Goal: Task Accomplishment & Management: Use online tool/utility

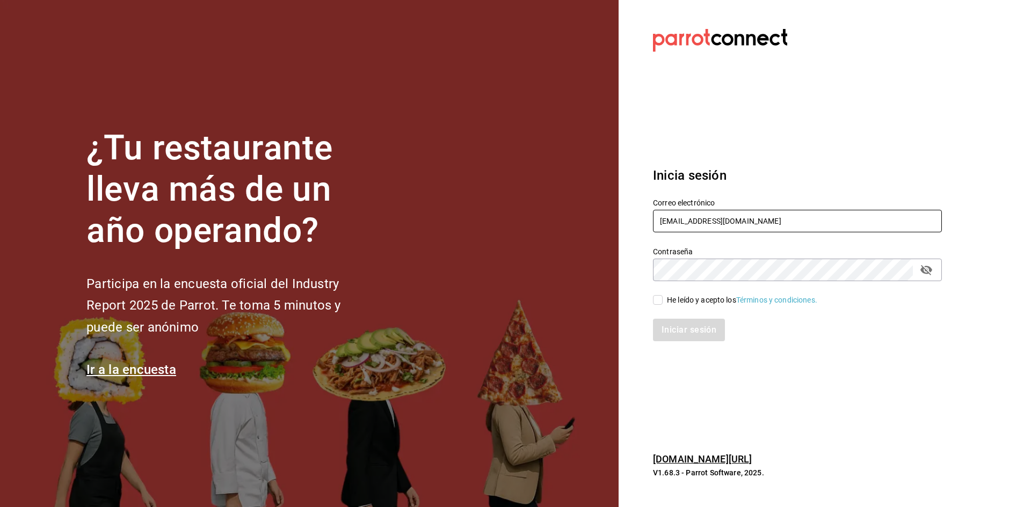
click at [530, 215] on input "[EMAIL_ADDRESS][DOMAIN_NAME]" at bounding box center [797, 221] width 289 height 23
type input "g"
type input "[EMAIL_ADDRESS][DOMAIN_NAME]"
click at [530, 329] on section "Datos incorrectos. Verifica que tu Correo o Contraseña estén bien escritos. Ini…" at bounding box center [793, 253] width 349 height 507
click at [530, 298] on input "He leído y acepto los Términos y condiciones." at bounding box center [658, 300] width 10 height 10
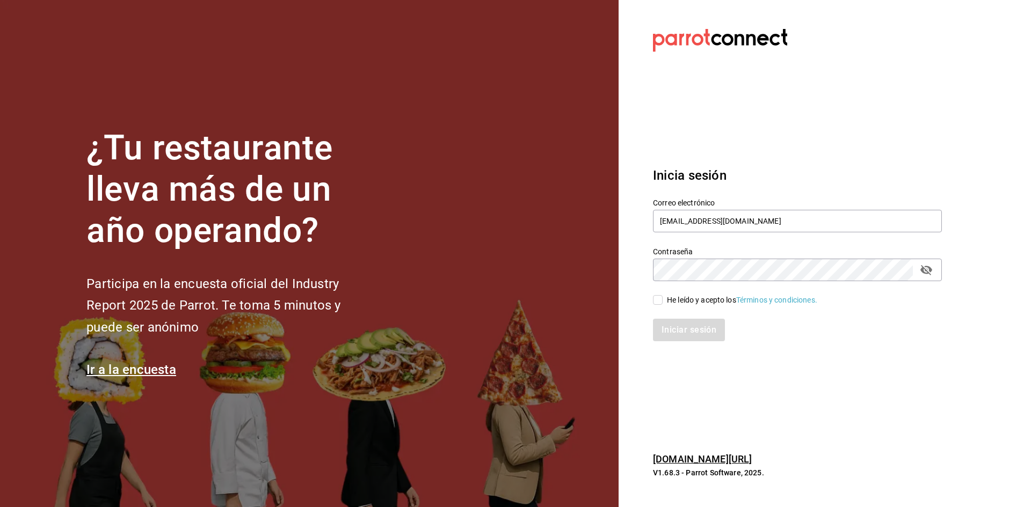
checkbox input "true"
click at [530, 329] on button "Iniciar sesión" at bounding box center [689, 330] width 73 height 23
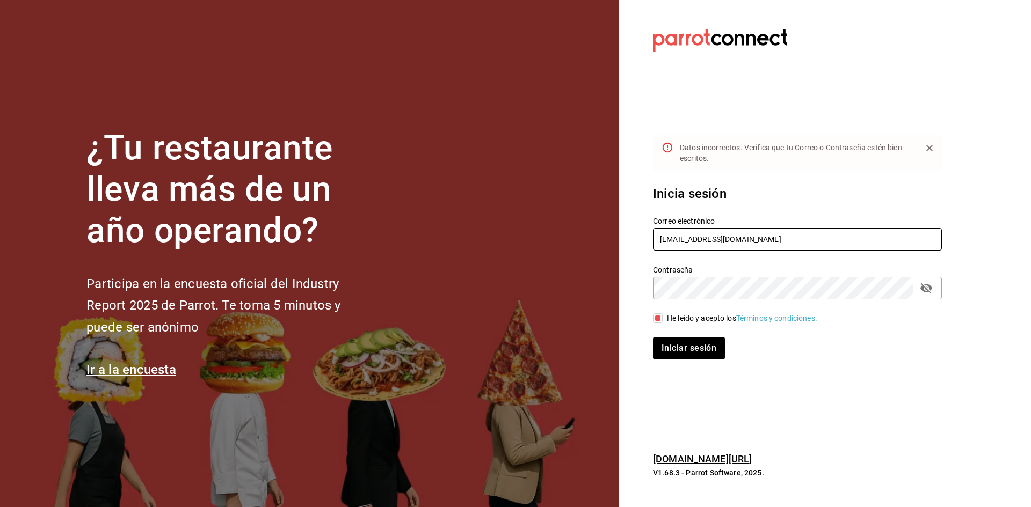
click at [530, 243] on input "[EMAIL_ADDRESS][DOMAIN_NAME]" at bounding box center [797, 239] width 289 height 23
type input "[EMAIL_ADDRESS][DOMAIN_NAME]"
click at [530, 329] on button "Iniciar sesión" at bounding box center [689, 348] width 73 height 23
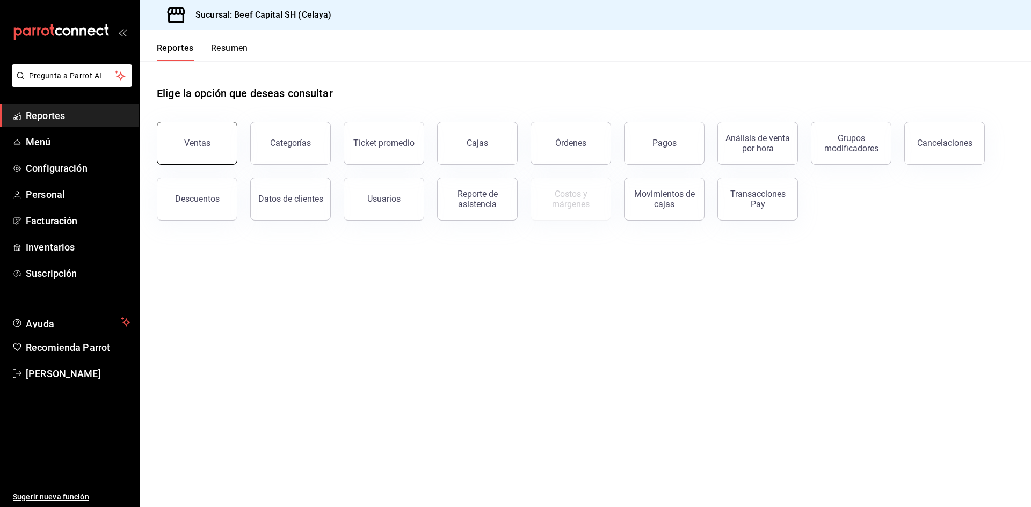
click at [207, 141] on div "Ventas" at bounding box center [197, 143] width 26 height 10
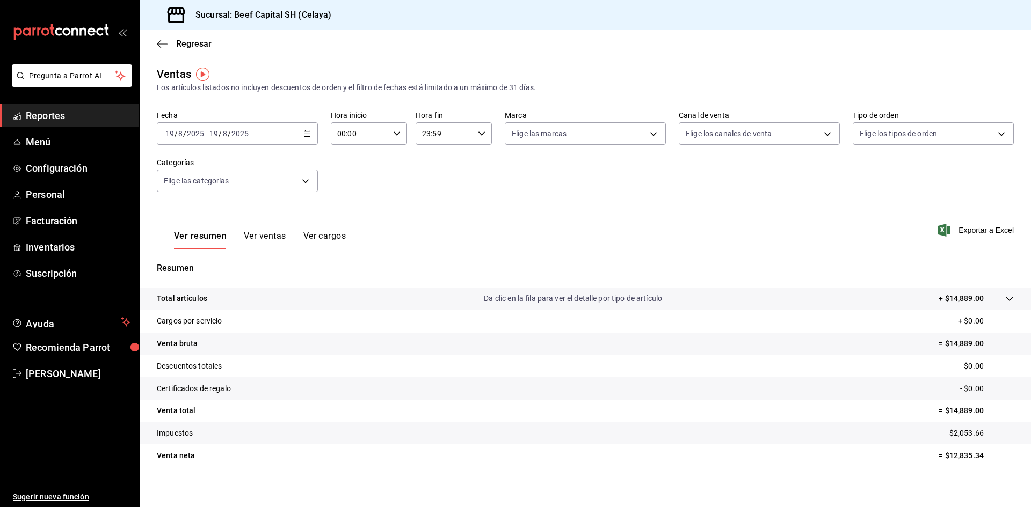
click at [306, 134] on icon "button" at bounding box center [307, 134] width 8 height 8
click at [199, 265] on span "Rango de fechas" at bounding box center [207, 262] width 83 height 11
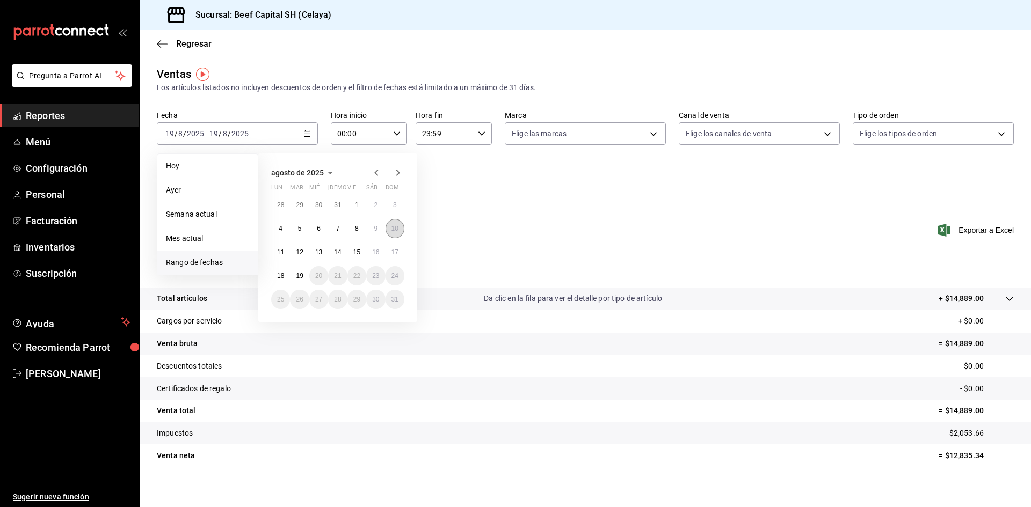
click at [390, 230] on button "10" at bounding box center [395, 228] width 19 height 19
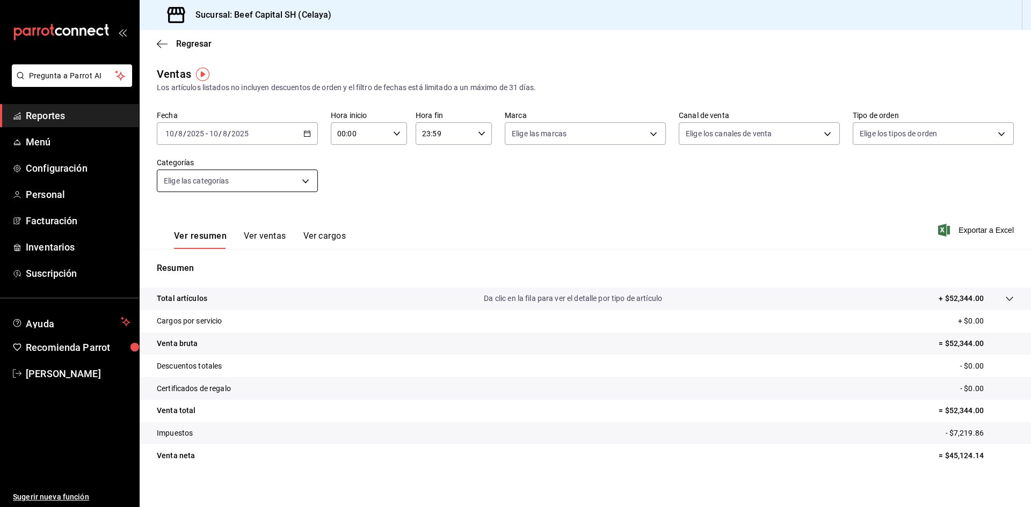
click at [309, 177] on body "Pregunta a Parrot AI Reportes Menú Configuración Personal Facturación Inventari…" at bounding box center [515, 253] width 1031 height 507
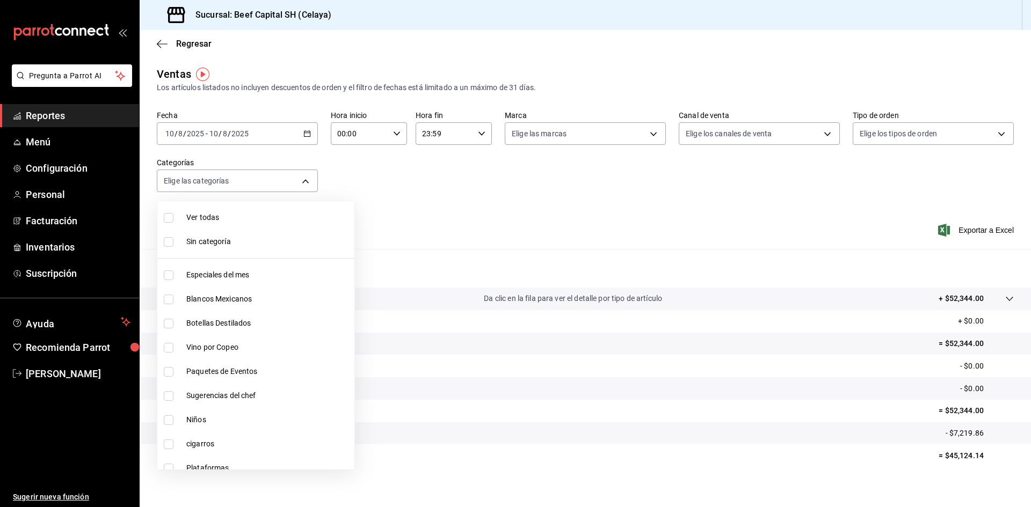
click at [168, 273] on input "checkbox" at bounding box center [169, 276] width 10 height 10
checkbox input "true"
type input "ff0942d4-a114-4278-bf43-4291bef7f875"
click at [171, 244] on input "checkbox" at bounding box center [169, 242] width 10 height 10
checkbox input "true"
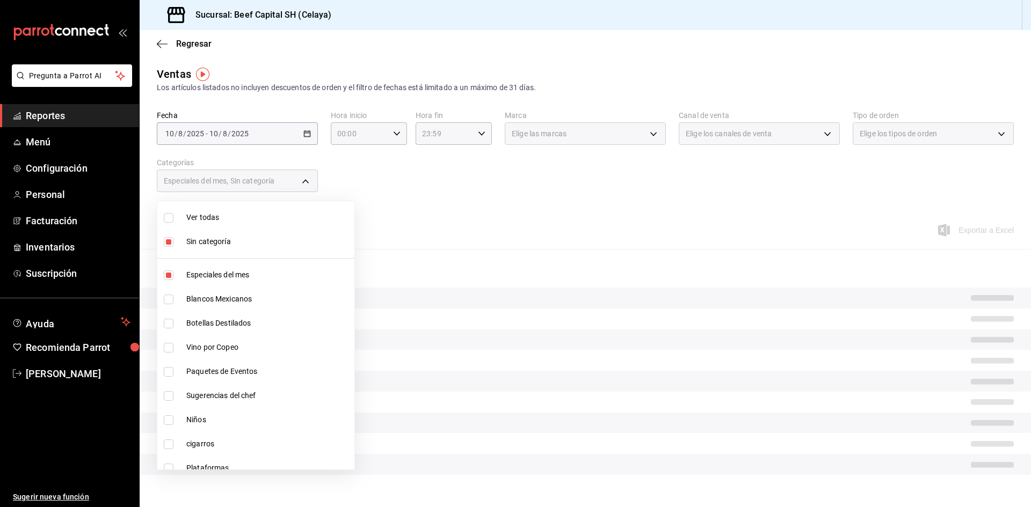
scroll to position [54, 0]
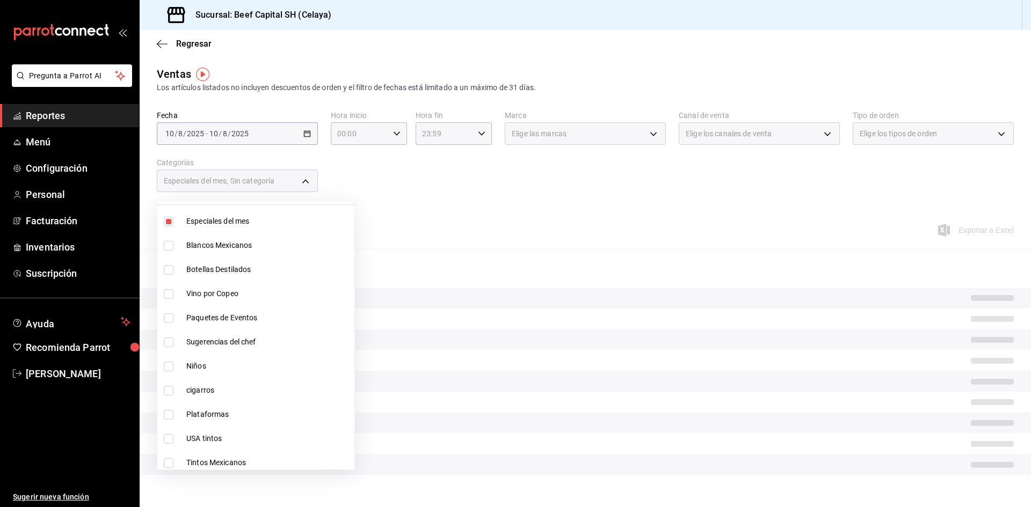
click at [169, 318] on input "checkbox" at bounding box center [169, 319] width 10 height 10
checkbox input "true"
type input "ff0942d4-a114-4278-bf43-4291bef7f875,3ec34a38-ccfe-4482-983f-257f78d3843e"
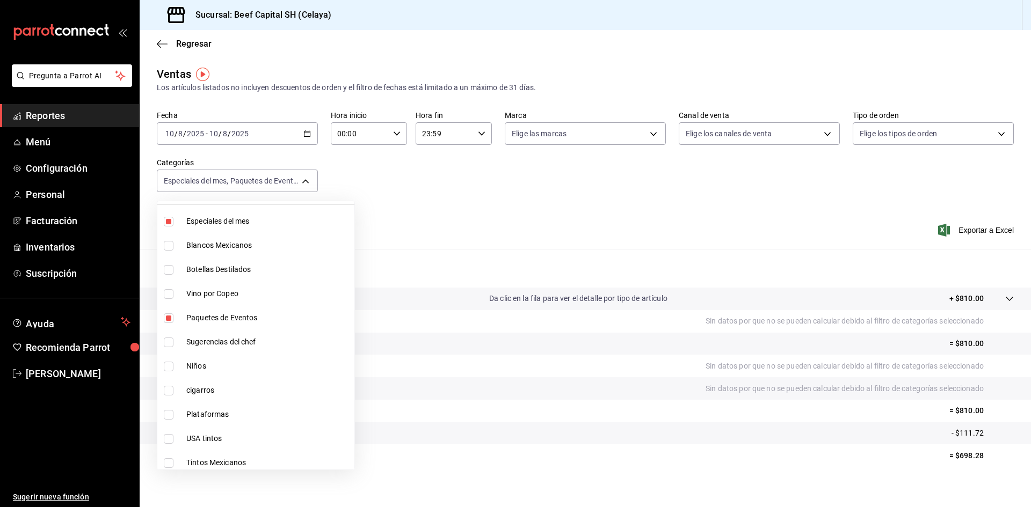
click at [170, 343] on input "checkbox" at bounding box center [169, 343] width 10 height 10
checkbox input "true"
type input "ff0942d4-a114-4278-bf43-4291bef7f875,3ec34a38-ccfe-4482-983f-257f78d3843e,97cad…"
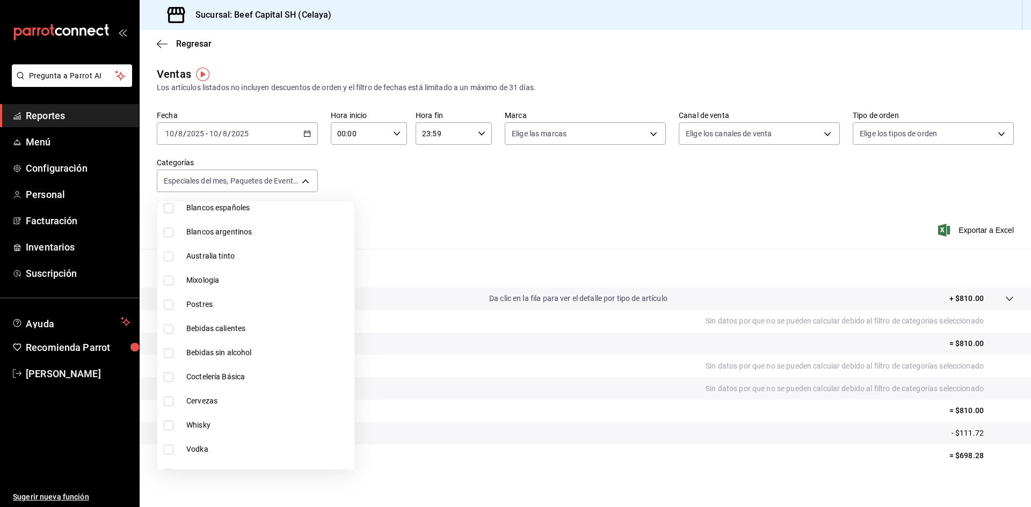
scroll to position [483, 0]
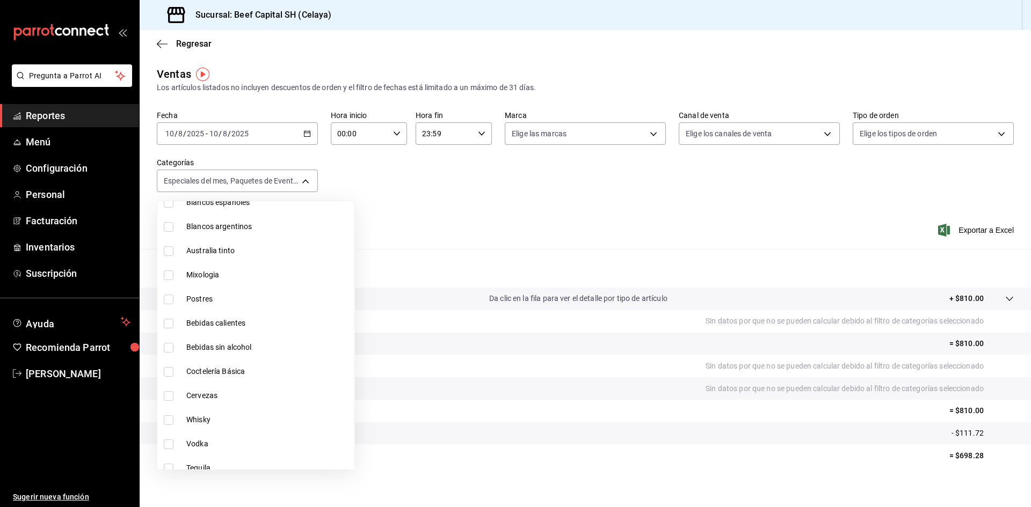
click at [168, 299] on input "checkbox" at bounding box center [169, 300] width 10 height 10
checkbox input "true"
type input "ff0942d4-a114-4278-bf43-4291bef7f875,3ec34a38-ccfe-4482-983f-257f78d3843e,97cad…"
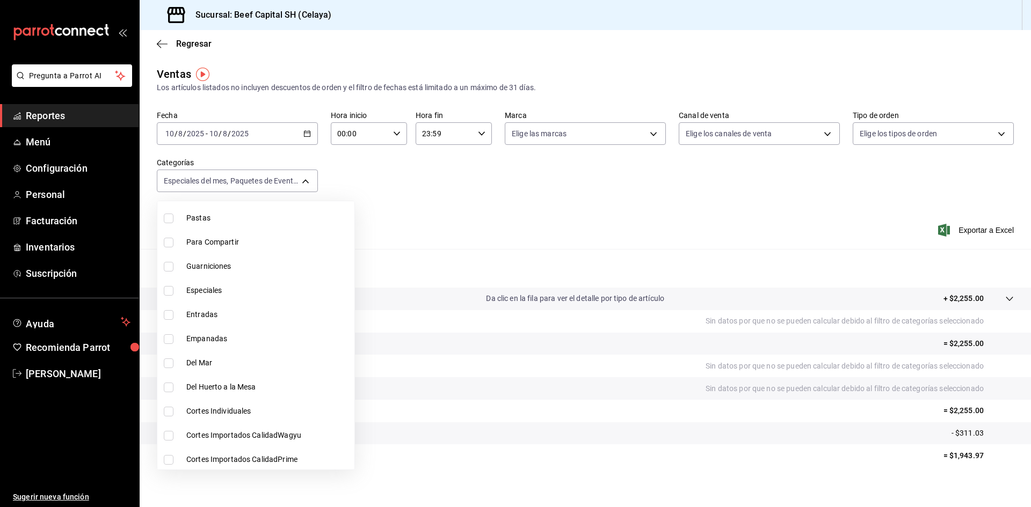
scroll to position [977, 0]
click at [173, 456] on label at bounding box center [171, 458] width 14 height 10
click at [173, 456] on input "checkbox" at bounding box center [169, 458] width 10 height 10
checkbox input "false"
click at [172, 452] on li "Cortes Importados CalidadPrime" at bounding box center [255, 458] width 197 height 24
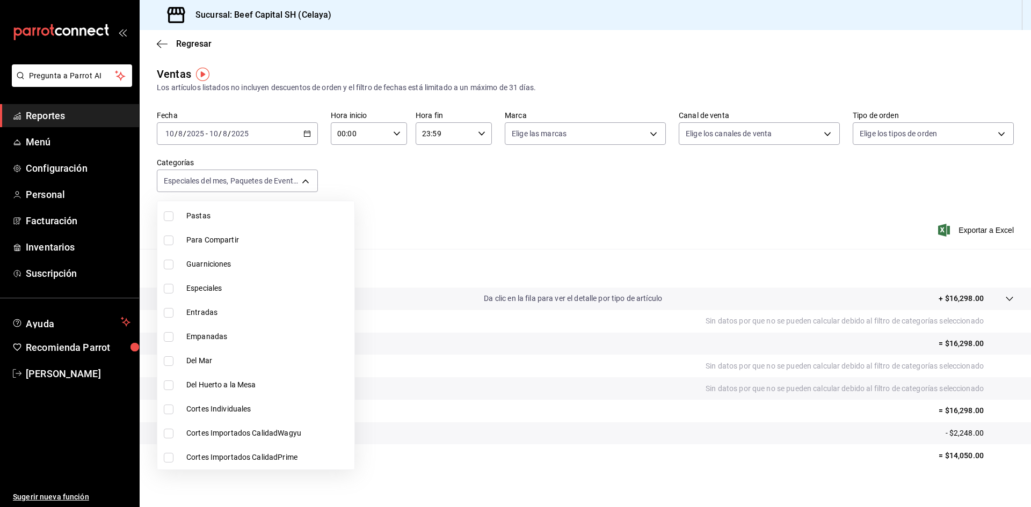
type input "ff0942d4-a114-4278-bf43-4291bef7f875,3ec34a38-ccfe-4482-983f-257f78d3843e,97cad…"
checkbox input "true"
click at [170, 429] on input "checkbox" at bounding box center [169, 434] width 10 height 10
checkbox input "true"
type input "ff0942d4-a114-4278-bf43-4291bef7f875,3ec34a38-ccfe-4482-983f-257f78d3843e,97cad…"
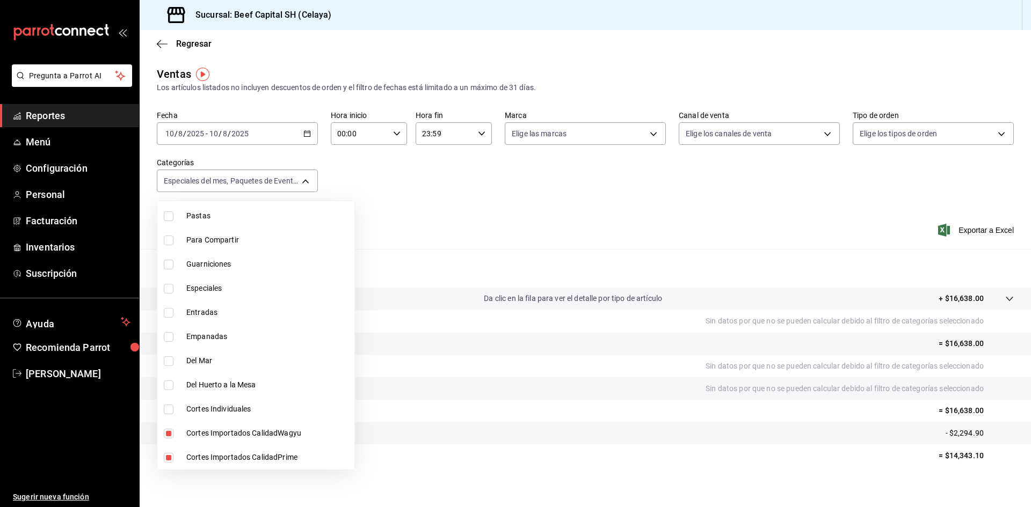
click at [167, 405] on input "checkbox" at bounding box center [169, 410] width 10 height 10
checkbox input "true"
type input "ff0942d4-a114-4278-bf43-4291bef7f875,3ec34a38-ccfe-4482-983f-257f78d3843e,97cad…"
click at [172, 383] on input "checkbox" at bounding box center [169, 386] width 10 height 10
checkbox input "true"
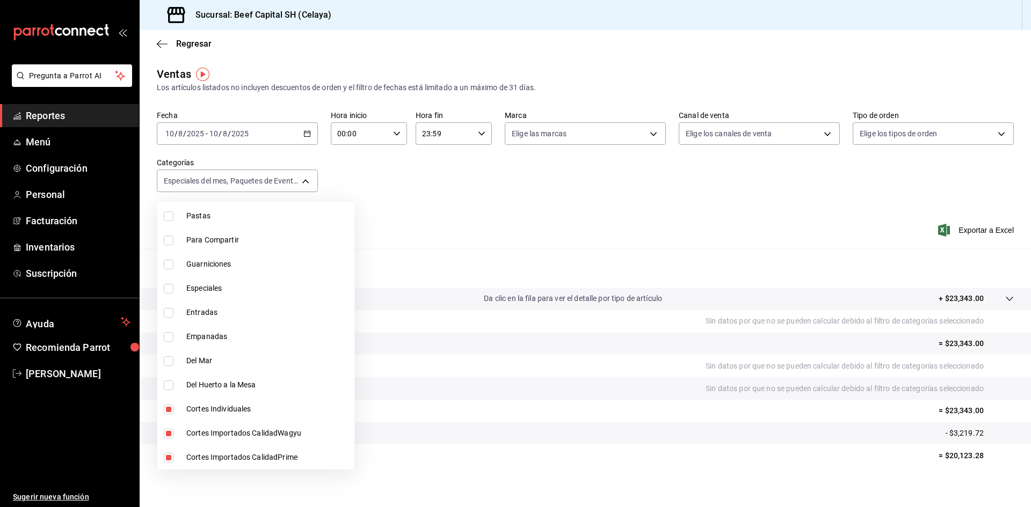
type input "ff0942d4-a114-4278-bf43-4291bef7f875,3ec34a38-ccfe-4482-983f-257f78d3843e,97cad…"
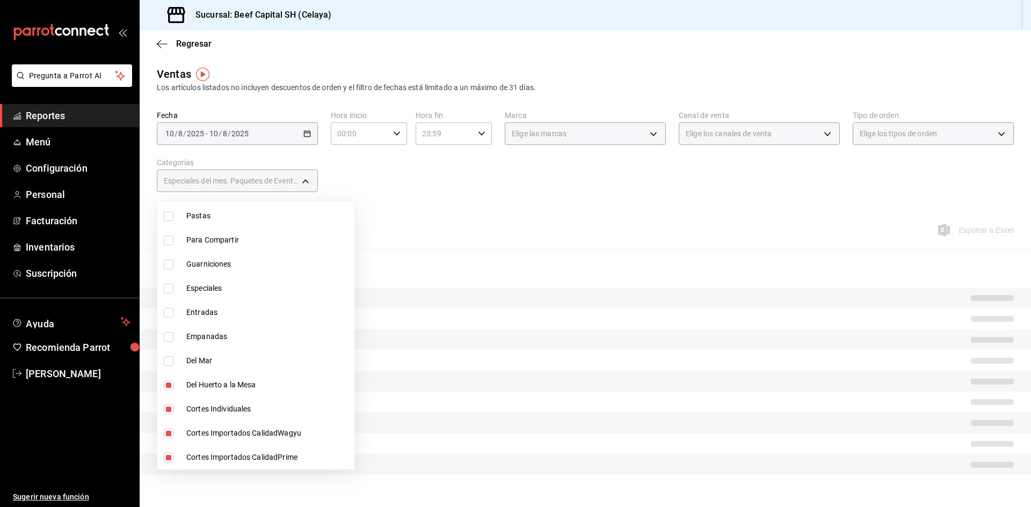
click at [168, 365] on input "checkbox" at bounding box center [169, 362] width 10 height 10
checkbox input "true"
type input "ff0942d4-a114-4278-bf43-4291bef7f875,3ec34a38-ccfe-4482-983f-257f78d3843e,97cad…"
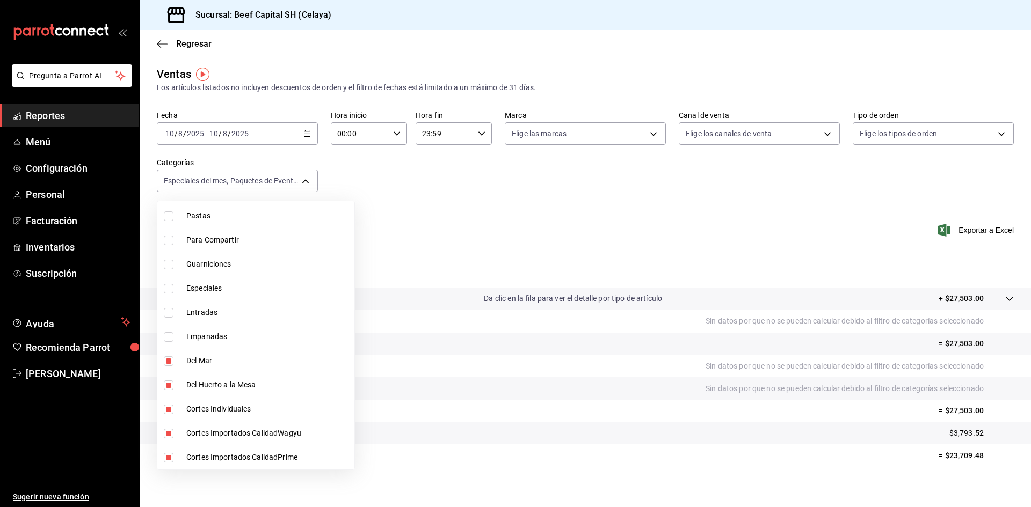
click at [169, 335] on input "checkbox" at bounding box center [169, 337] width 10 height 10
checkbox input "true"
type input "ff0942d4-a114-4278-bf43-4291bef7f875,3ec34a38-ccfe-4482-983f-257f78d3843e,97cad…"
click at [171, 311] on input "checkbox" at bounding box center [169, 313] width 10 height 10
checkbox input "true"
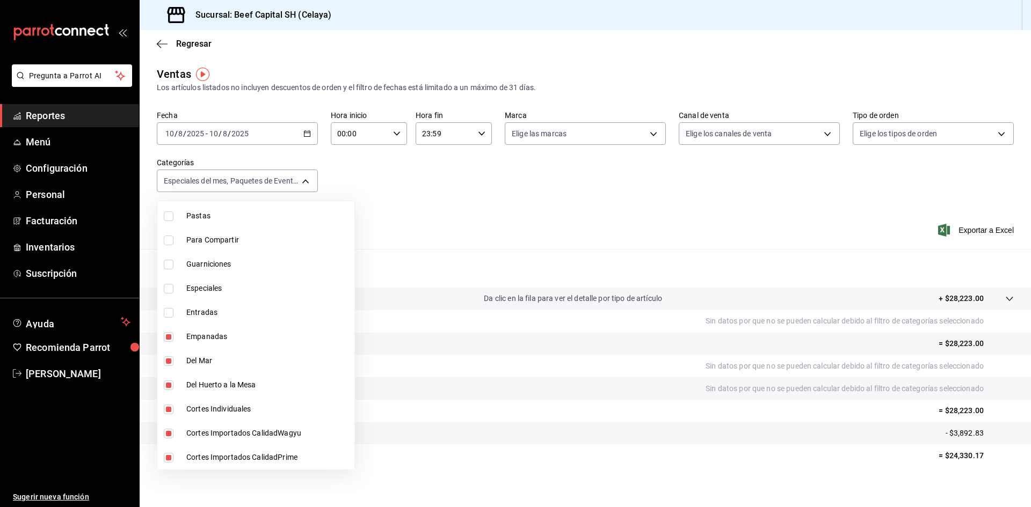
type input "ff0942d4-a114-4278-bf43-4291bef7f875,3ec34a38-ccfe-4482-983f-257f78d3843e,97cad…"
click at [170, 286] on input "checkbox" at bounding box center [169, 289] width 10 height 10
checkbox input "true"
type input "ff0942d4-a114-4278-bf43-4291bef7f875,3ec34a38-ccfe-4482-983f-257f78d3843e,97cad…"
click at [167, 262] on input "checkbox" at bounding box center [169, 265] width 10 height 10
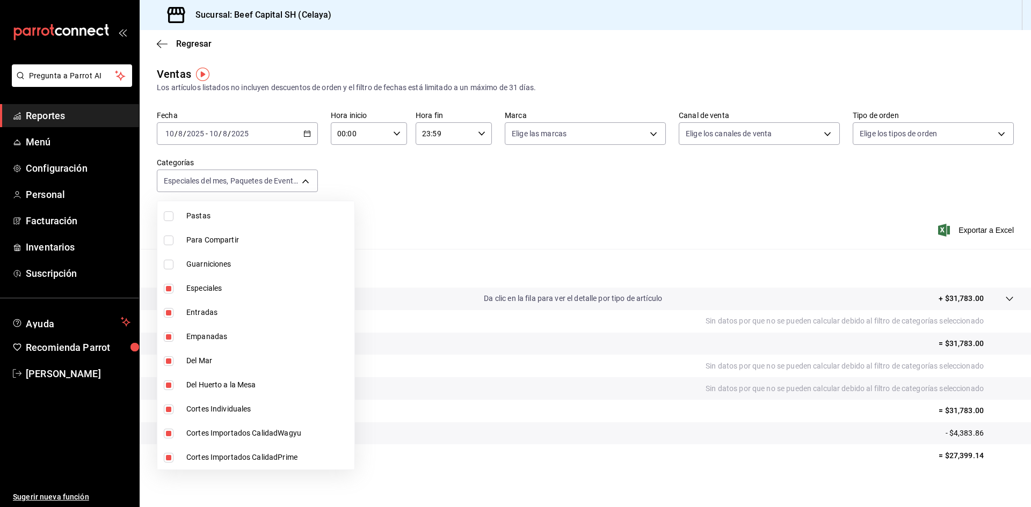
checkbox input "true"
type input "ff0942d4-a114-4278-bf43-4291bef7f875,3ec34a38-ccfe-4482-983f-257f78d3843e,97cad…"
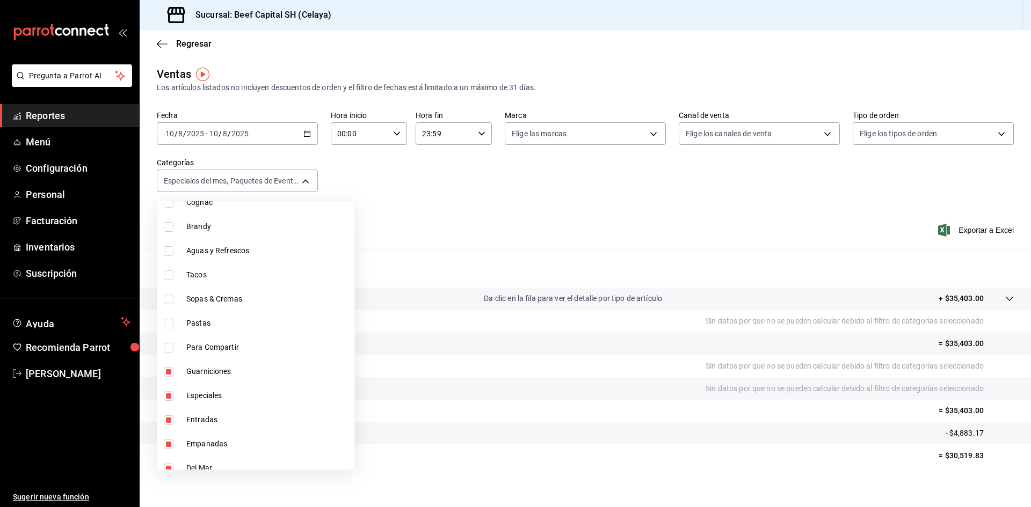
click at [171, 348] on input "checkbox" at bounding box center [169, 348] width 10 height 10
checkbox input "true"
type input "ff0942d4-a114-4278-bf43-4291bef7f875,3ec34a38-ccfe-4482-983f-257f78d3843e,97cad…"
click at [166, 323] on input "checkbox" at bounding box center [169, 324] width 10 height 10
checkbox input "true"
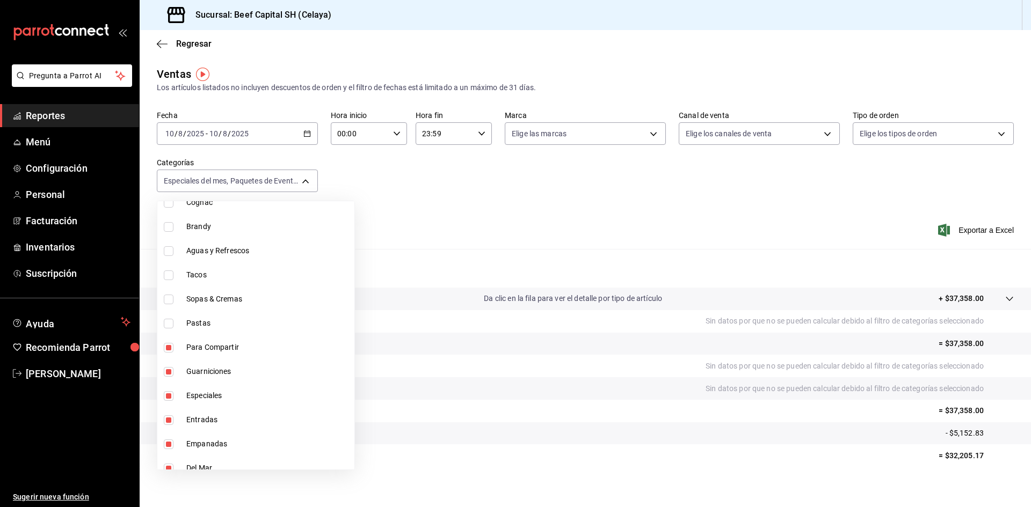
type input "ff0942d4-a114-4278-bf43-4291bef7f875,3ec34a38-ccfe-4482-983f-257f78d3843e,97cad…"
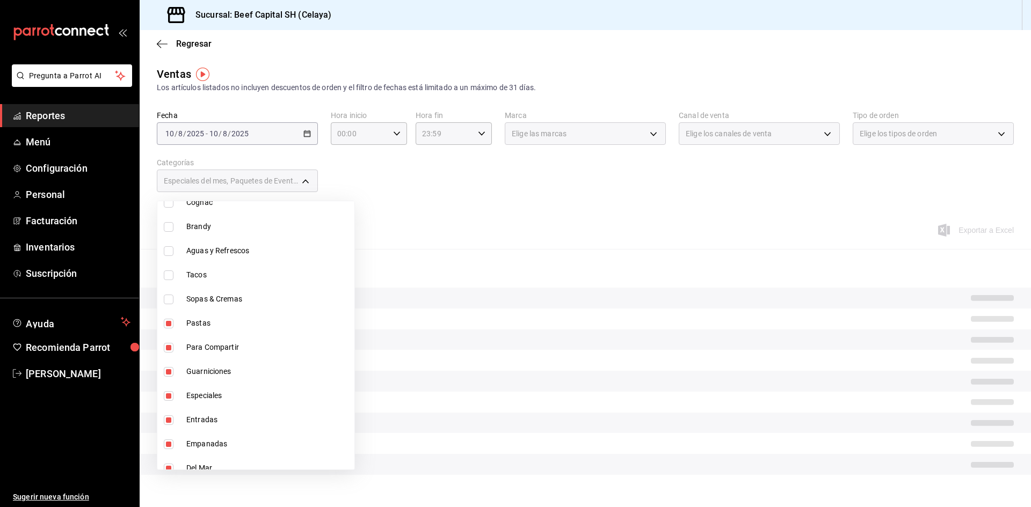
click at [165, 299] on input "checkbox" at bounding box center [169, 300] width 10 height 10
checkbox input "true"
type input "ff0942d4-a114-4278-bf43-4291bef7f875,3ec34a38-ccfe-4482-983f-257f78d3843e,97cad…"
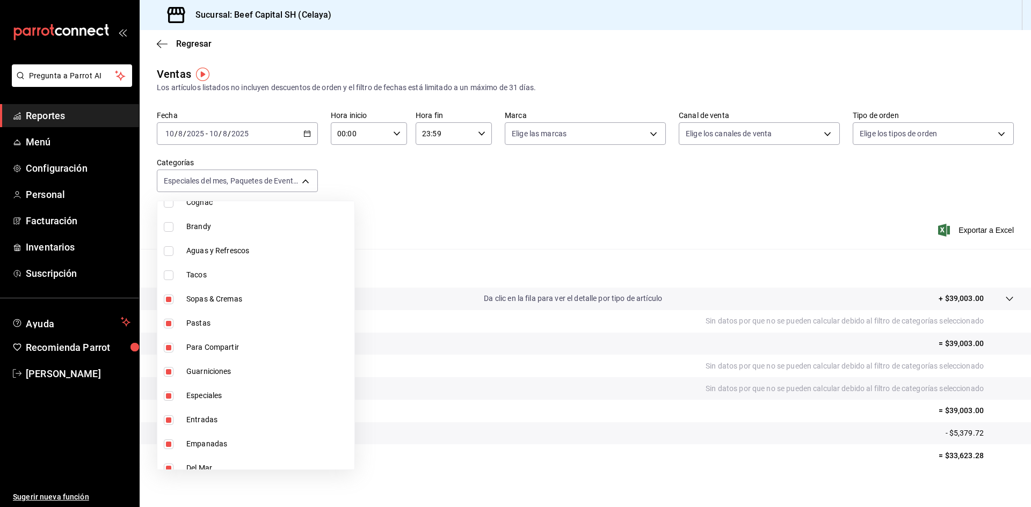
click at [171, 275] on input "checkbox" at bounding box center [169, 276] width 10 height 10
checkbox input "true"
type input "ff0942d4-a114-4278-bf43-4291bef7f875,3ec34a38-ccfe-4482-983f-257f78d3843e,97cad…"
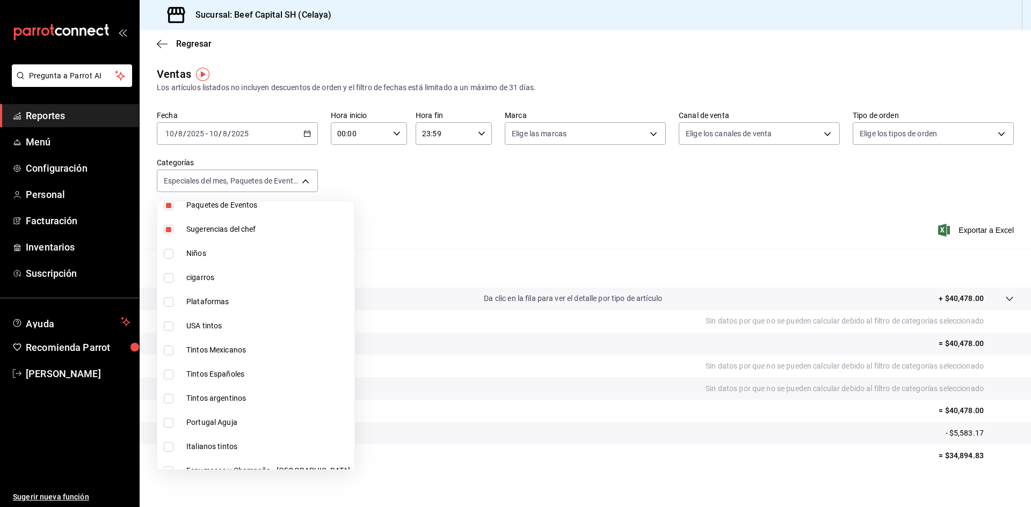
scroll to position [172, 0]
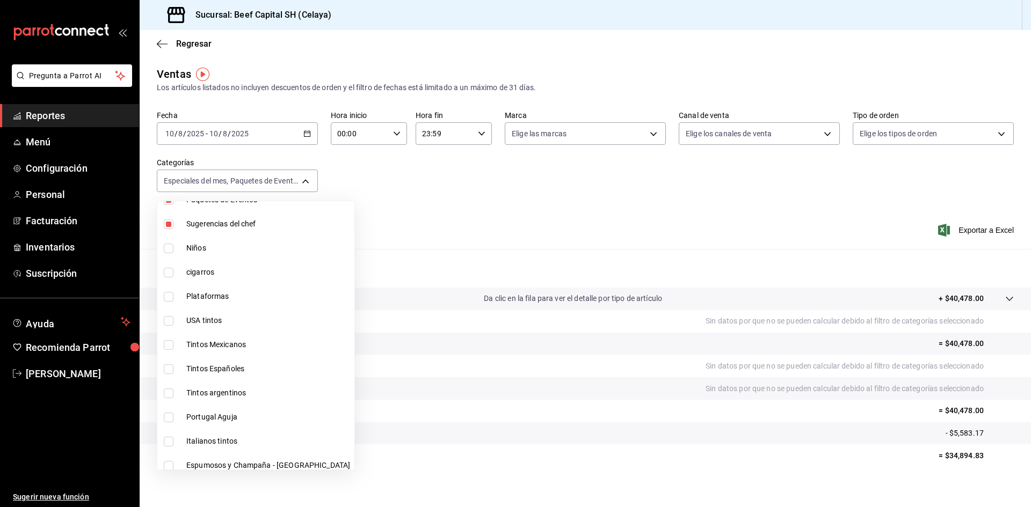
click at [305, 133] on div at bounding box center [515, 253] width 1031 height 507
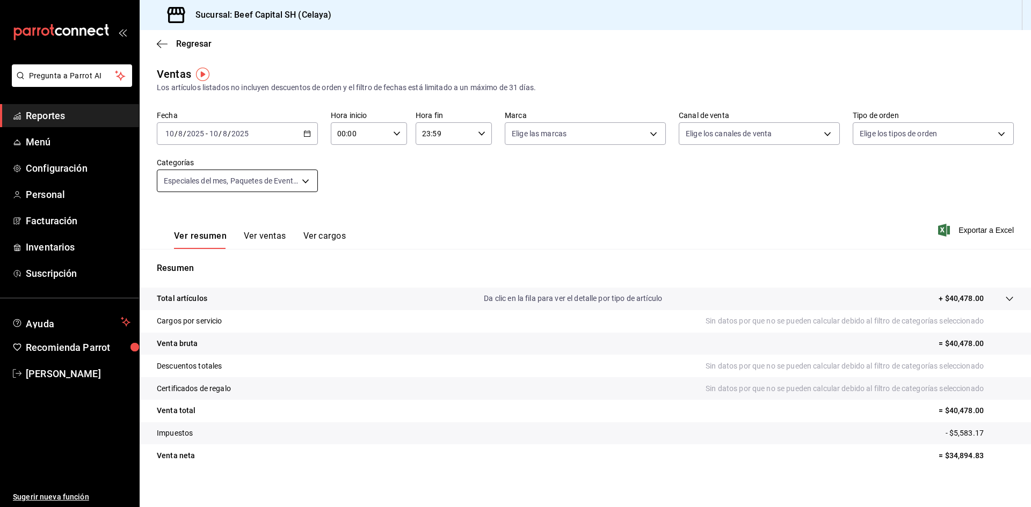
click at [308, 180] on body "Pregunta a Parrot AI Reportes Menú Configuración Personal Facturación Inventari…" at bounding box center [515, 253] width 1031 height 507
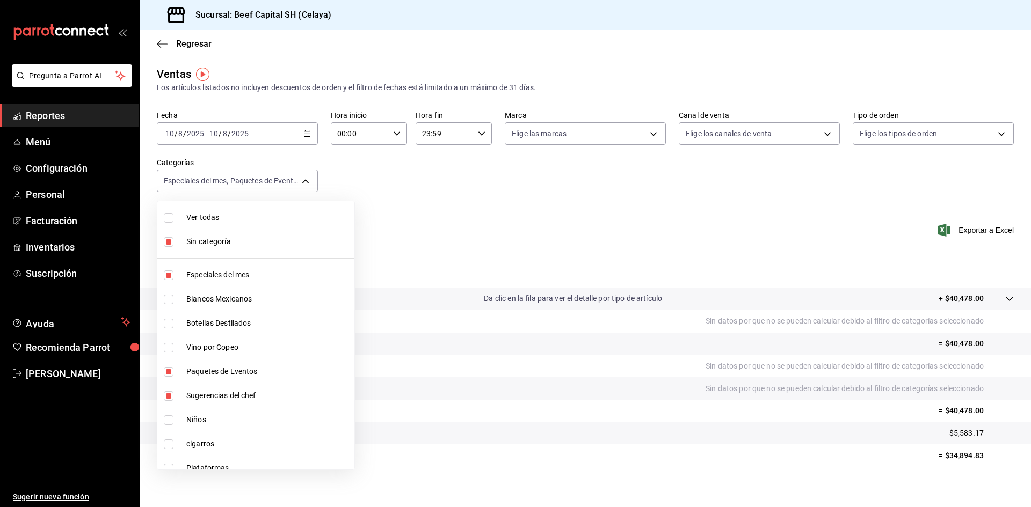
click at [303, 135] on div at bounding box center [515, 253] width 1031 height 507
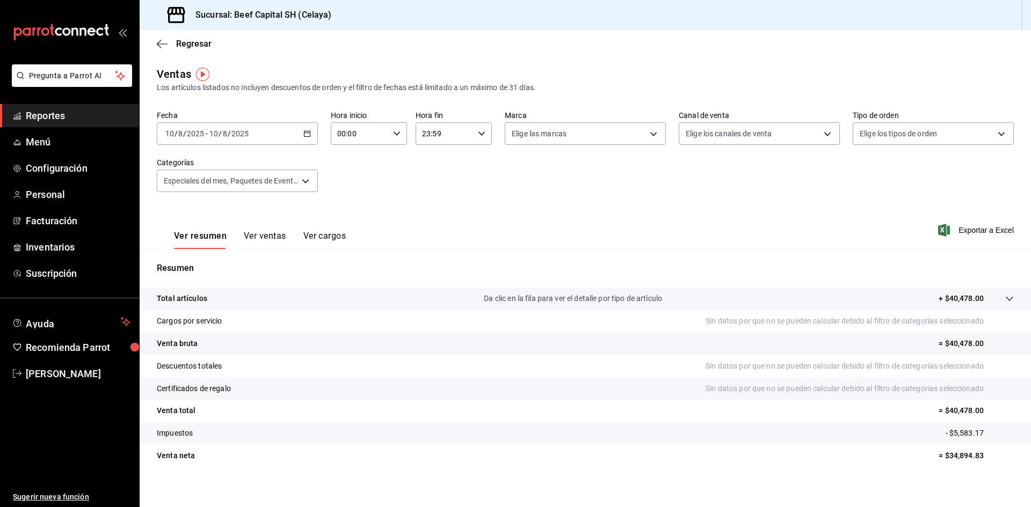
click at [306, 135] on icon "button" at bounding box center [307, 134] width 8 height 8
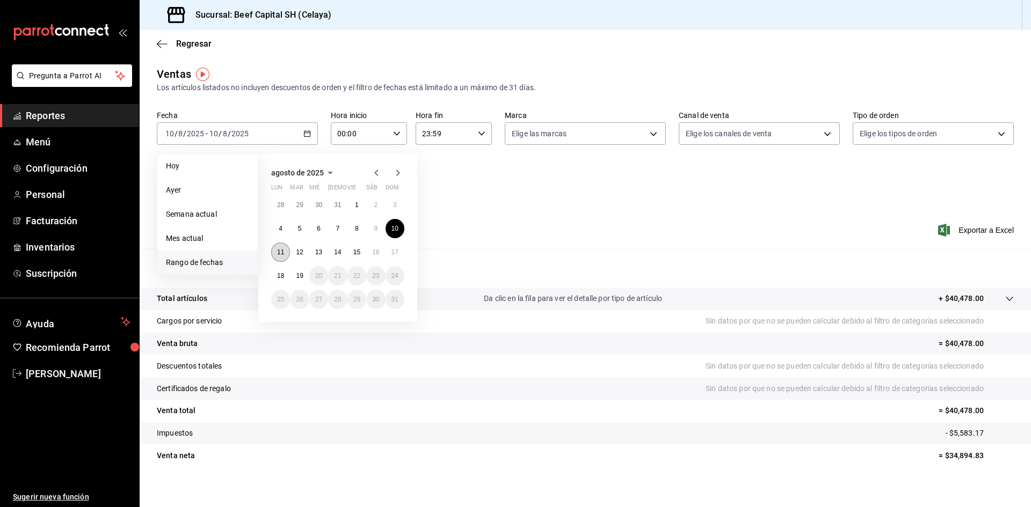
click at [284, 252] on abbr "11" at bounding box center [280, 253] width 7 height 8
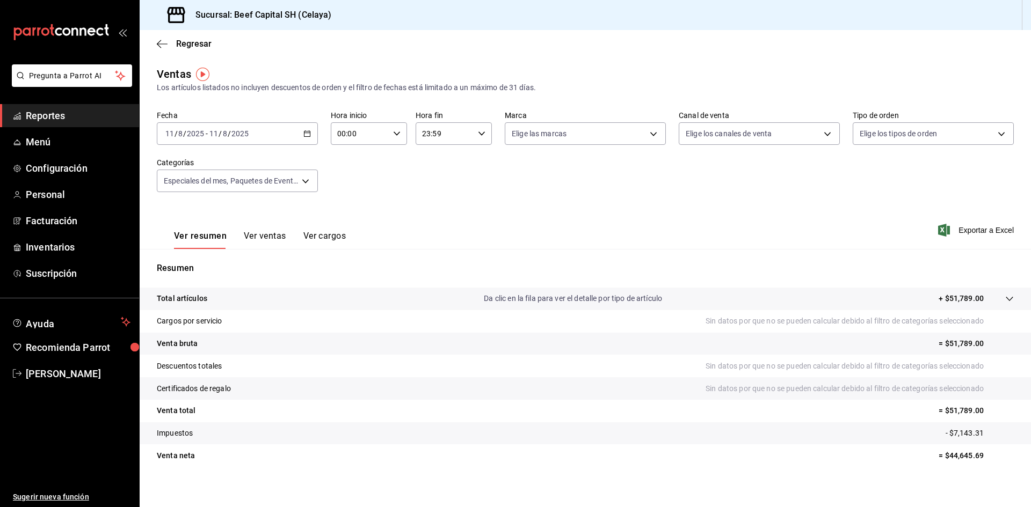
click at [304, 132] on icon "button" at bounding box center [307, 134] width 8 height 8
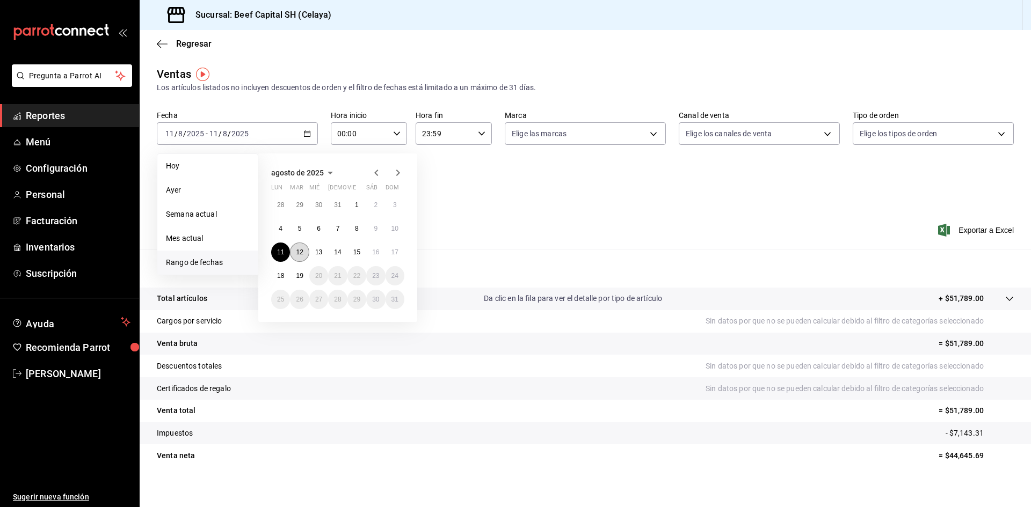
click at [299, 256] on button "12" at bounding box center [299, 252] width 19 height 19
click at [300, 258] on button "12" at bounding box center [299, 252] width 19 height 19
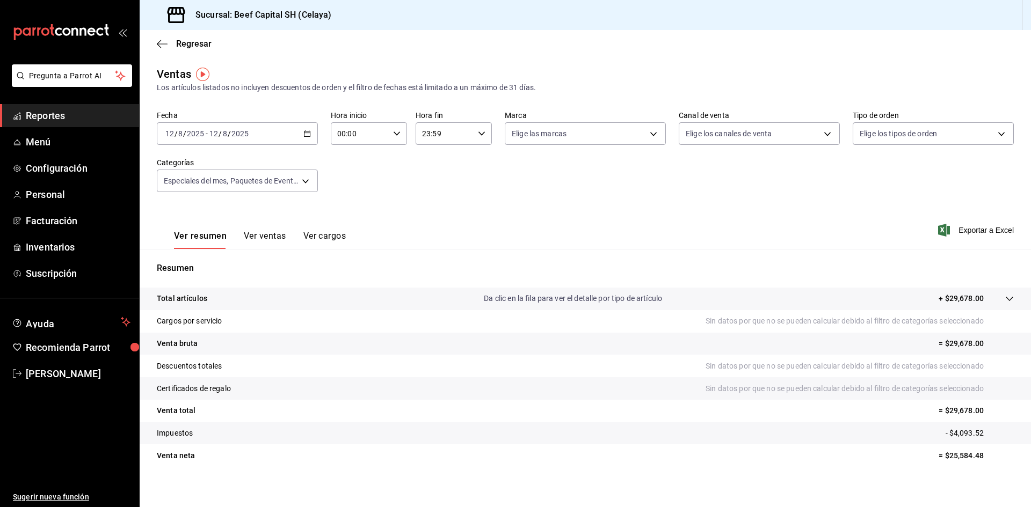
click at [300, 134] on div "[DATE] [DATE] - [DATE] [DATE]" at bounding box center [237, 133] width 161 height 23
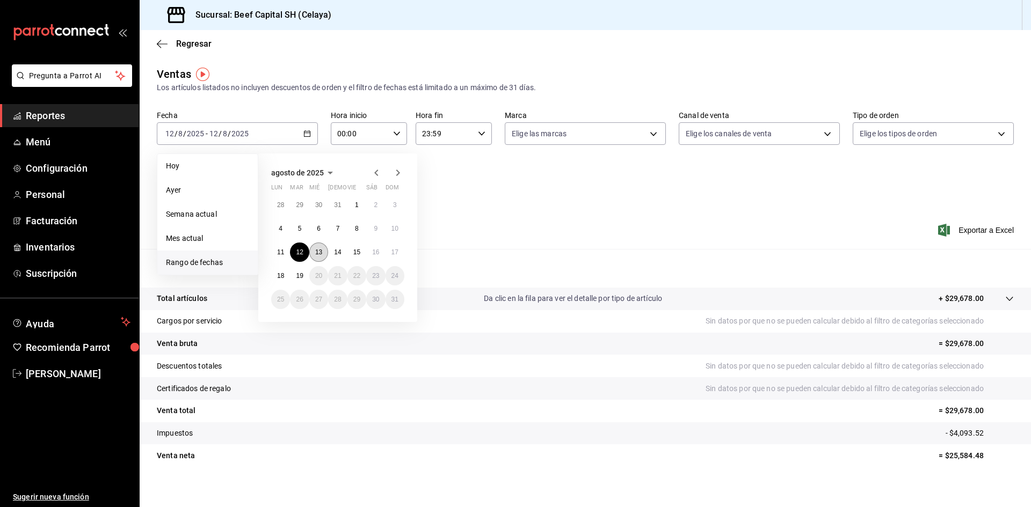
click at [316, 255] on abbr "13" at bounding box center [318, 253] width 7 height 8
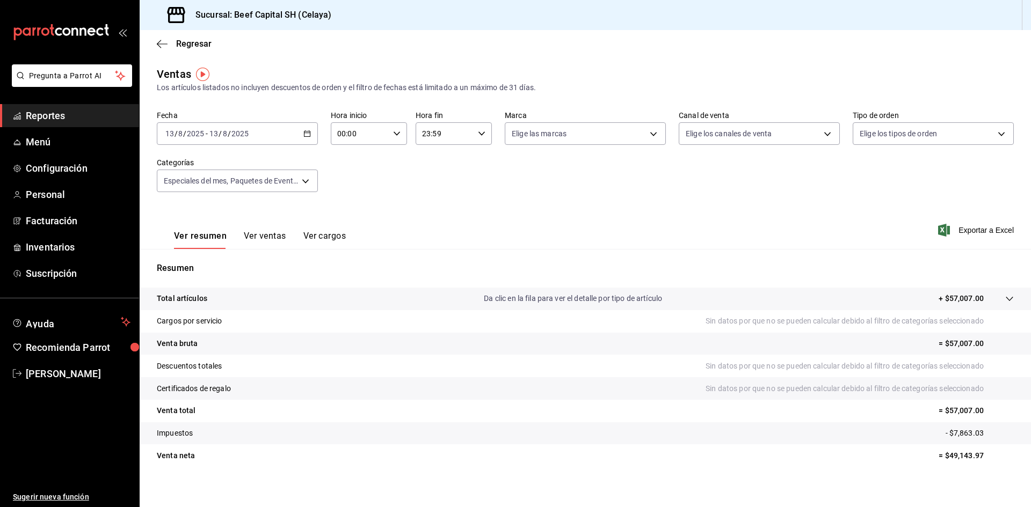
click at [304, 134] on \(Stroke\) "button" at bounding box center [307, 134] width 6 height 6
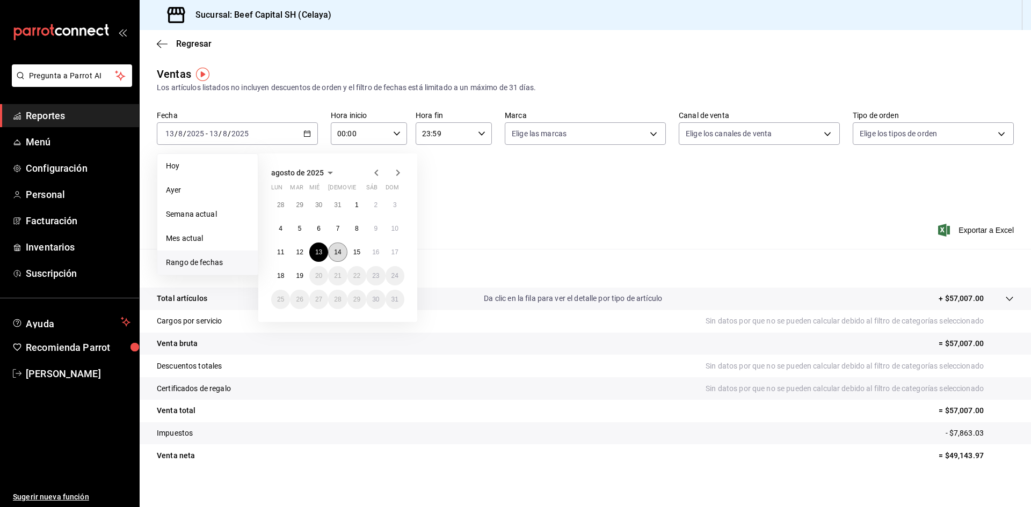
click at [335, 255] on abbr "14" at bounding box center [337, 253] width 7 height 8
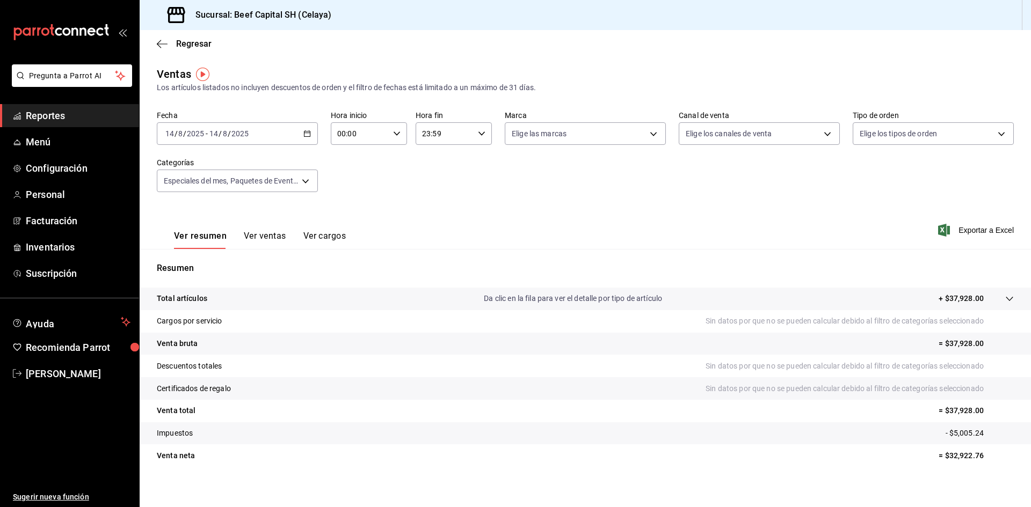
click at [309, 134] on \(Stroke\) "button" at bounding box center [307, 134] width 6 height 6
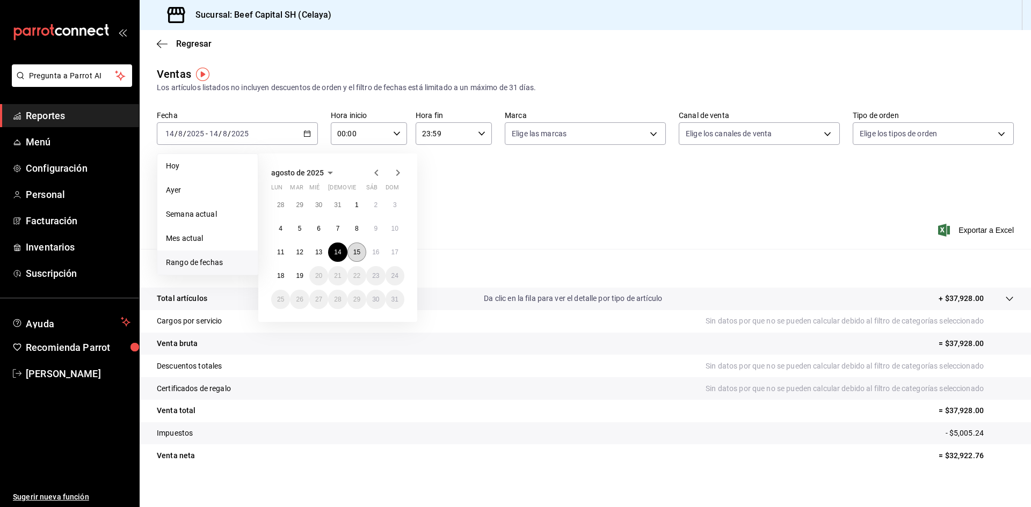
click at [354, 250] on abbr "15" at bounding box center [356, 253] width 7 height 8
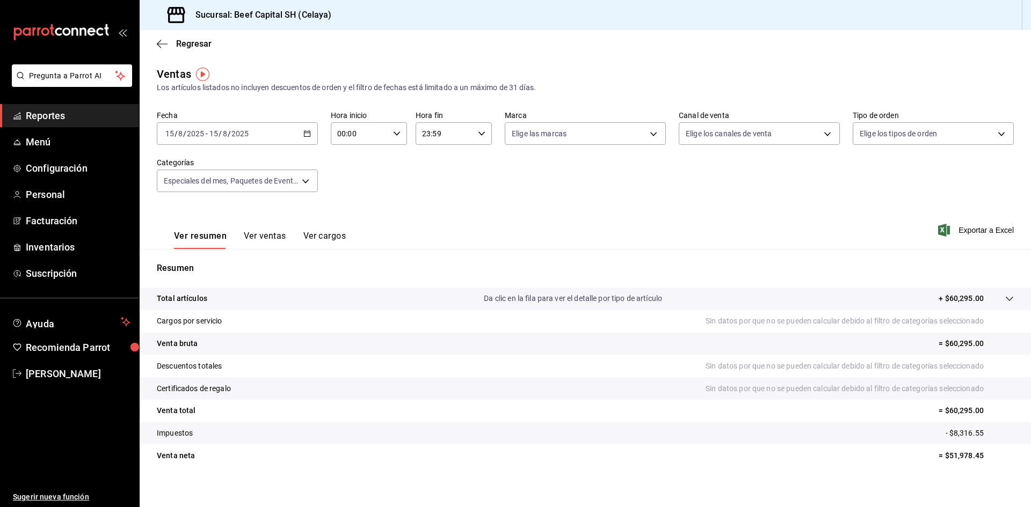
click at [307, 134] on icon "button" at bounding box center [307, 134] width 8 height 8
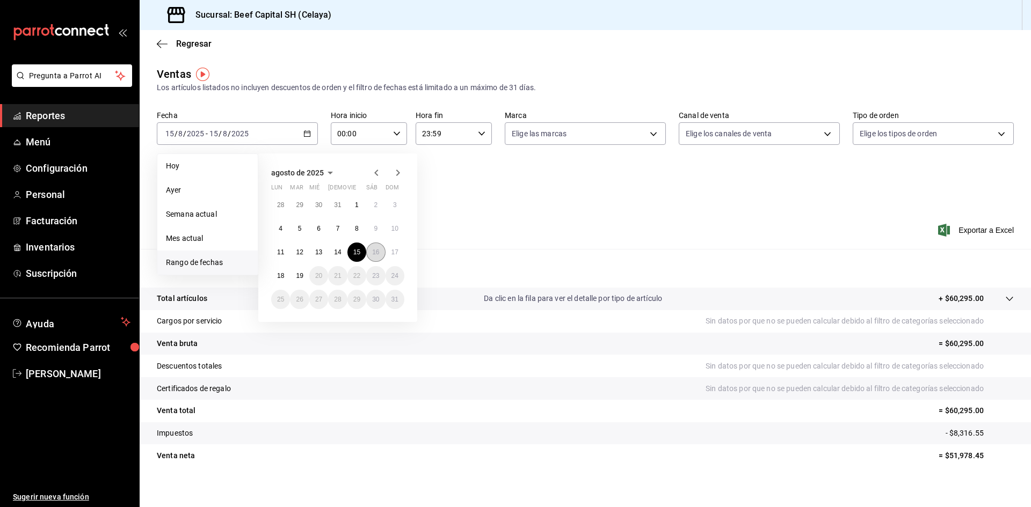
click at [376, 249] on abbr "16" at bounding box center [375, 253] width 7 height 8
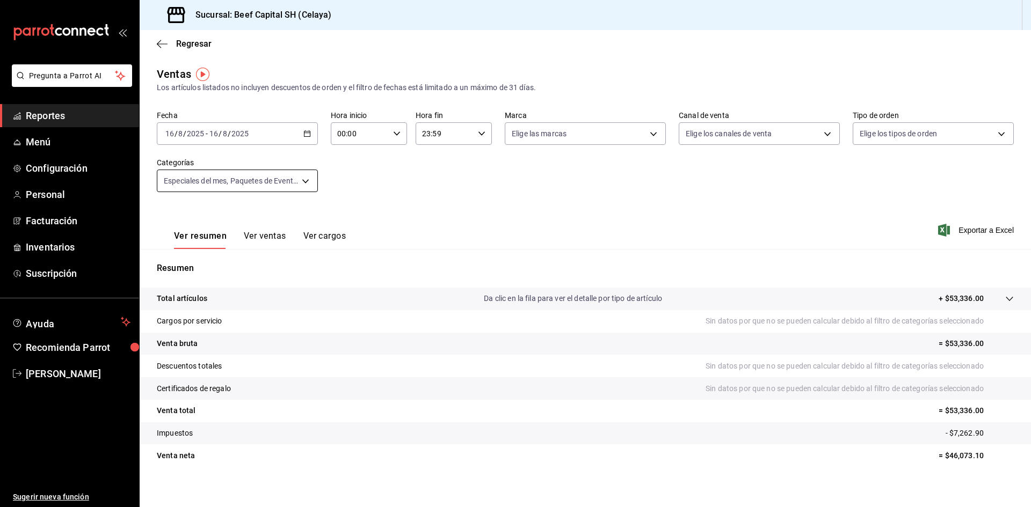
click at [305, 184] on body "Pregunta a Parrot AI Reportes Menú Configuración Personal Facturación Inventari…" at bounding box center [515, 253] width 1031 height 507
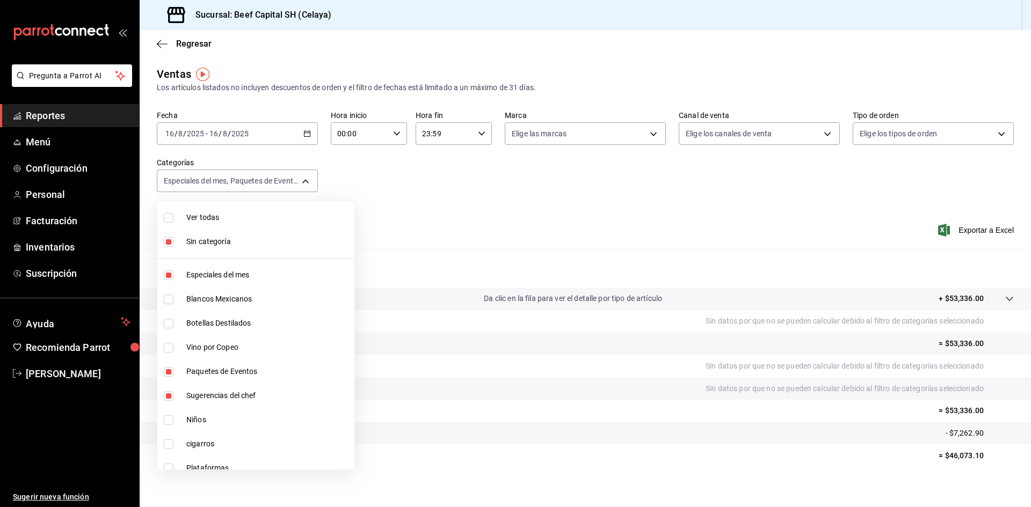
click at [170, 220] on input "checkbox" at bounding box center [169, 218] width 10 height 10
checkbox input "true"
type input "ff0942d4-a114-4278-bf43-4291bef7f875,c44b17cd-f0d2-44be-bc0b-f595a1b51d35,b1aff…"
checkbox input "true"
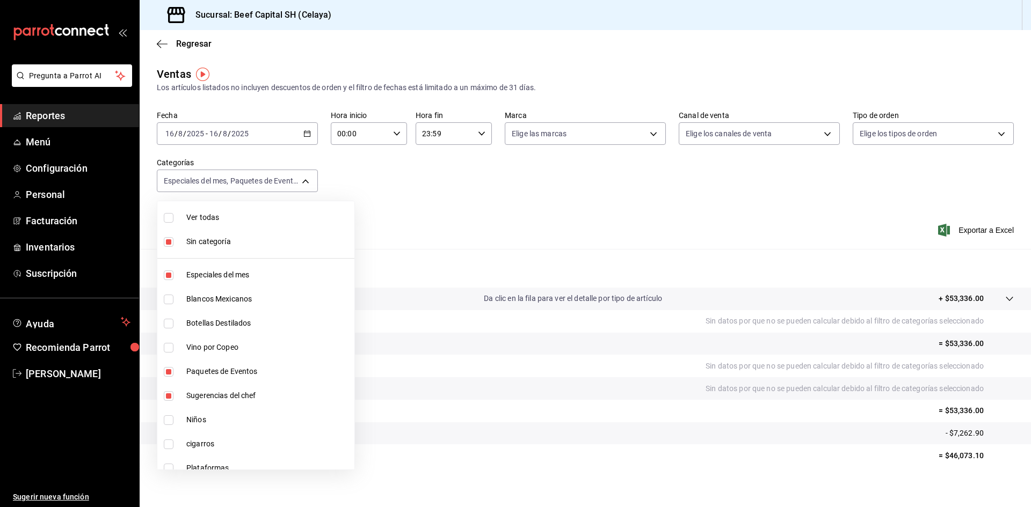
checkbox input "true"
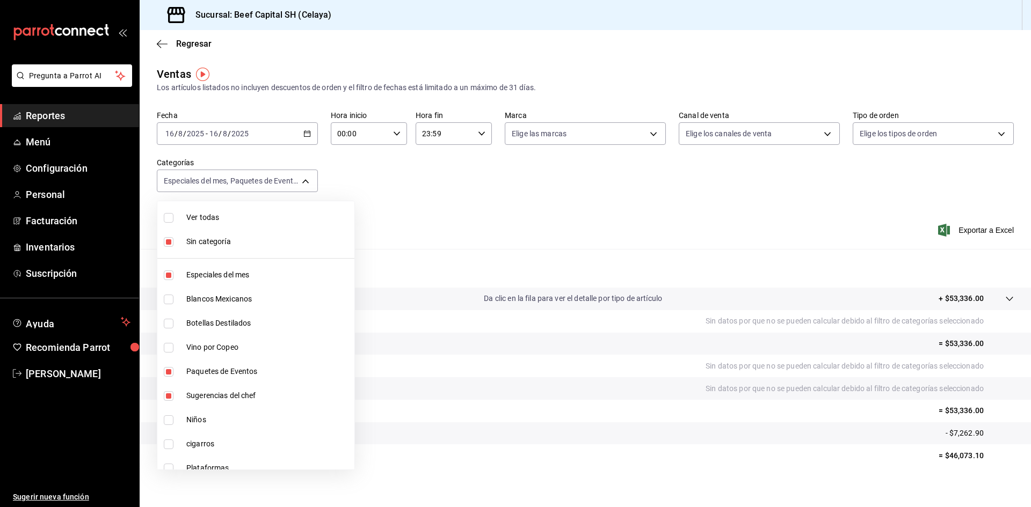
checkbox input "true"
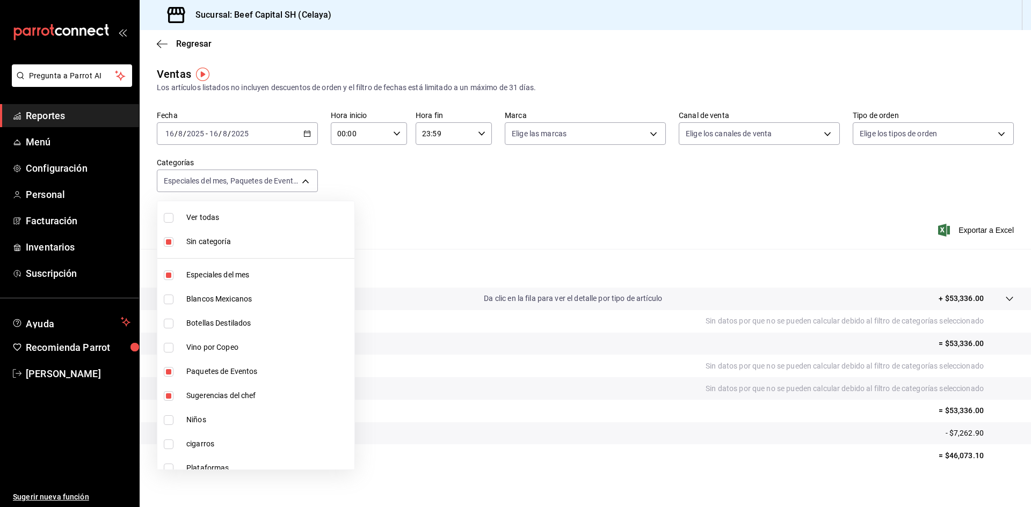
checkbox input "true"
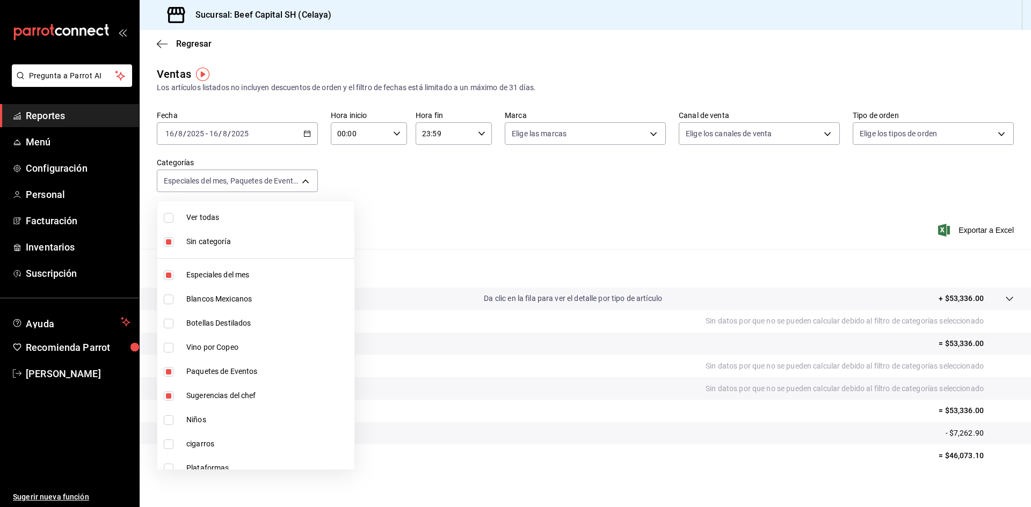
checkbox input "true"
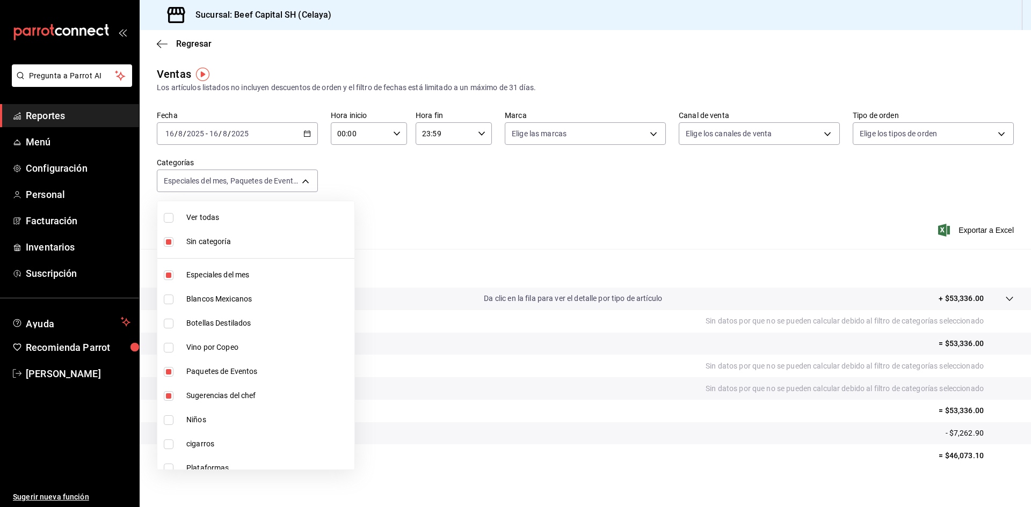
checkbox input "true"
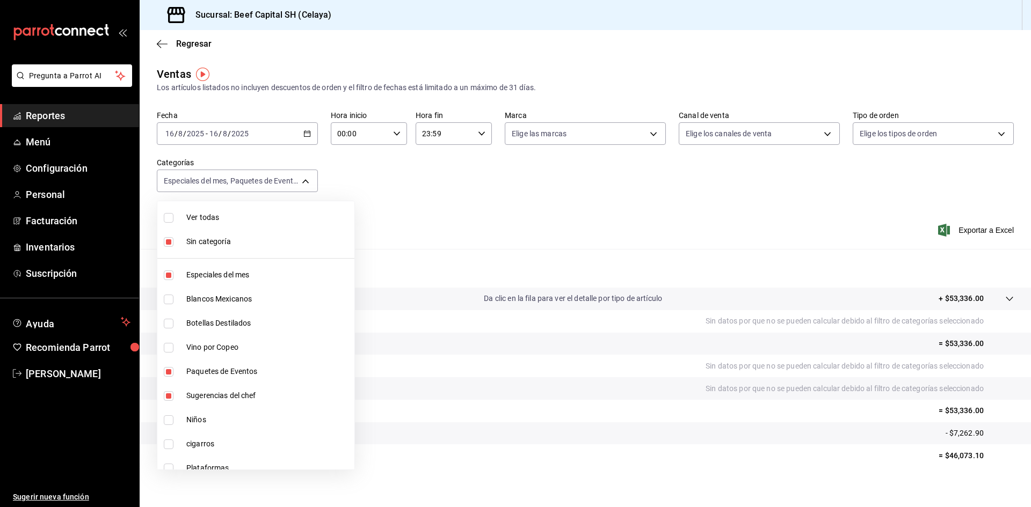
checkbox input "true"
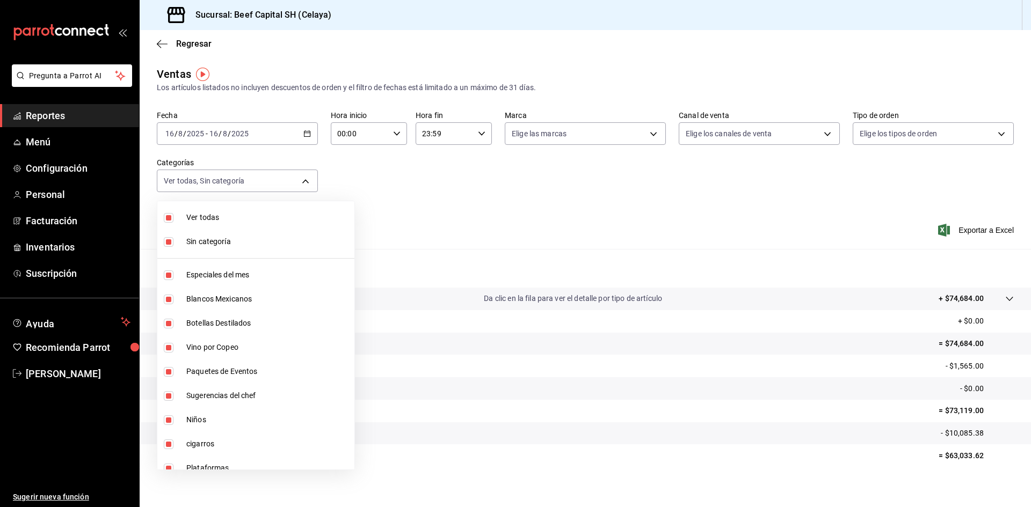
click at [170, 217] on input "checkbox" at bounding box center [169, 218] width 10 height 10
checkbox input "false"
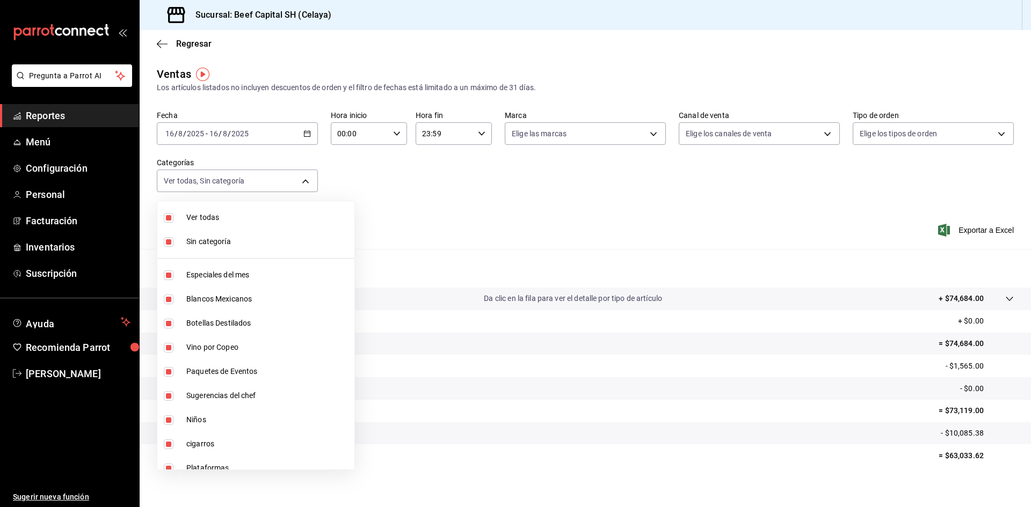
checkbox input "false"
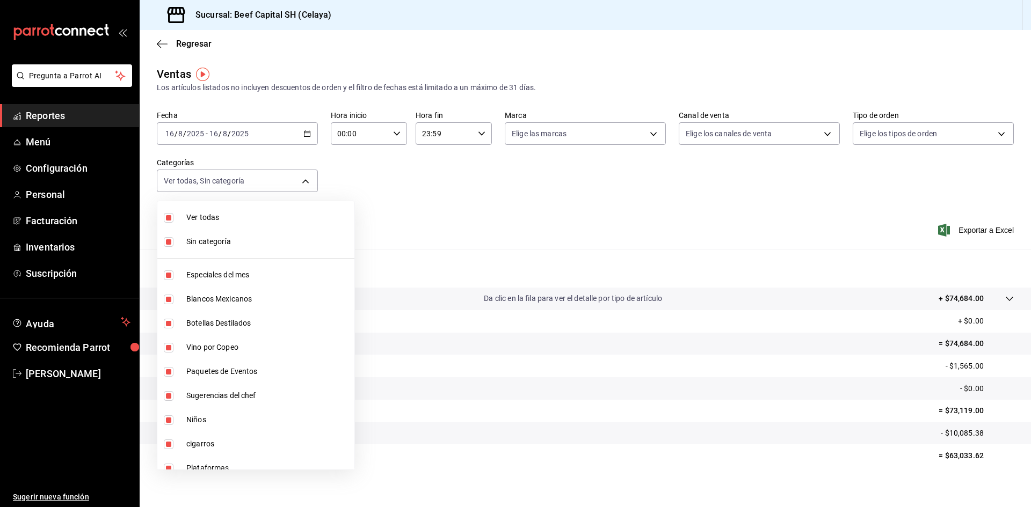
checkbox input "false"
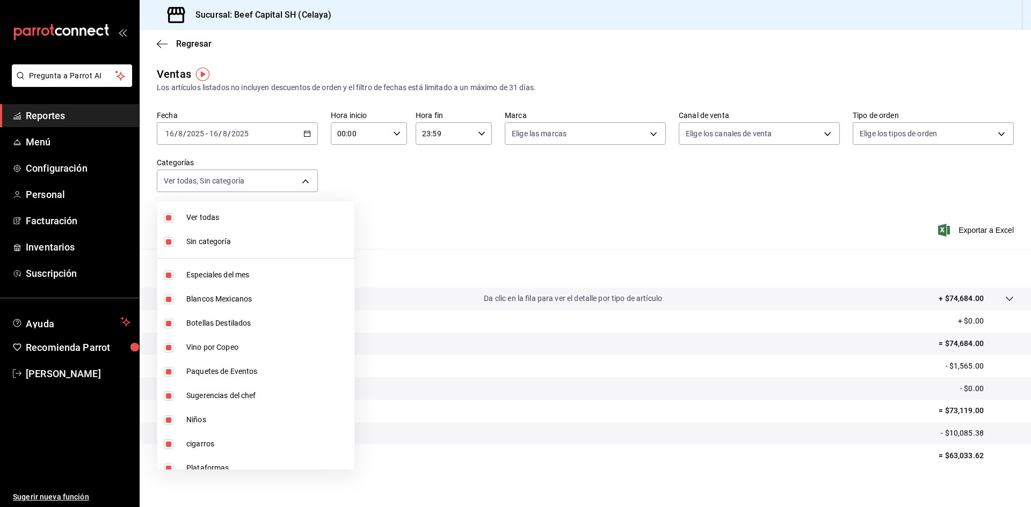
checkbox input "false"
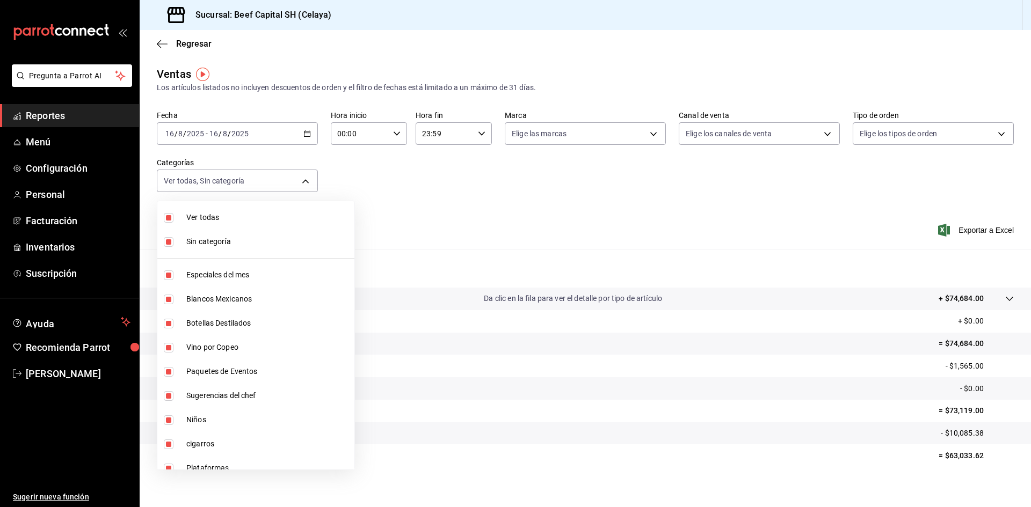
checkbox input "false"
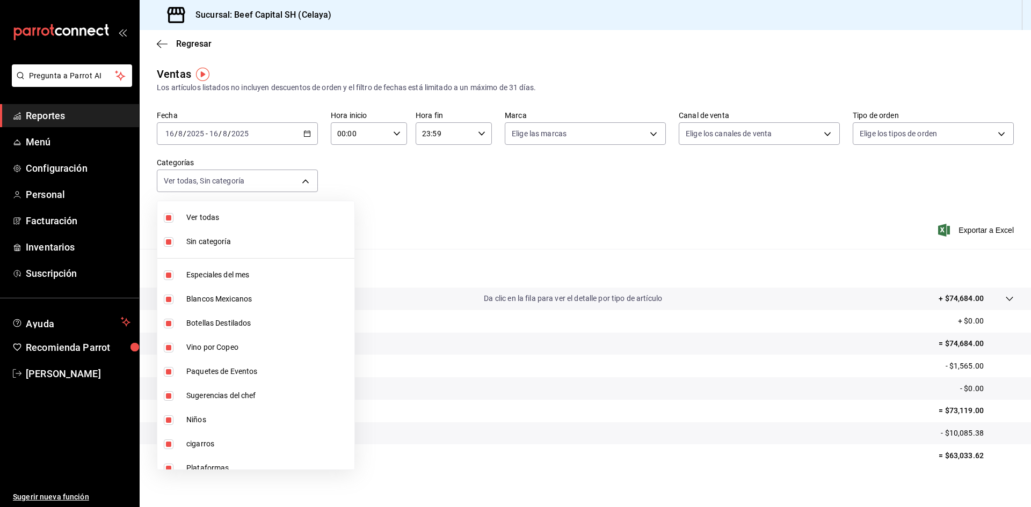
checkbox input "false"
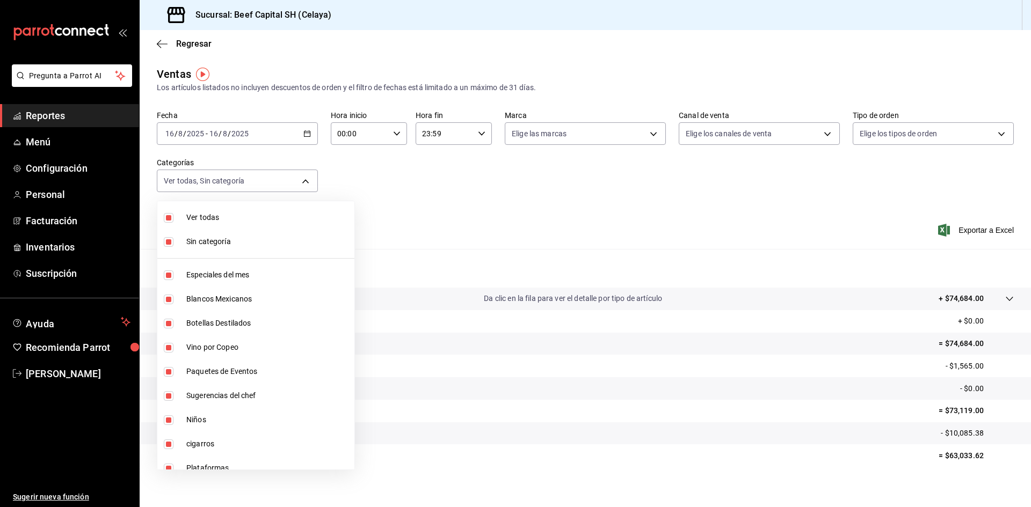
checkbox input "false"
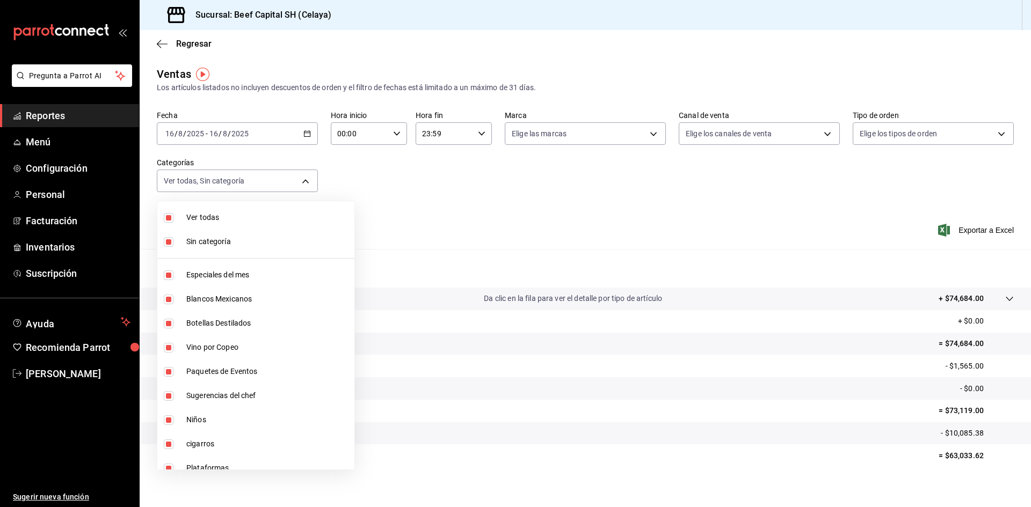
checkbox input "false"
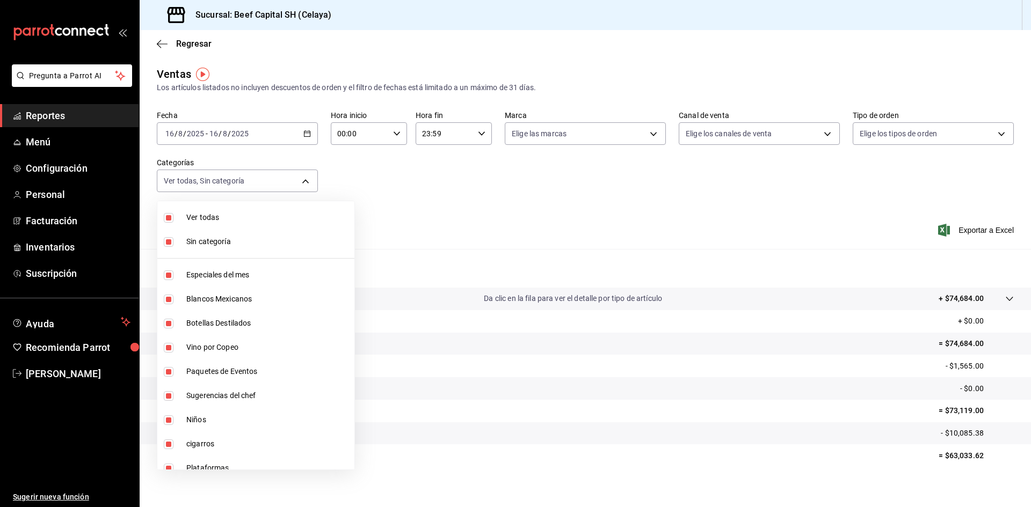
checkbox input "false"
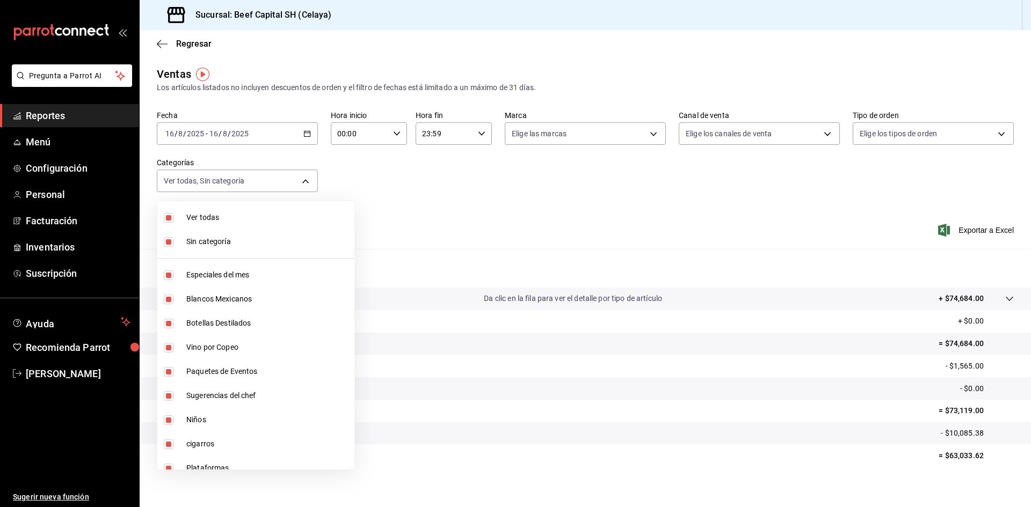
checkbox input "false"
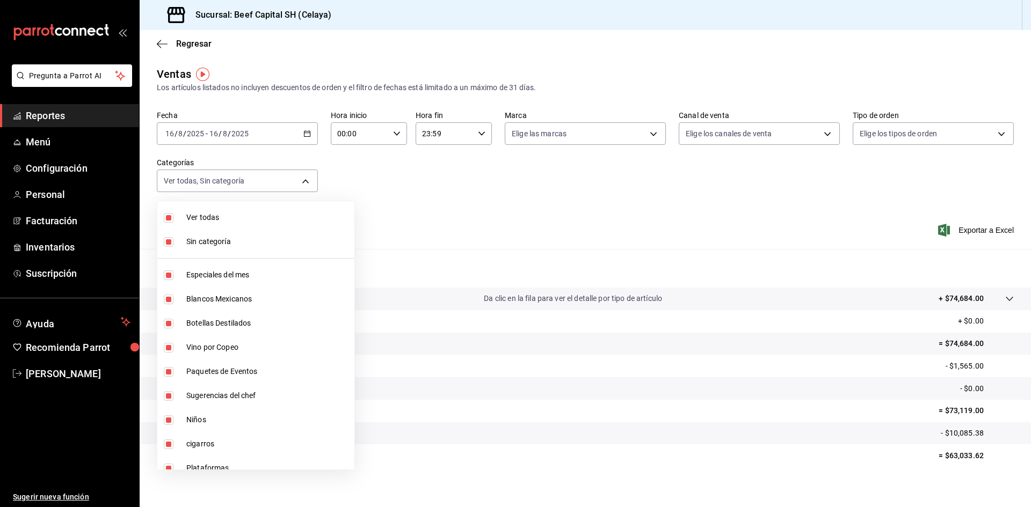
checkbox input "false"
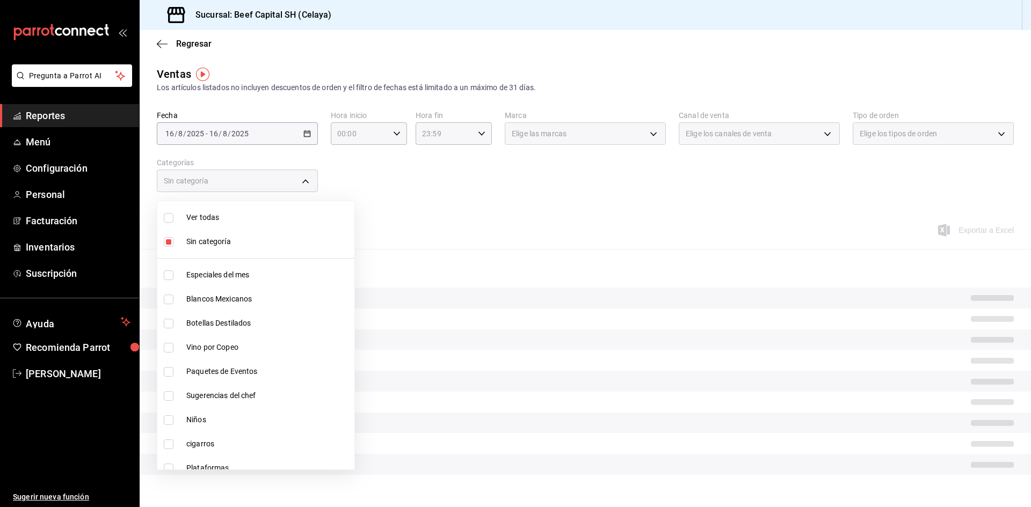
click at [171, 241] on input "checkbox" at bounding box center [169, 242] width 10 height 10
checkbox input "false"
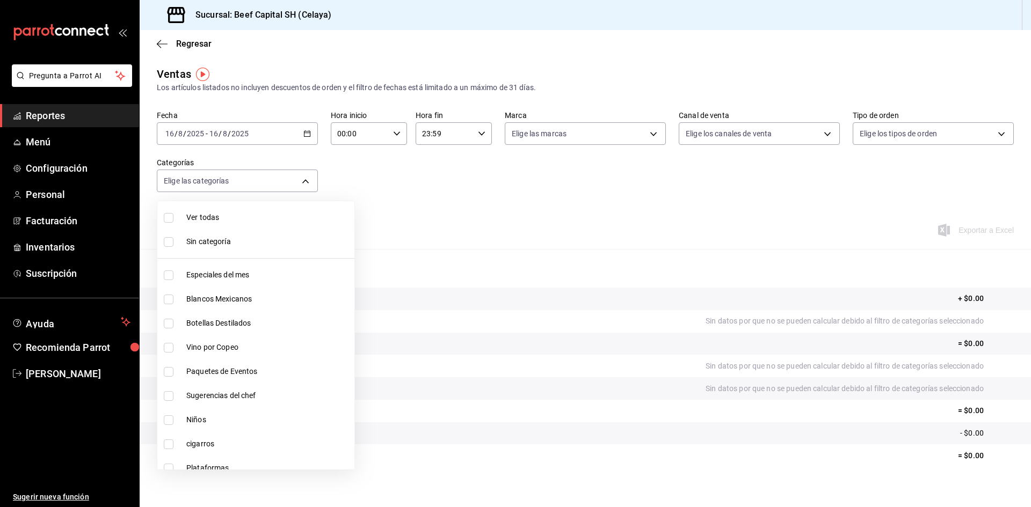
click at [174, 422] on label at bounding box center [171, 421] width 14 height 10
click at [173, 422] on input "checkbox" at bounding box center [169, 421] width 10 height 10
checkbox input "false"
drag, startPoint x: 166, startPoint y: 420, endPoint x: 172, endPoint y: 413, distance: 9.1
click at [166, 419] on input "checkbox" at bounding box center [169, 421] width 10 height 10
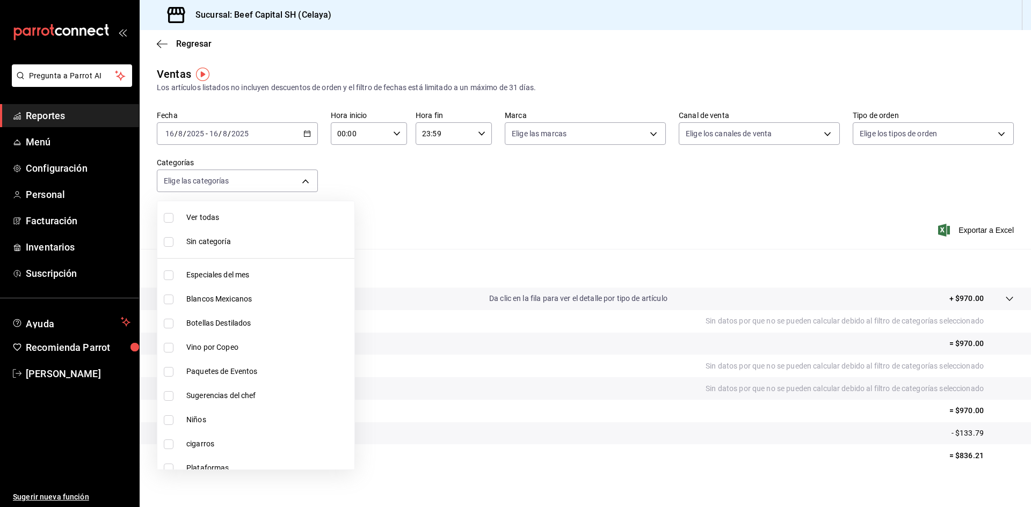
checkbox input "true"
type input "ac3e87f6-97ec-4cab-bde8-d360ae3efe70"
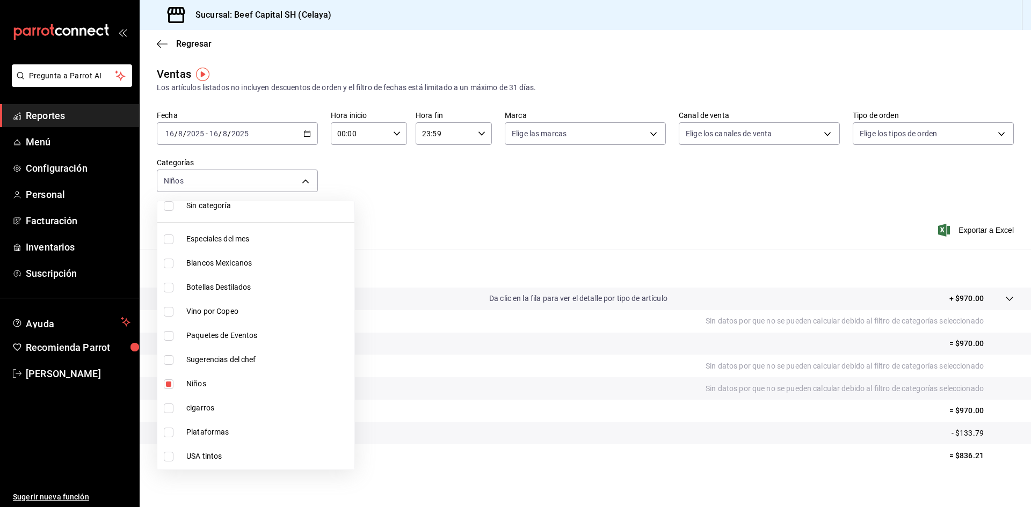
scroll to position [54, 0]
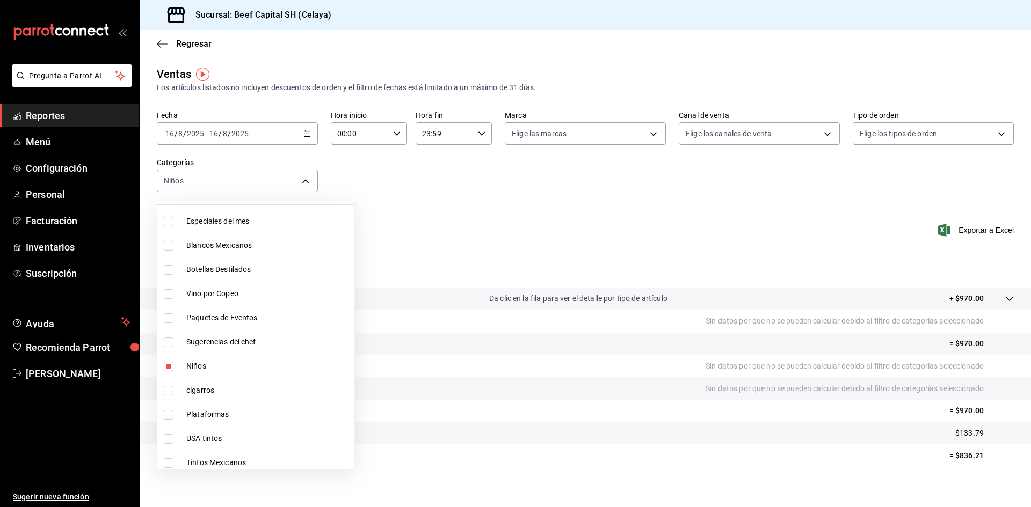
drag, startPoint x: 172, startPoint y: 415, endPoint x: 184, endPoint y: 405, distance: 15.3
click at [173, 416] on input "checkbox" at bounding box center [169, 415] width 10 height 10
checkbox input "true"
type input "ac3e87f6-97ec-4cab-bde8-d360ae3efe70,815c5d17-5cbe-4f3a-828e-927657aec93b"
click at [968, 228] on div at bounding box center [515, 253] width 1031 height 507
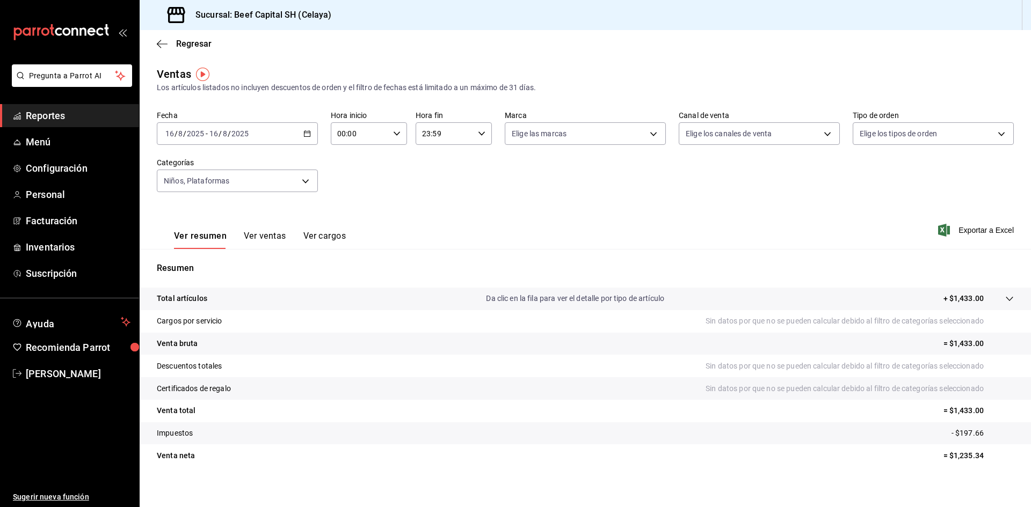
click at [968, 228] on span "Exportar a Excel" at bounding box center [977, 230] width 74 height 13
click at [968, 228] on div "Exportando a excel..." at bounding box center [970, 231] width 87 height 10
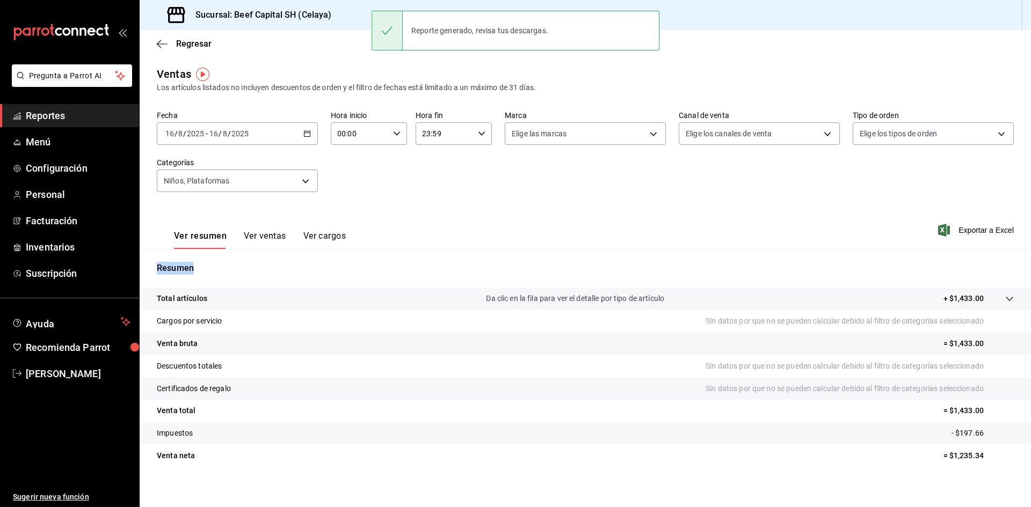
click at [304, 134] on \(Stroke\) "button" at bounding box center [307, 134] width 6 height 6
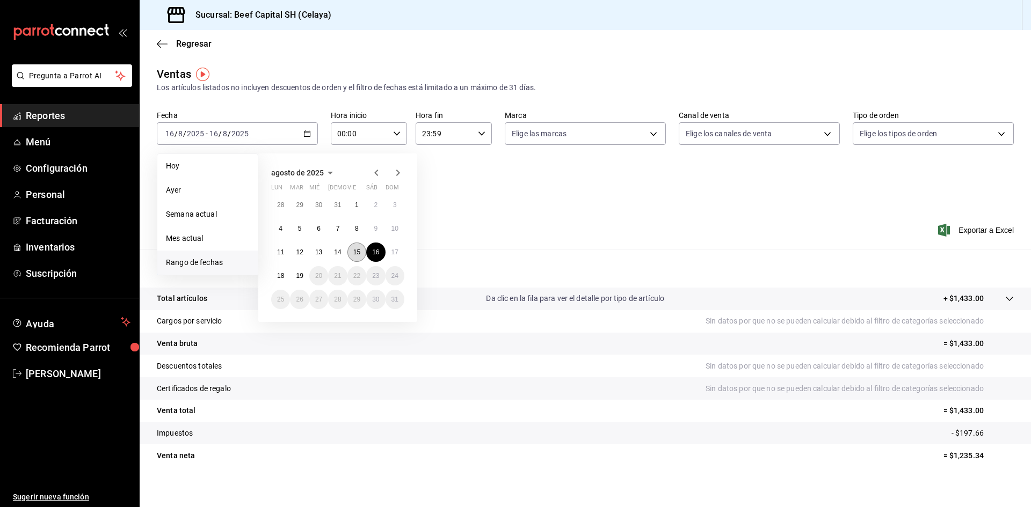
click at [357, 254] on abbr "15" at bounding box center [356, 253] width 7 height 8
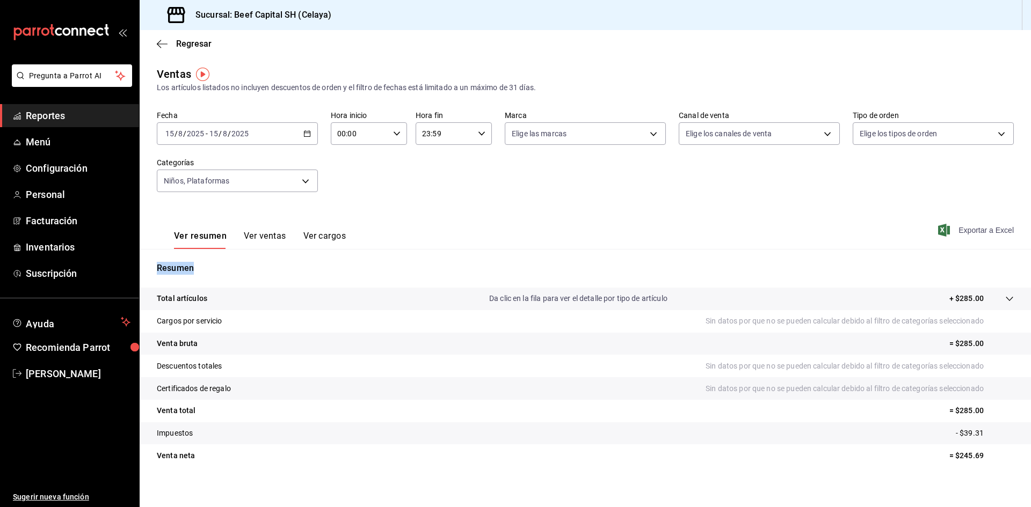
click at [961, 231] on span "Exportar a Excel" at bounding box center [977, 230] width 74 height 13
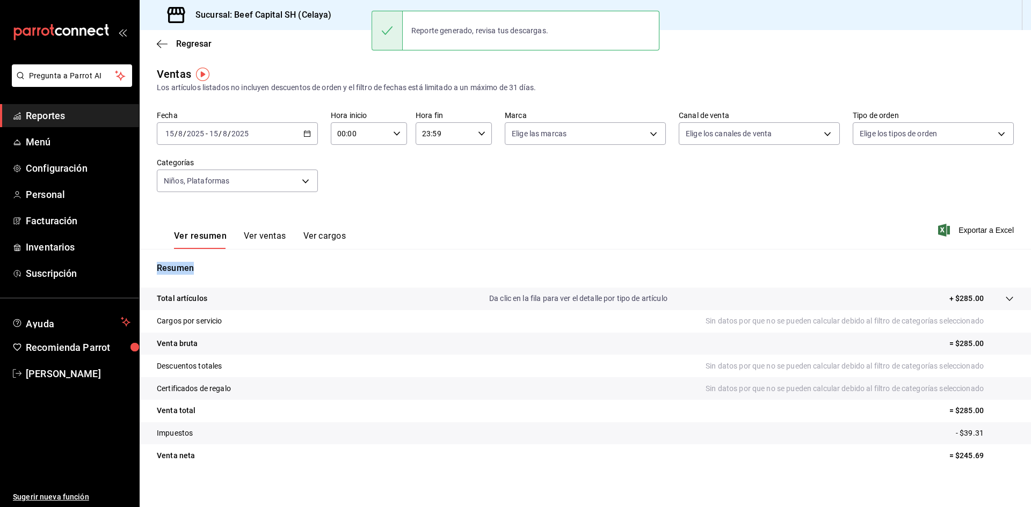
click at [306, 133] on \(Stroke\) "button" at bounding box center [307, 133] width 6 height 1
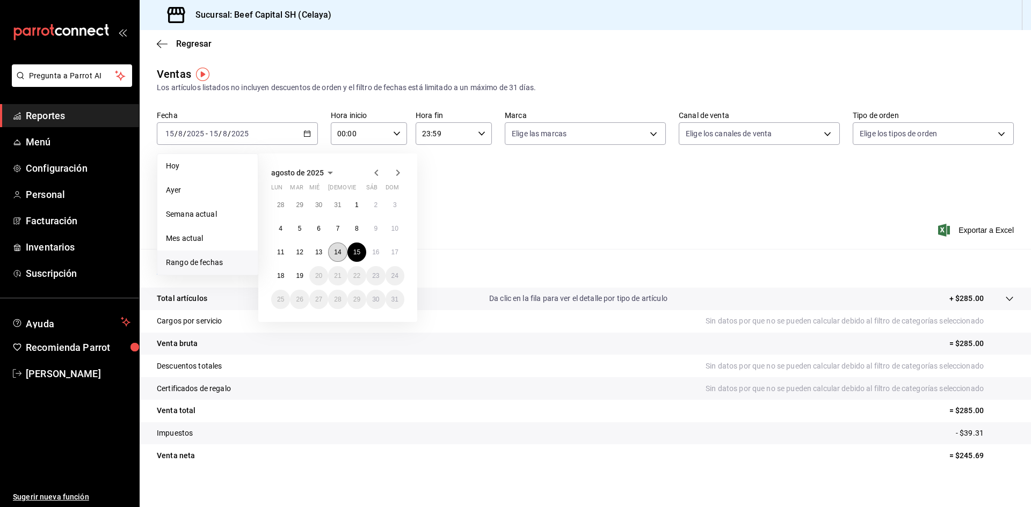
click at [335, 254] on abbr "14" at bounding box center [337, 253] width 7 height 8
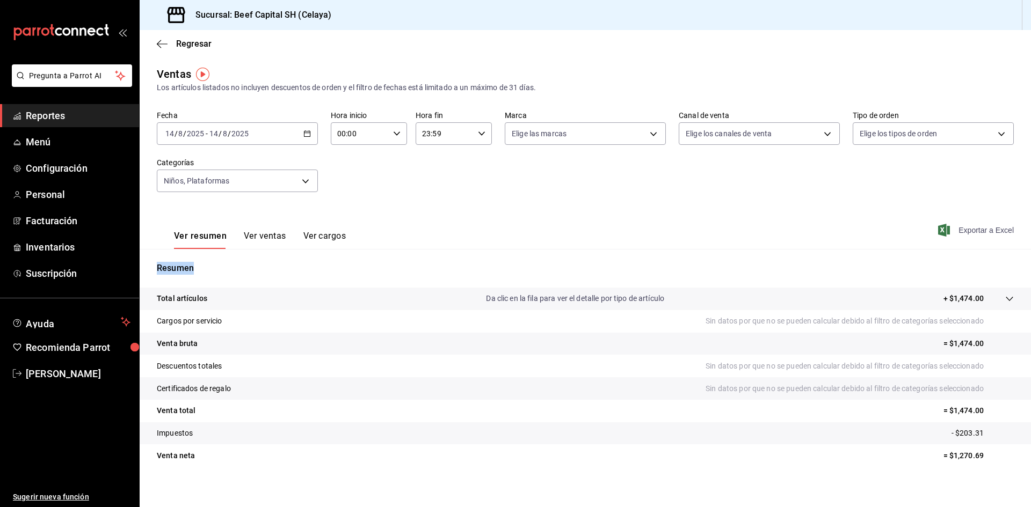
click at [979, 226] on span "Exportar a Excel" at bounding box center [977, 230] width 74 height 13
click at [304, 181] on body "Pregunta a Parrot AI Reportes Menú Configuración Personal Facturación Inventari…" at bounding box center [515, 253] width 1031 height 507
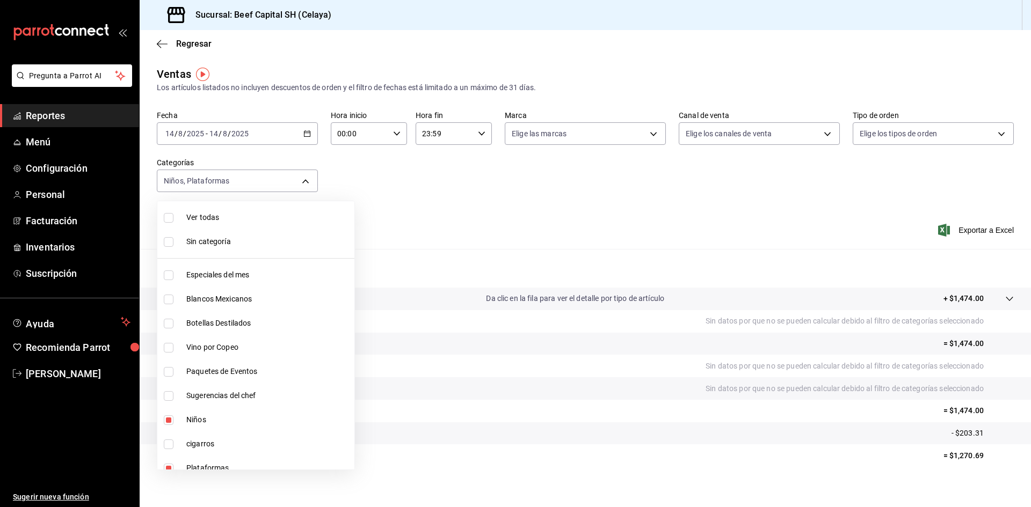
click at [307, 136] on div at bounding box center [515, 253] width 1031 height 507
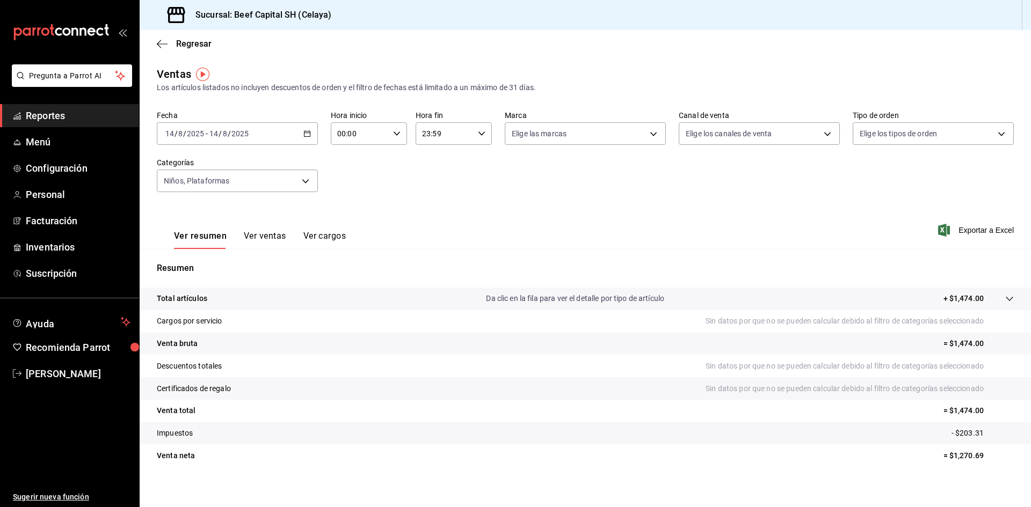
click at [307, 136] on \(Stroke\) "button" at bounding box center [307, 134] width 6 height 6
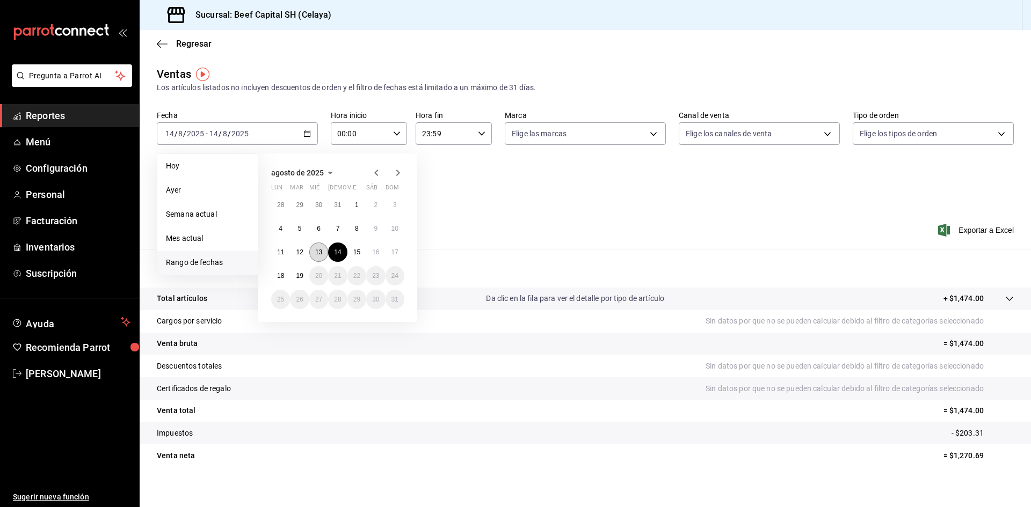
click at [313, 252] on button "13" at bounding box center [318, 252] width 19 height 19
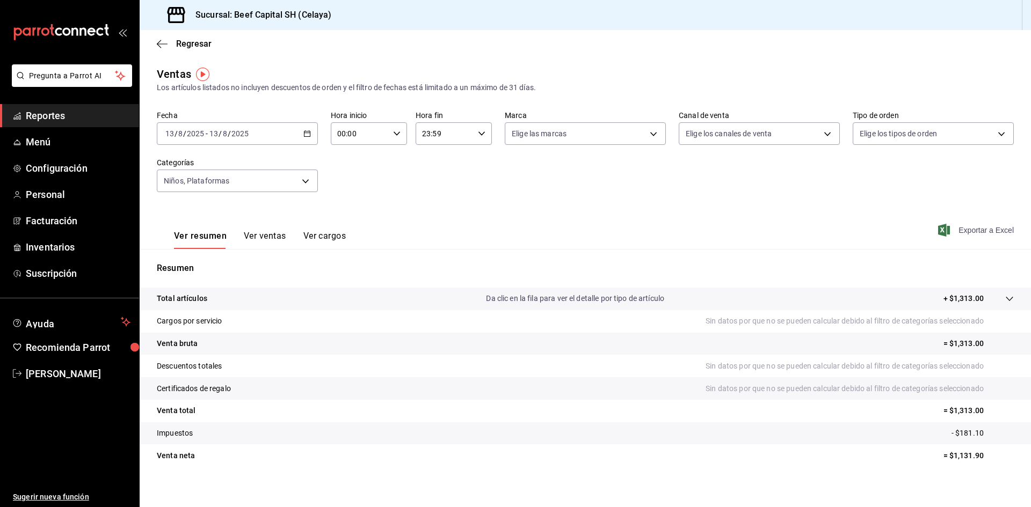
click at [973, 230] on span "Exportar a Excel" at bounding box center [977, 230] width 74 height 13
click at [304, 130] on icon "button" at bounding box center [307, 134] width 8 height 8
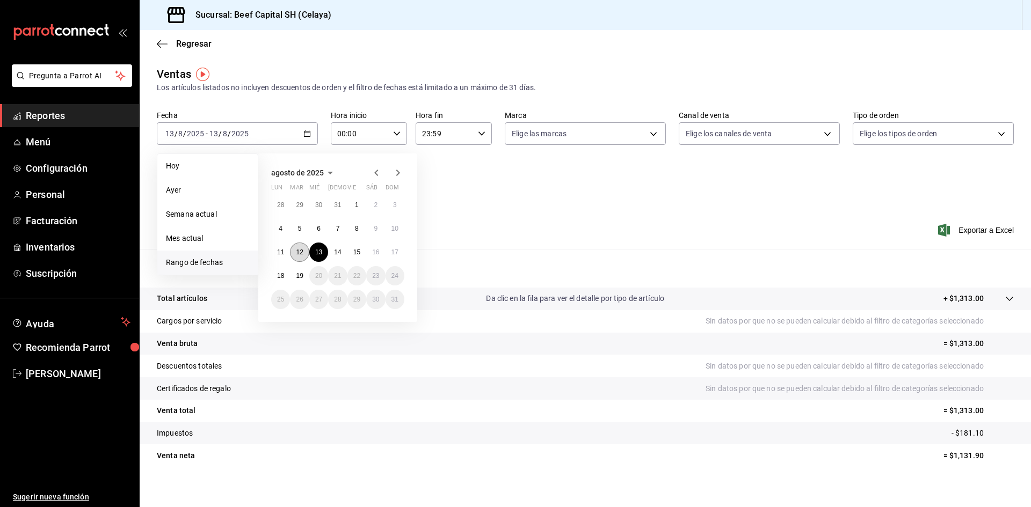
click at [295, 252] on button "12" at bounding box center [299, 252] width 19 height 19
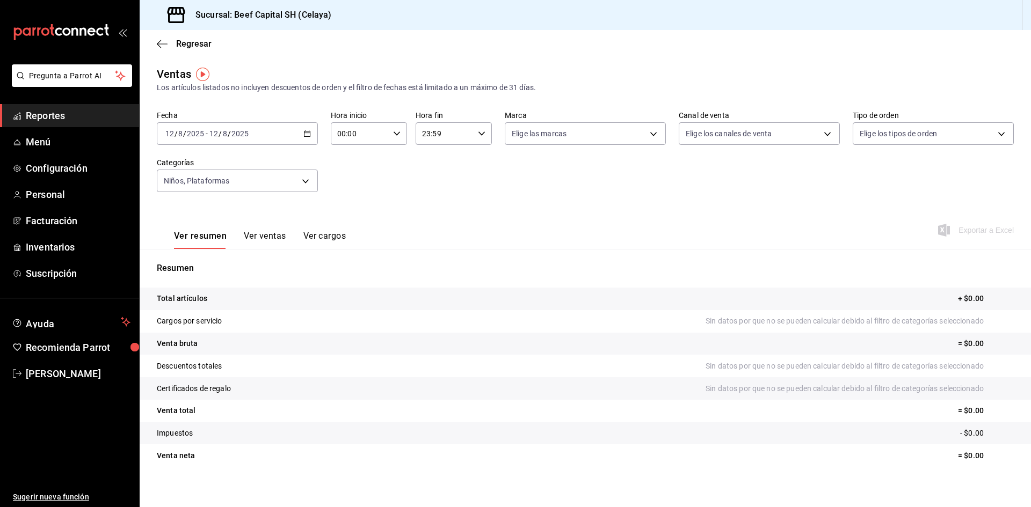
click at [304, 133] on \(Stroke\) "button" at bounding box center [307, 134] width 6 height 6
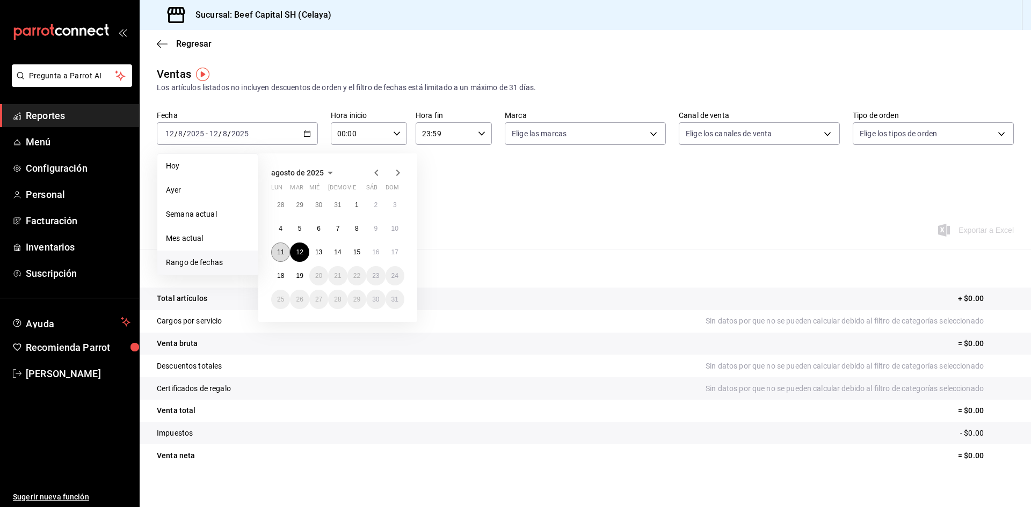
click at [279, 252] on abbr "11" at bounding box center [280, 253] width 7 height 8
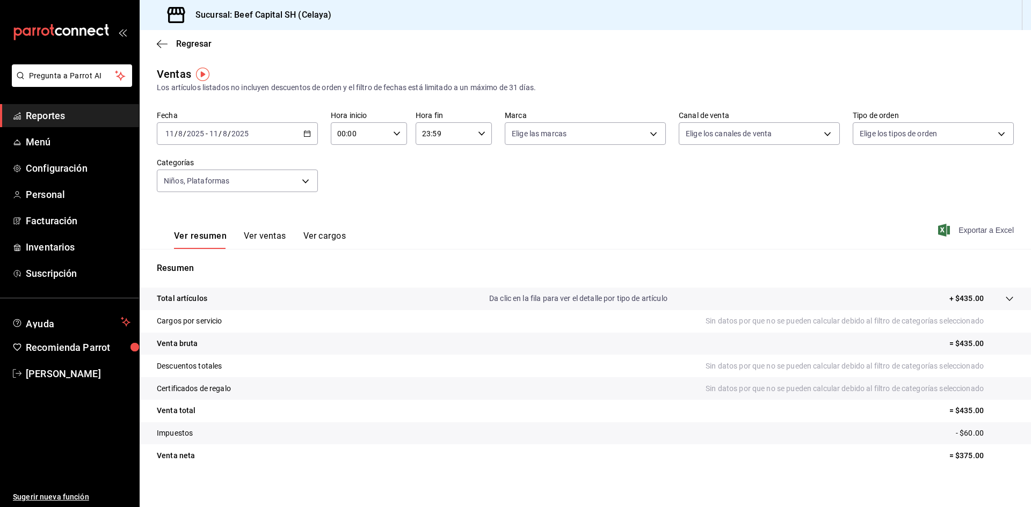
click at [990, 231] on span "Exportar a Excel" at bounding box center [977, 230] width 74 height 13
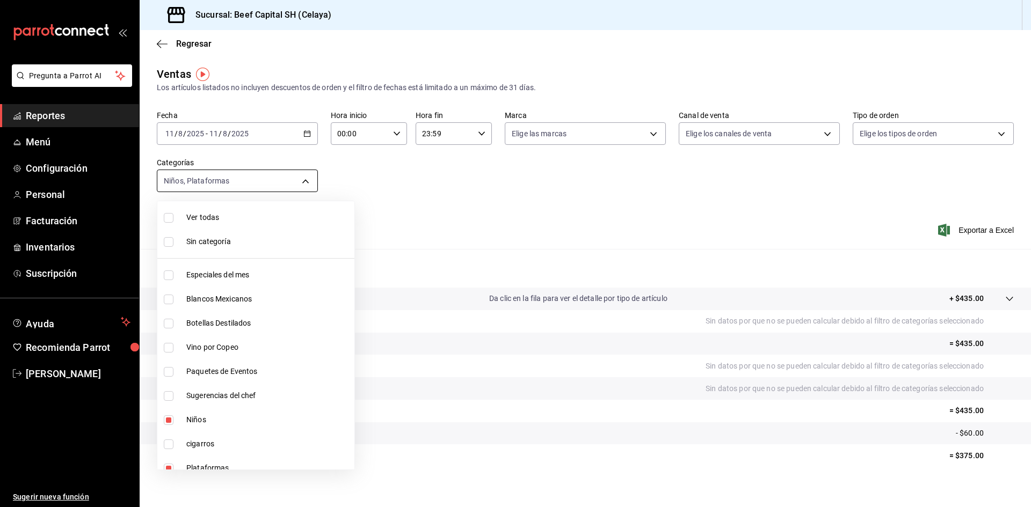
click at [300, 178] on body "Pregunta a Parrot AI Reportes Menú Configuración Personal Facturación Inventari…" at bounding box center [515, 253] width 1031 height 507
click at [301, 128] on div at bounding box center [515, 253] width 1031 height 507
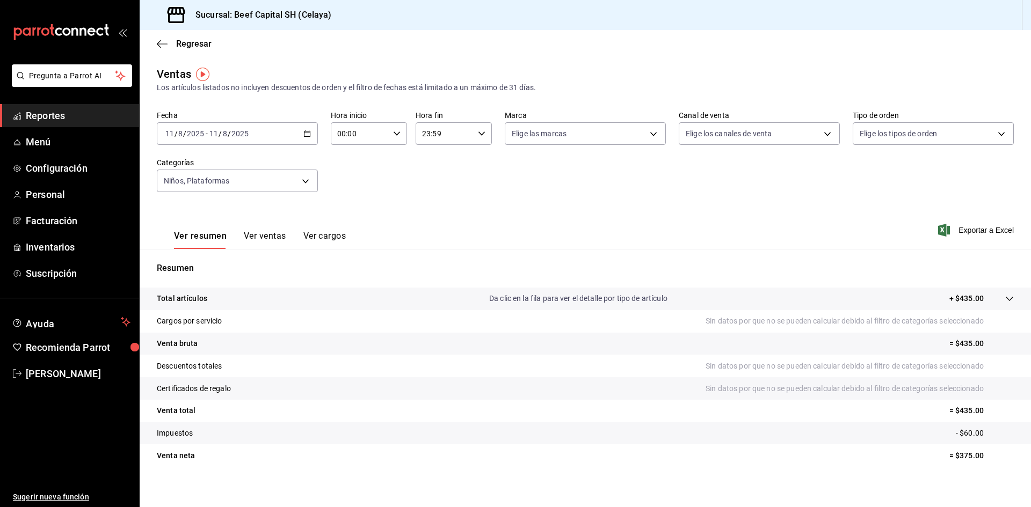
click at [305, 135] on icon "button" at bounding box center [307, 134] width 8 height 8
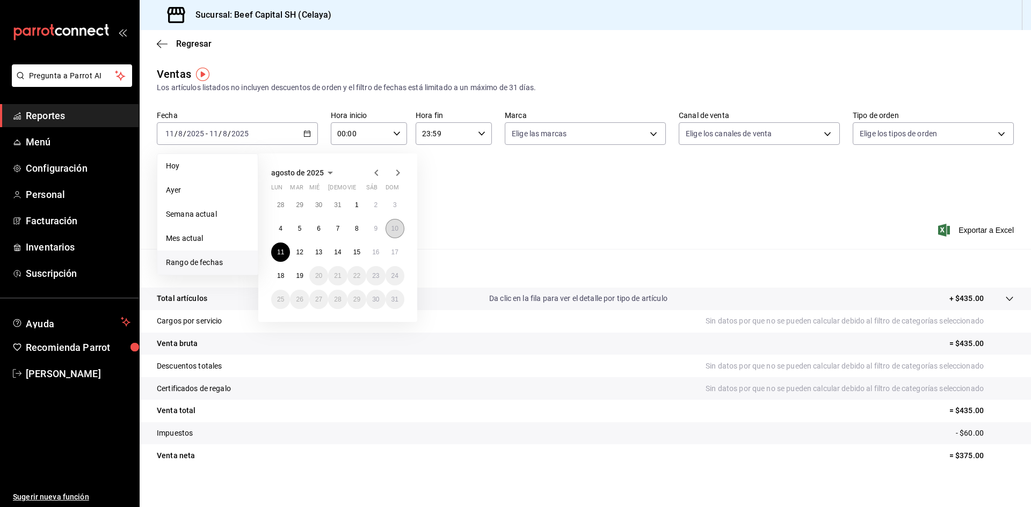
click at [391, 230] on abbr "10" at bounding box center [394, 229] width 7 height 8
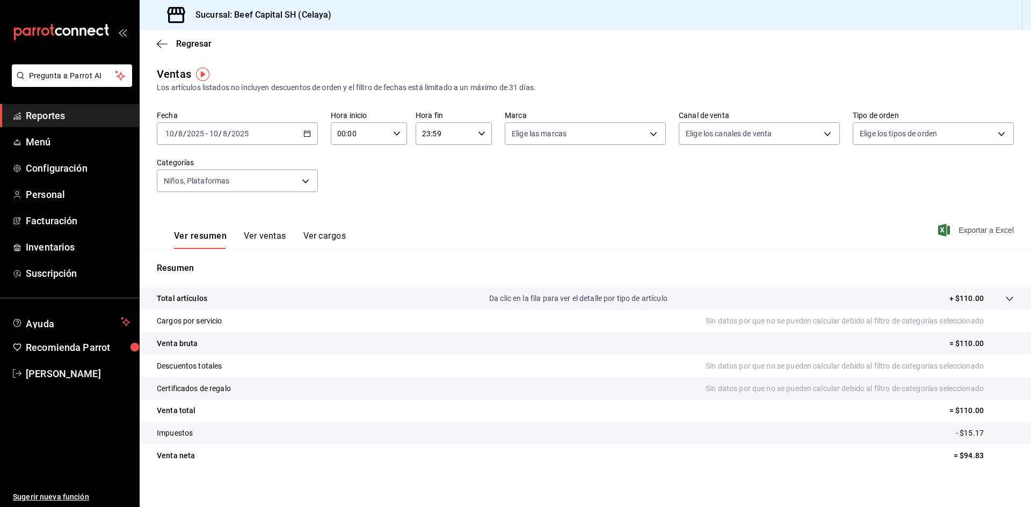
click at [970, 229] on span "Exportar a Excel" at bounding box center [977, 230] width 74 height 13
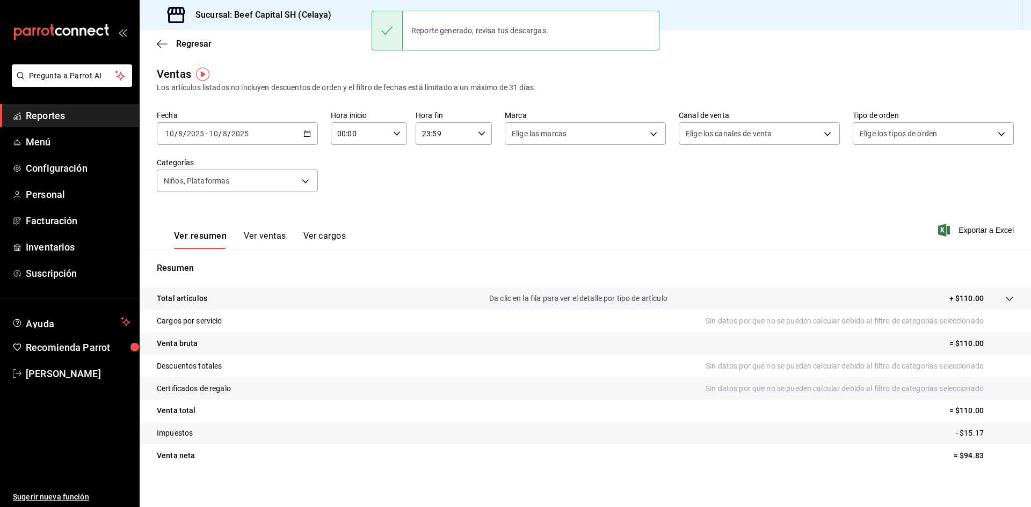
click at [306, 136] on icon "button" at bounding box center [307, 134] width 8 height 8
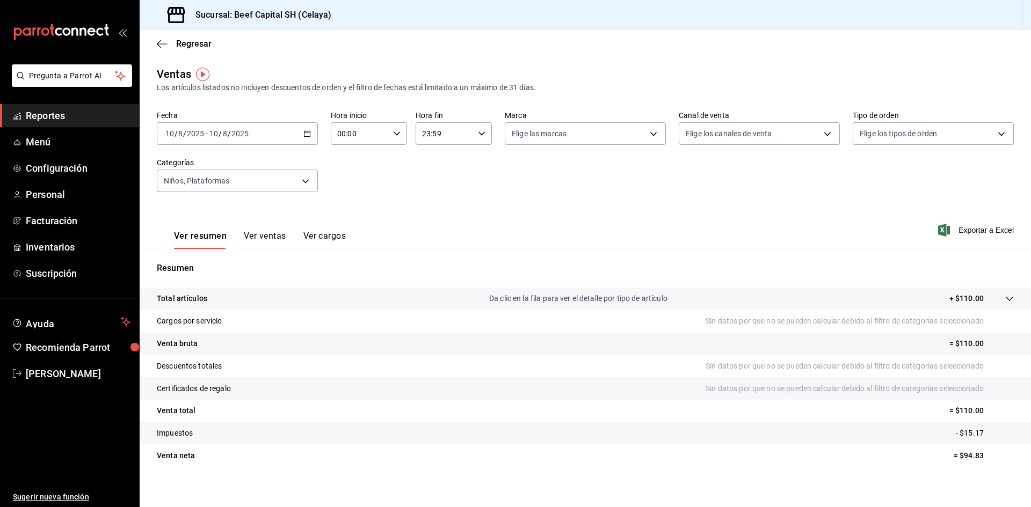
click at [307, 351] on tr "Venta bruta = $110.00" at bounding box center [585, 344] width 891 height 23
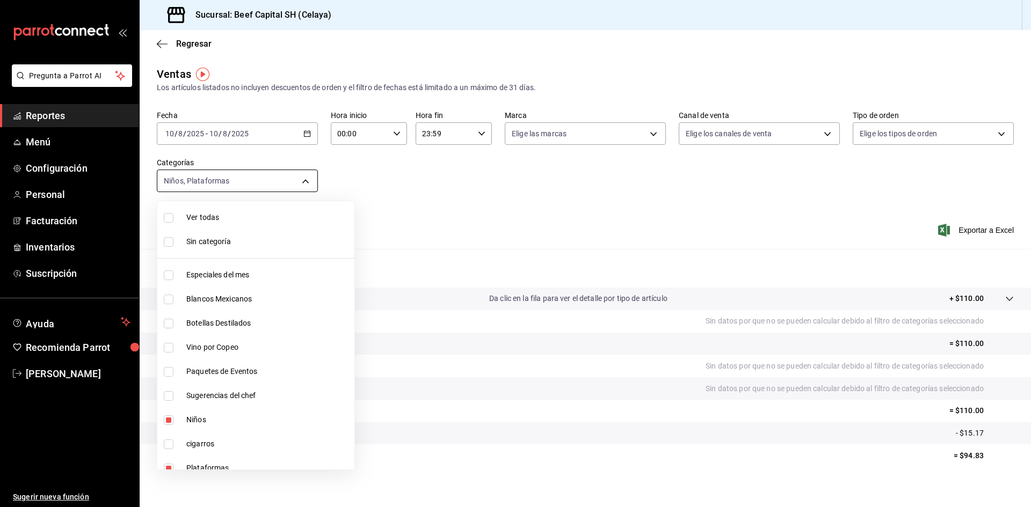
click at [302, 180] on body "Pregunta a Parrot AI Reportes Menú Configuración Personal Facturación Inventari…" at bounding box center [515, 253] width 1031 height 507
click at [171, 218] on input "checkbox" at bounding box center [169, 218] width 10 height 10
checkbox input "true"
type input "ff0942d4-a114-4278-bf43-4291bef7f875,c44b17cd-f0d2-44be-bc0b-f595a1b51d35,b1aff…"
checkbox input "true"
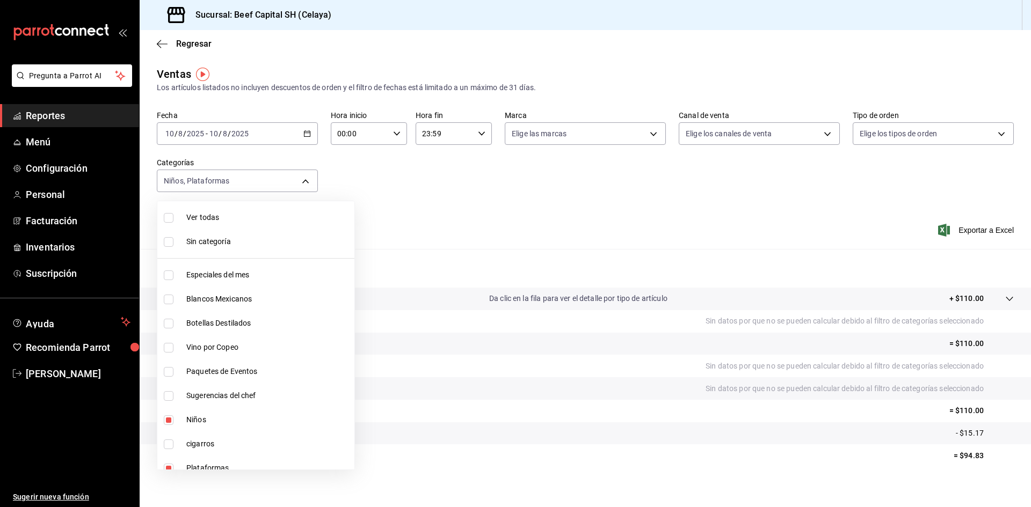
checkbox input "true"
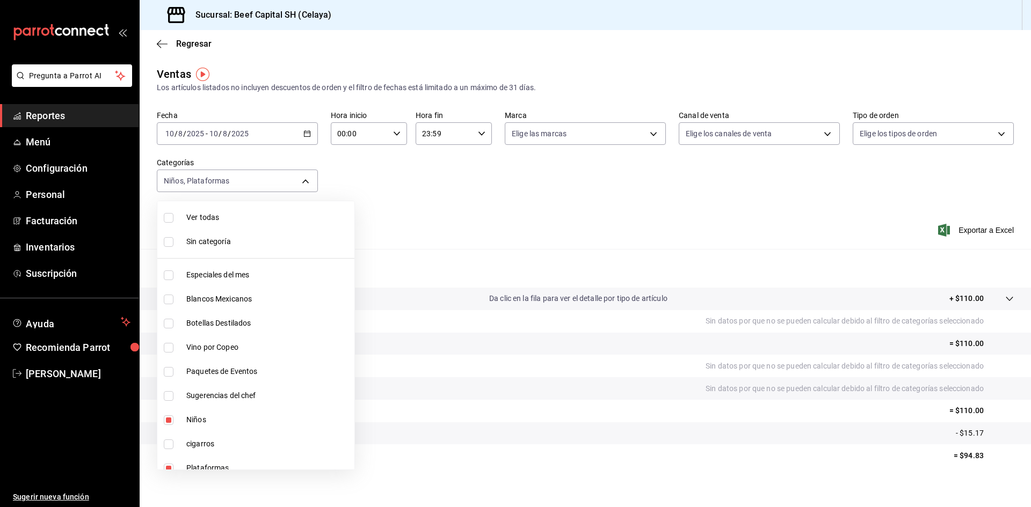
checkbox input "true"
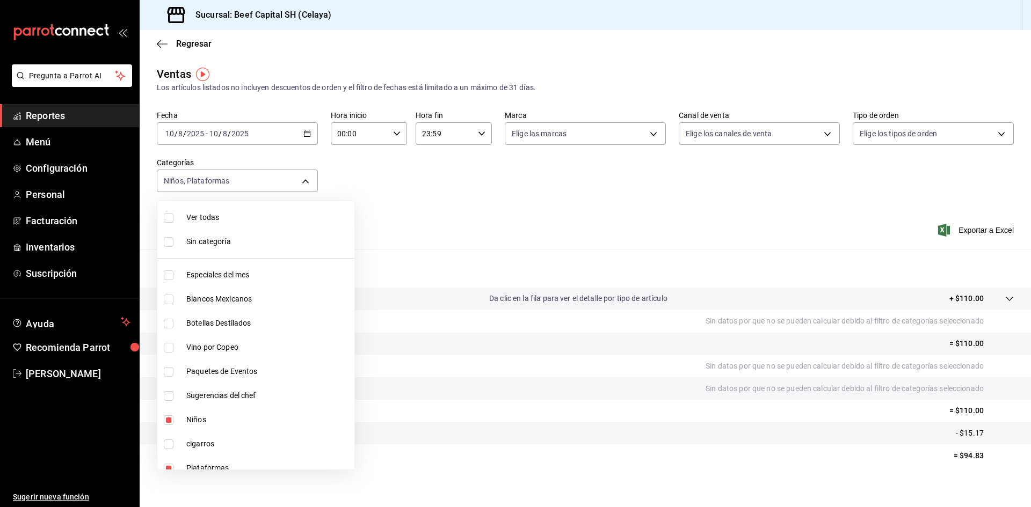
checkbox input "true"
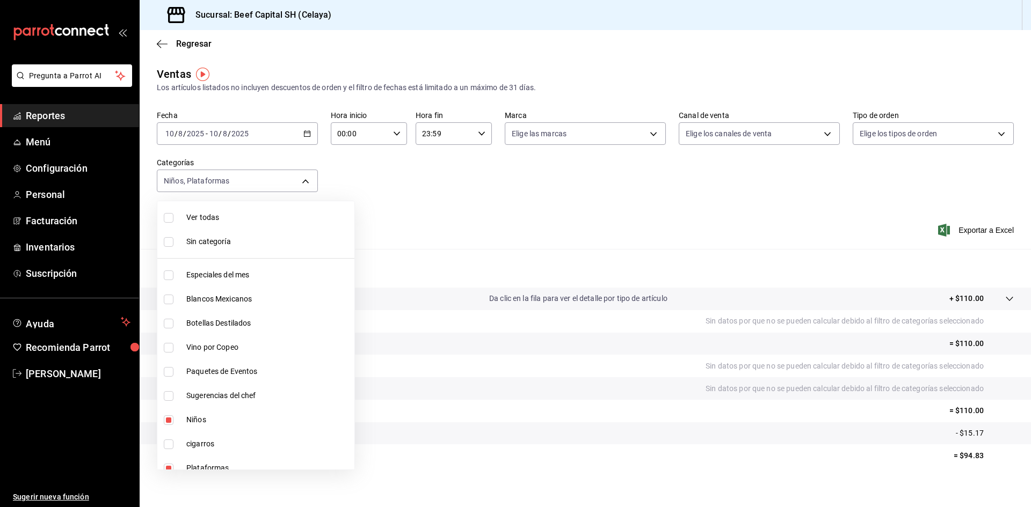
checkbox input "true"
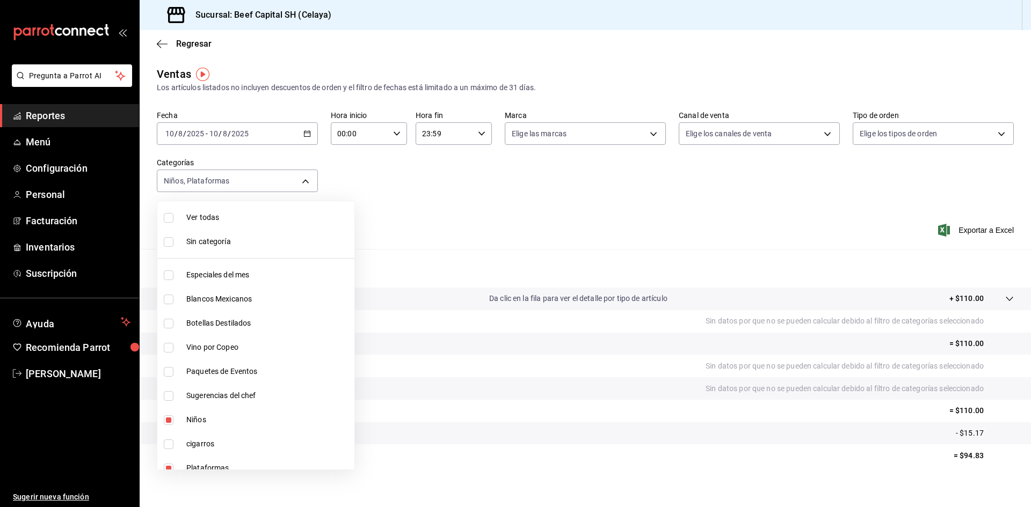
checkbox input "true"
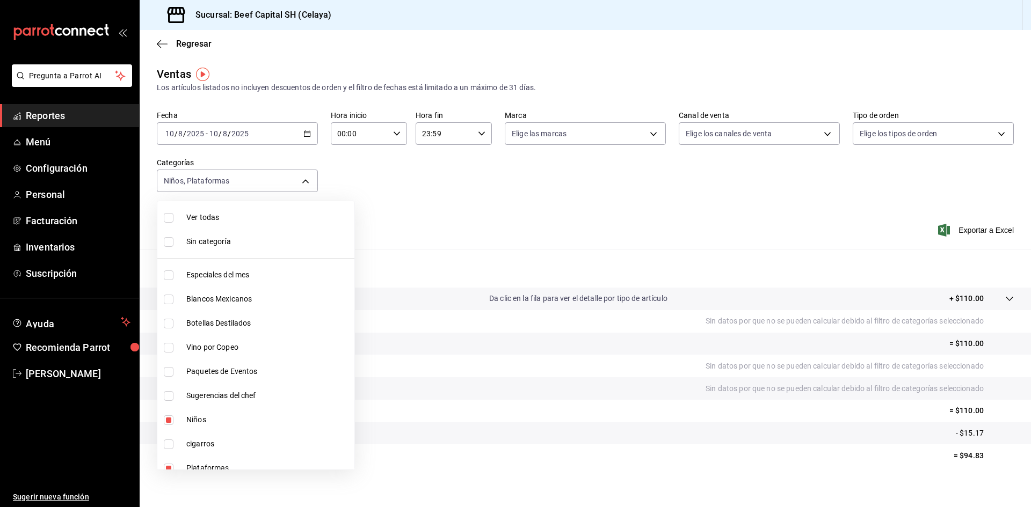
checkbox input "true"
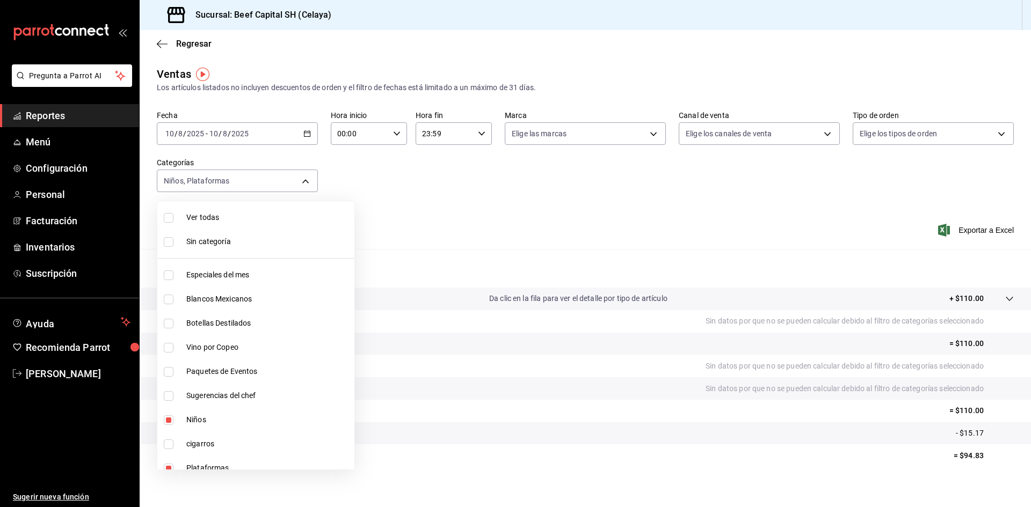
checkbox input "true"
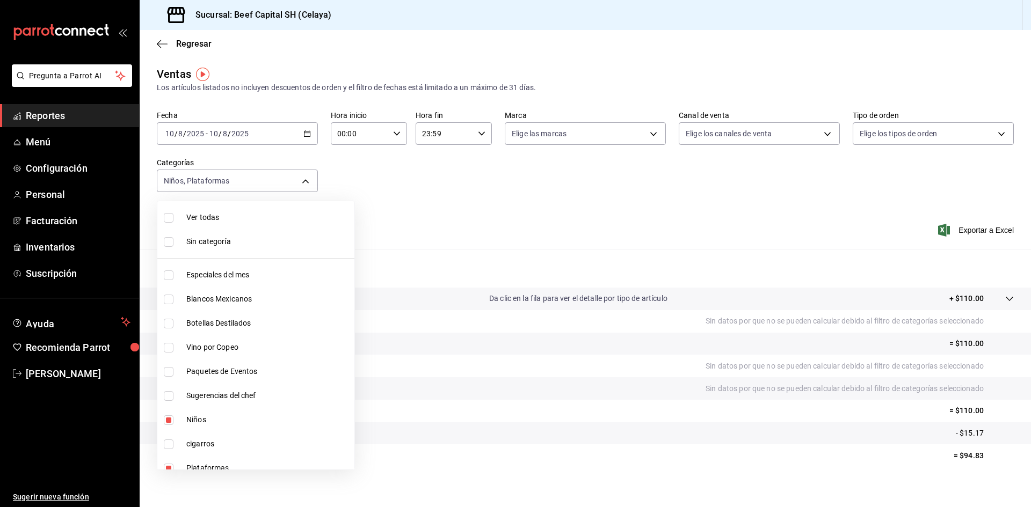
checkbox input "true"
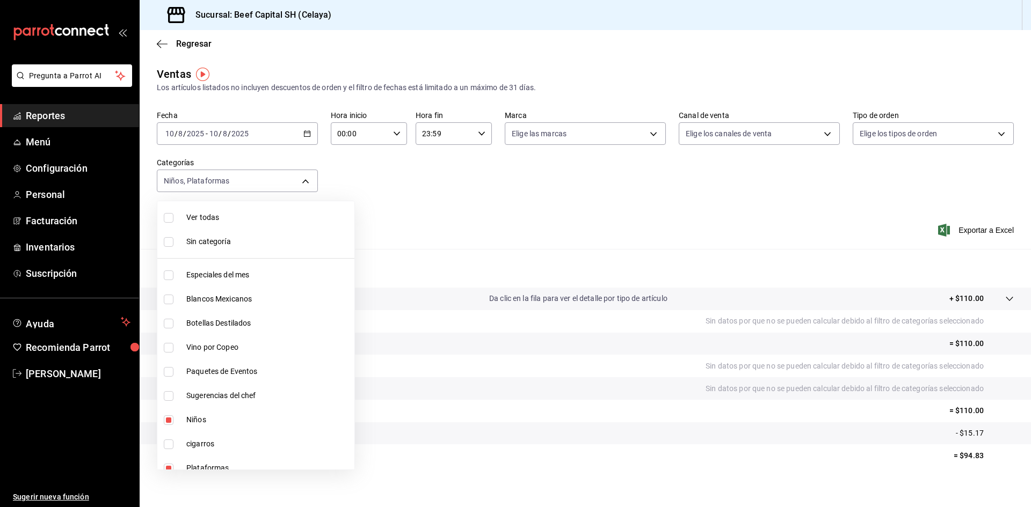
checkbox input "true"
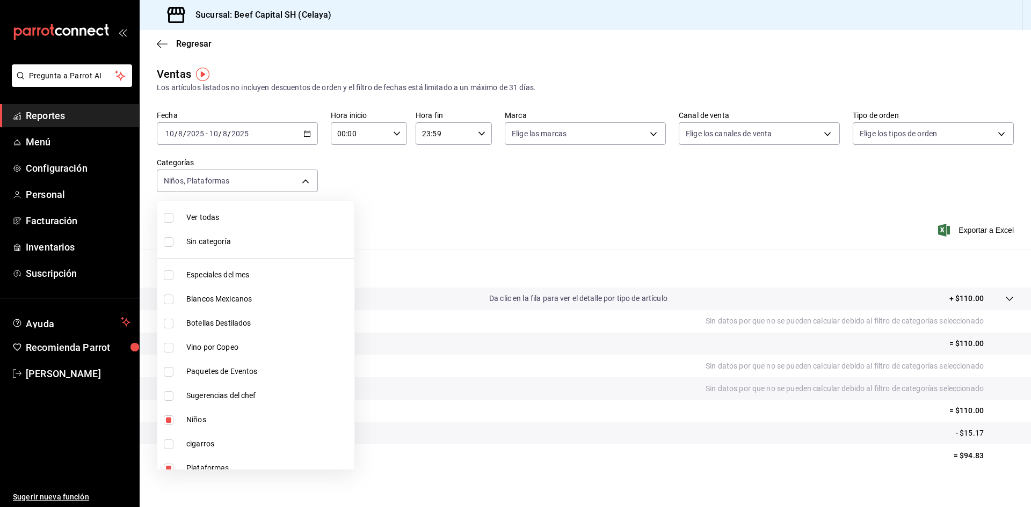
checkbox input "true"
click at [171, 217] on input "checkbox" at bounding box center [169, 218] width 10 height 10
checkbox input "false"
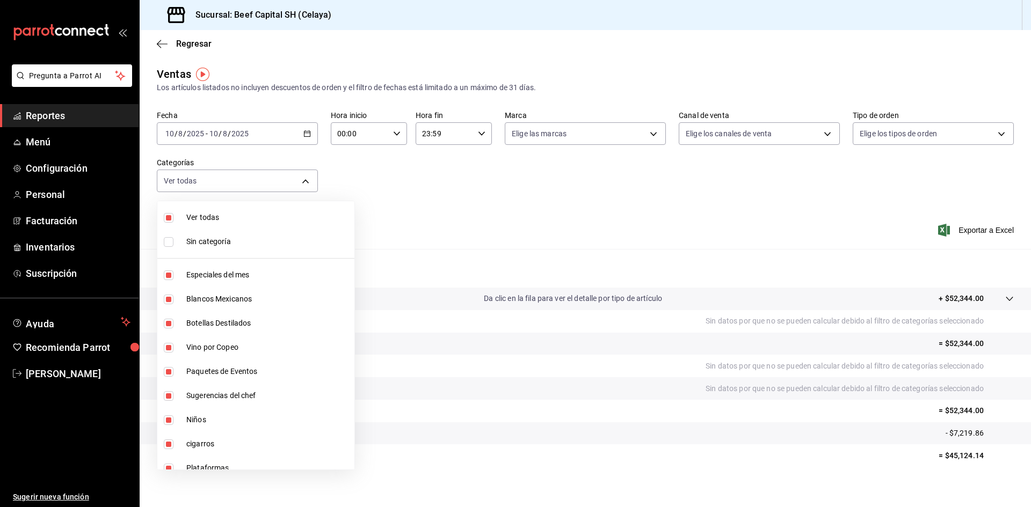
checkbox input "false"
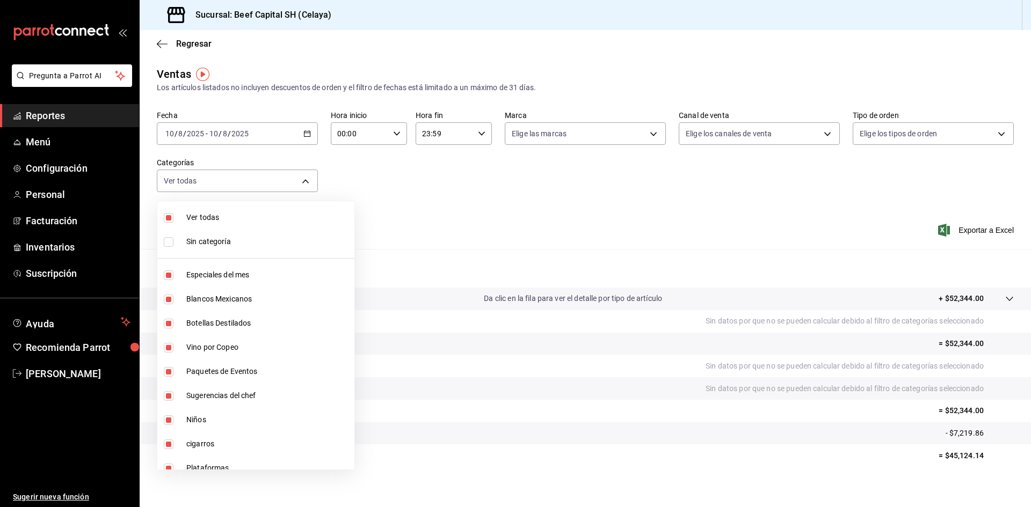
checkbox input "false"
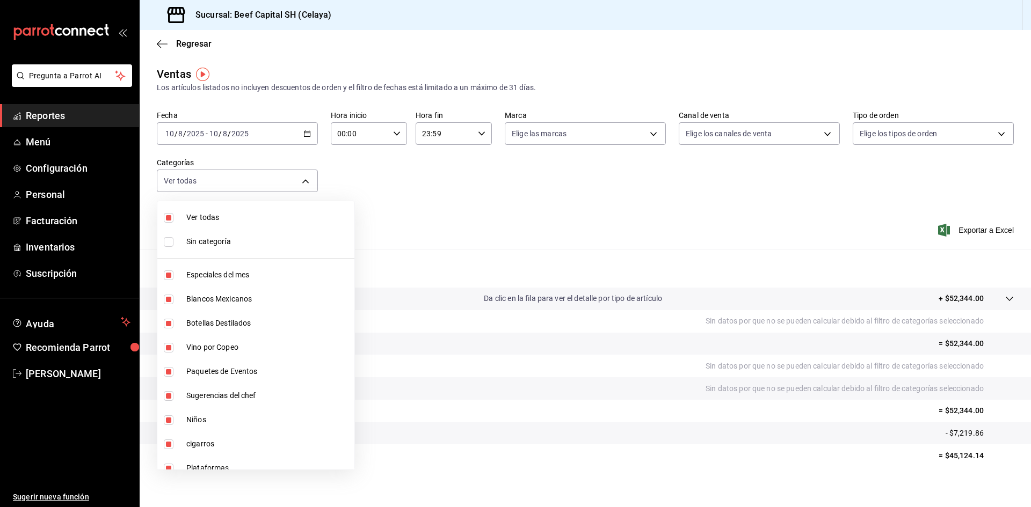
checkbox input "false"
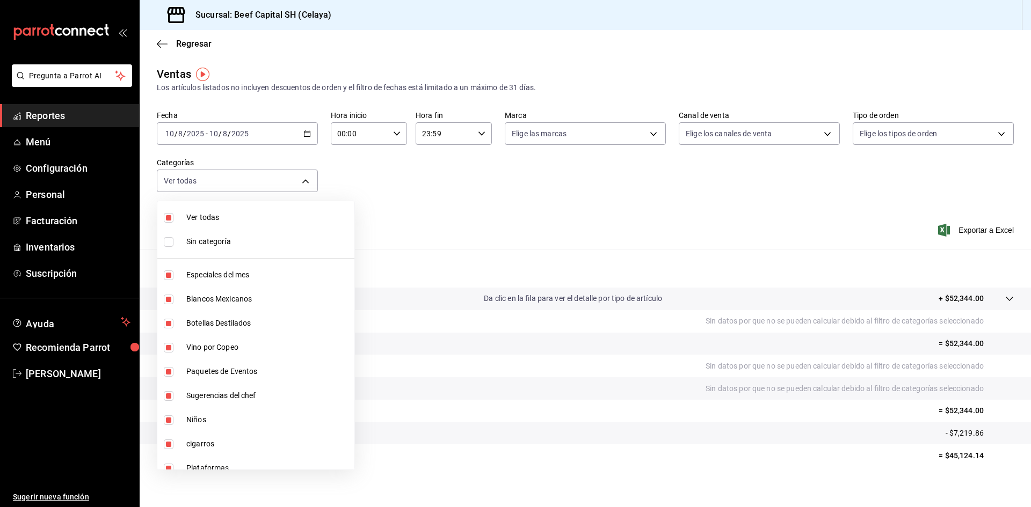
checkbox input "false"
click at [171, 296] on input "checkbox" at bounding box center [169, 300] width 10 height 10
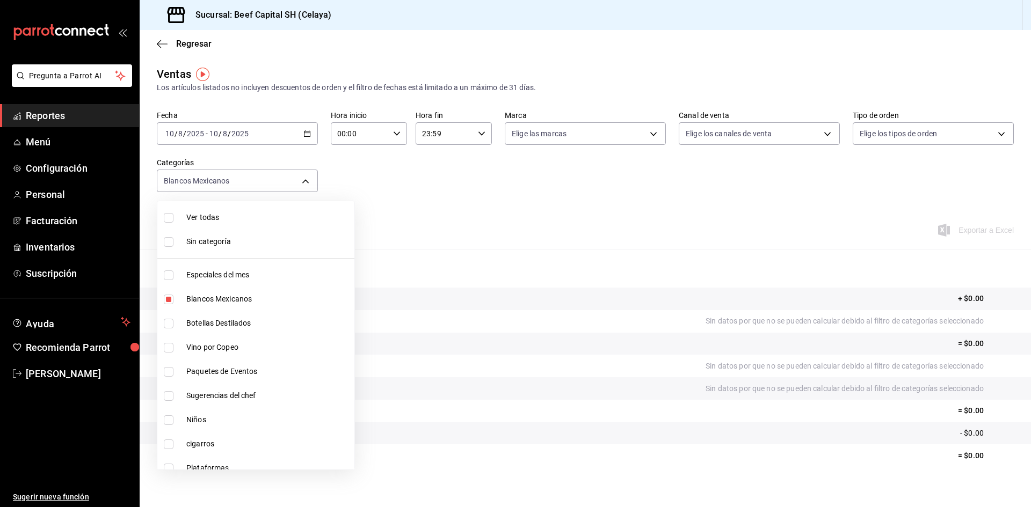
click at [167, 324] on input "checkbox" at bounding box center [169, 324] width 10 height 10
click at [169, 350] on input "checkbox" at bounding box center [169, 348] width 10 height 10
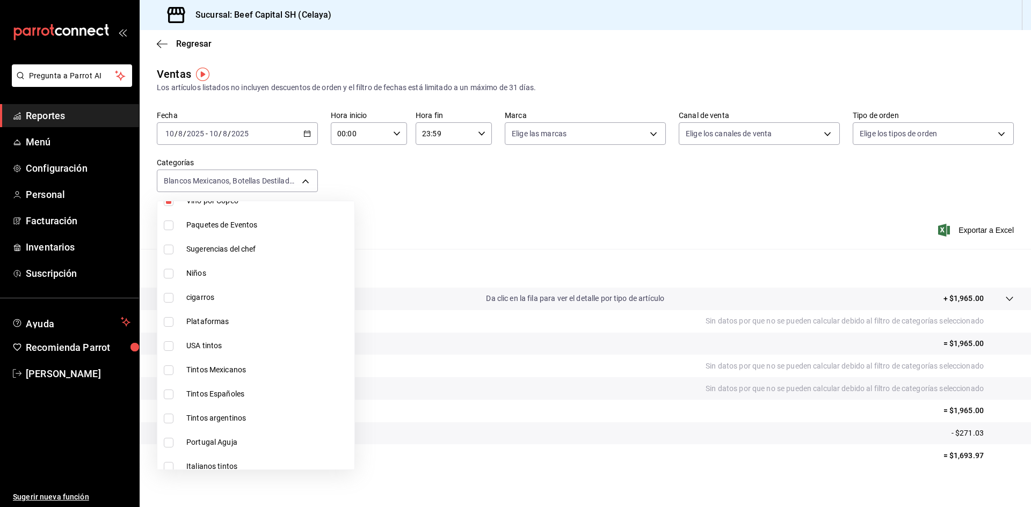
scroll to position [161, 0]
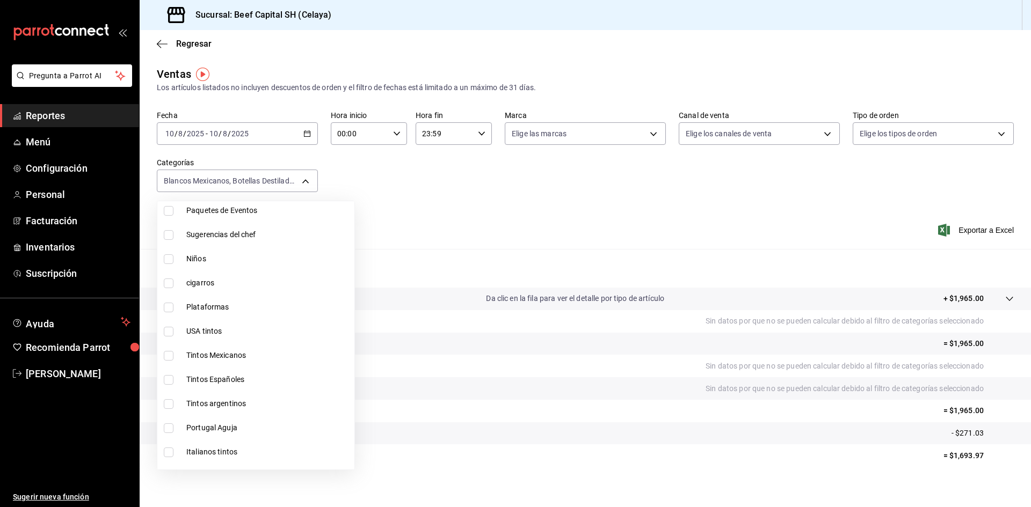
click at [169, 260] on input "checkbox" at bounding box center [169, 260] width 10 height 10
click at [166, 259] on input "checkbox" at bounding box center [169, 260] width 10 height 10
click at [168, 331] on input "checkbox" at bounding box center [169, 332] width 10 height 10
click at [170, 355] on input "checkbox" at bounding box center [169, 356] width 10 height 10
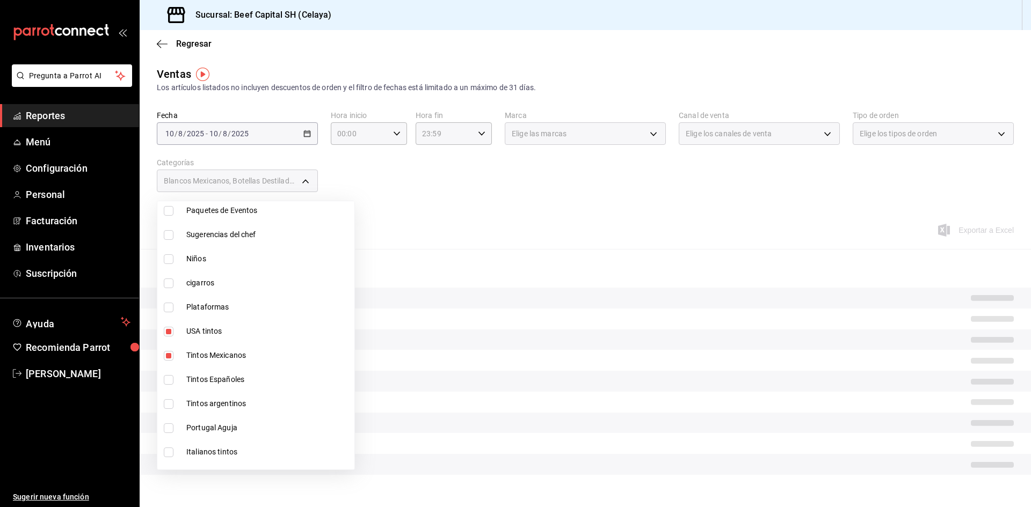
click at [173, 380] on input "checkbox" at bounding box center [169, 380] width 10 height 10
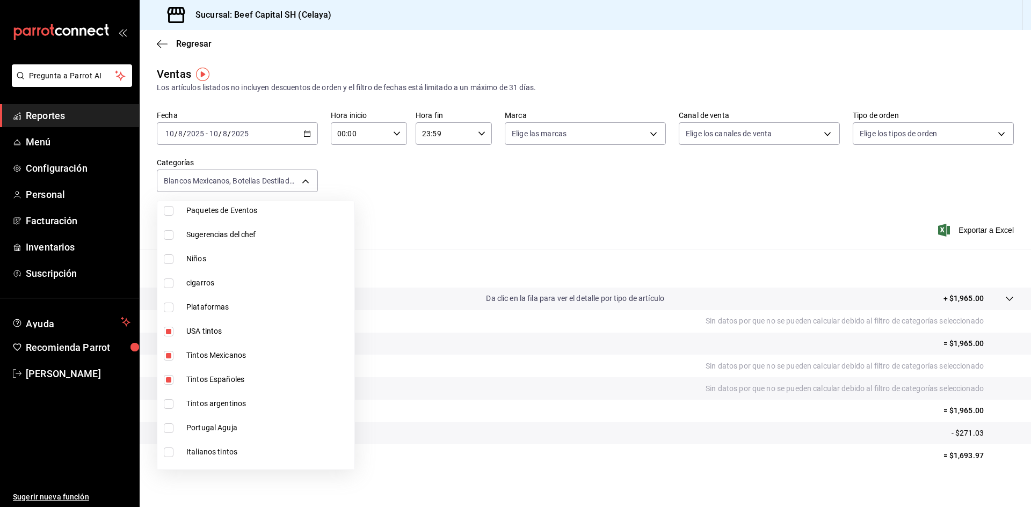
click at [169, 403] on input "checkbox" at bounding box center [169, 405] width 10 height 10
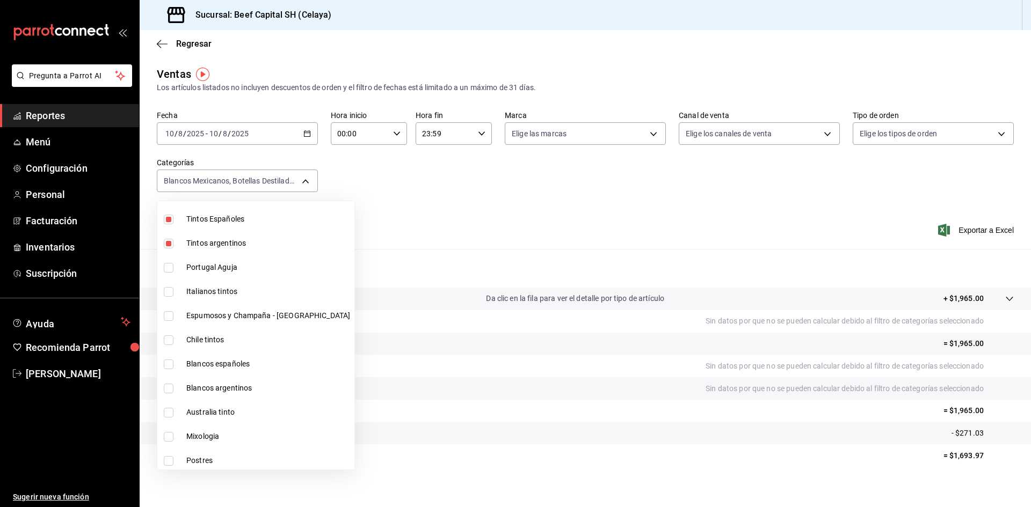
scroll to position [322, 0]
click at [171, 265] on input "checkbox" at bounding box center [169, 268] width 10 height 10
click at [168, 296] on li "Italianos tintos" at bounding box center [255, 291] width 197 height 24
click at [167, 316] on input "checkbox" at bounding box center [169, 316] width 10 height 10
click at [166, 344] on input "checkbox" at bounding box center [169, 340] width 10 height 10
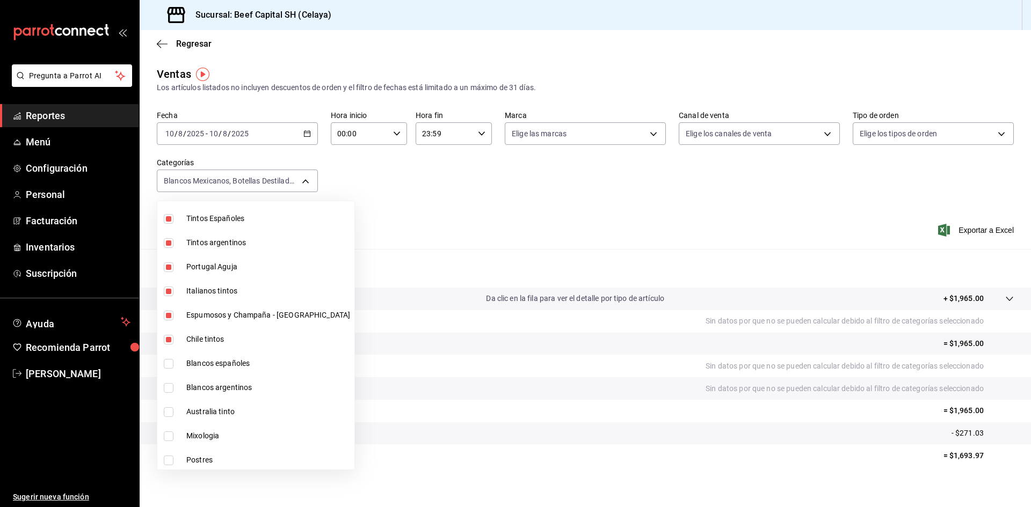
click at [165, 367] on input "checkbox" at bounding box center [169, 364] width 10 height 10
click at [171, 391] on input "checkbox" at bounding box center [169, 388] width 10 height 10
click at [168, 412] on input "checkbox" at bounding box center [169, 413] width 10 height 10
click at [172, 432] on input "checkbox" at bounding box center [169, 437] width 10 height 10
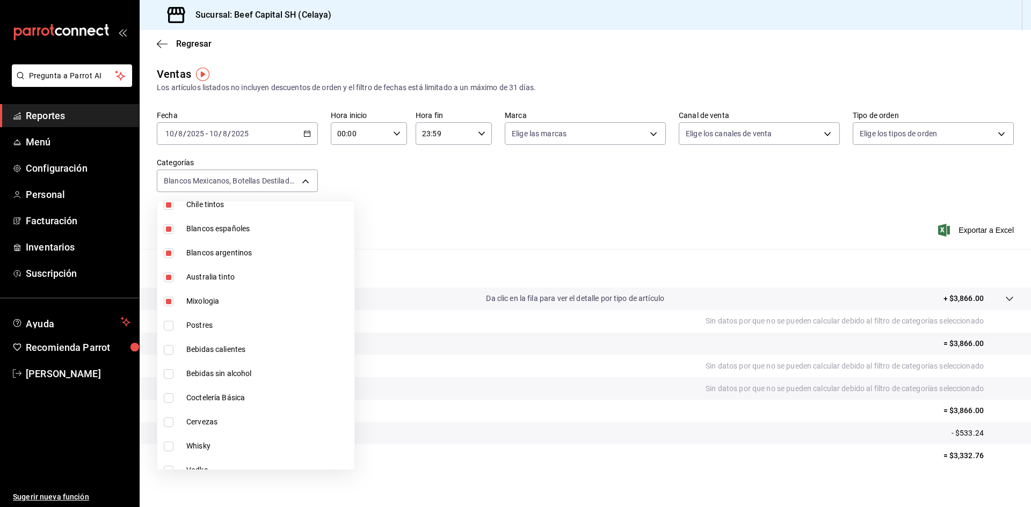
scroll to position [483, 0]
click at [169, 324] on input "checkbox" at bounding box center [169, 324] width 10 height 10
click at [170, 349] on input "checkbox" at bounding box center [169, 348] width 10 height 10
click at [172, 372] on input "checkbox" at bounding box center [169, 372] width 10 height 10
click at [168, 397] on input "checkbox" at bounding box center [169, 396] width 10 height 10
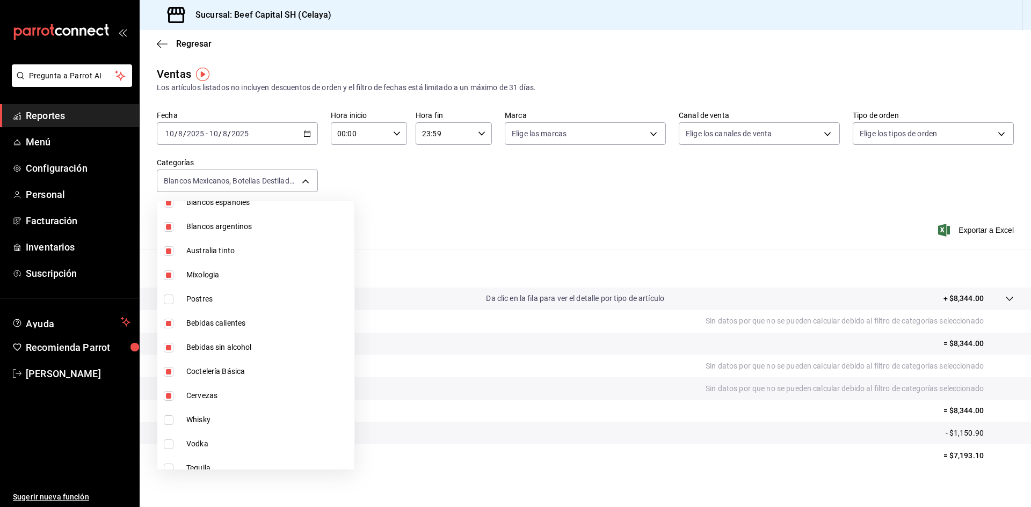
click at [171, 418] on input "checkbox" at bounding box center [169, 421] width 10 height 10
click at [169, 446] on input "checkbox" at bounding box center [169, 445] width 10 height 10
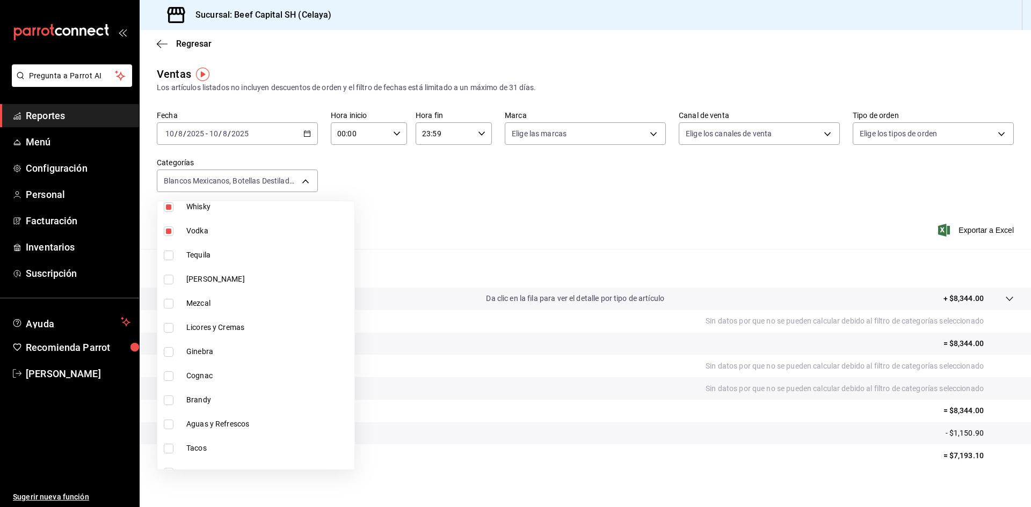
scroll to position [698, 0]
click at [166, 255] on input "checkbox" at bounding box center [169, 254] width 10 height 10
click at [172, 277] on input "checkbox" at bounding box center [169, 278] width 10 height 10
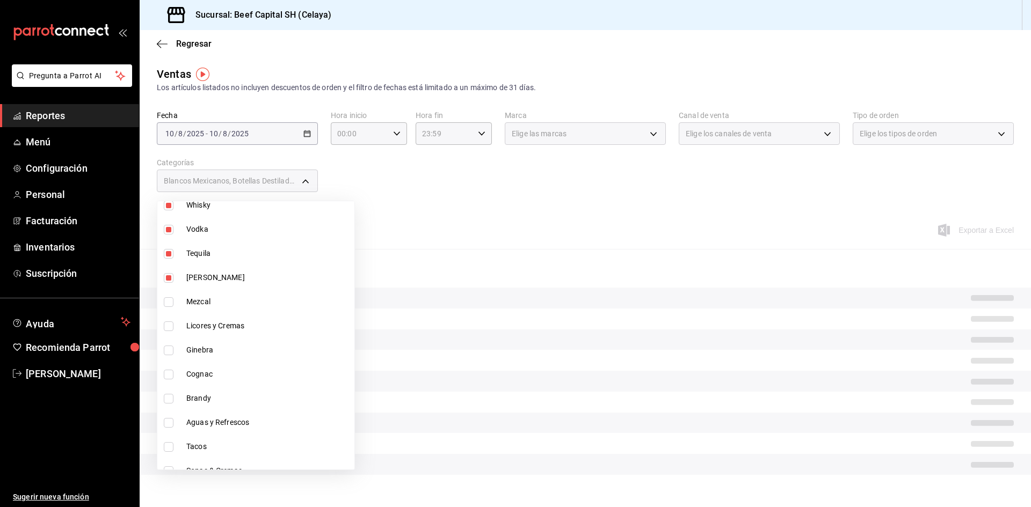
click at [171, 307] on input "checkbox" at bounding box center [169, 303] width 10 height 10
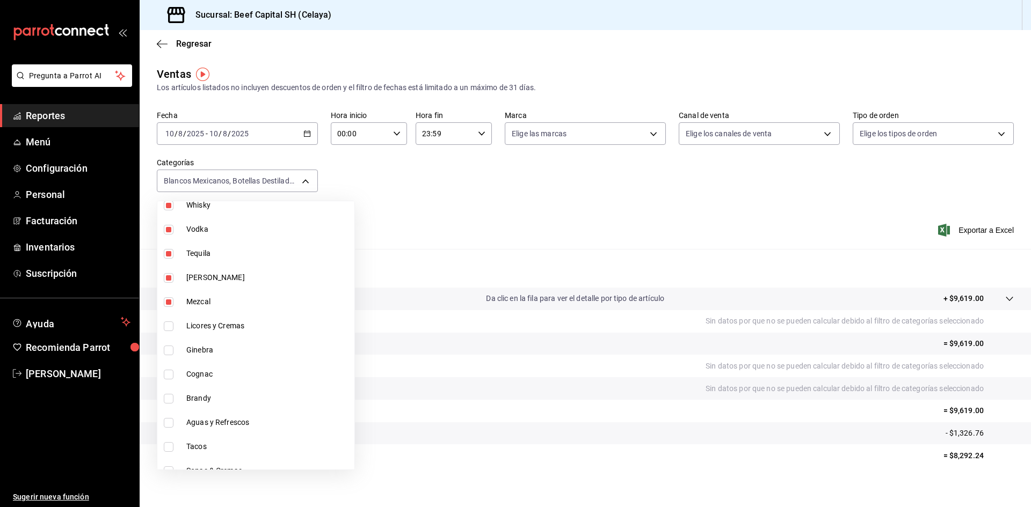
click at [168, 330] on input "checkbox" at bounding box center [169, 327] width 10 height 10
click at [169, 349] on input "checkbox" at bounding box center [169, 351] width 10 height 10
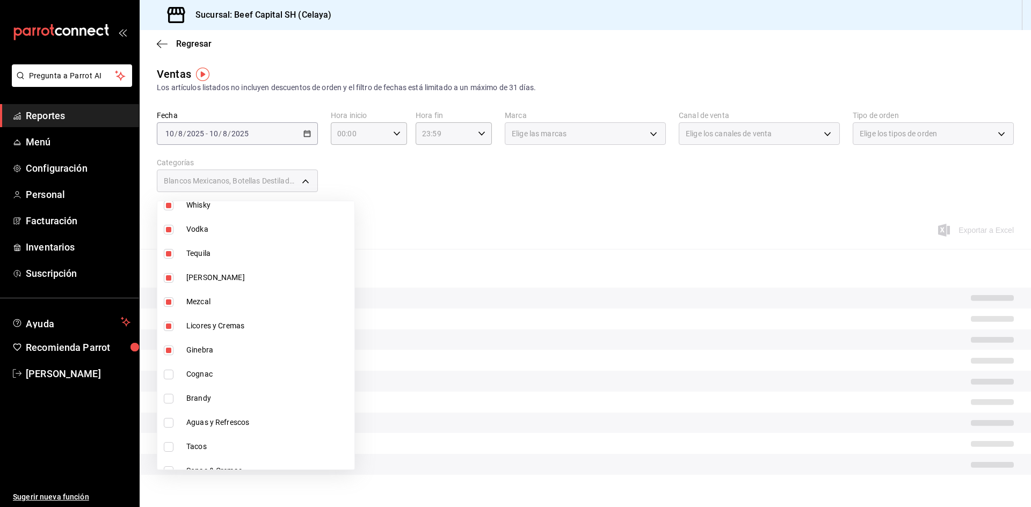
click at [171, 378] on input "checkbox" at bounding box center [169, 375] width 10 height 10
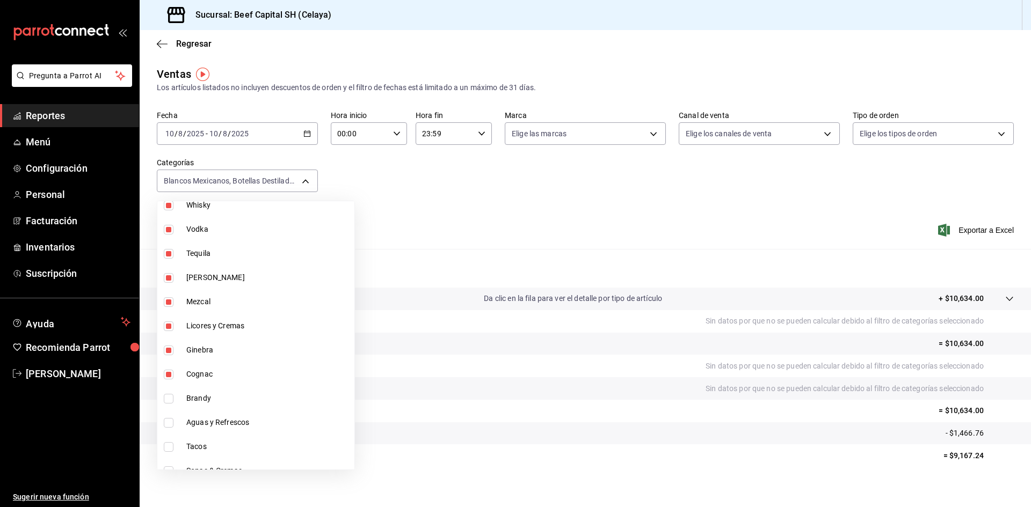
click at [173, 394] on input "checkbox" at bounding box center [169, 399] width 10 height 10
click at [173, 423] on input "checkbox" at bounding box center [169, 423] width 10 height 10
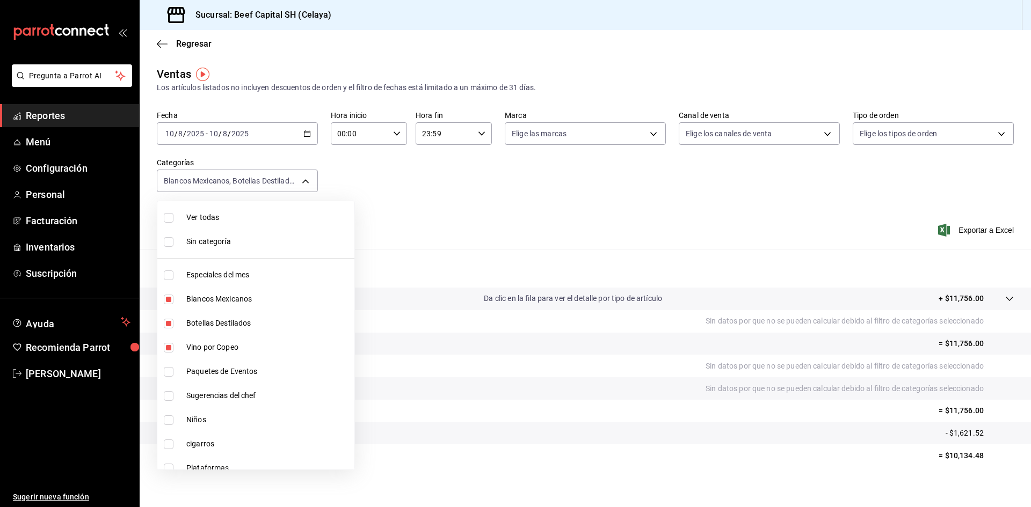
click at [167, 217] on input "checkbox" at bounding box center [169, 218] width 10 height 10
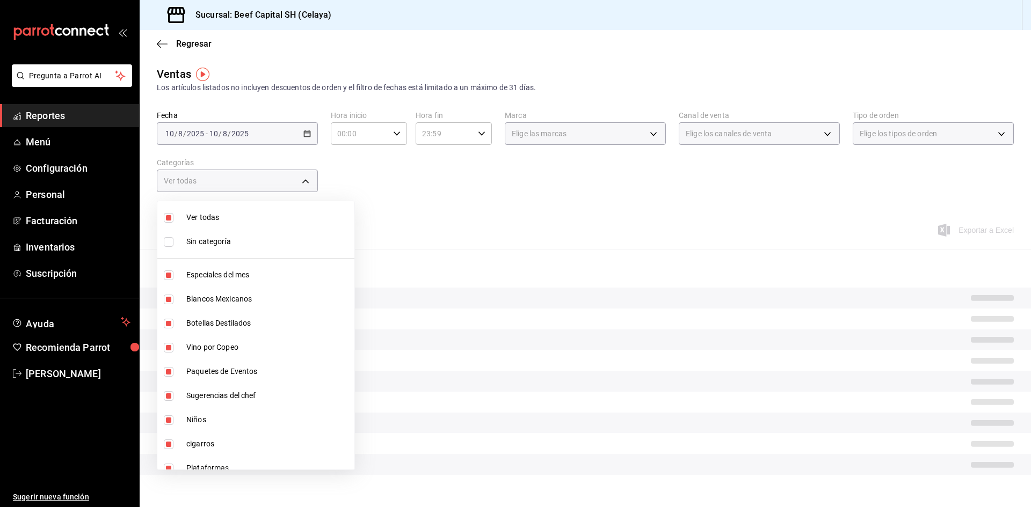
click at [168, 216] on input "checkbox" at bounding box center [169, 218] width 10 height 10
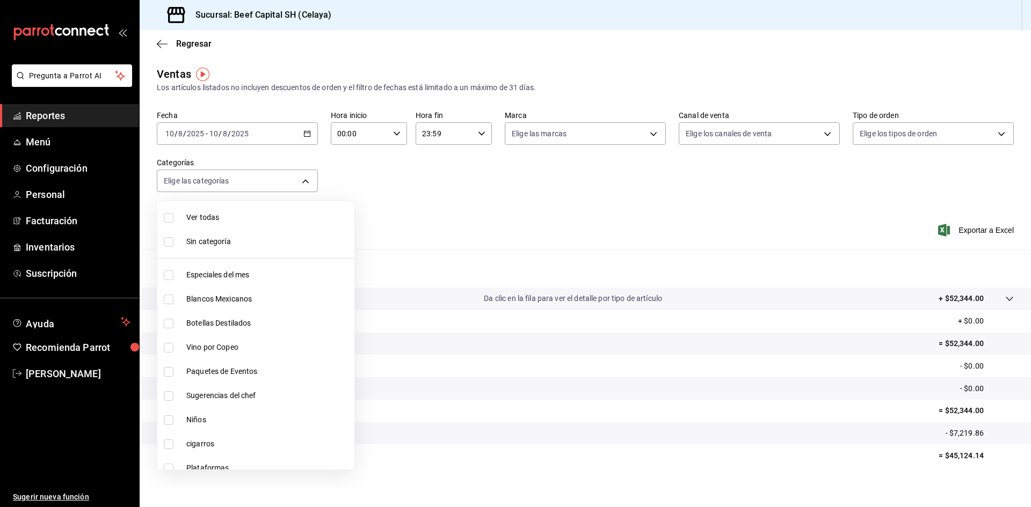
click at [172, 422] on input "checkbox" at bounding box center [169, 421] width 10 height 10
click at [308, 135] on div at bounding box center [515, 253] width 1031 height 507
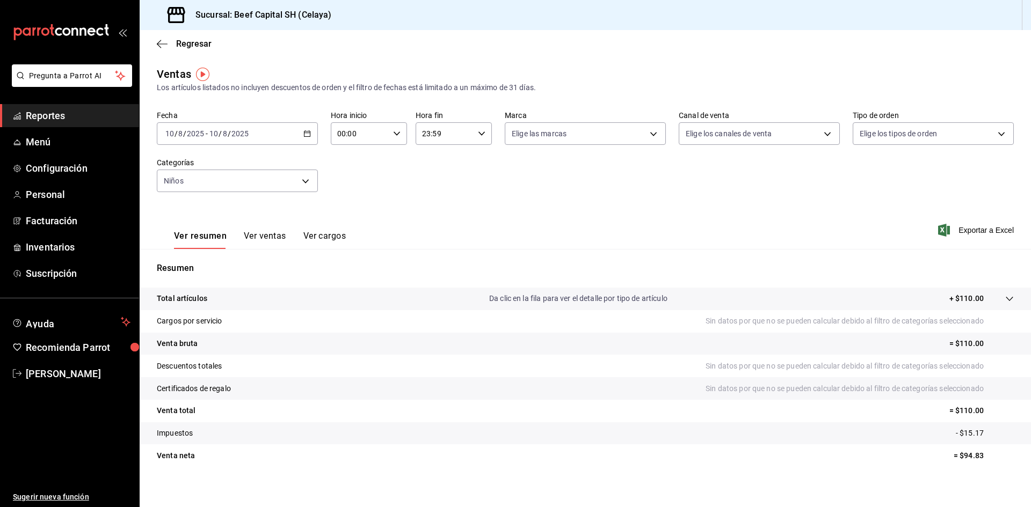
click at [303, 137] on div "[DATE] [DATE] - [DATE] [DATE]" at bounding box center [237, 133] width 161 height 23
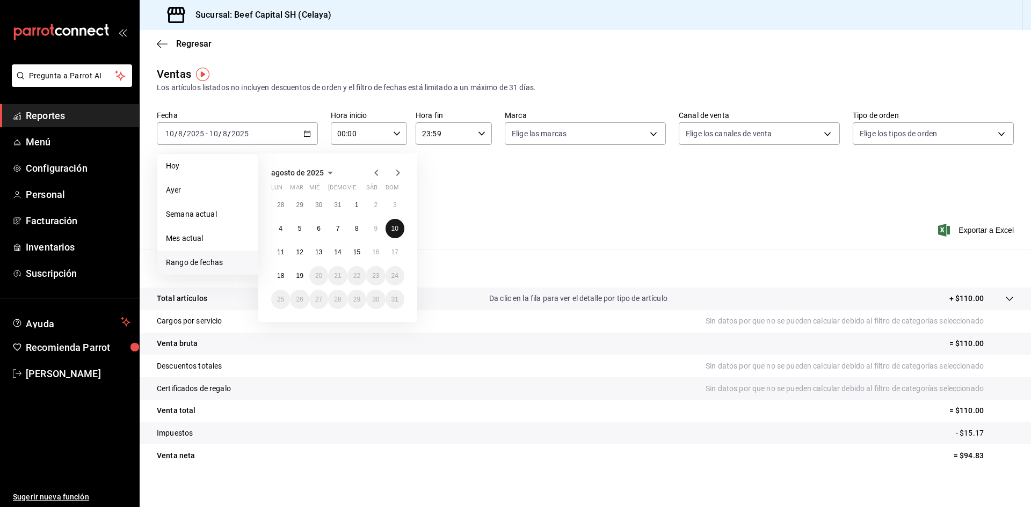
click at [389, 230] on button "10" at bounding box center [395, 228] width 19 height 19
click at [374, 251] on abbr "16" at bounding box center [375, 253] width 7 height 8
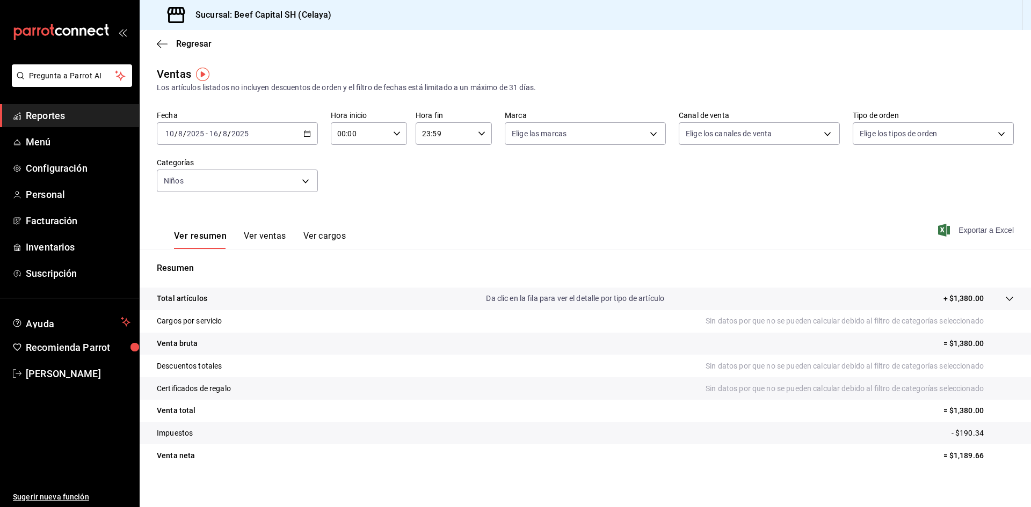
click at [959, 231] on span "Exportar a Excel" at bounding box center [977, 230] width 74 height 13
click at [303, 182] on body "Pregunta a Parrot AI Reportes Menú Configuración Personal Facturación Inventari…" at bounding box center [515, 253] width 1031 height 507
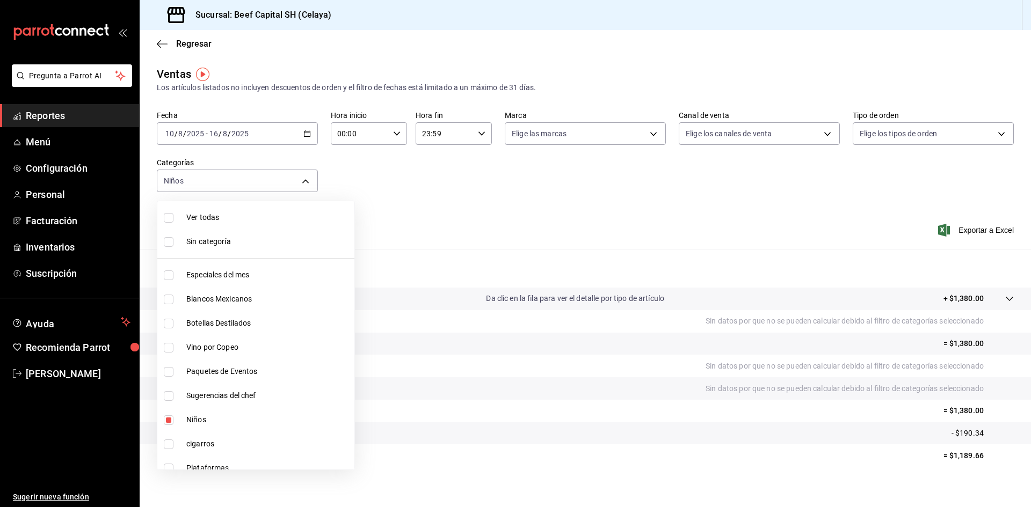
click at [170, 418] on input "checkbox" at bounding box center [169, 421] width 10 height 10
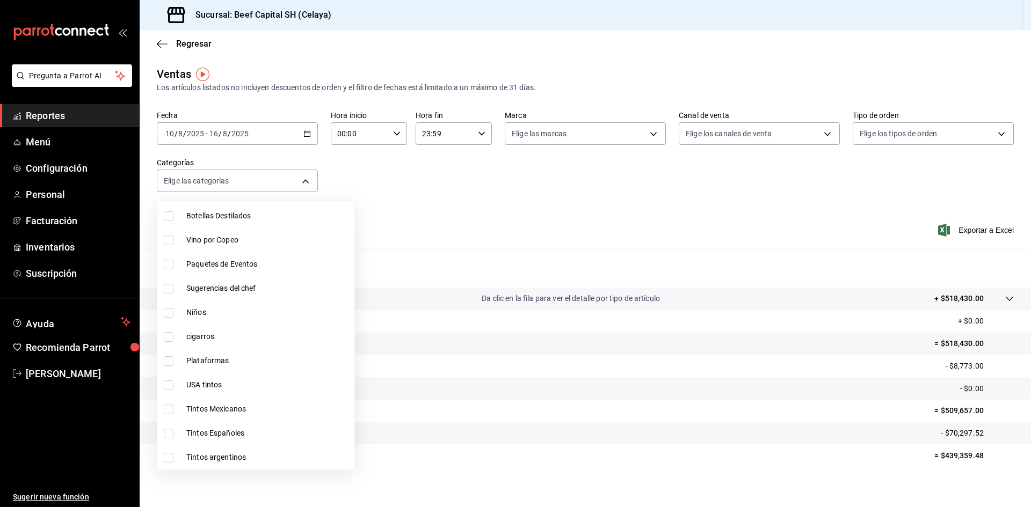
scroll to position [215, 0]
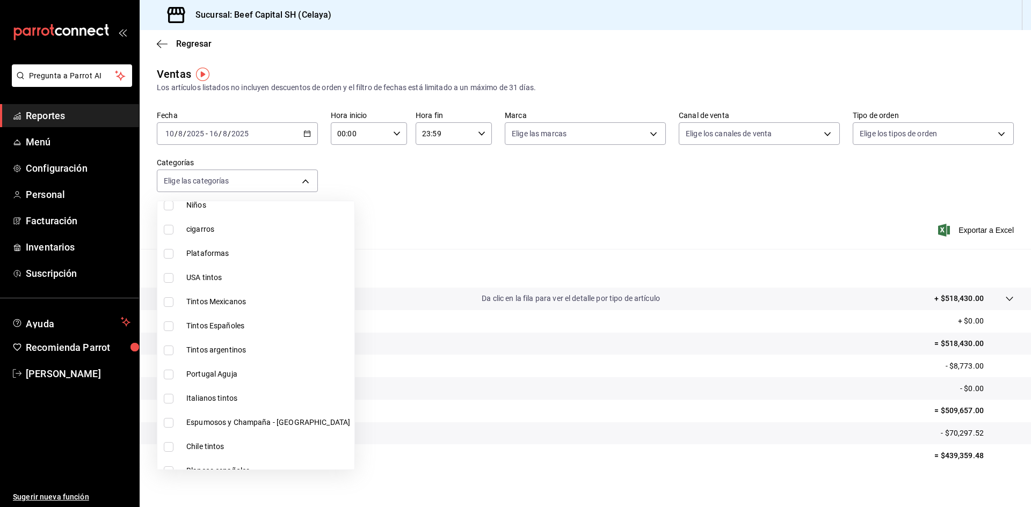
click at [171, 251] on input "checkbox" at bounding box center [169, 254] width 10 height 10
click at [978, 228] on div at bounding box center [515, 253] width 1031 height 507
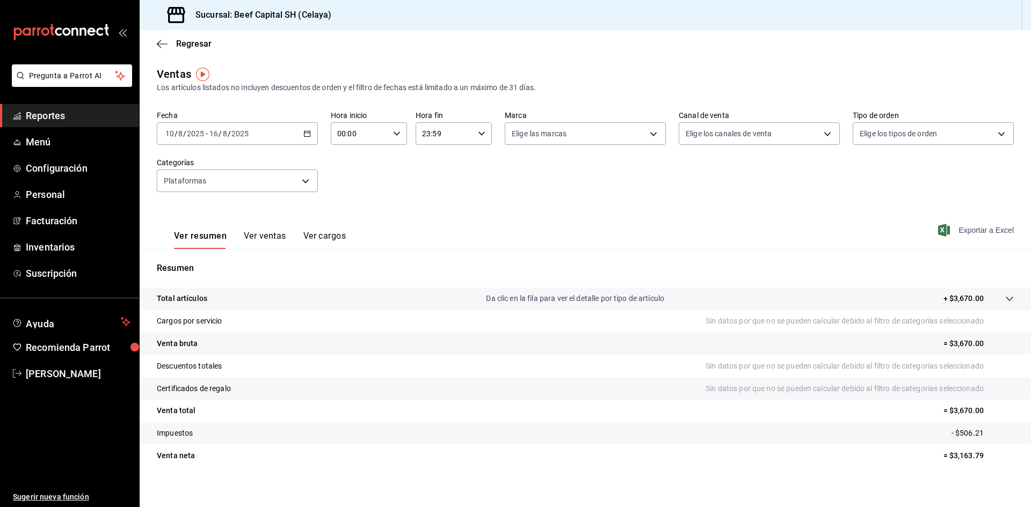
click at [977, 231] on span "Exportar a Excel" at bounding box center [977, 230] width 74 height 13
click at [977, 231] on div "Exportando a excel..." at bounding box center [970, 231] width 87 height 10
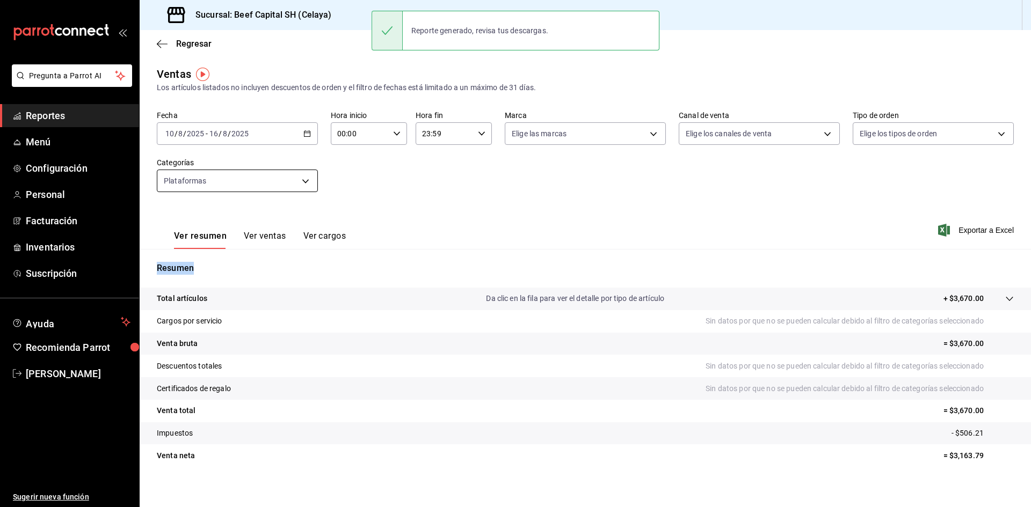
click at [300, 186] on body "Pregunta a Parrot AI Reportes Menú Configuración Personal Facturación Inventari…" at bounding box center [515, 253] width 1031 height 507
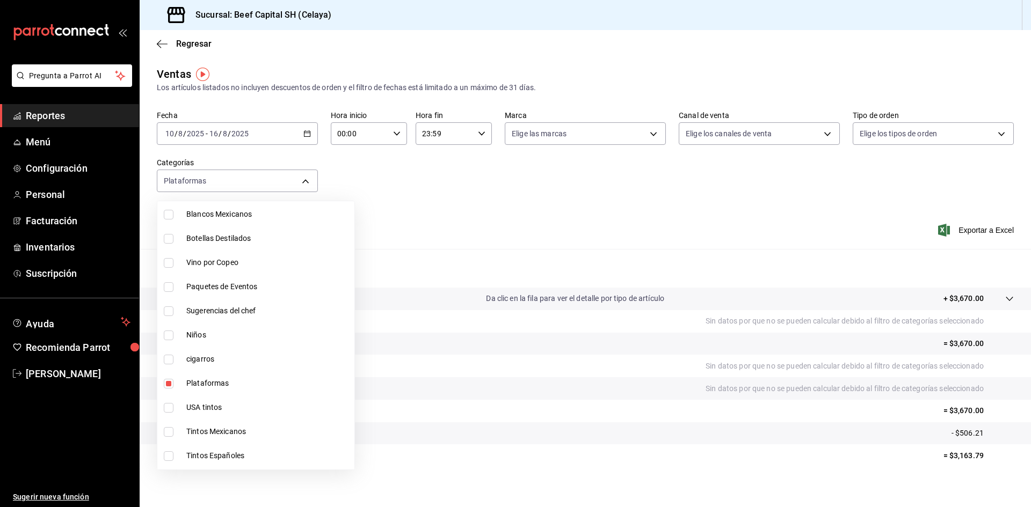
scroll to position [107, 0]
click at [172, 363] on input "checkbox" at bounding box center [169, 362] width 10 height 10
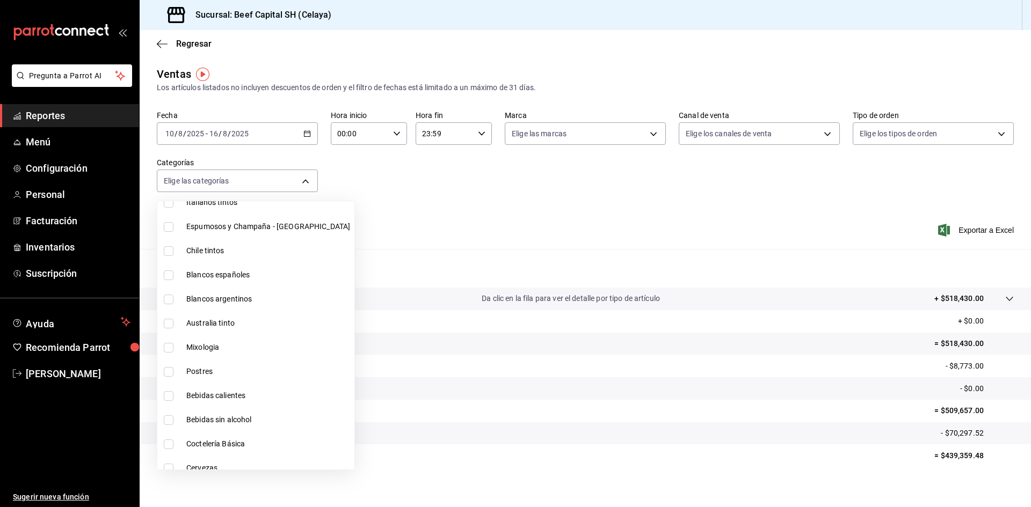
scroll to position [430, 0]
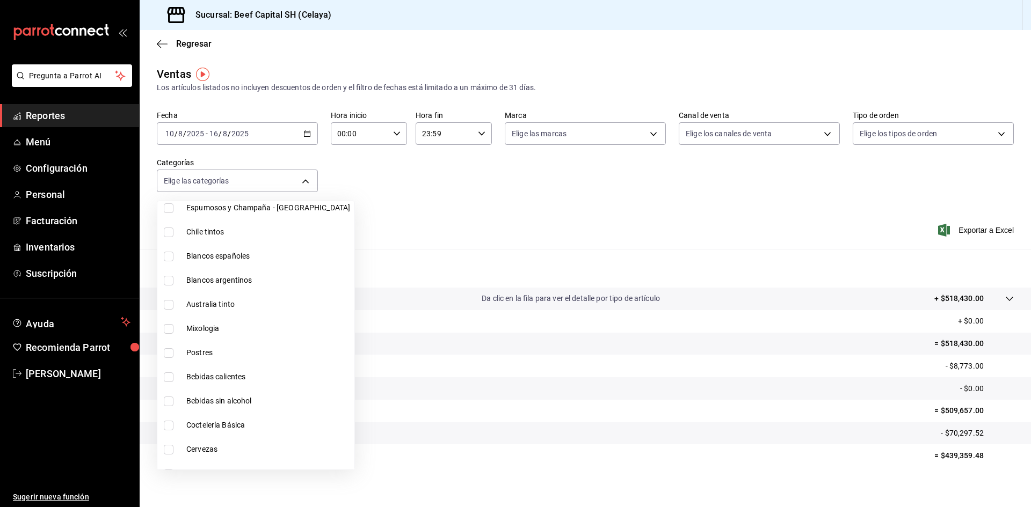
click at [169, 401] on input "checkbox" at bounding box center [169, 402] width 10 height 10
click at [973, 229] on div at bounding box center [515, 253] width 1031 height 507
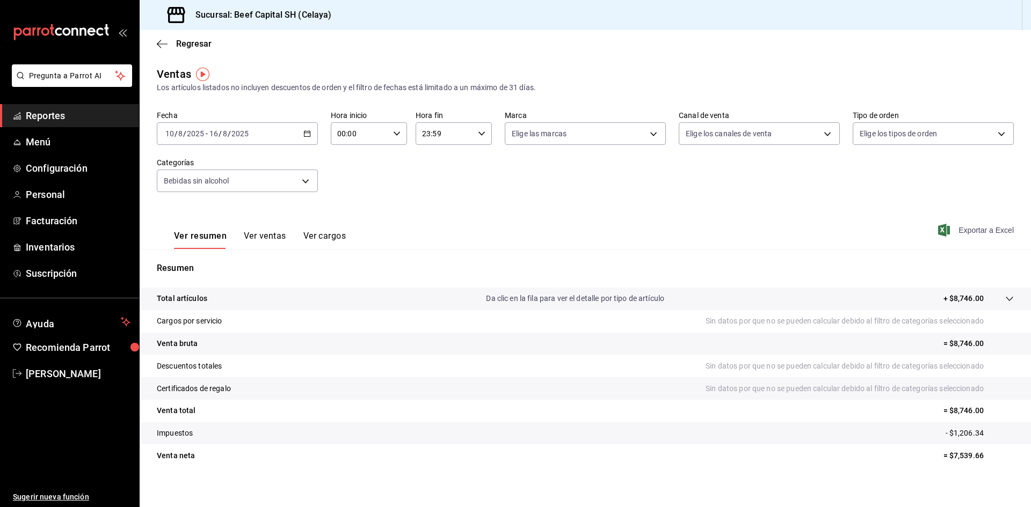
click at [959, 227] on span "Exportar a Excel" at bounding box center [977, 230] width 74 height 13
click at [301, 137] on div "[DATE] [DATE] - [DATE] [DATE]" at bounding box center [237, 133] width 161 height 23
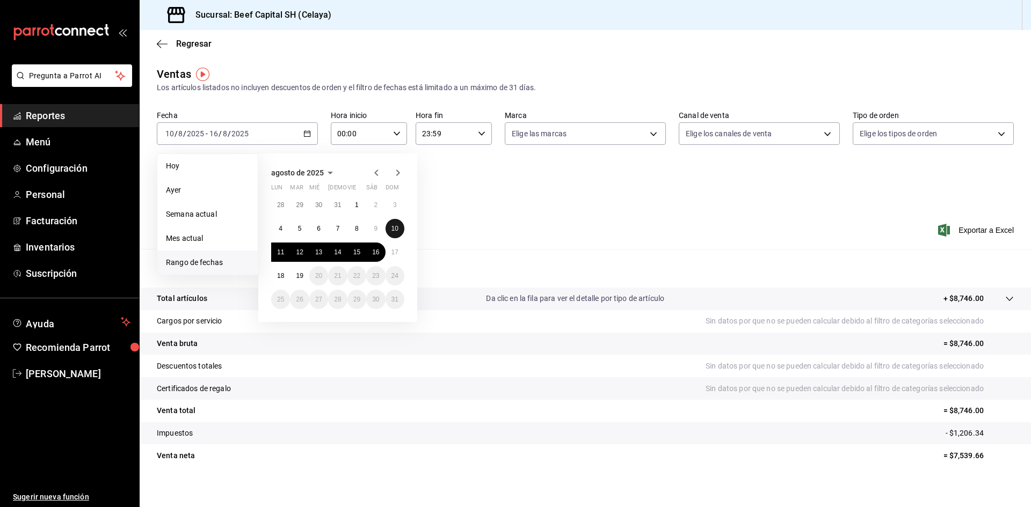
click at [394, 227] on abbr "10" at bounding box center [394, 229] width 7 height 8
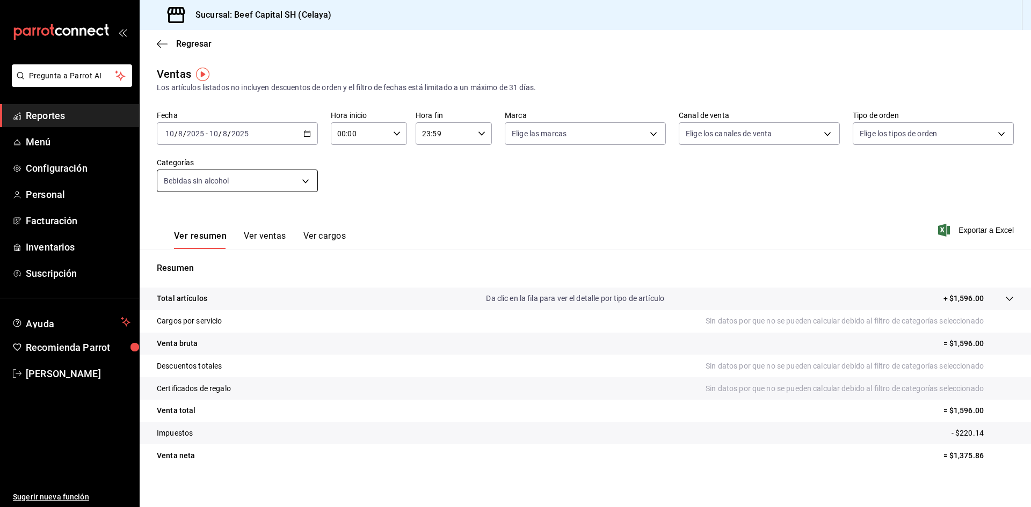
click at [304, 181] on body "Pregunta a Parrot AI Reportes Menú Configuración Personal Facturación Inventari…" at bounding box center [515, 253] width 1031 height 507
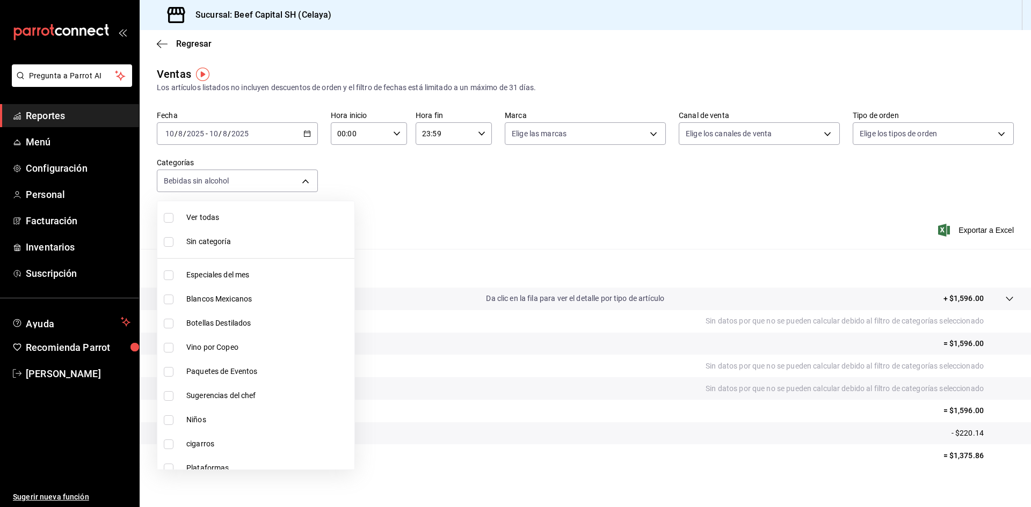
click at [171, 296] on input "checkbox" at bounding box center [169, 300] width 10 height 10
click at [168, 323] on input "checkbox" at bounding box center [169, 324] width 10 height 10
click at [174, 347] on label at bounding box center [171, 348] width 14 height 10
click at [173, 347] on input "checkbox" at bounding box center [169, 348] width 10 height 10
click at [168, 349] on input "checkbox" at bounding box center [169, 348] width 10 height 10
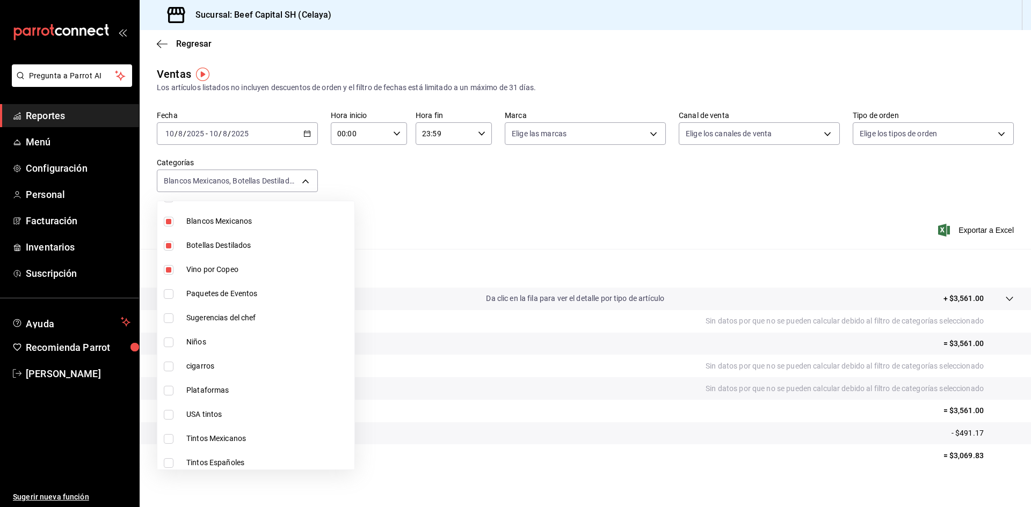
scroll to position [107, 0]
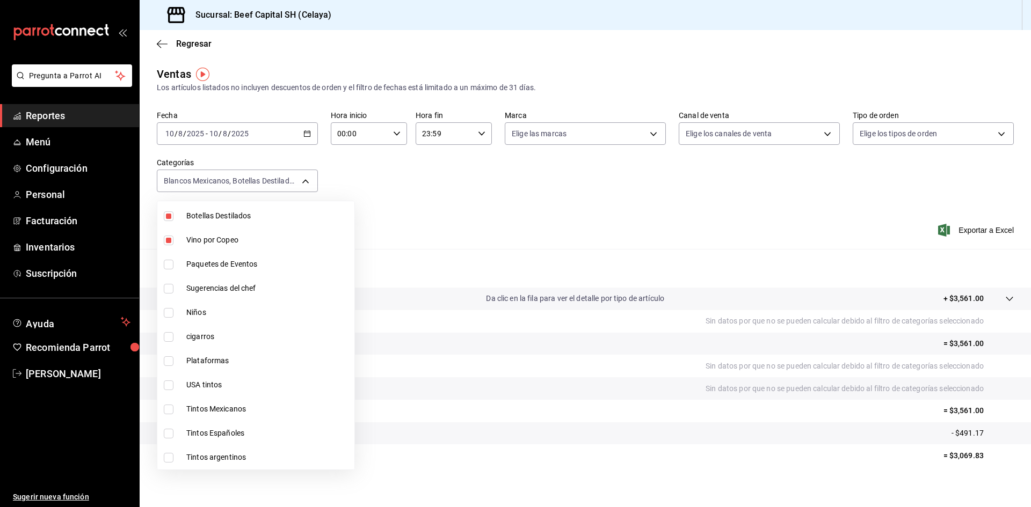
click at [169, 384] on input "checkbox" at bounding box center [169, 386] width 10 height 10
click at [169, 412] on input "checkbox" at bounding box center [169, 410] width 10 height 10
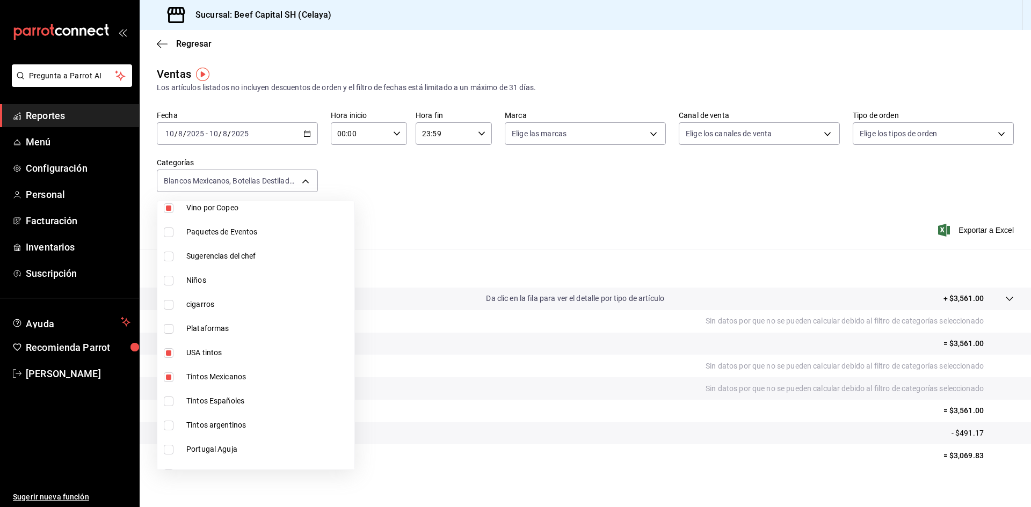
scroll to position [161, 0]
click at [170, 380] on input "checkbox" at bounding box center [169, 380] width 10 height 10
click at [169, 405] on input "checkbox" at bounding box center [169, 405] width 10 height 10
click at [171, 430] on input "checkbox" at bounding box center [169, 429] width 10 height 10
click at [171, 454] on input "checkbox" at bounding box center [169, 453] width 10 height 10
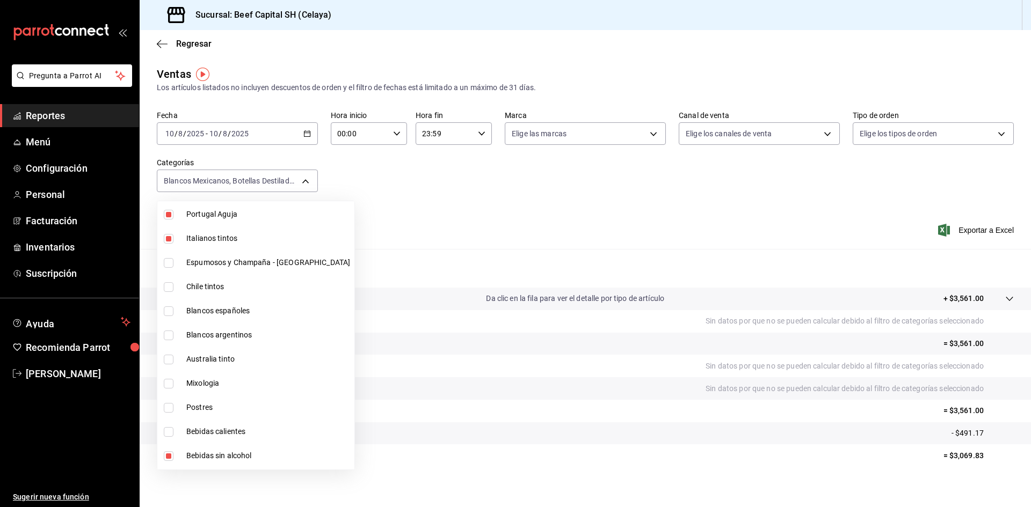
scroll to position [376, 0]
click at [168, 261] on input "checkbox" at bounding box center [169, 262] width 10 height 10
click at [169, 287] on input "checkbox" at bounding box center [169, 286] width 10 height 10
click at [168, 311] on input "checkbox" at bounding box center [169, 311] width 10 height 10
click at [169, 337] on input "checkbox" at bounding box center [169, 335] width 10 height 10
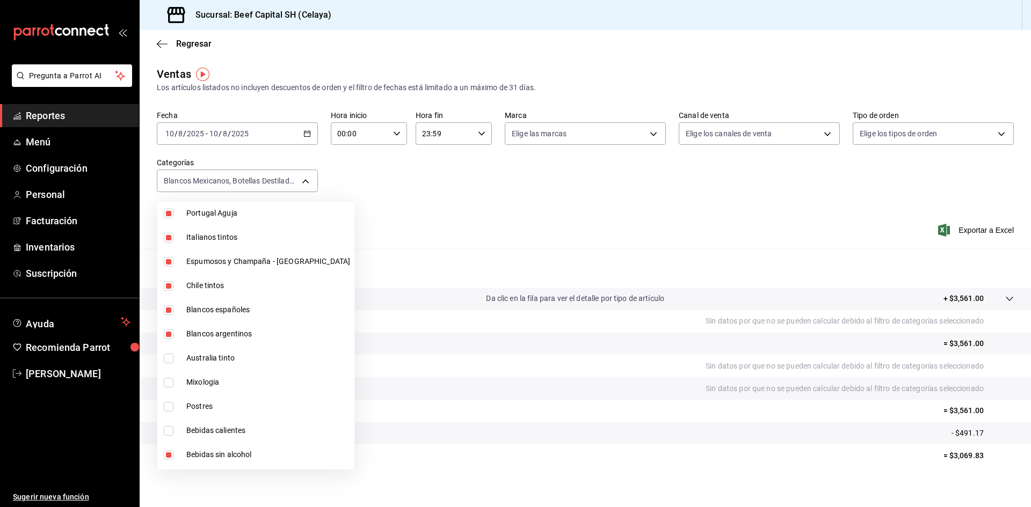
click at [169, 356] on input "checkbox" at bounding box center [169, 359] width 10 height 10
click at [170, 381] on input "checkbox" at bounding box center [169, 383] width 10 height 10
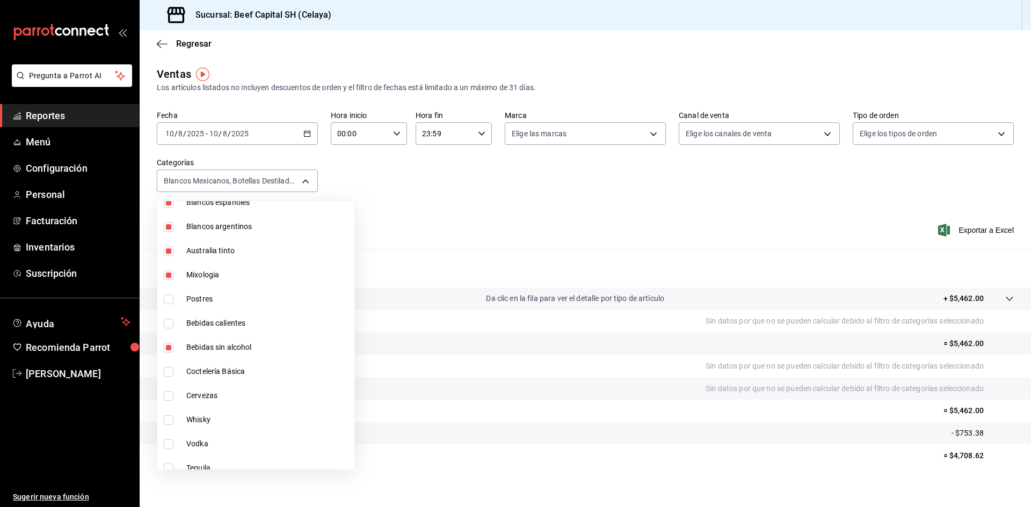
click at [165, 322] on input "checkbox" at bounding box center [169, 324] width 10 height 10
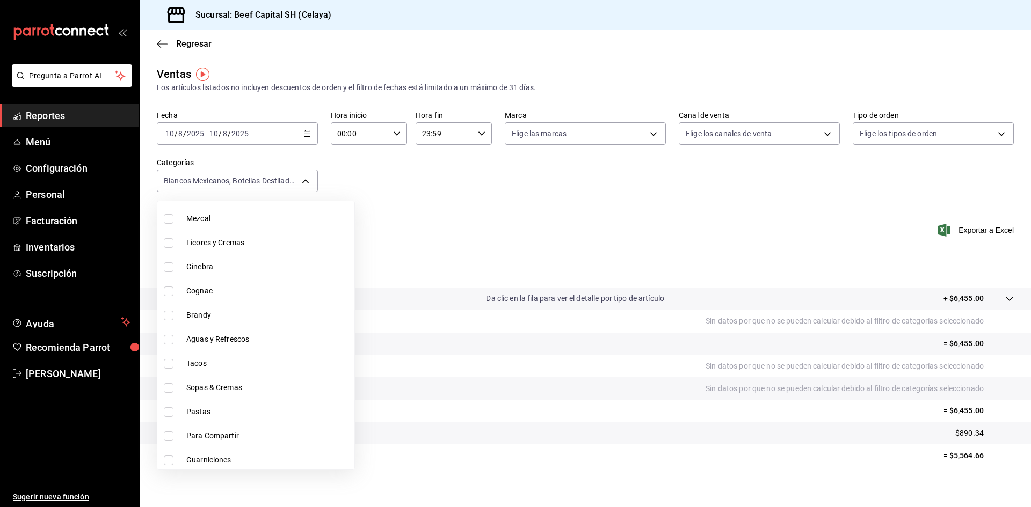
scroll to position [763, 0]
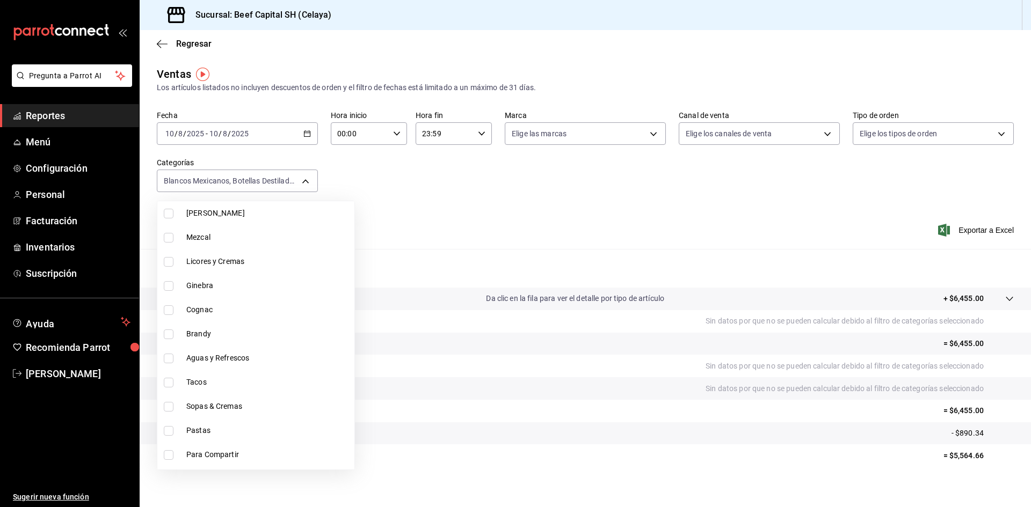
click at [162, 357] on li "Aguas y Refrescos" at bounding box center [255, 358] width 197 height 24
click at [169, 336] on input "checkbox" at bounding box center [169, 335] width 10 height 10
click at [168, 313] on input "checkbox" at bounding box center [169, 311] width 10 height 10
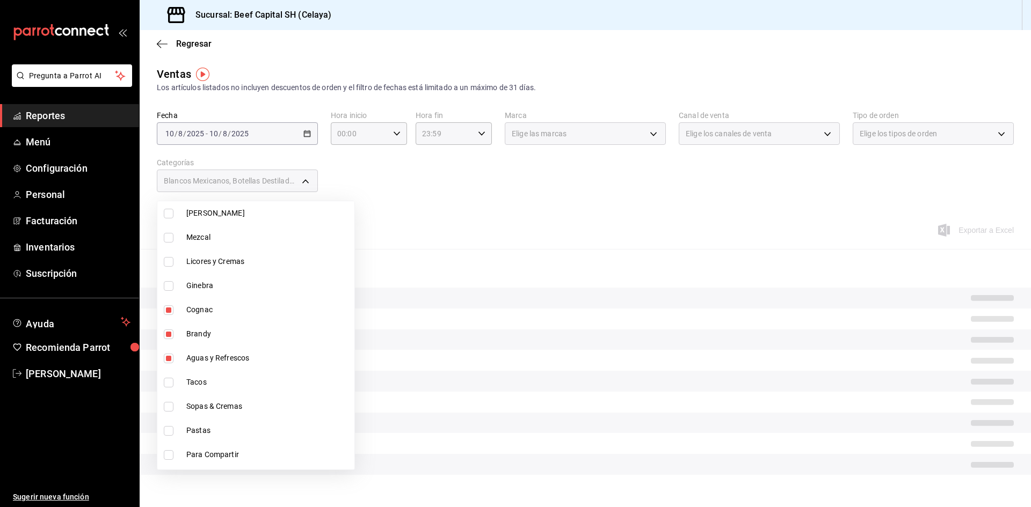
click at [164, 284] on input "checkbox" at bounding box center [169, 286] width 10 height 10
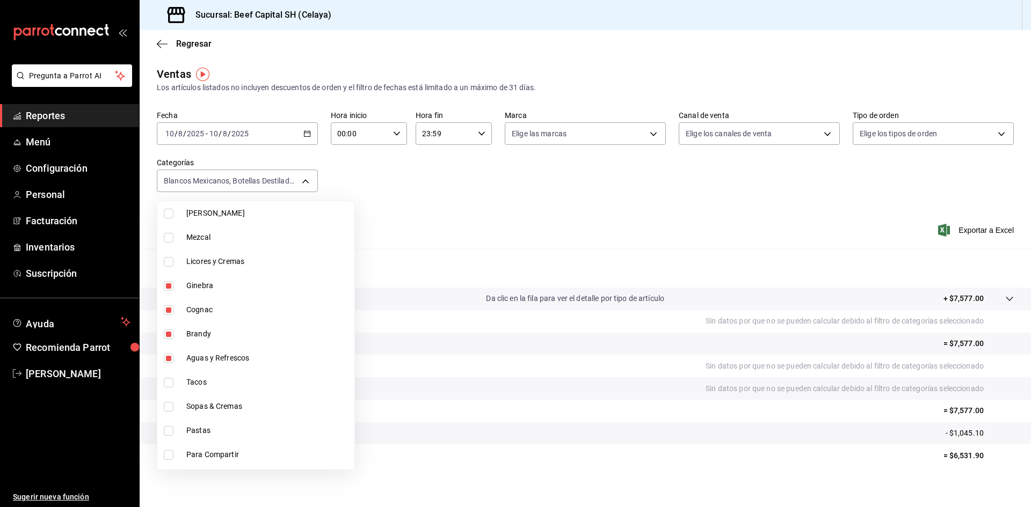
click at [166, 259] on input "checkbox" at bounding box center [169, 262] width 10 height 10
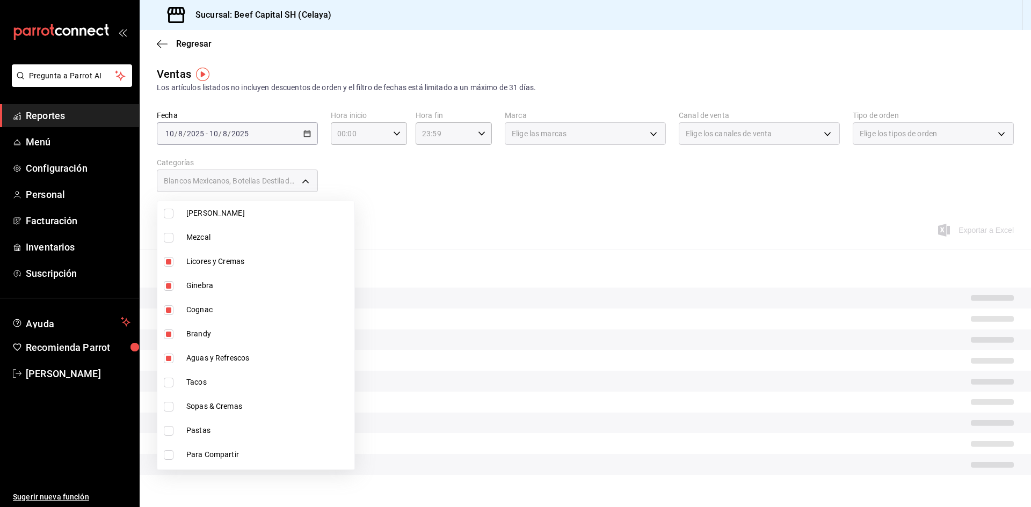
click at [169, 235] on input "checkbox" at bounding box center [169, 238] width 10 height 10
click at [168, 215] on input "checkbox" at bounding box center [169, 214] width 10 height 10
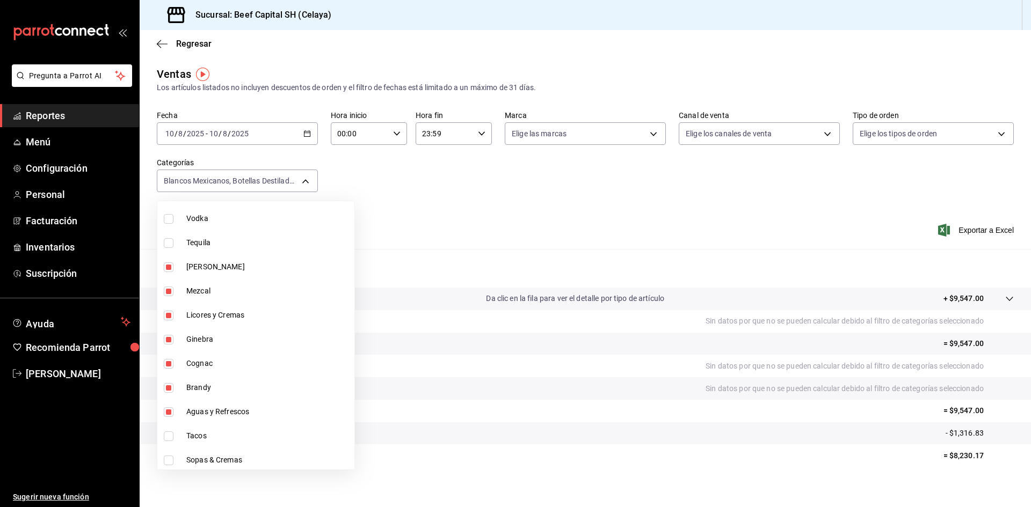
click at [170, 248] on li "Tequila" at bounding box center [255, 243] width 197 height 24
click at [168, 221] on input "checkbox" at bounding box center [169, 219] width 10 height 10
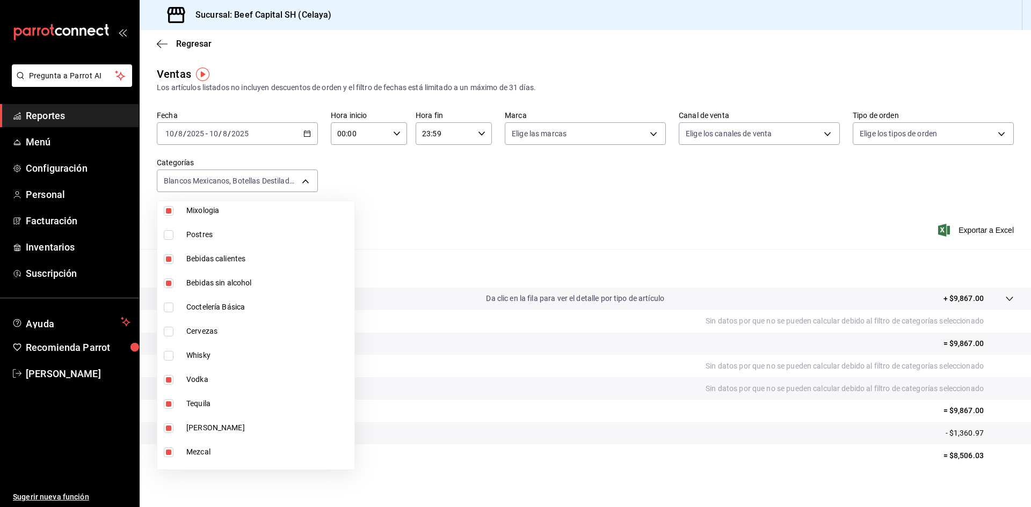
click at [168, 357] on input "checkbox" at bounding box center [169, 356] width 10 height 10
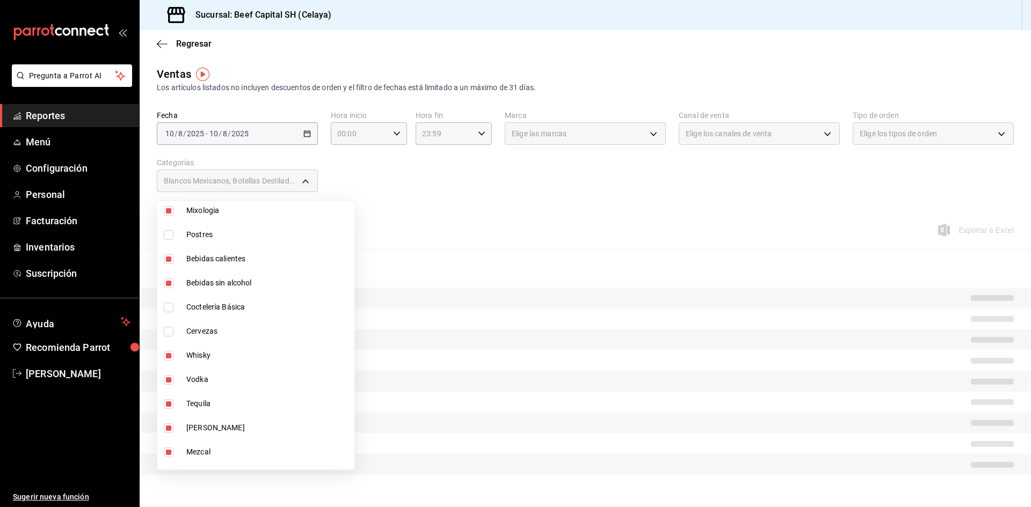
click at [168, 332] on input "checkbox" at bounding box center [169, 332] width 10 height 10
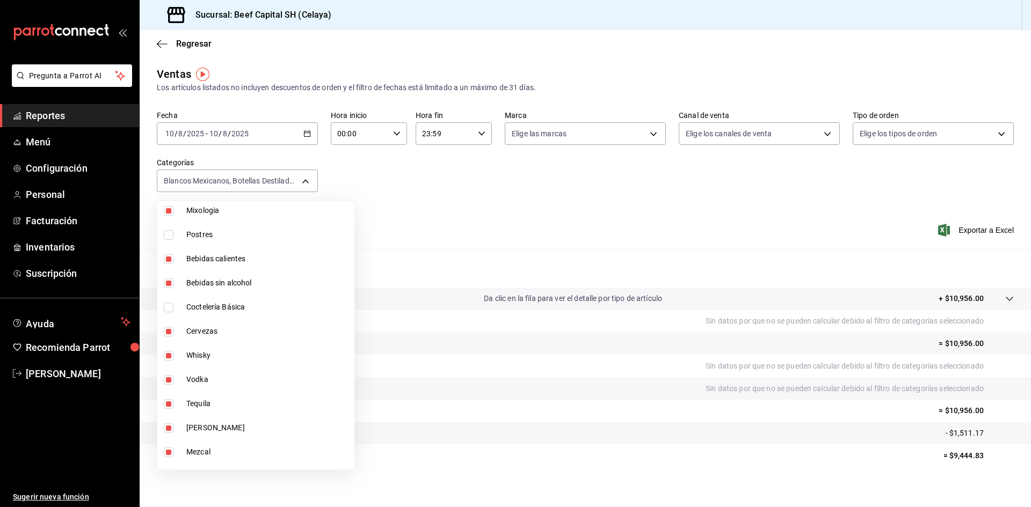
click at [168, 310] on input "checkbox" at bounding box center [169, 308] width 10 height 10
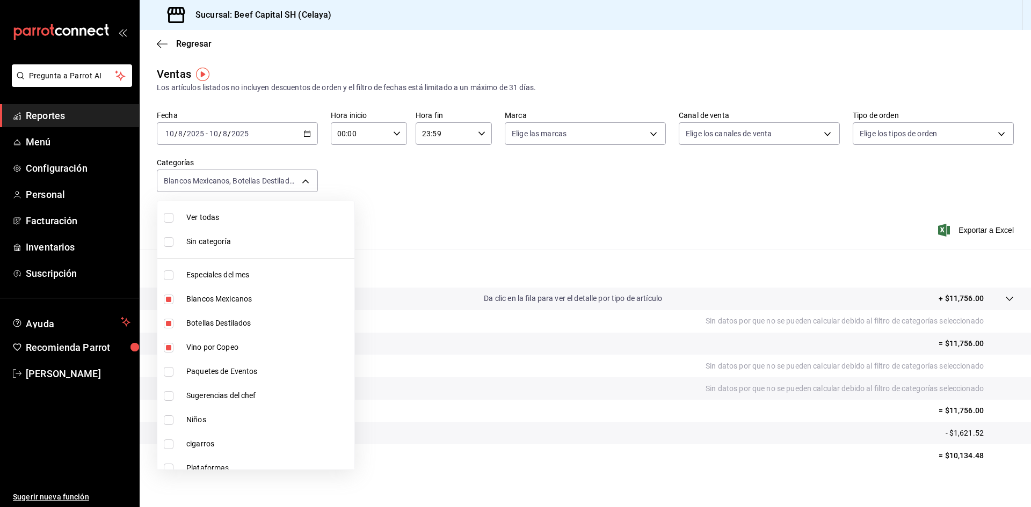
click at [307, 130] on div at bounding box center [515, 253] width 1031 height 507
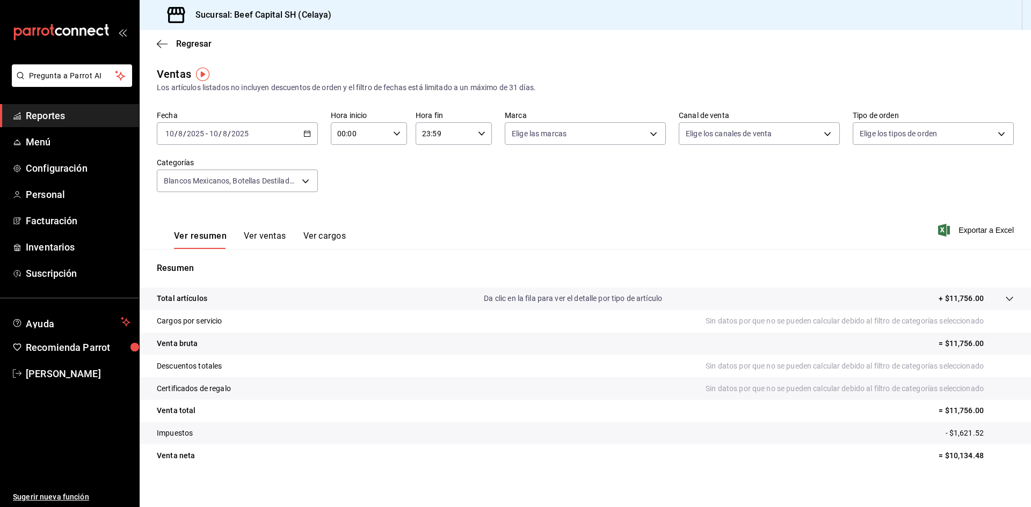
click at [306, 136] on \(Stroke\) "button" at bounding box center [307, 134] width 6 height 6
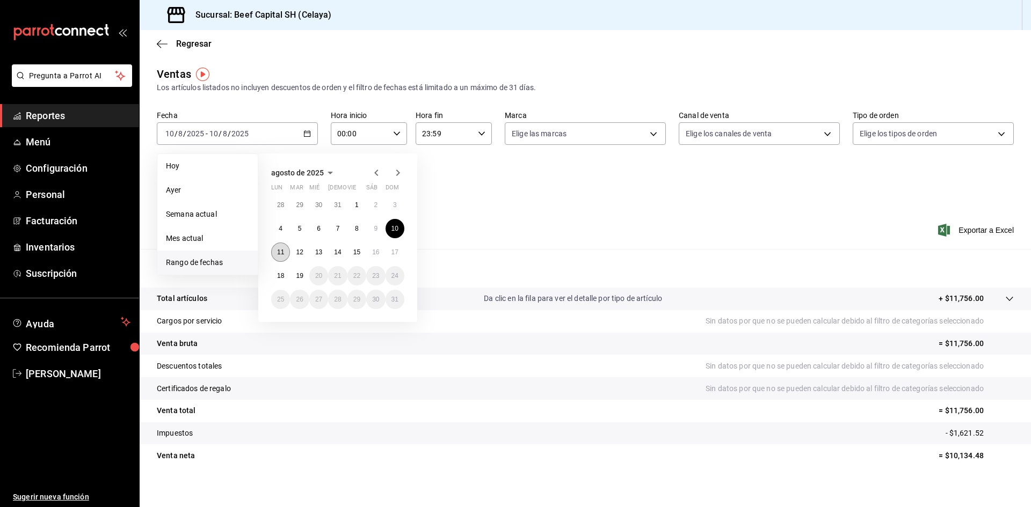
click at [284, 248] on button "11" at bounding box center [280, 252] width 19 height 19
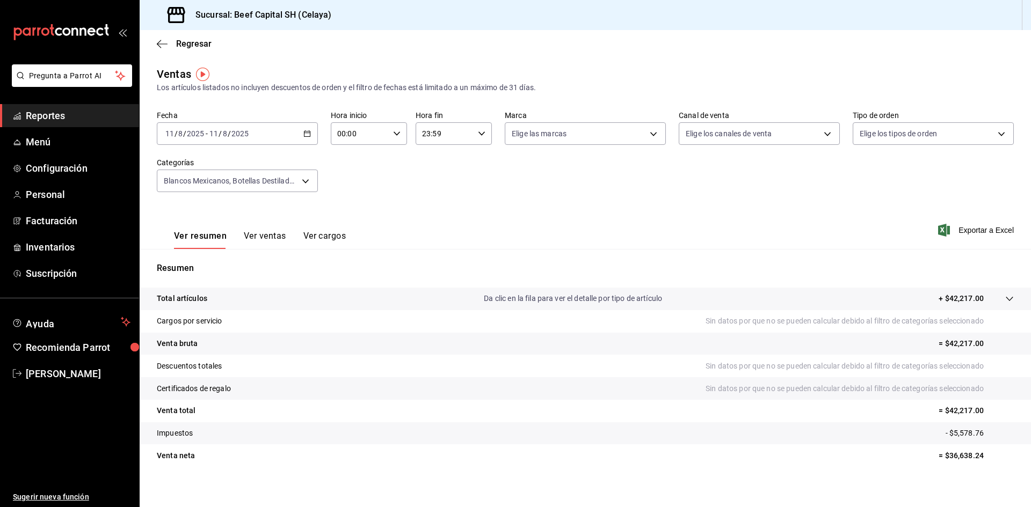
click at [304, 136] on \(Stroke\) "button" at bounding box center [307, 134] width 6 height 6
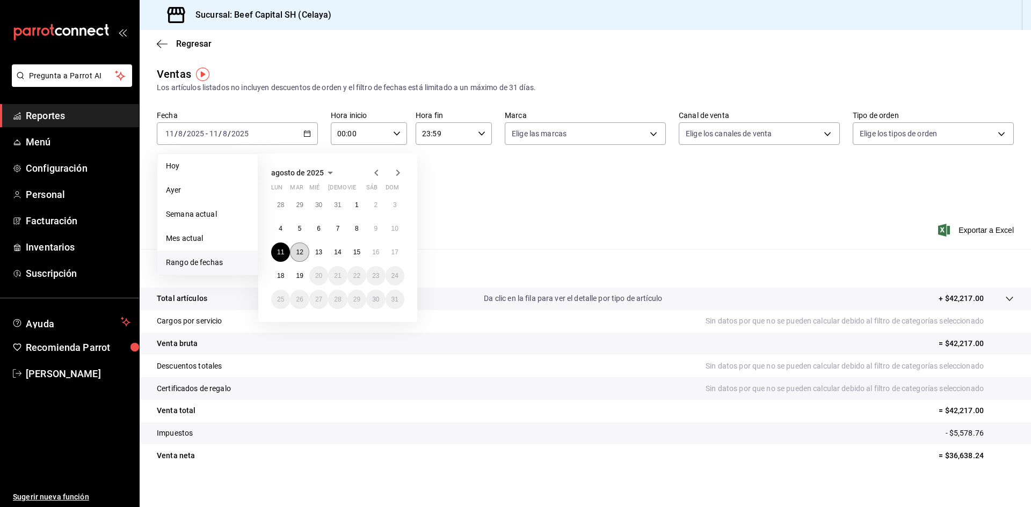
click at [302, 248] on button "12" at bounding box center [299, 252] width 19 height 19
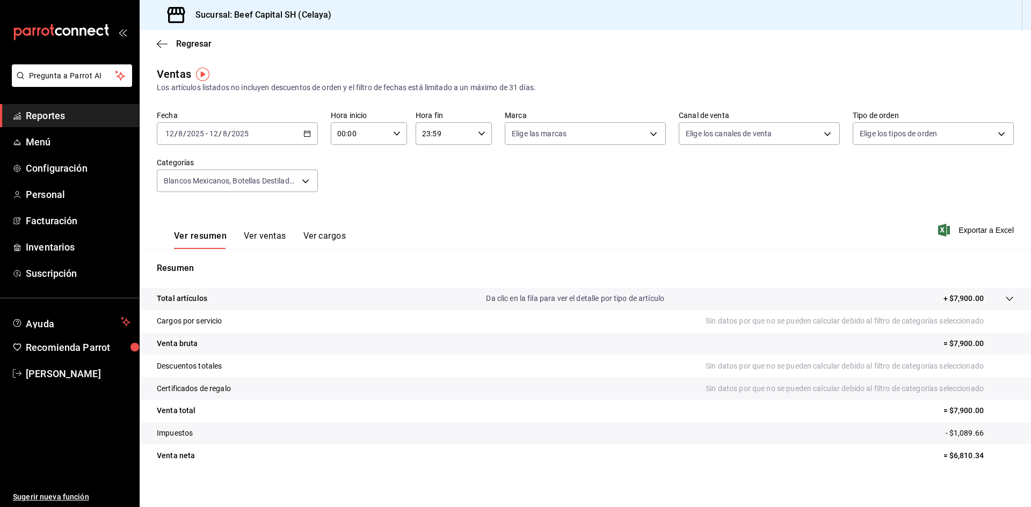
click at [304, 135] on icon "button" at bounding box center [307, 134] width 8 height 8
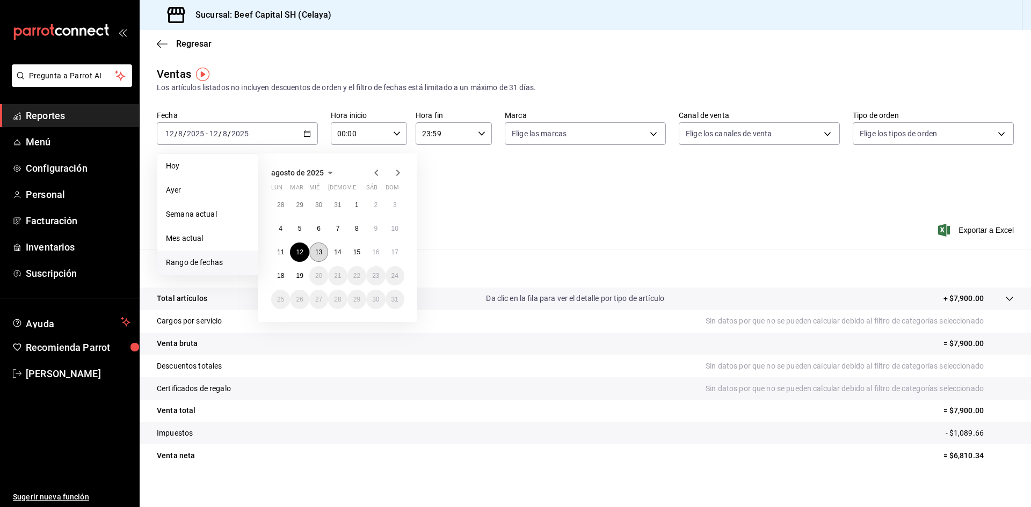
click at [322, 255] on abbr "13" at bounding box center [318, 253] width 7 height 8
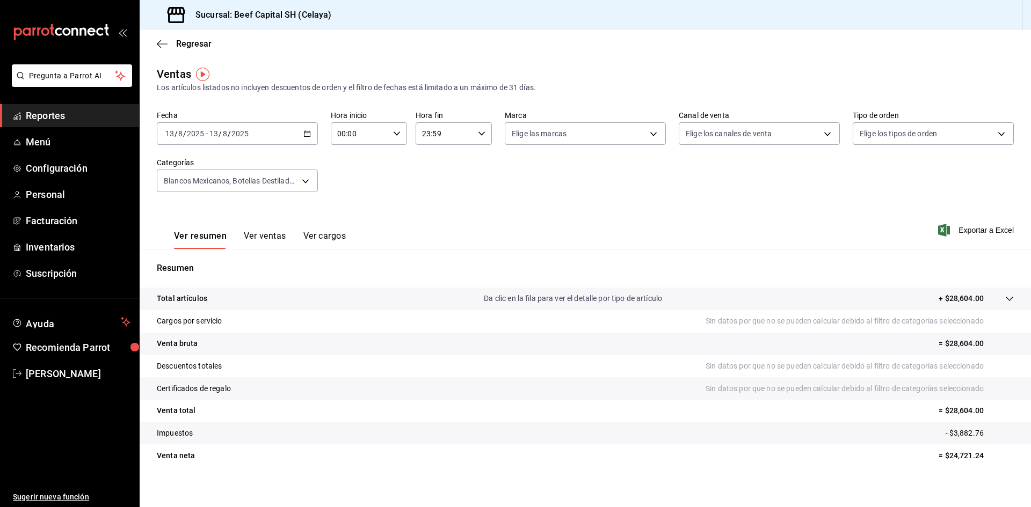
click at [309, 132] on \(Stroke\) "button" at bounding box center [307, 134] width 6 height 6
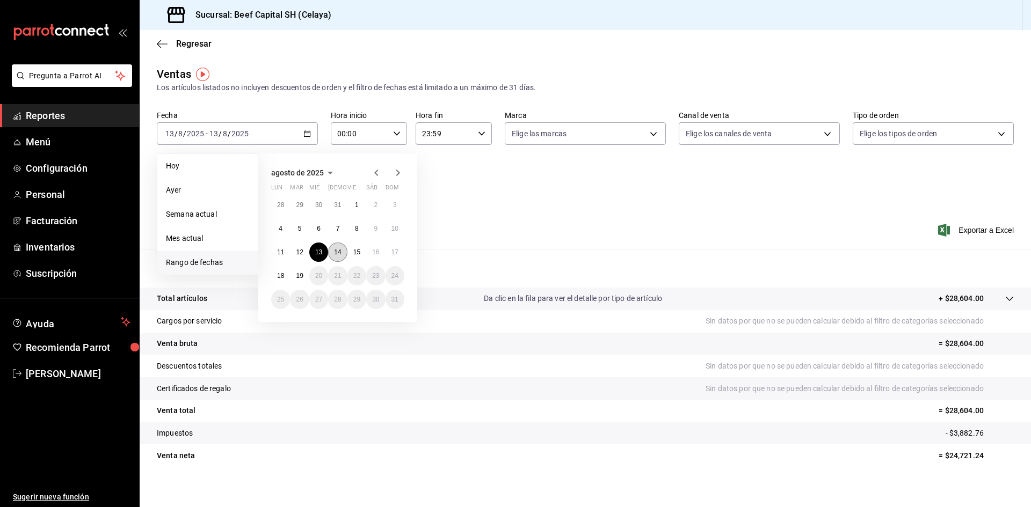
click at [342, 254] on button "14" at bounding box center [337, 252] width 19 height 19
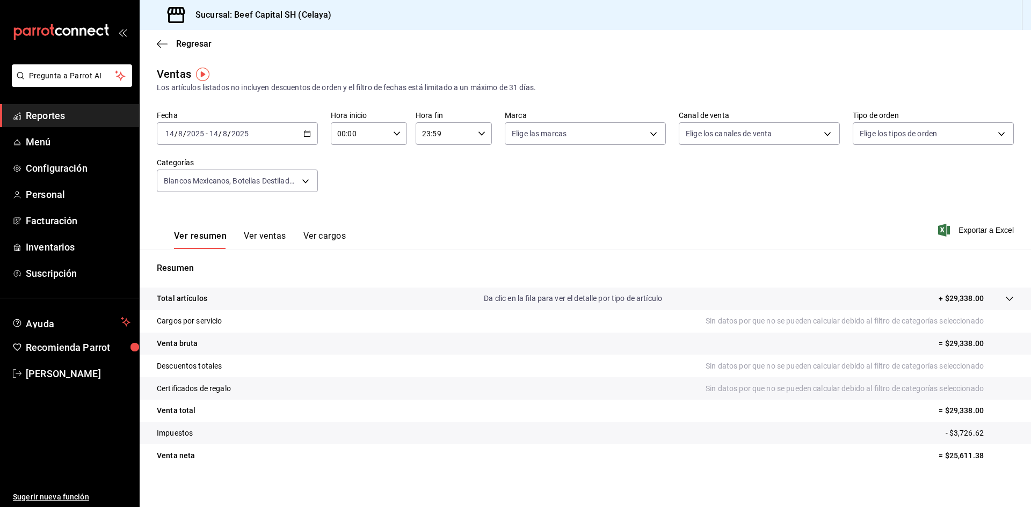
click at [301, 130] on div "[DATE] [DATE] - [DATE] [DATE]" at bounding box center [237, 133] width 161 height 23
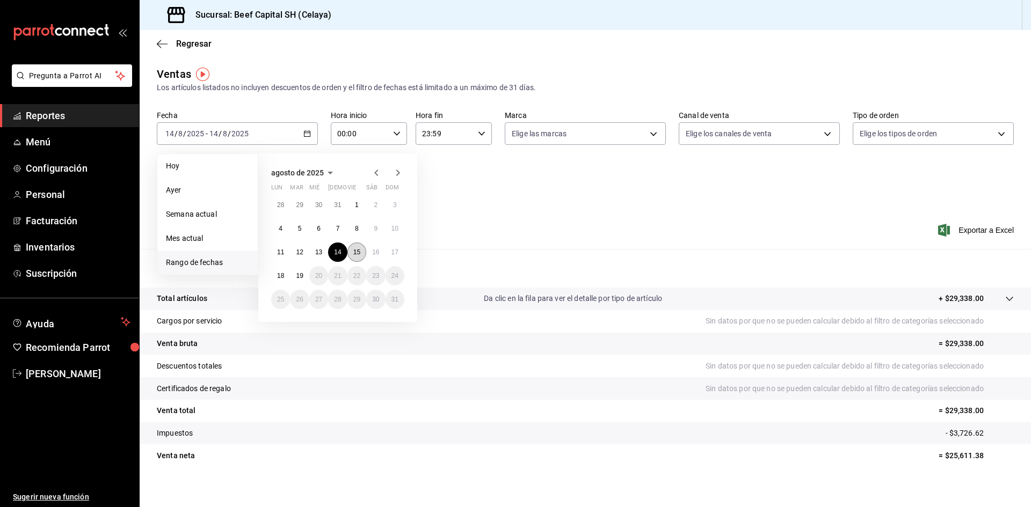
click at [354, 249] on abbr "15" at bounding box center [356, 253] width 7 height 8
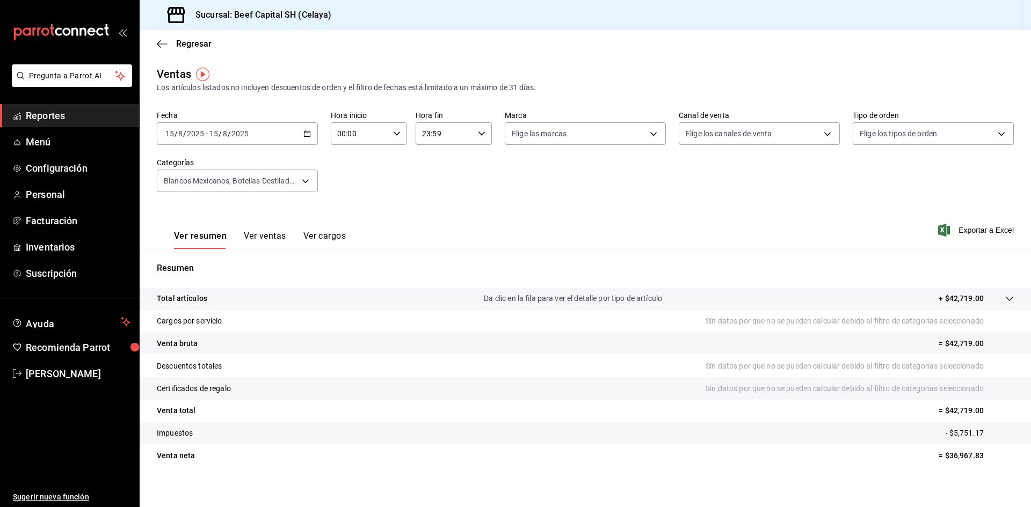
click at [304, 137] on div "[DATE] [DATE] - [DATE] [DATE]" at bounding box center [237, 133] width 161 height 23
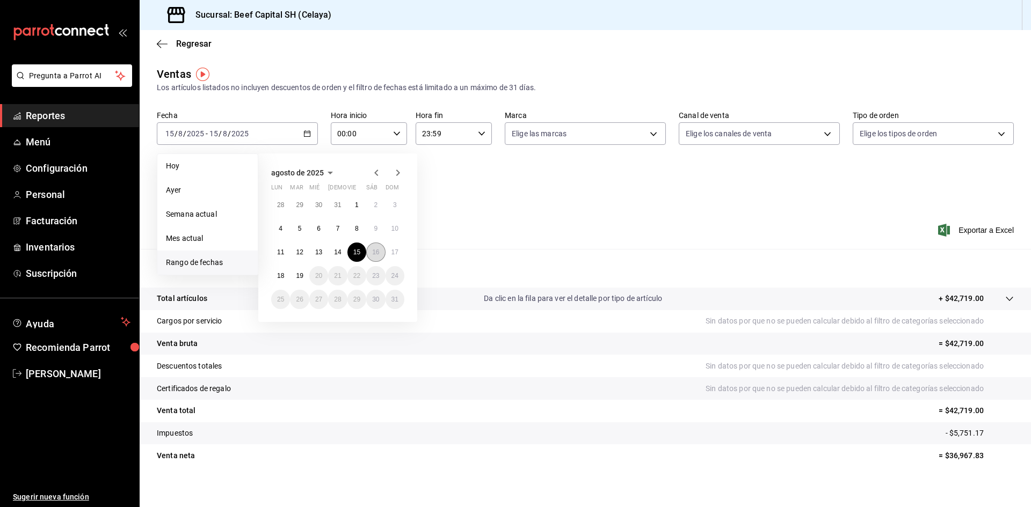
click at [378, 255] on abbr "16" at bounding box center [375, 253] width 7 height 8
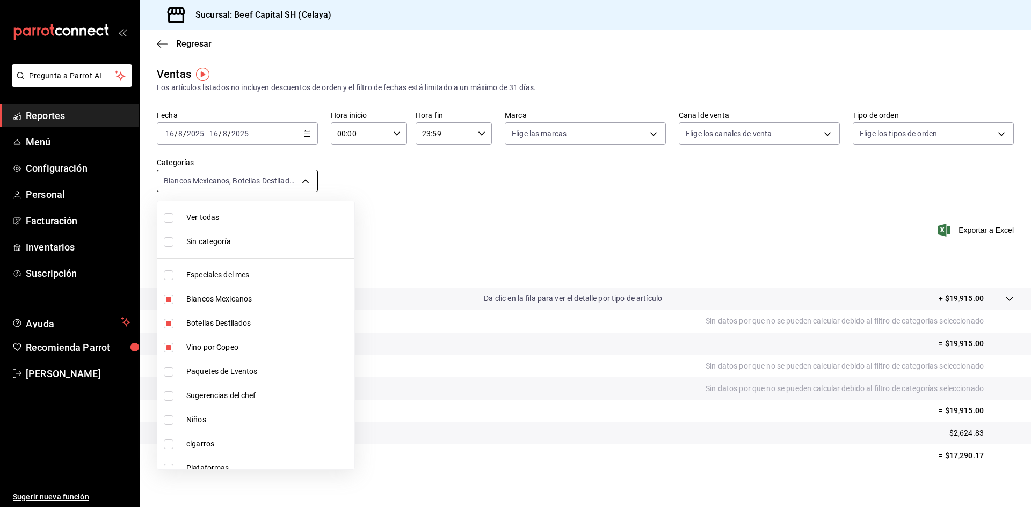
click at [303, 178] on body "Pregunta a Parrot AI Reportes Menú Configuración Personal Facturación Inventari…" at bounding box center [515, 253] width 1031 height 507
click at [168, 220] on input "checkbox" at bounding box center [169, 218] width 10 height 10
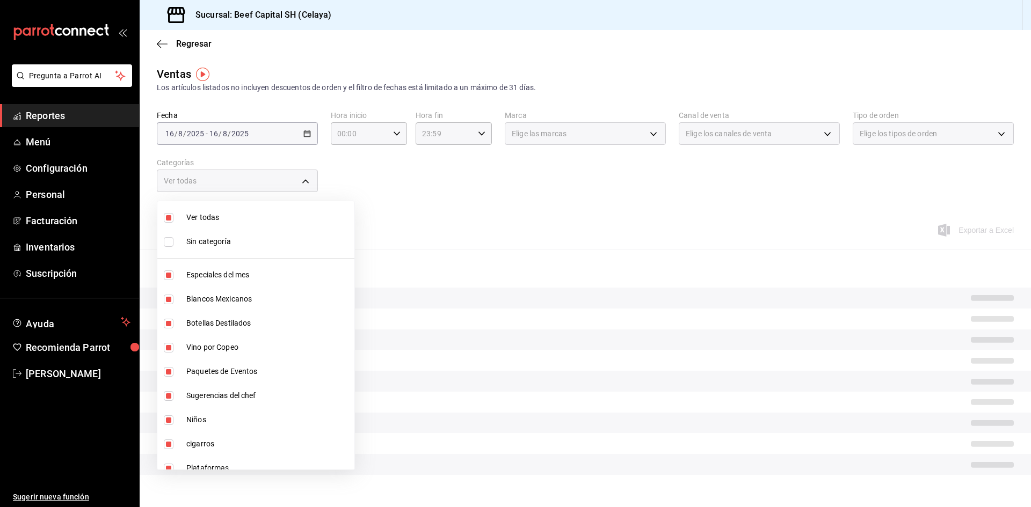
click at [168, 220] on input "checkbox" at bounding box center [169, 218] width 10 height 10
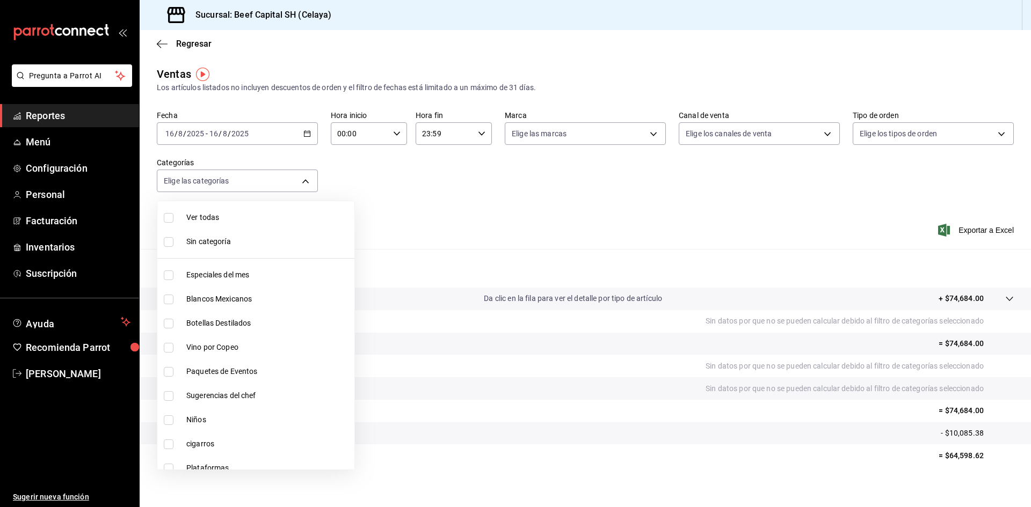
click at [169, 446] on input "checkbox" at bounding box center [169, 445] width 10 height 10
click at [306, 134] on div at bounding box center [515, 253] width 1031 height 507
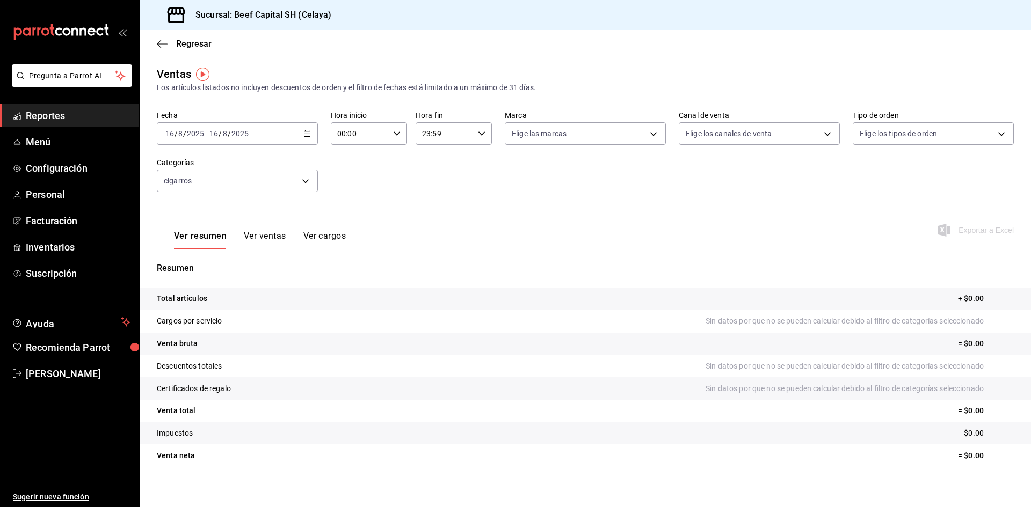
click at [303, 136] on icon "button" at bounding box center [307, 134] width 8 height 8
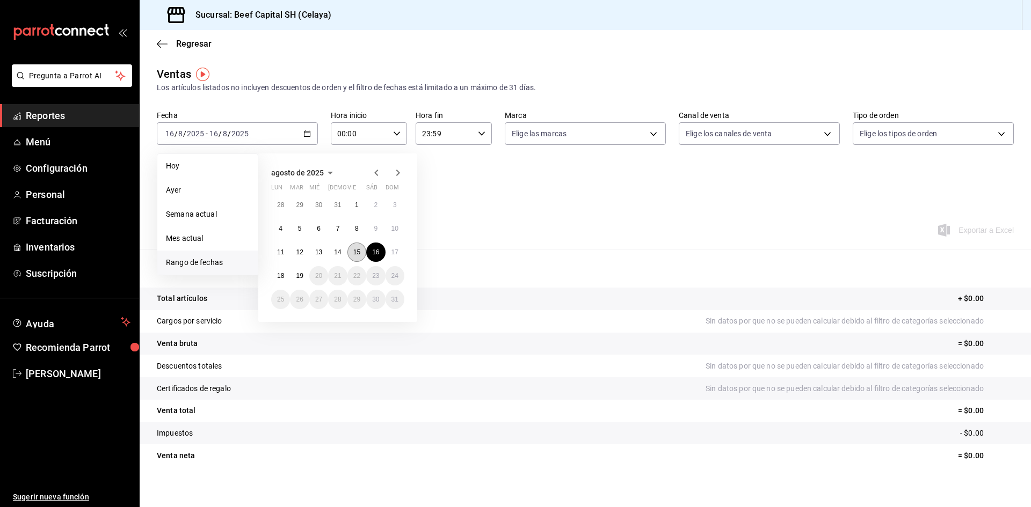
click at [359, 252] on abbr "15" at bounding box center [356, 253] width 7 height 8
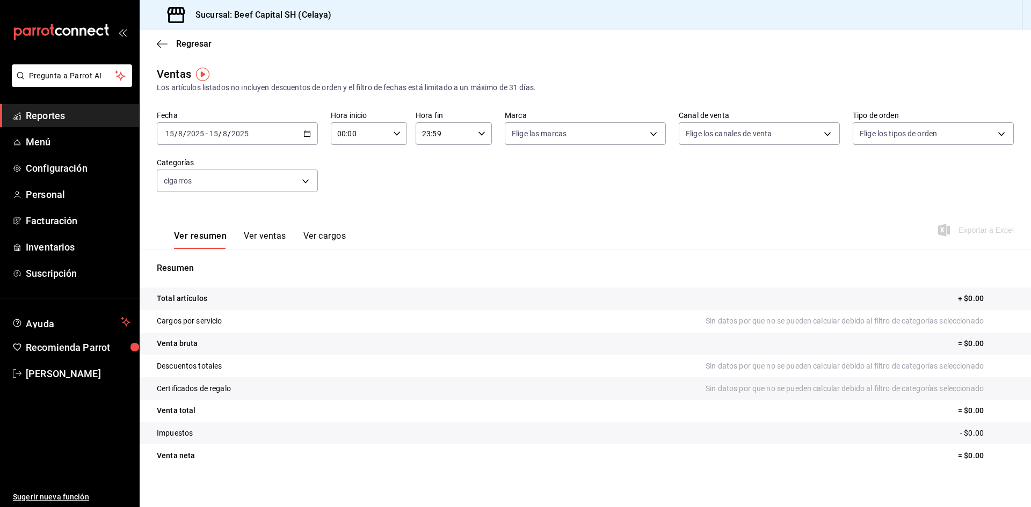
click at [303, 131] on icon "button" at bounding box center [307, 134] width 8 height 8
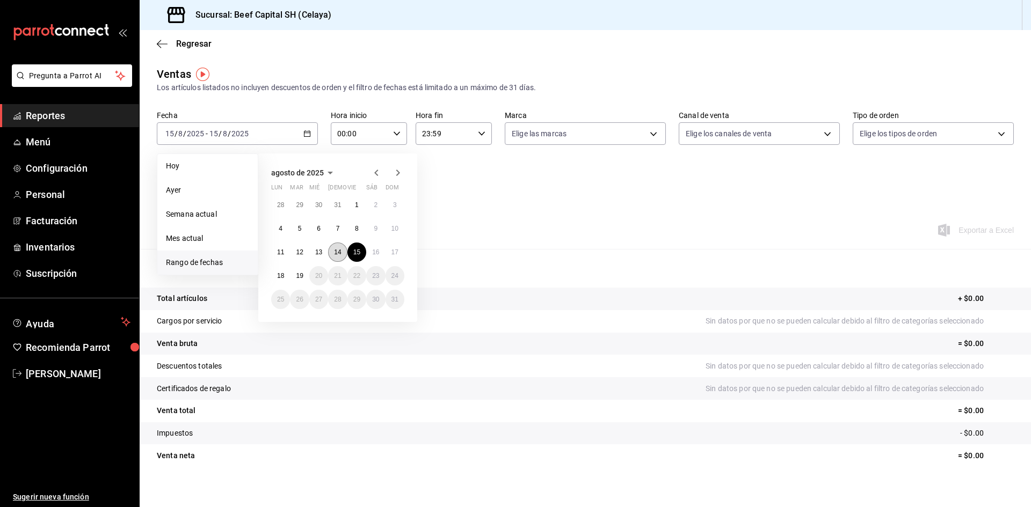
click at [333, 250] on button "14" at bounding box center [337, 252] width 19 height 19
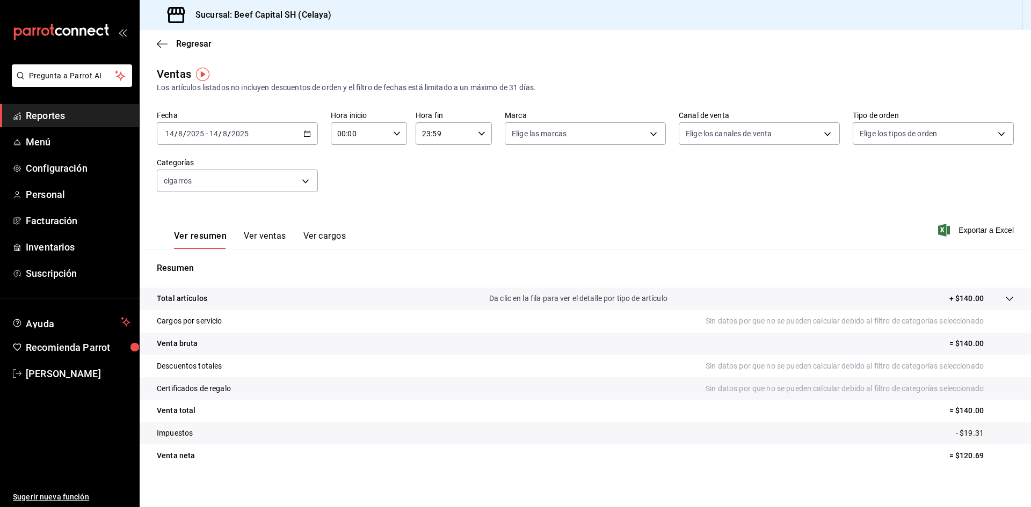
click at [304, 133] on \(Stroke\) "button" at bounding box center [307, 133] width 6 height 1
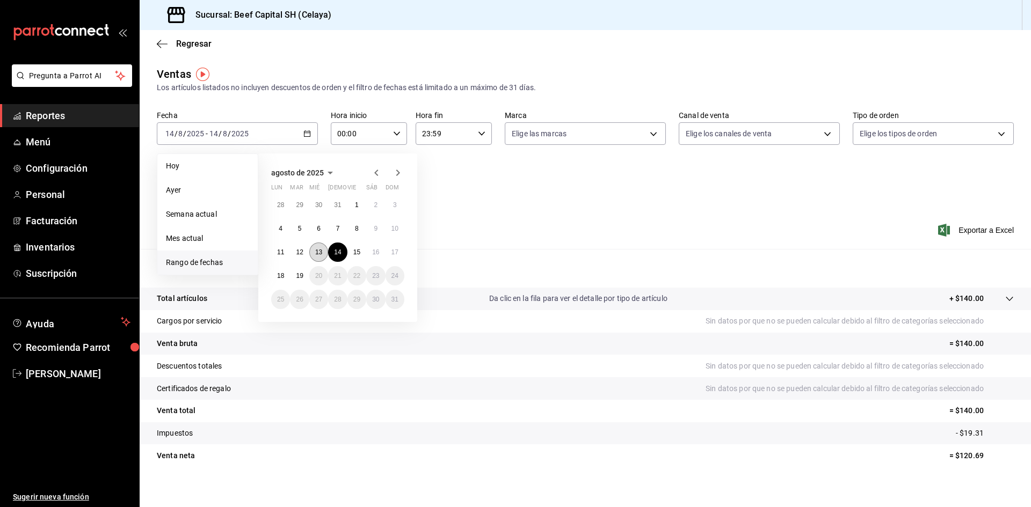
click at [320, 253] on abbr "13" at bounding box center [318, 253] width 7 height 8
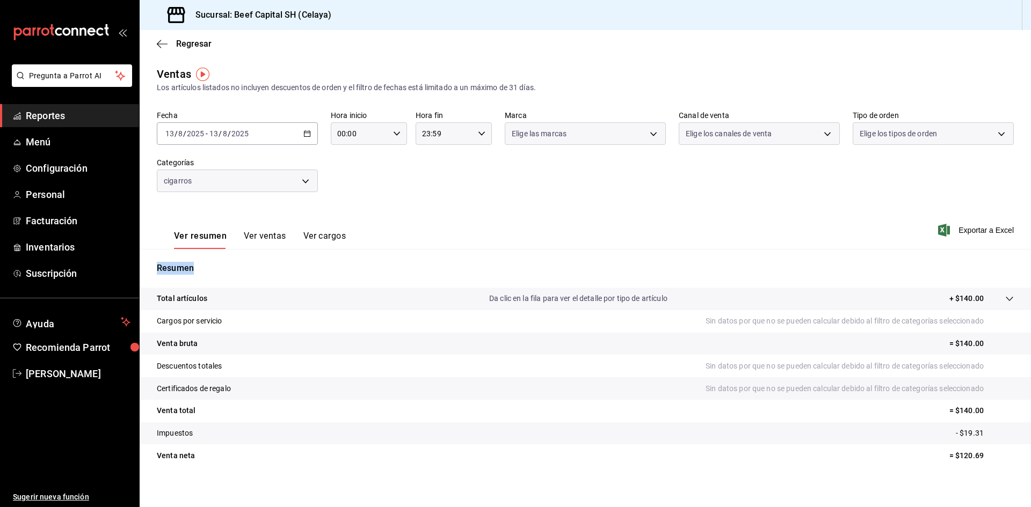
click at [320, 253] on div "Resumen Total artículos Da clic en la fila para ver el detalle por tipo de artí…" at bounding box center [585, 364] width 891 height 231
click at [307, 133] on icon "button" at bounding box center [307, 134] width 8 height 8
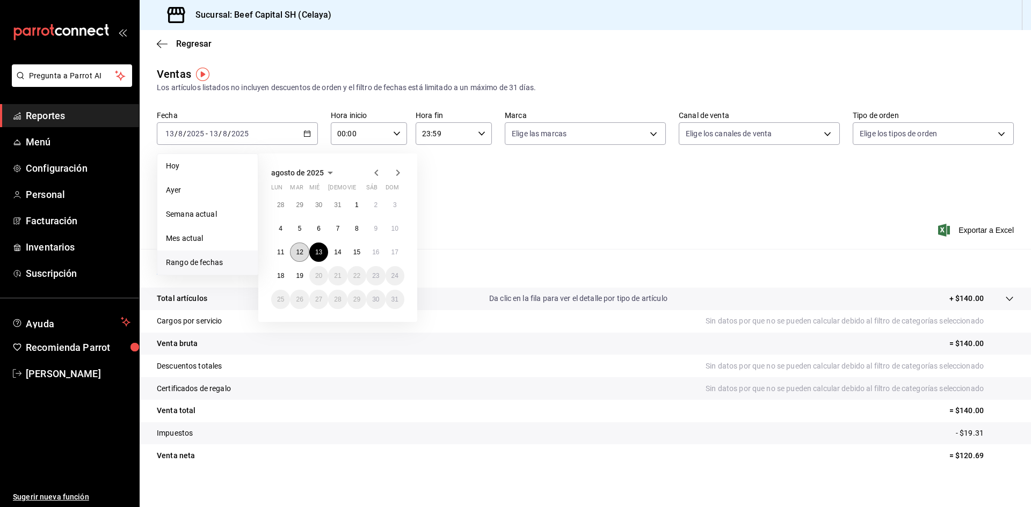
click at [303, 249] on abbr "12" at bounding box center [299, 253] width 7 height 8
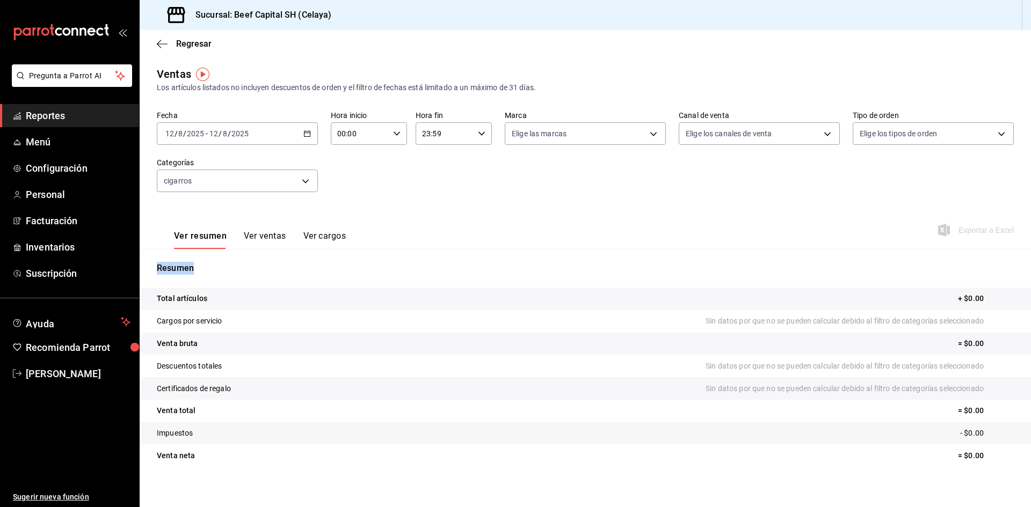
click at [307, 131] on icon "button" at bounding box center [307, 134] width 8 height 8
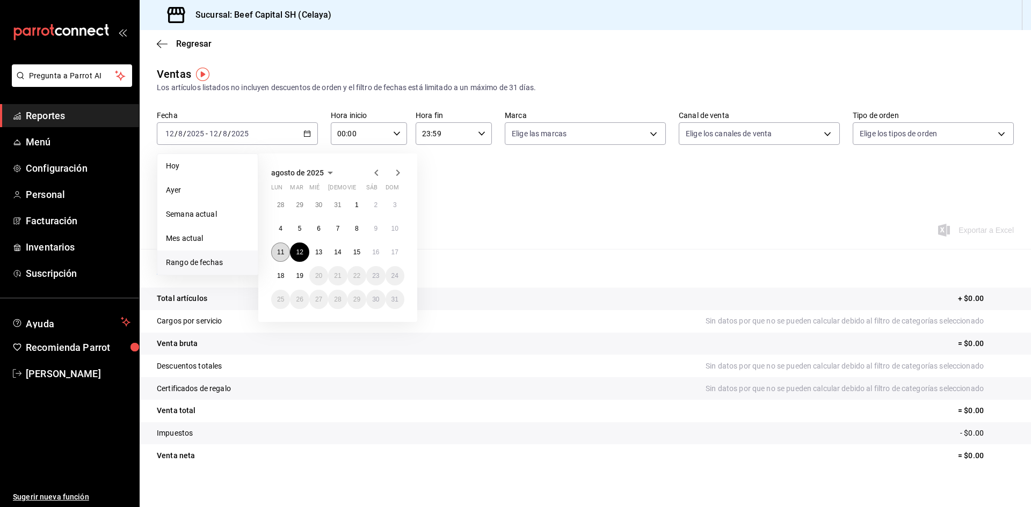
click at [286, 250] on button "11" at bounding box center [280, 252] width 19 height 19
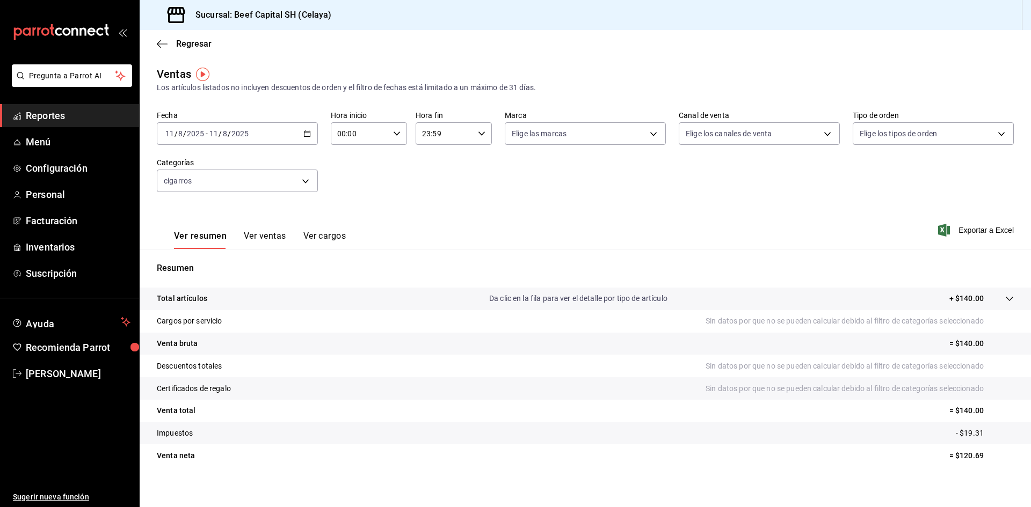
click at [310, 128] on div "[DATE] [DATE] - [DATE] [DATE]" at bounding box center [237, 133] width 161 height 23
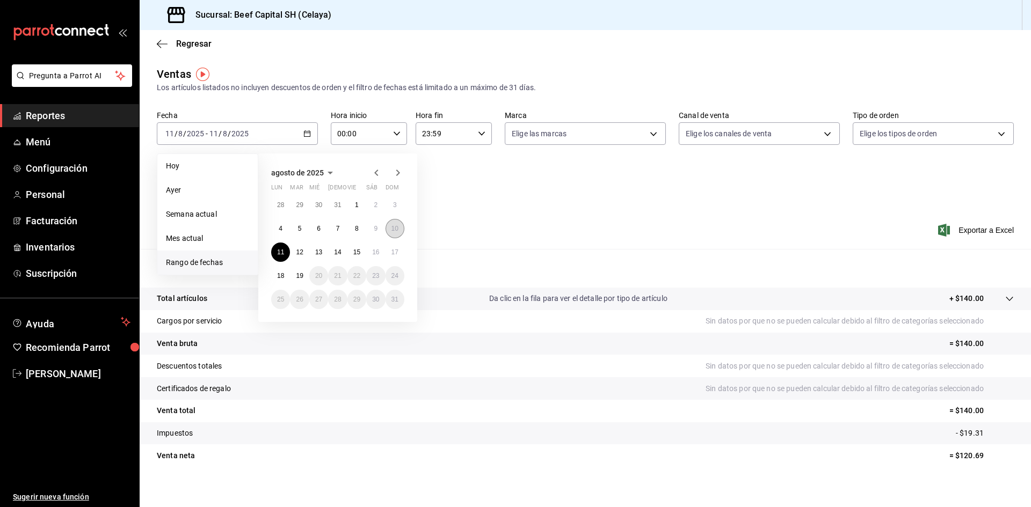
click at [390, 231] on button "10" at bounding box center [395, 228] width 19 height 19
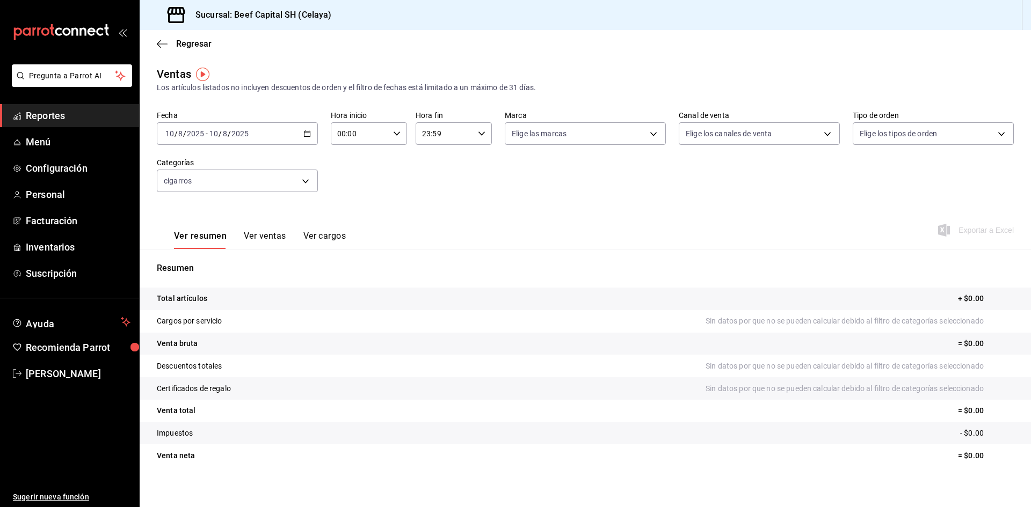
click at [308, 136] on icon "button" at bounding box center [307, 134] width 8 height 8
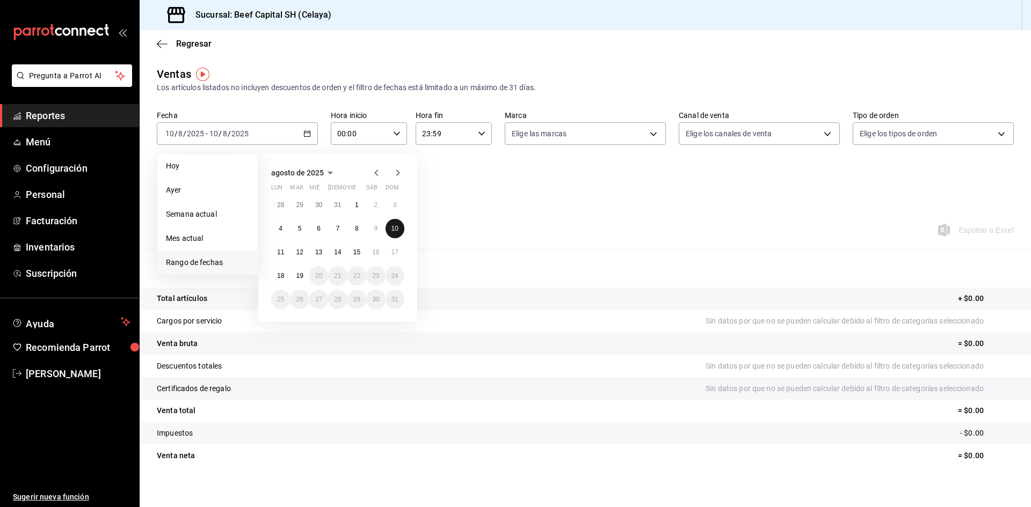
click at [390, 231] on button "10" at bounding box center [395, 228] width 19 height 19
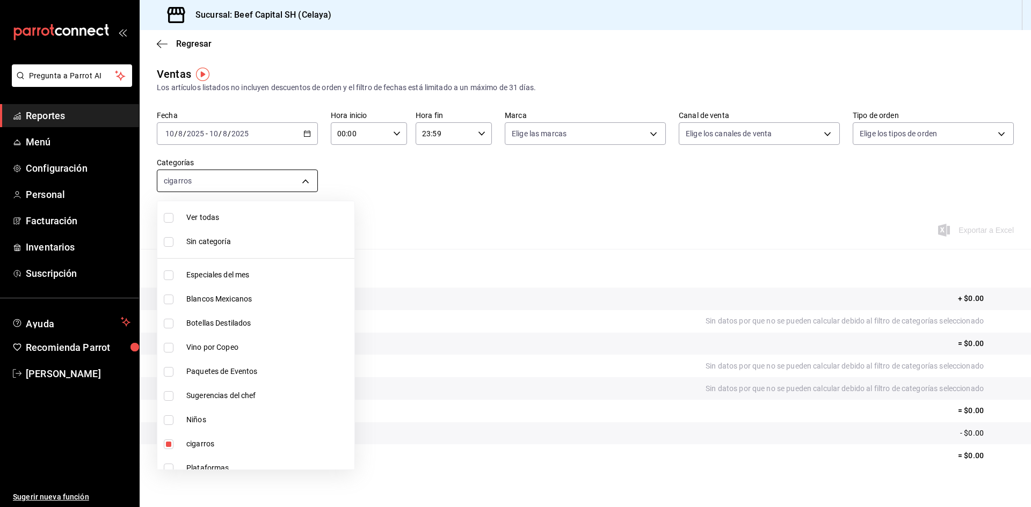
click at [302, 183] on body "Pregunta a Parrot AI Reportes Menú Configuración Personal Facturación Inventari…" at bounding box center [515, 253] width 1031 height 507
click at [173, 216] on input "checkbox" at bounding box center [169, 218] width 10 height 10
click at [303, 137] on div at bounding box center [515, 253] width 1031 height 507
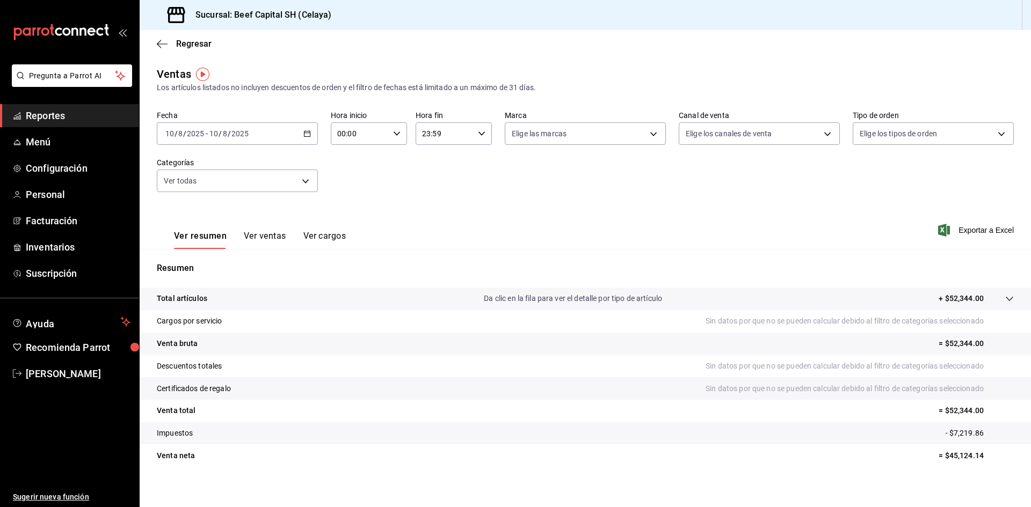
click at [308, 138] on div "[DATE] [DATE] - [DATE] [DATE]" at bounding box center [237, 133] width 161 height 23
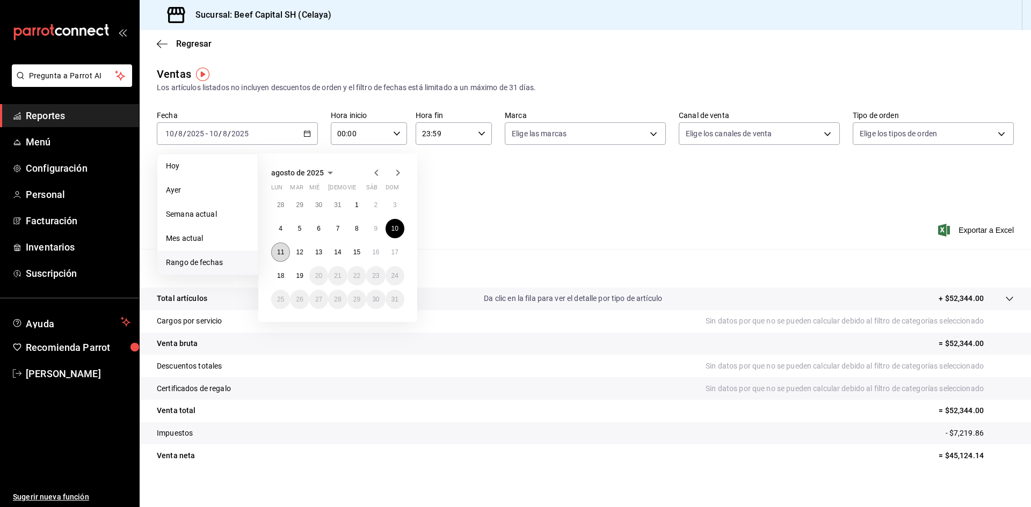
click at [279, 247] on button "11" at bounding box center [280, 252] width 19 height 19
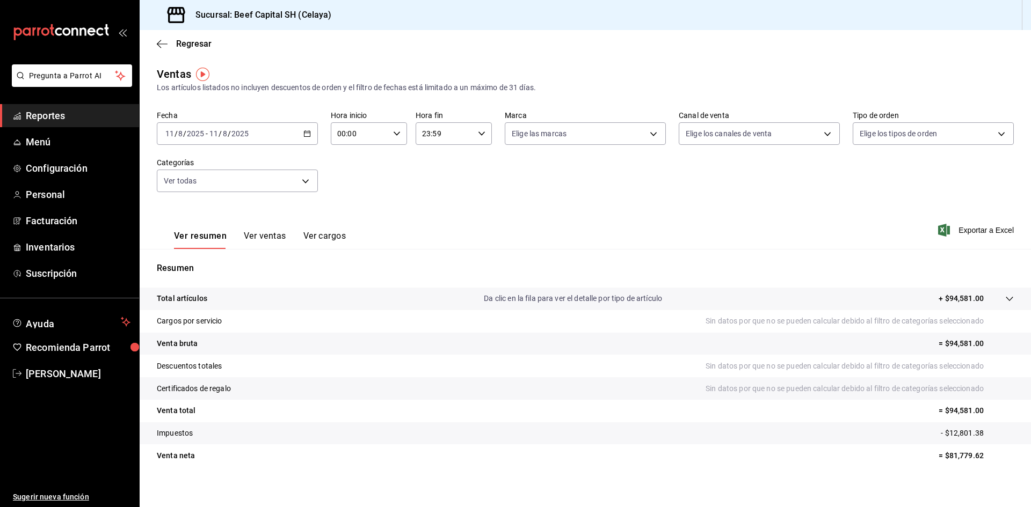
click at [303, 134] on icon "button" at bounding box center [307, 134] width 8 height 8
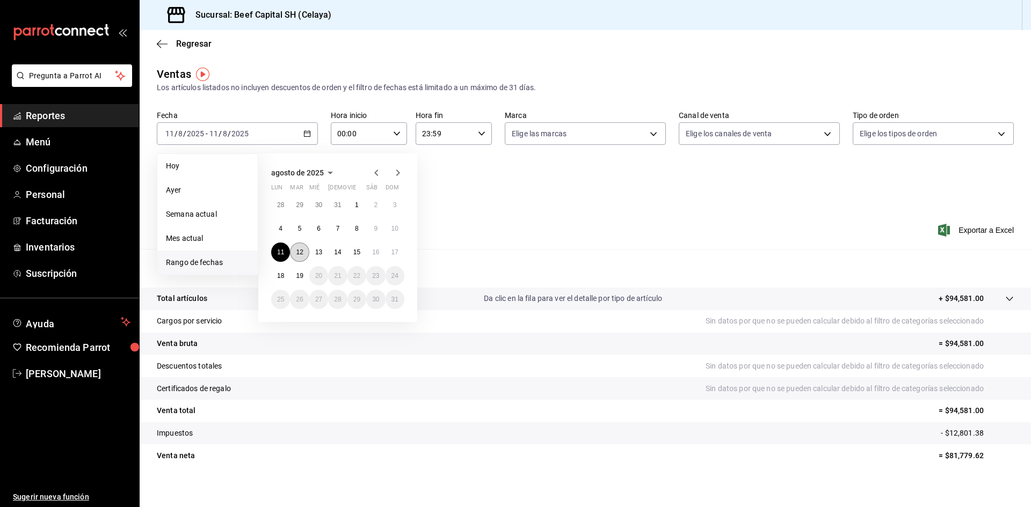
click at [299, 250] on abbr "12" at bounding box center [299, 253] width 7 height 8
click at [299, 251] on abbr "12" at bounding box center [299, 253] width 7 height 8
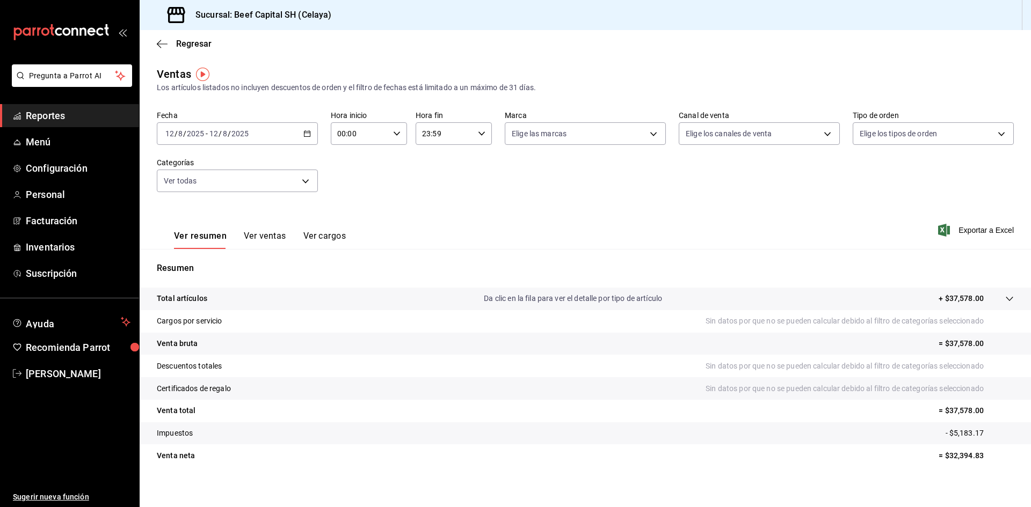
click at [309, 141] on div "[DATE] [DATE] - [DATE] [DATE]" at bounding box center [237, 133] width 161 height 23
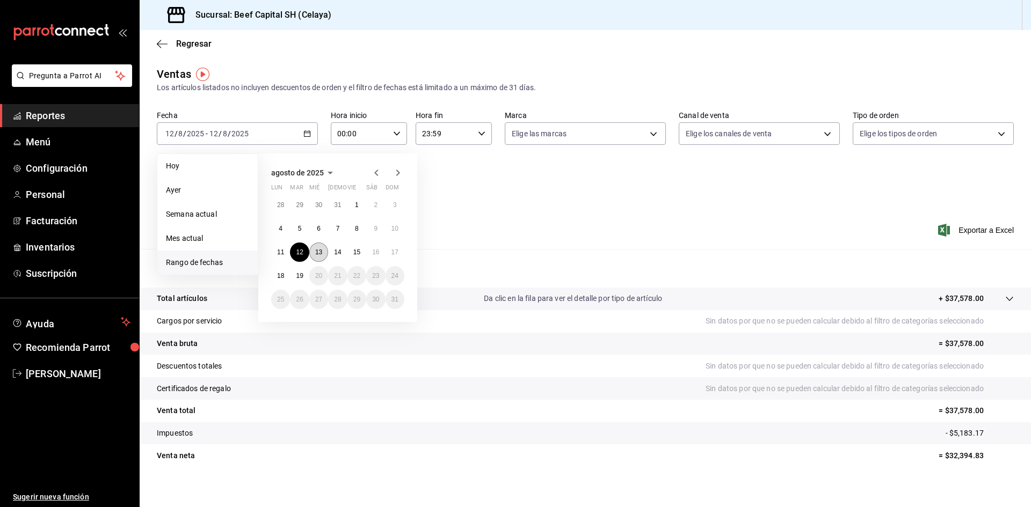
click at [322, 253] on abbr "13" at bounding box center [318, 253] width 7 height 8
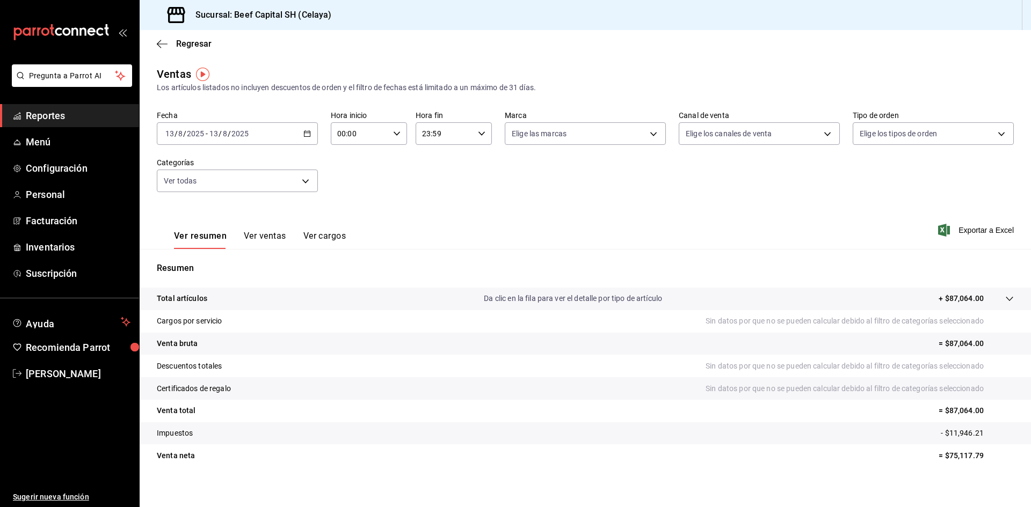
click at [304, 133] on \(Stroke\) "button" at bounding box center [307, 133] width 6 height 1
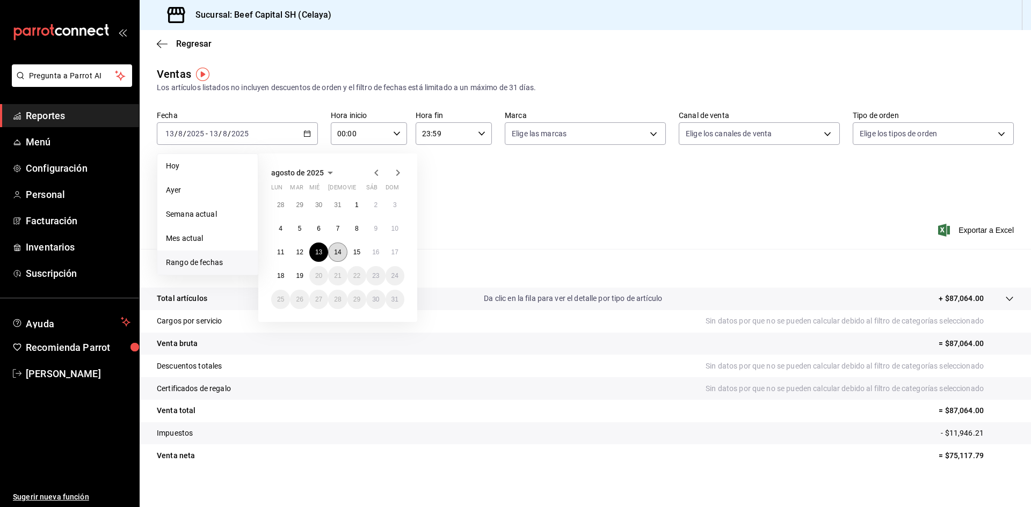
click at [337, 256] on button "14" at bounding box center [337, 252] width 19 height 19
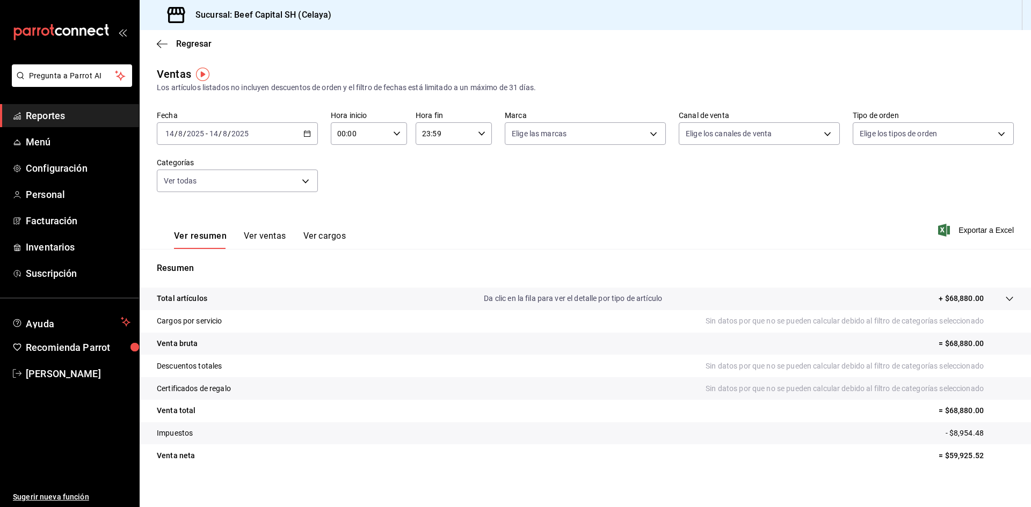
click at [302, 133] on div "[DATE] [DATE] - [DATE] [DATE]" at bounding box center [237, 133] width 161 height 23
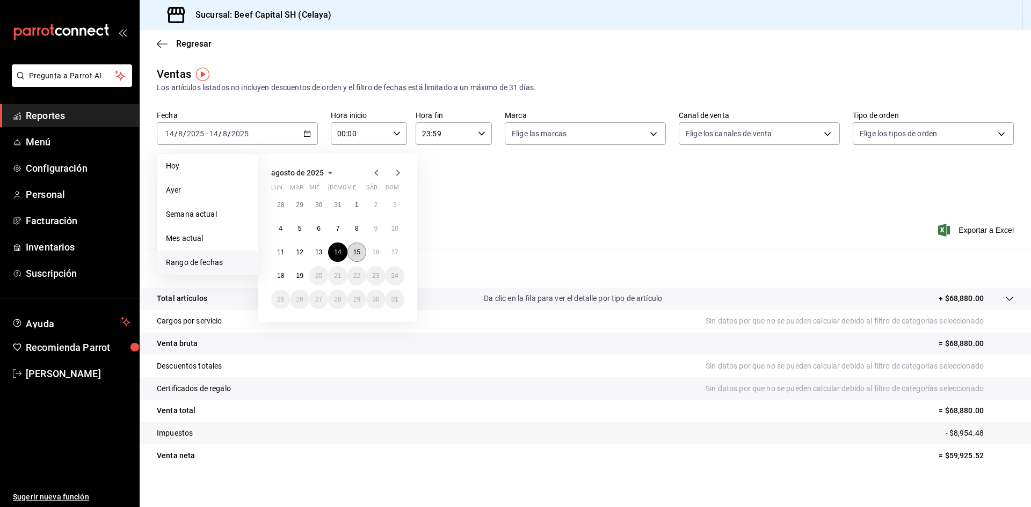
click at [351, 256] on button "15" at bounding box center [356, 252] width 19 height 19
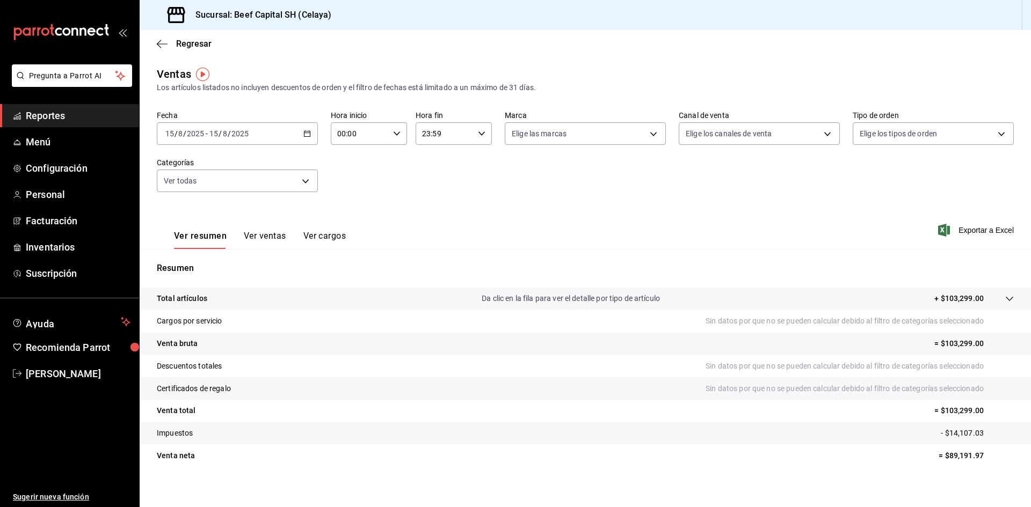
click at [308, 133] on \(Stroke\) "button" at bounding box center [307, 134] width 6 height 6
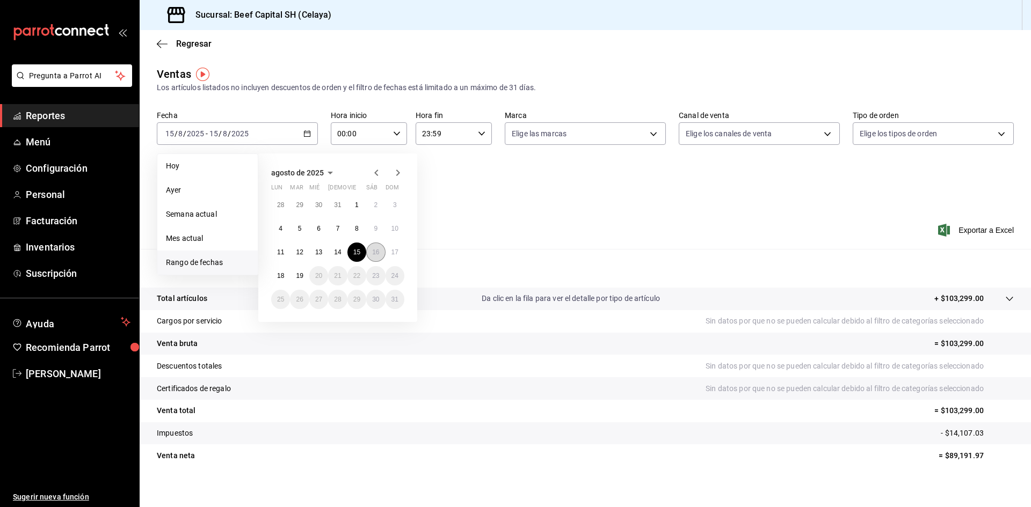
click at [375, 253] on abbr "16" at bounding box center [375, 253] width 7 height 8
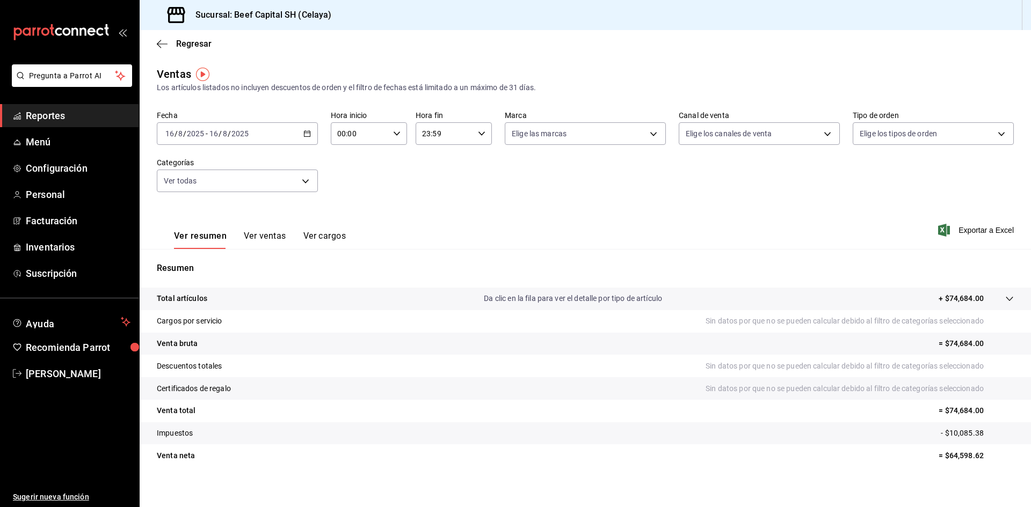
click at [307, 134] on icon "button" at bounding box center [307, 134] width 8 height 8
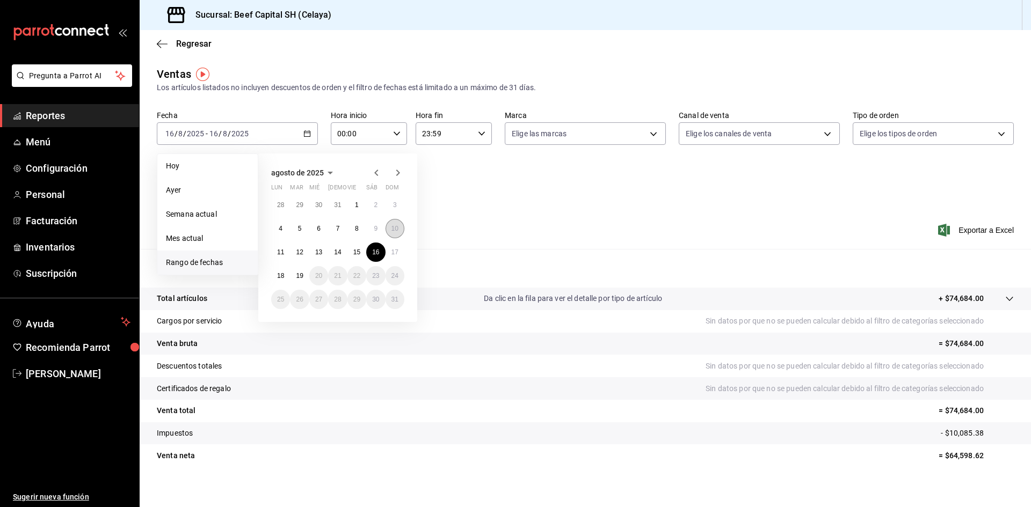
click at [396, 230] on abbr "10" at bounding box center [394, 229] width 7 height 8
click at [379, 251] on abbr "16" at bounding box center [375, 253] width 7 height 8
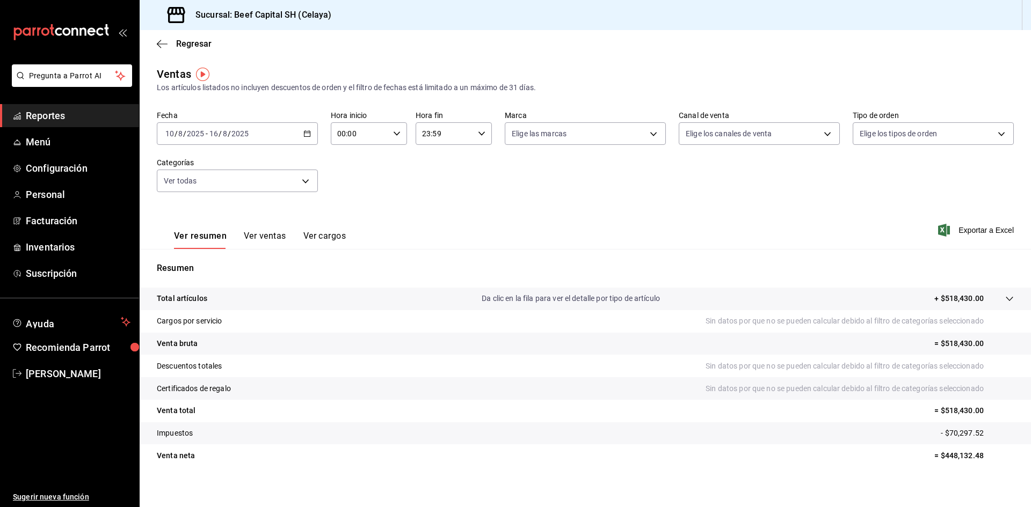
click at [303, 131] on icon "button" at bounding box center [307, 134] width 8 height 8
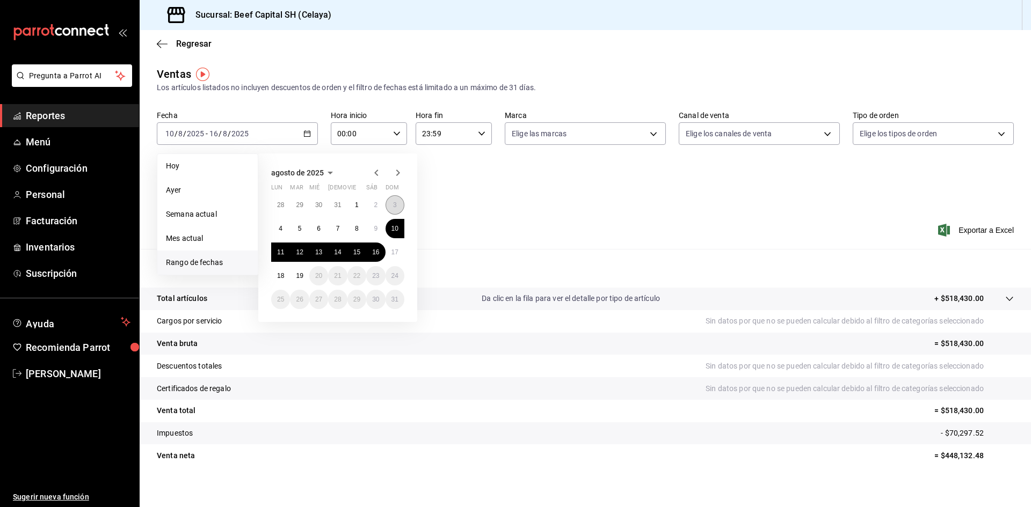
click at [395, 204] on abbr "3" at bounding box center [395, 205] width 4 height 8
click at [375, 226] on abbr "9" at bounding box center [376, 229] width 4 height 8
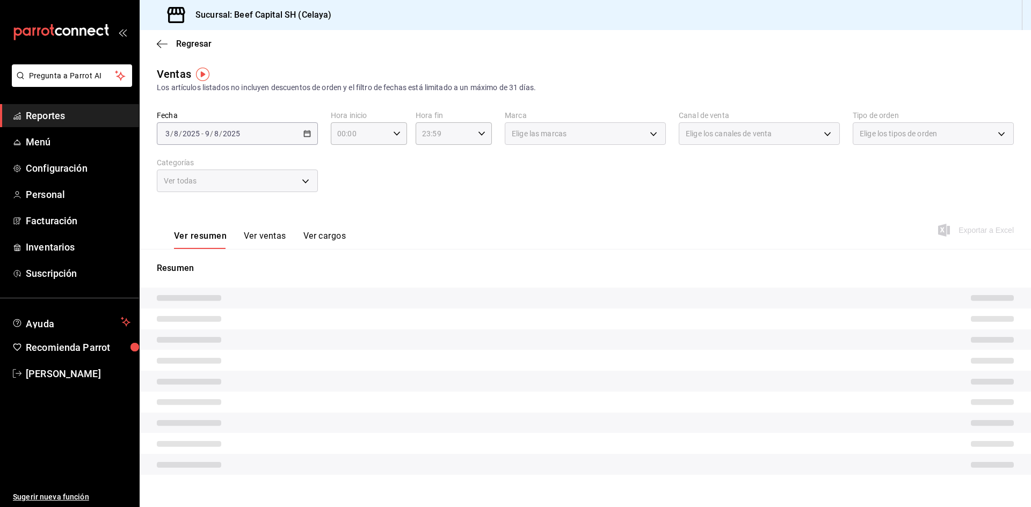
click at [307, 179] on div "Ver todas" at bounding box center [237, 181] width 161 height 23
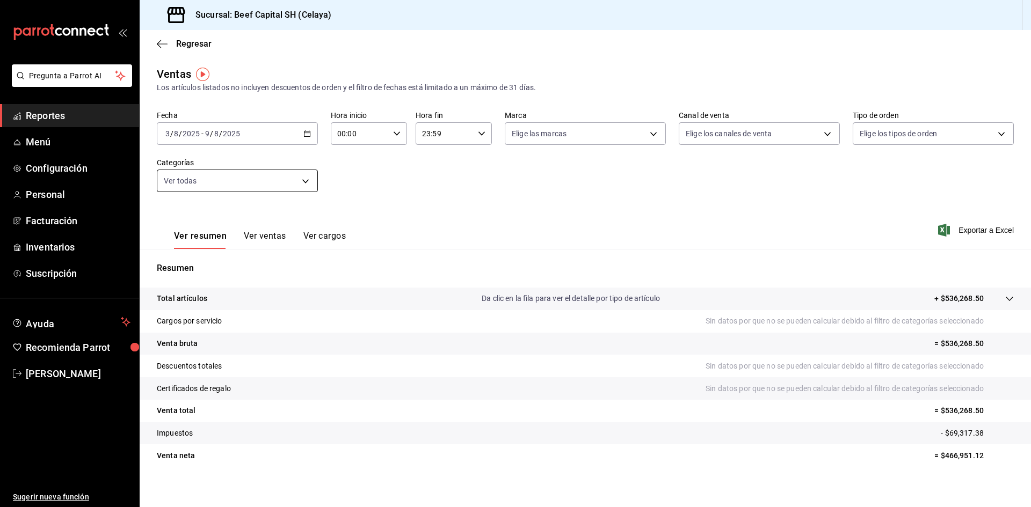
click at [300, 185] on body "Pregunta a Parrot AI Reportes Menú Configuración Personal Facturación Inventari…" at bounding box center [515, 253] width 1031 height 507
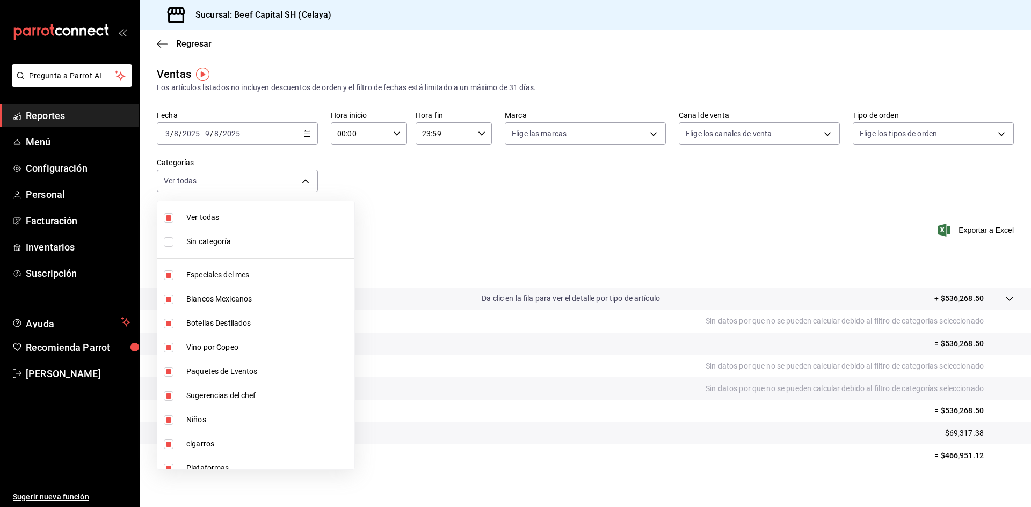
click at [169, 221] on input "checkbox" at bounding box center [169, 218] width 10 height 10
click at [170, 300] on input "checkbox" at bounding box center [169, 300] width 10 height 10
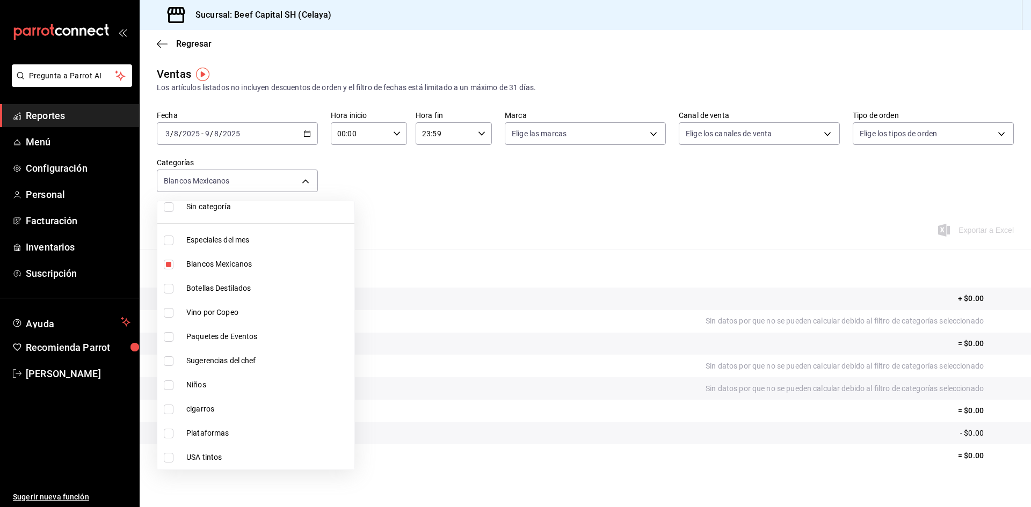
scroll to position [54, 0]
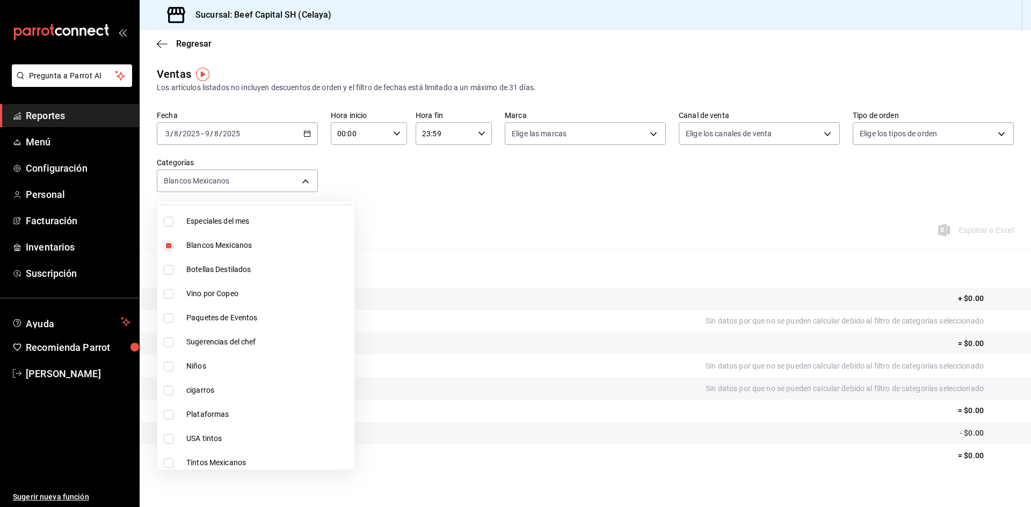
click at [168, 296] on input "checkbox" at bounding box center [169, 294] width 10 height 10
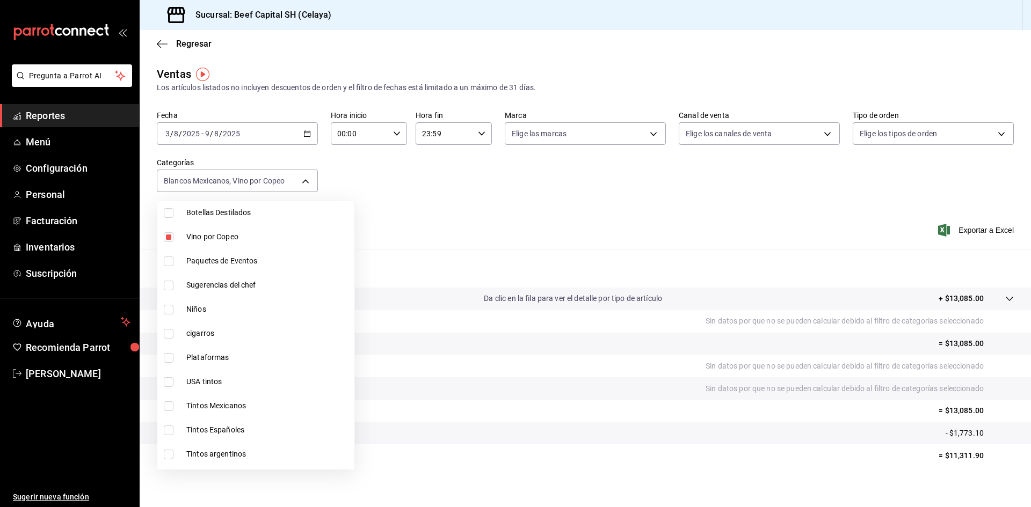
scroll to position [161, 0]
click at [171, 332] on input "checkbox" at bounding box center [169, 332] width 10 height 10
click at [169, 356] on input "checkbox" at bounding box center [169, 356] width 10 height 10
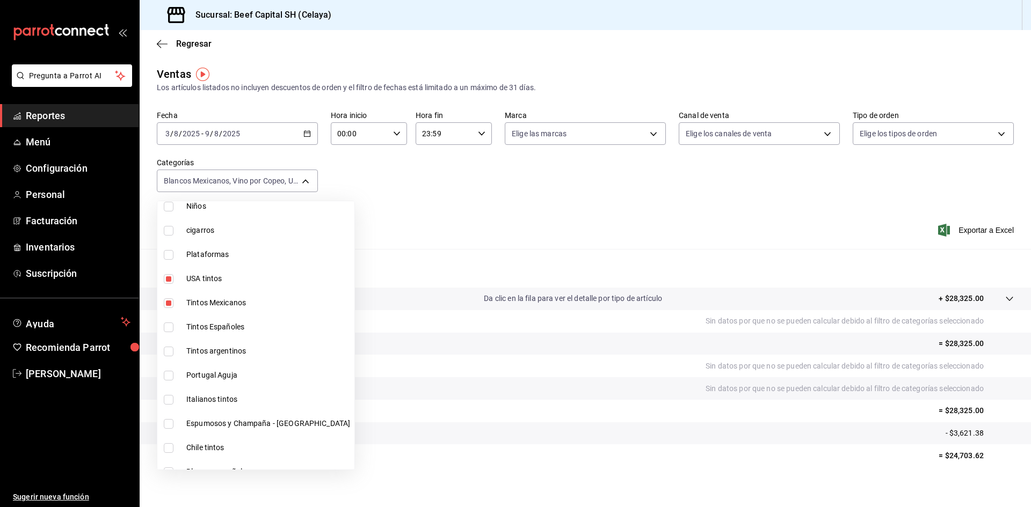
scroll to position [215, 0]
click at [170, 328] on input "checkbox" at bounding box center [169, 327] width 10 height 10
click at [175, 351] on label at bounding box center [171, 351] width 14 height 10
click at [173, 351] on input "checkbox" at bounding box center [169, 351] width 10 height 10
click at [172, 352] on input "checkbox" at bounding box center [169, 351] width 10 height 10
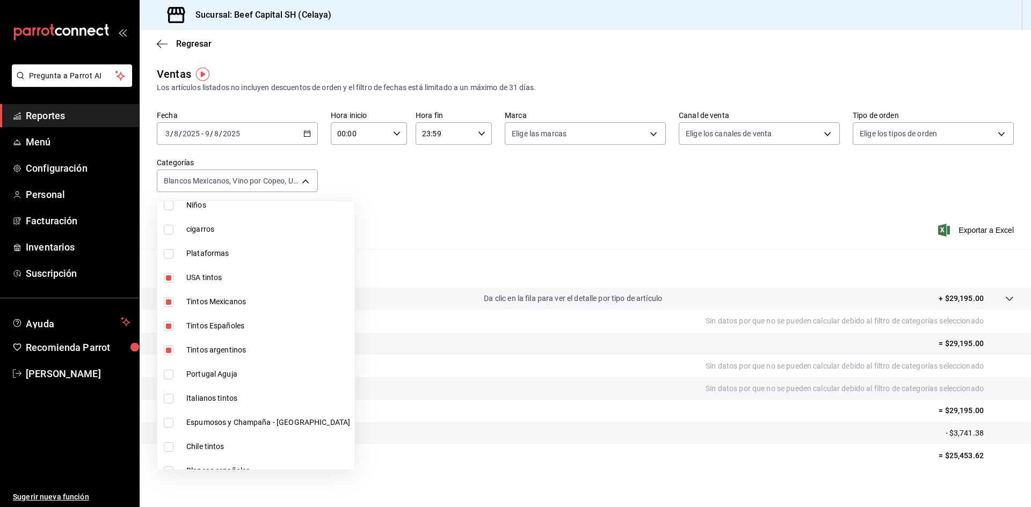
click at [170, 374] on input "checkbox" at bounding box center [169, 375] width 10 height 10
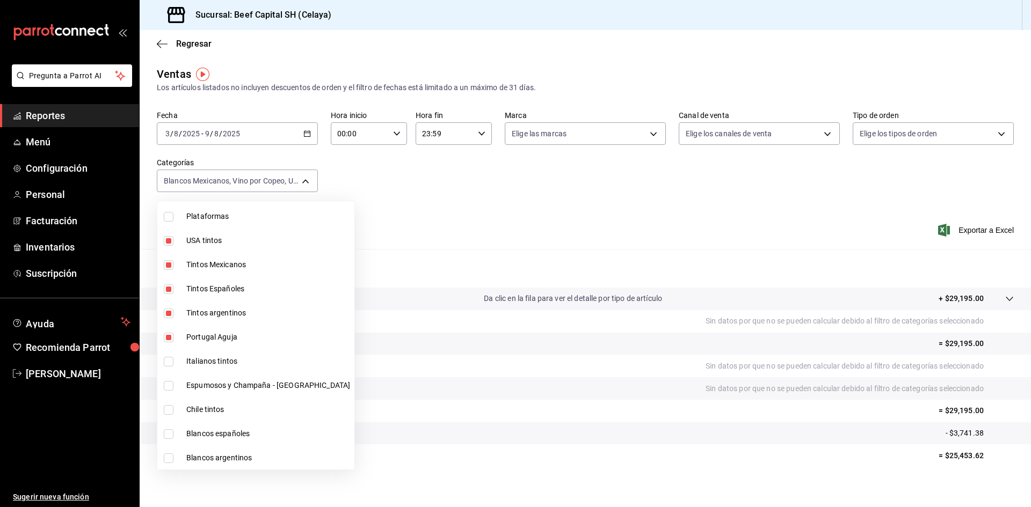
scroll to position [269, 0]
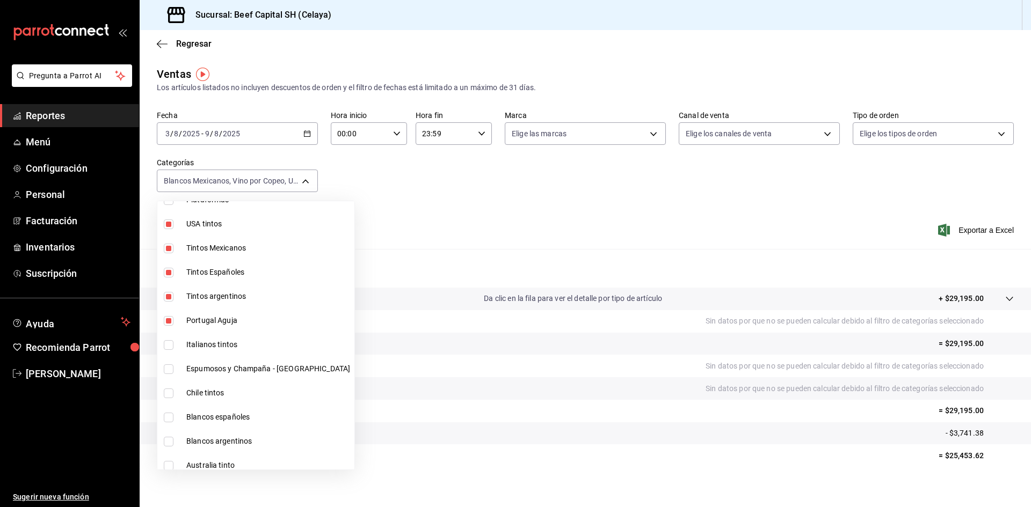
click at [166, 343] on input "checkbox" at bounding box center [169, 345] width 10 height 10
click at [171, 367] on input "checkbox" at bounding box center [169, 370] width 10 height 10
click at [171, 395] on input "checkbox" at bounding box center [169, 394] width 10 height 10
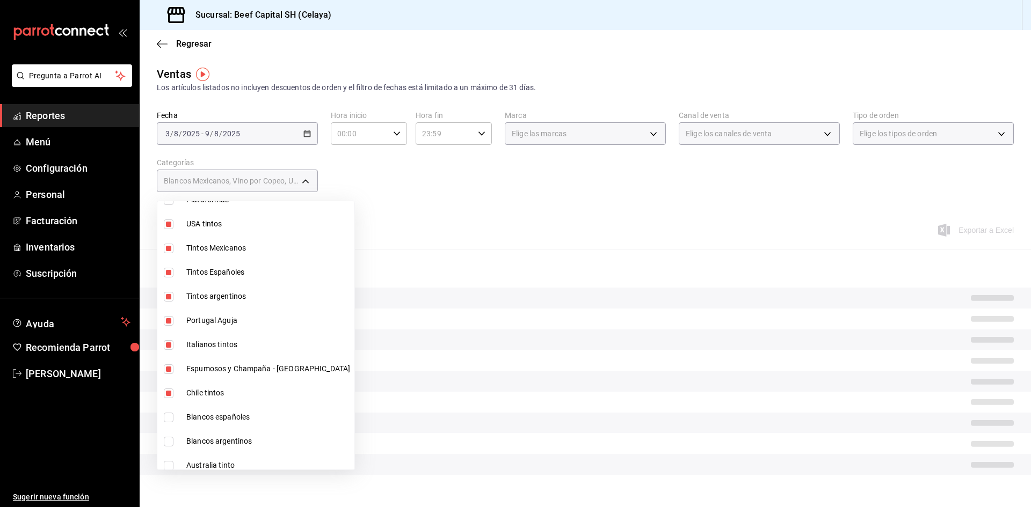
click at [170, 416] on input "checkbox" at bounding box center [169, 418] width 10 height 10
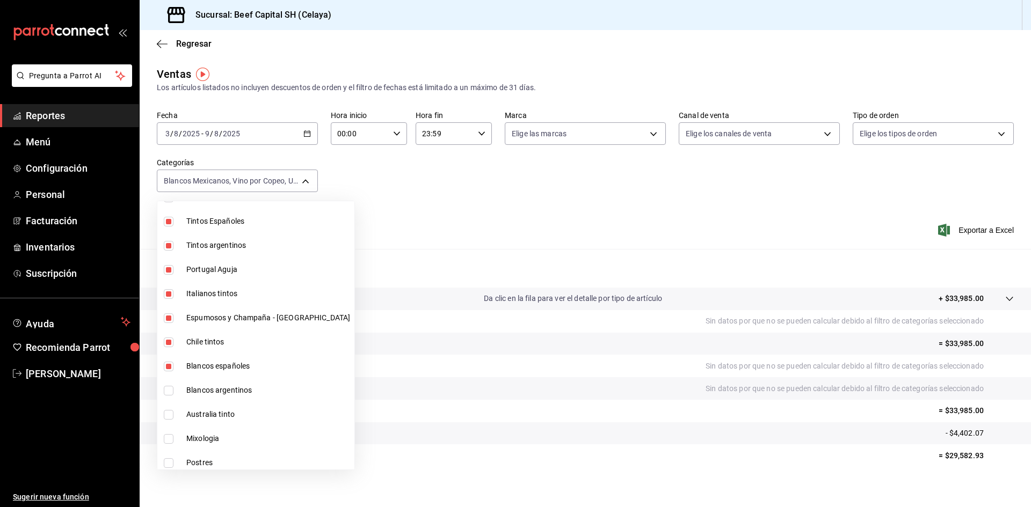
scroll to position [376, 0]
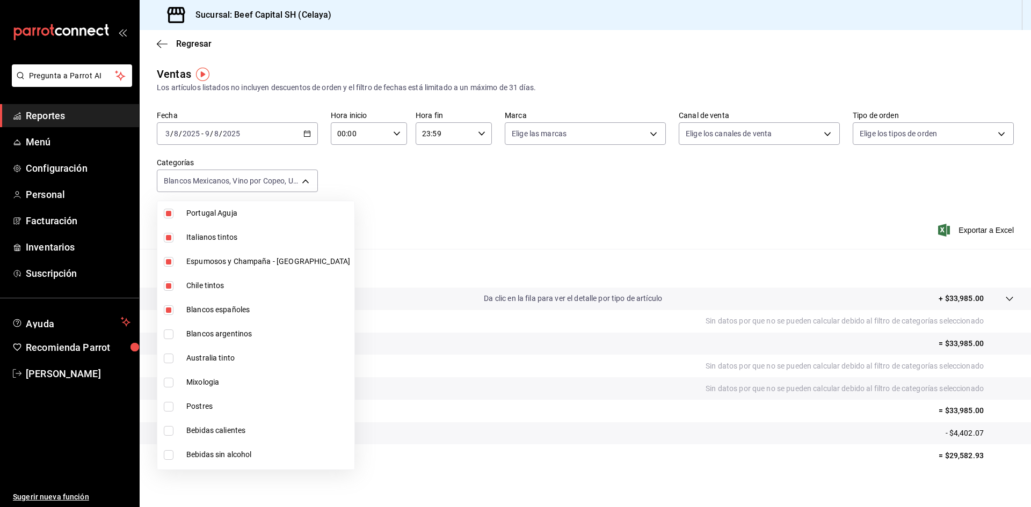
click at [173, 337] on input "checkbox" at bounding box center [169, 335] width 10 height 10
click at [168, 353] on li "Australia tinto" at bounding box center [255, 358] width 197 height 24
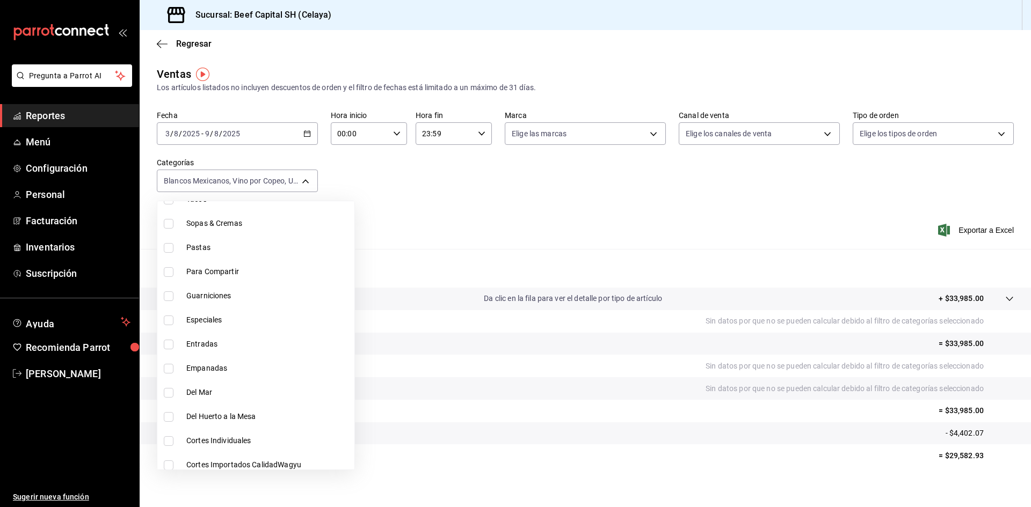
scroll to position [977, 0]
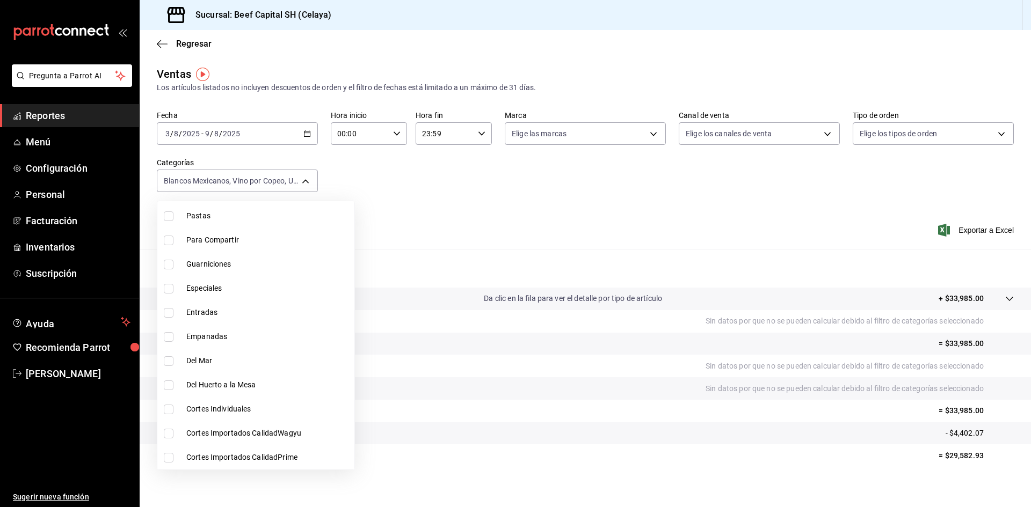
click at [305, 137] on div at bounding box center [515, 253] width 1031 height 507
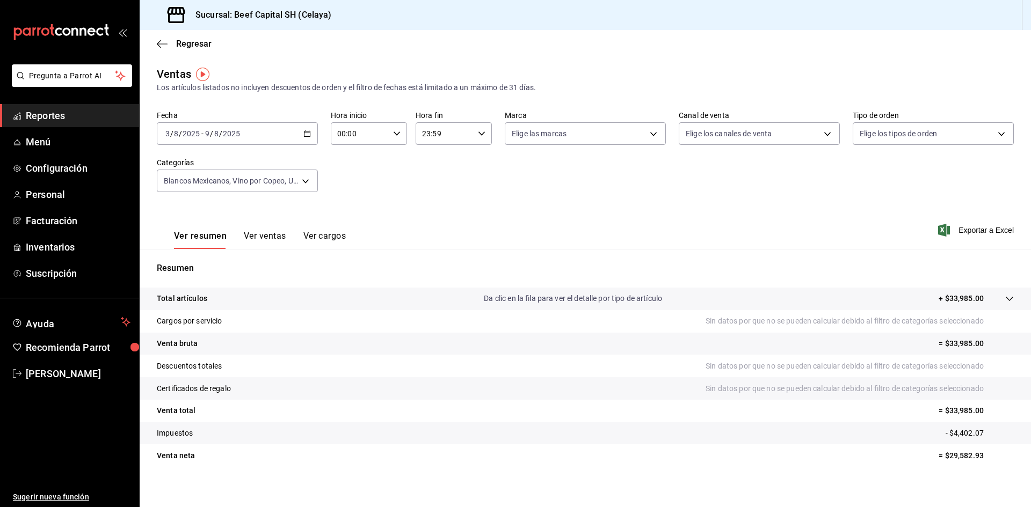
click at [307, 133] on icon "button" at bounding box center [307, 134] width 8 height 8
click at [307, 133] on \(Stroke\) "button" at bounding box center [307, 133] width 6 height 1
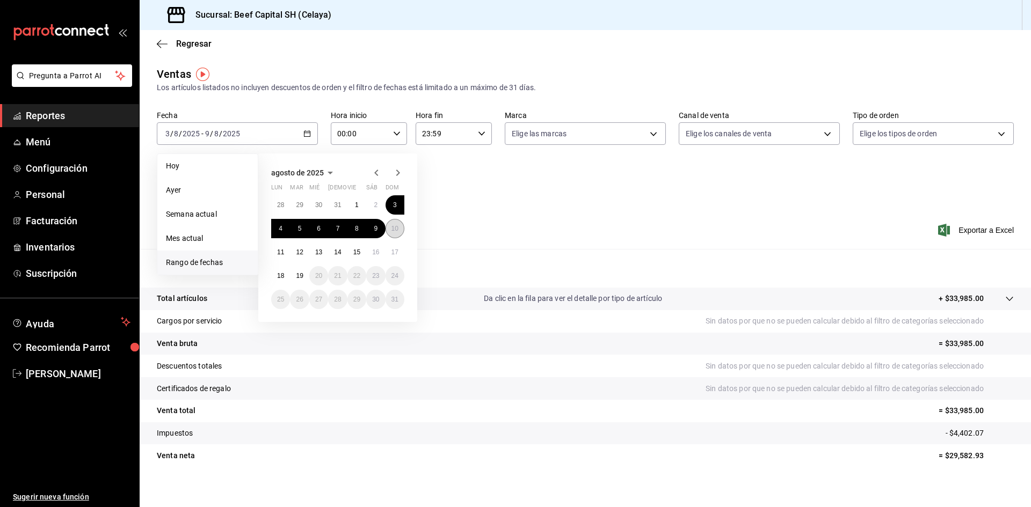
click at [395, 230] on abbr "10" at bounding box center [394, 229] width 7 height 8
click at [376, 253] on abbr "16" at bounding box center [375, 253] width 7 height 8
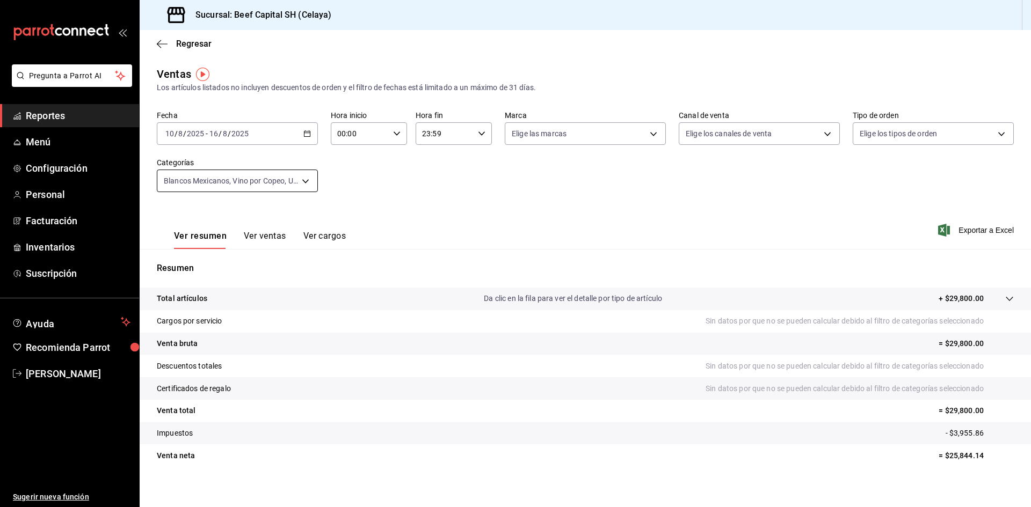
click at [306, 176] on body "Pregunta a Parrot AI Reportes Menú Configuración Personal Facturación Inventari…" at bounding box center [515, 253] width 1031 height 507
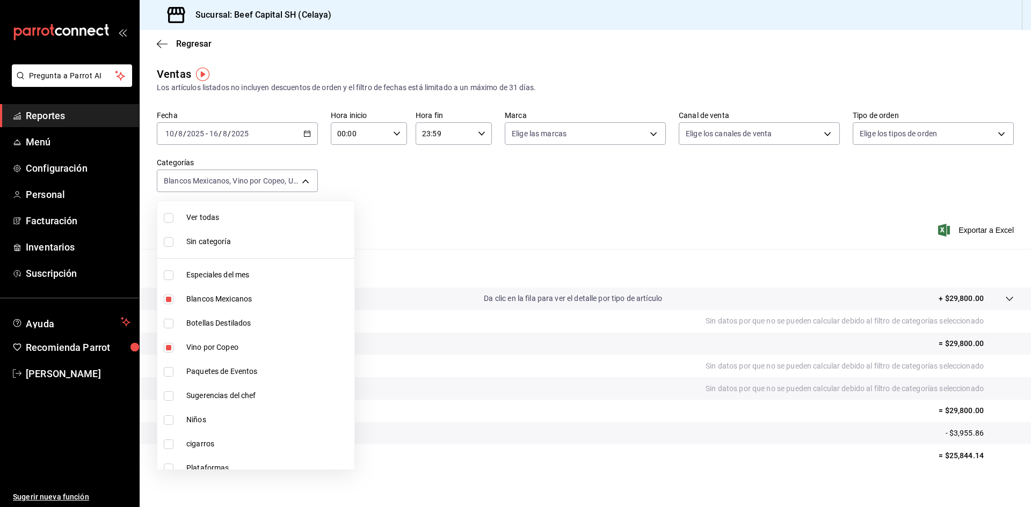
click at [167, 220] on input "checkbox" at bounding box center [169, 218] width 10 height 10
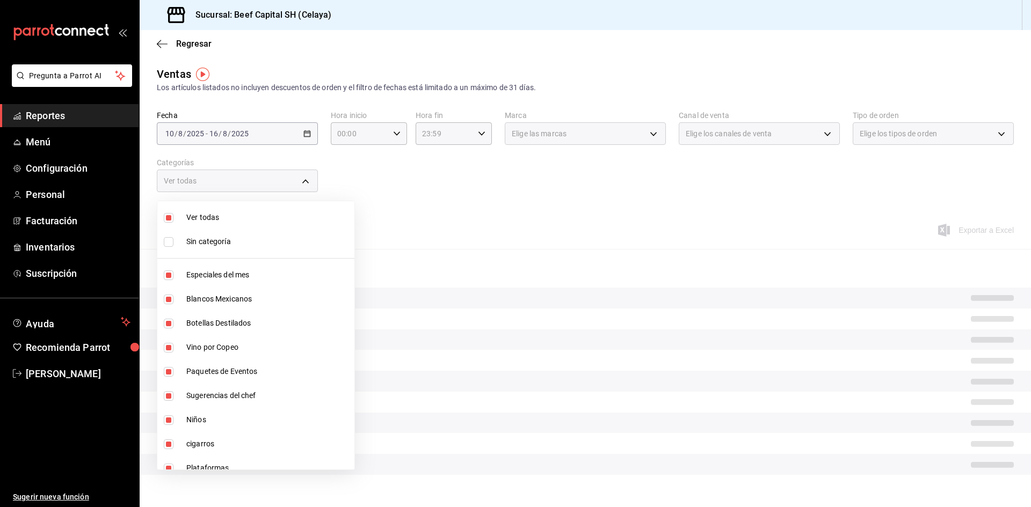
click at [167, 220] on input "checkbox" at bounding box center [169, 218] width 10 height 10
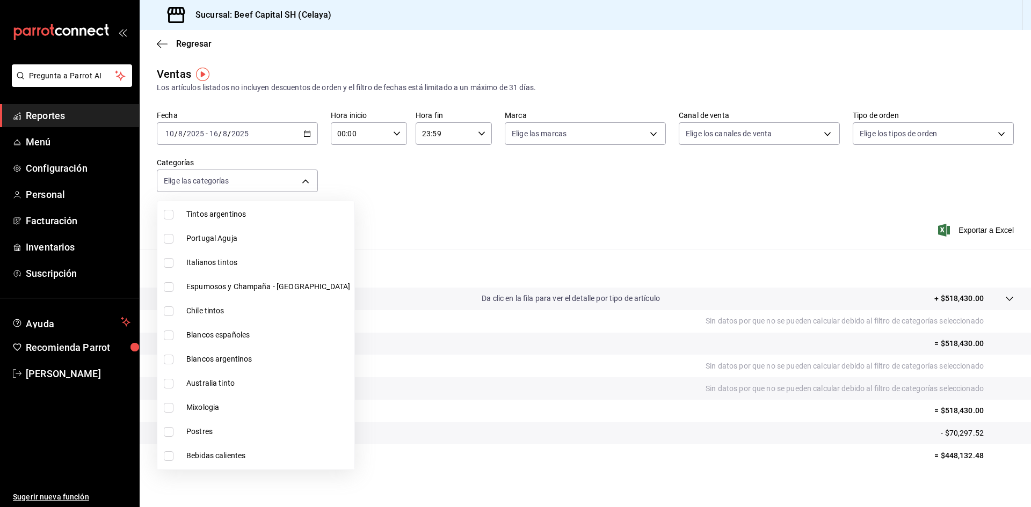
scroll to position [376, 0]
click at [172, 405] on input "checkbox" at bounding box center [169, 407] width 10 height 10
click at [306, 132] on div at bounding box center [515, 253] width 1031 height 507
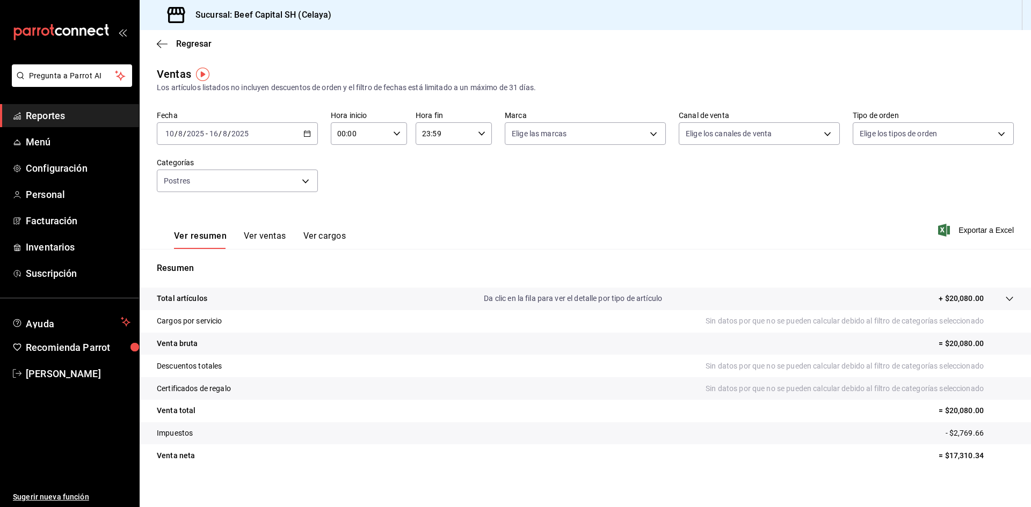
click at [306, 132] on icon "button" at bounding box center [307, 134] width 8 height 8
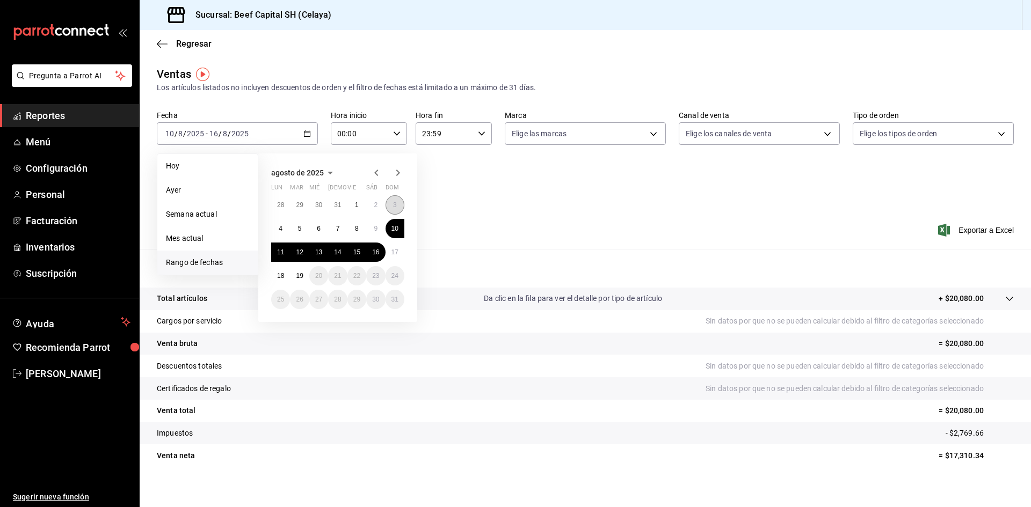
click at [391, 209] on button "3" at bounding box center [395, 204] width 19 height 19
click at [380, 228] on button "9" at bounding box center [375, 228] width 19 height 19
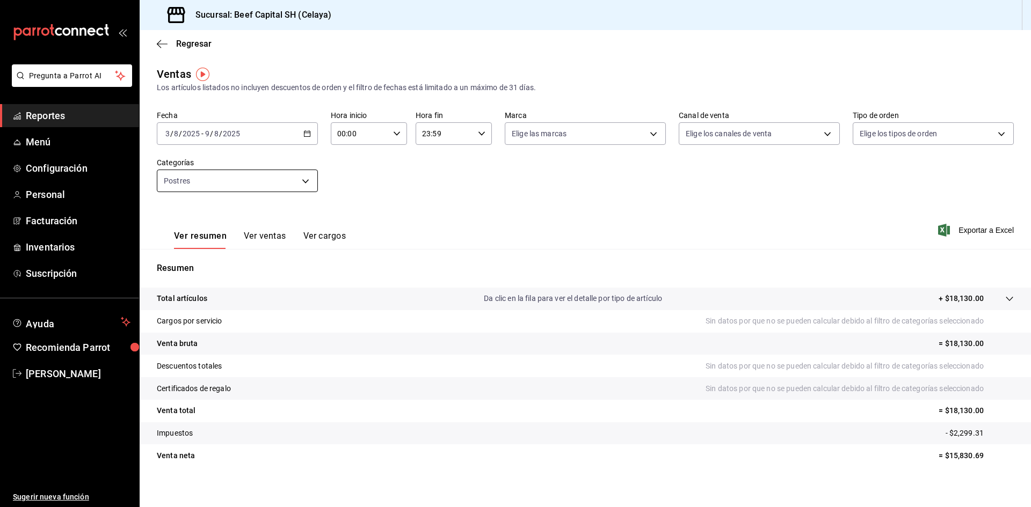
click at [300, 182] on body "Pregunta a Parrot AI Reportes Menú Configuración Personal Facturación Inventari…" at bounding box center [515, 253] width 1031 height 507
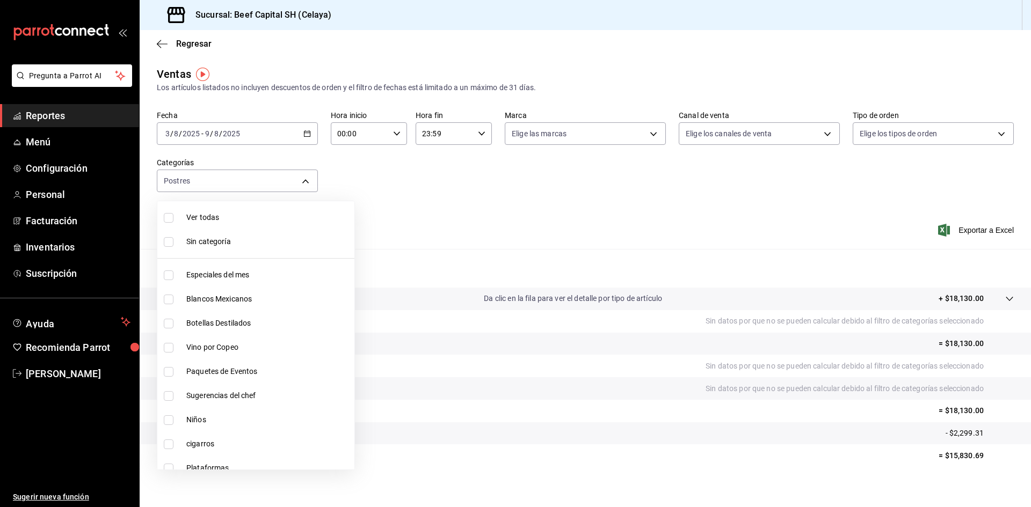
click at [172, 216] on input "checkbox" at bounding box center [169, 218] width 10 height 10
click at [169, 220] on input "checkbox" at bounding box center [169, 218] width 10 height 10
click at [172, 295] on input "checkbox" at bounding box center [169, 300] width 10 height 10
click at [173, 347] on input "checkbox" at bounding box center [169, 348] width 10 height 10
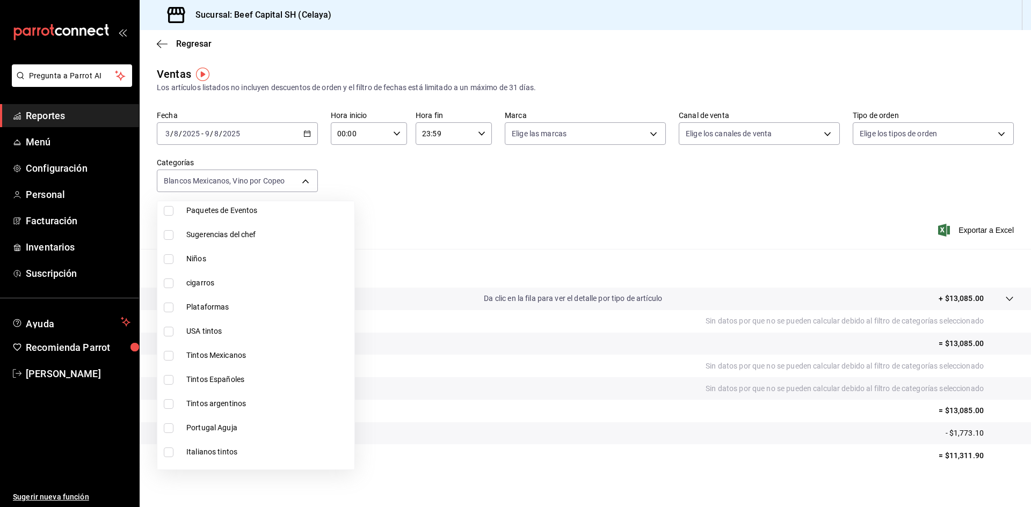
scroll to position [107, 0]
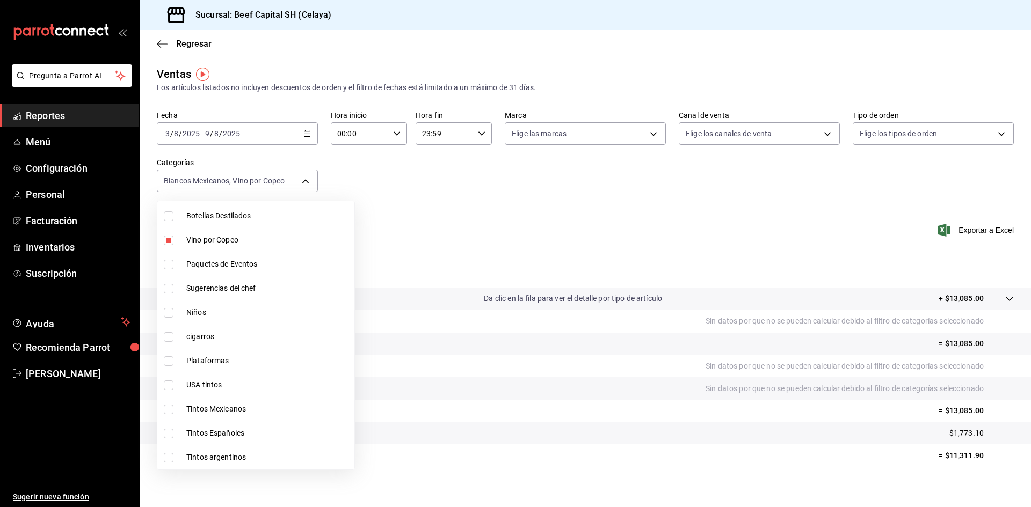
click at [168, 387] on input "checkbox" at bounding box center [169, 386] width 10 height 10
click at [165, 411] on input "checkbox" at bounding box center [169, 410] width 10 height 10
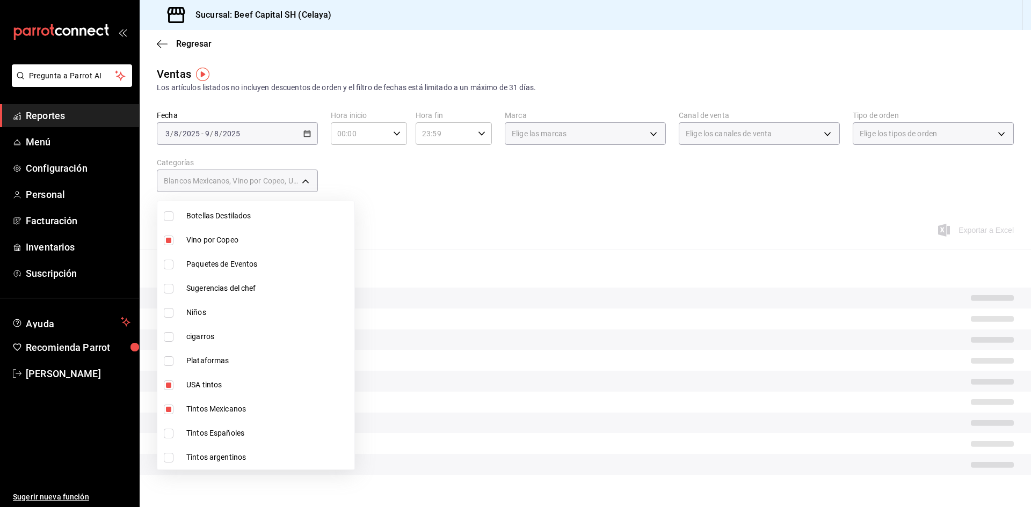
click at [169, 436] on input "checkbox" at bounding box center [169, 434] width 10 height 10
click at [169, 459] on input "checkbox" at bounding box center [169, 458] width 10 height 10
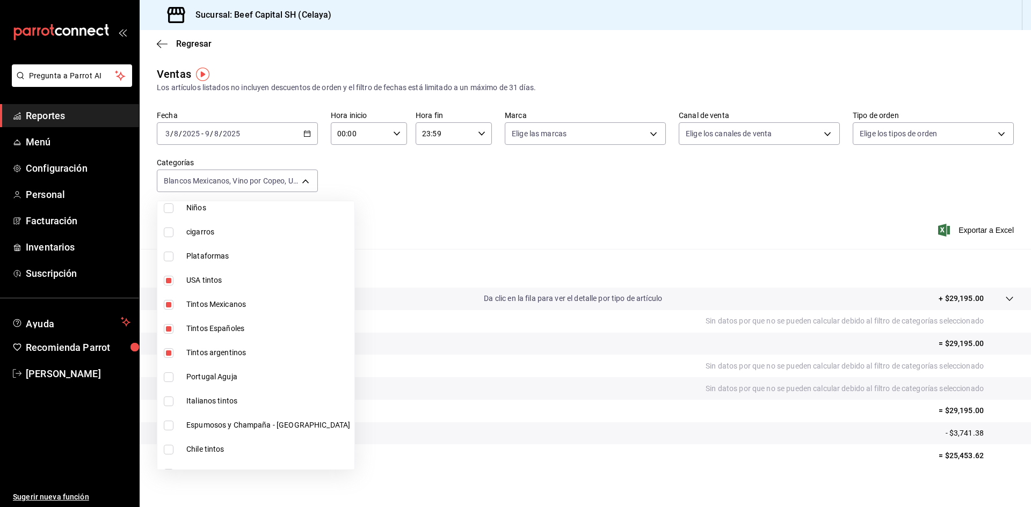
scroll to position [269, 0]
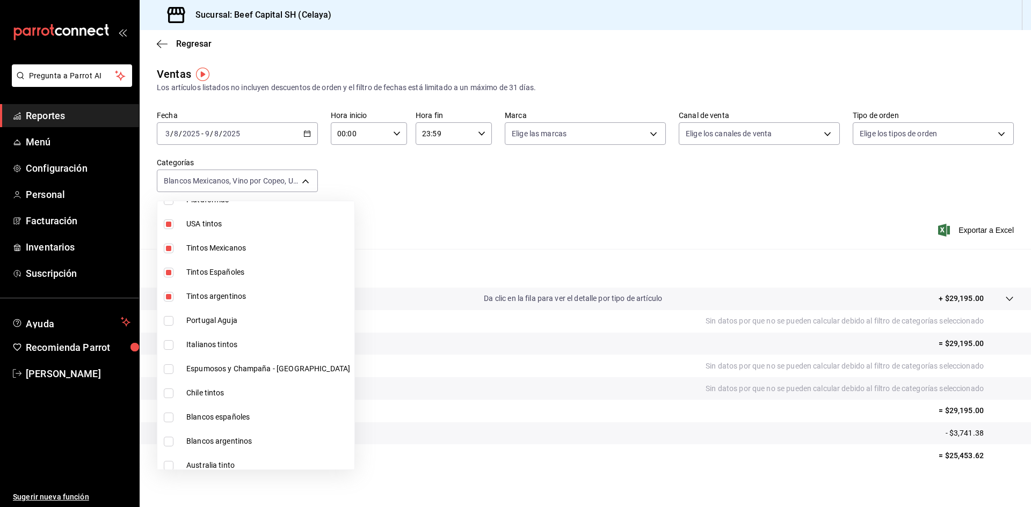
click at [170, 322] on input "checkbox" at bounding box center [169, 321] width 10 height 10
click at [171, 349] on input "checkbox" at bounding box center [169, 345] width 10 height 10
click at [169, 371] on input "checkbox" at bounding box center [169, 370] width 10 height 10
click at [171, 391] on input "checkbox" at bounding box center [169, 394] width 10 height 10
click at [170, 418] on input "checkbox" at bounding box center [169, 418] width 10 height 10
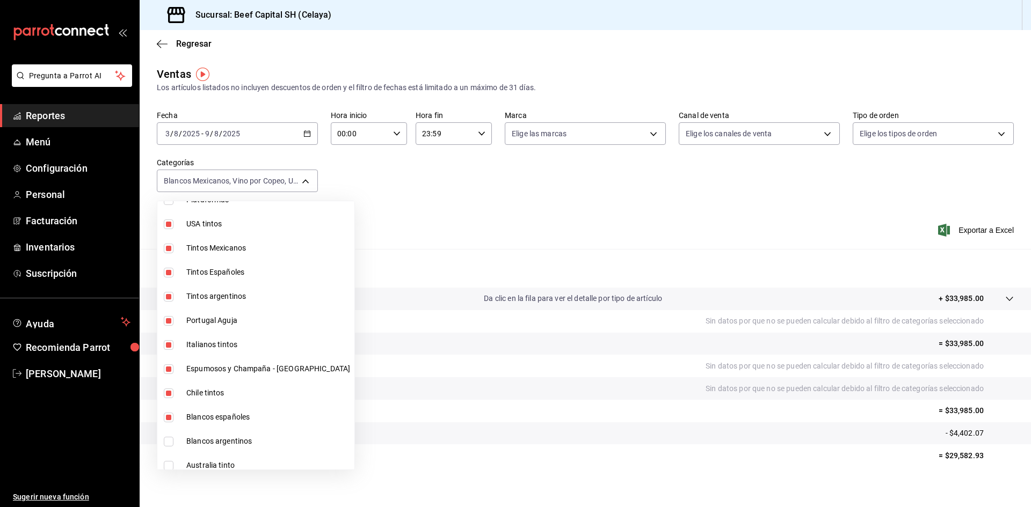
click at [172, 443] on input "checkbox" at bounding box center [169, 442] width 10 height 10
click at [169, 461] on input "checkbox" at bounding box center [169, 466] width 10 height 10
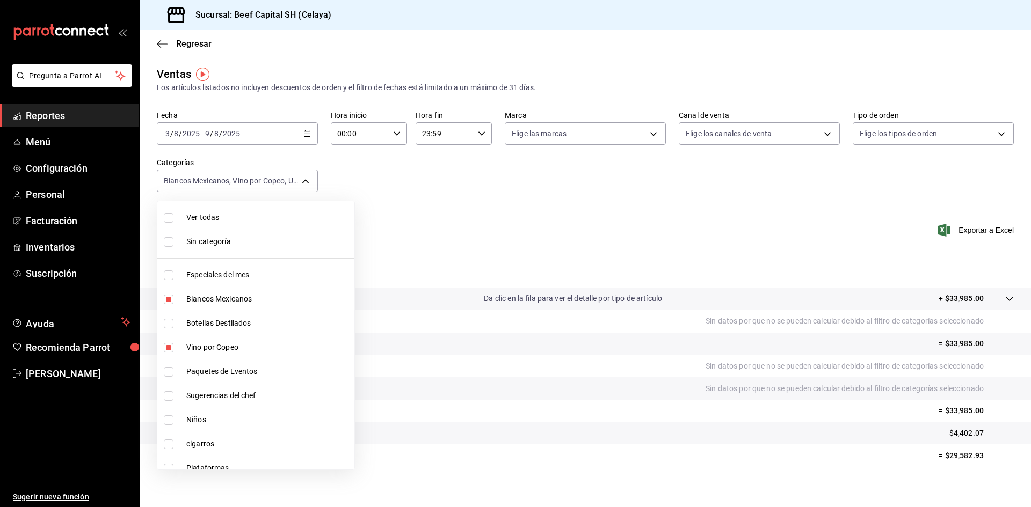
click at [306, 134] on div at bounding box center [515, 253] width 1031 height 507
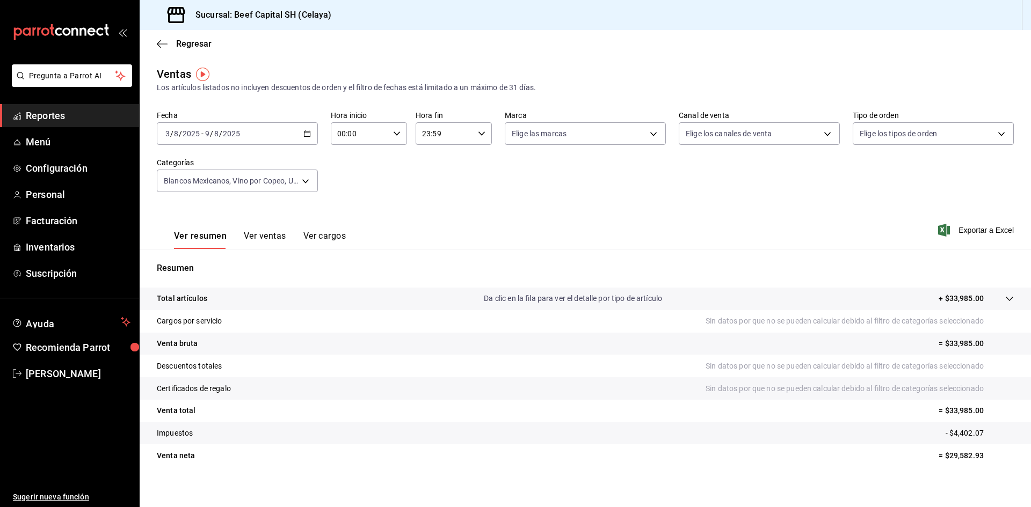
click at [304, 133] on \(Stroke\) "button" at bounding box center [307, 133] width 6 height 1
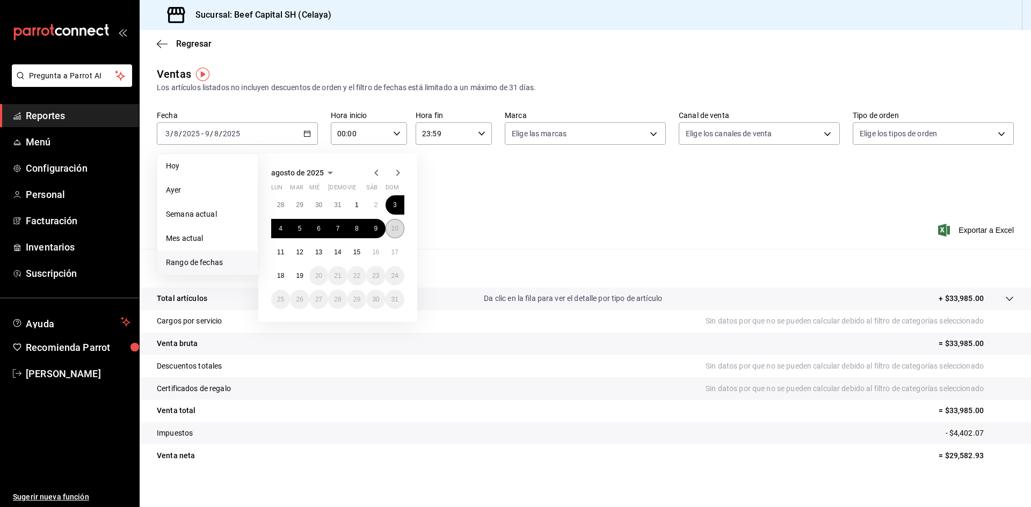
click at [398, 224] on button "10" at bounding box center [395, 228] width 19 height 19
click at [379, 254] on button "16" at bounding box center [375, 252] width 19 height 19
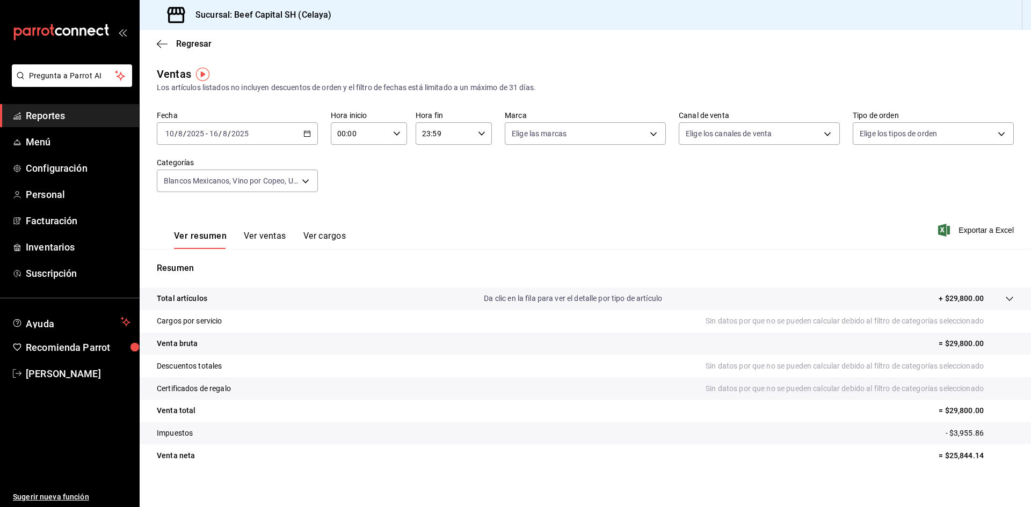
click at [33, 120] on span "Reportes" at bounding box center [78, 115] width 105 height 14
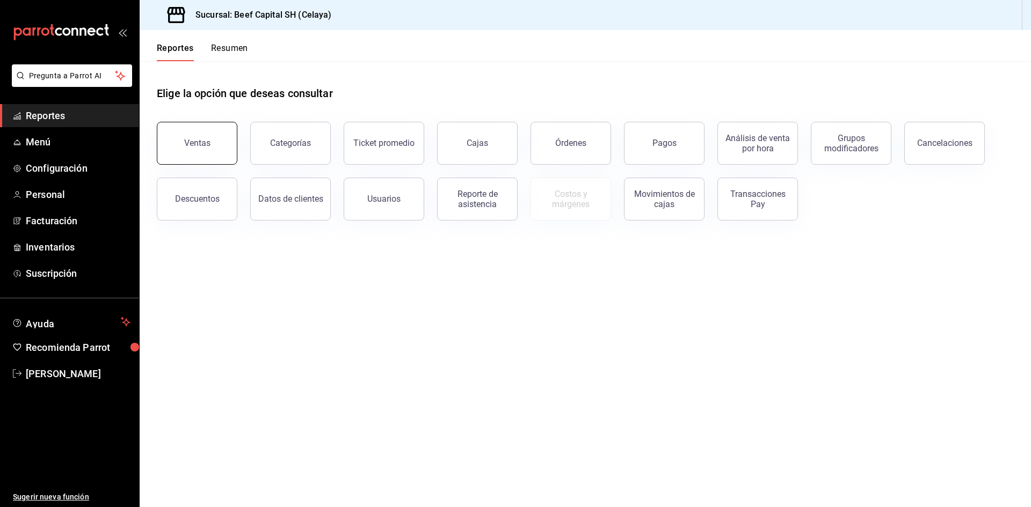
click at [184, 141] on button "Ventas" at bounding box center [197, 143] width 81 height 43
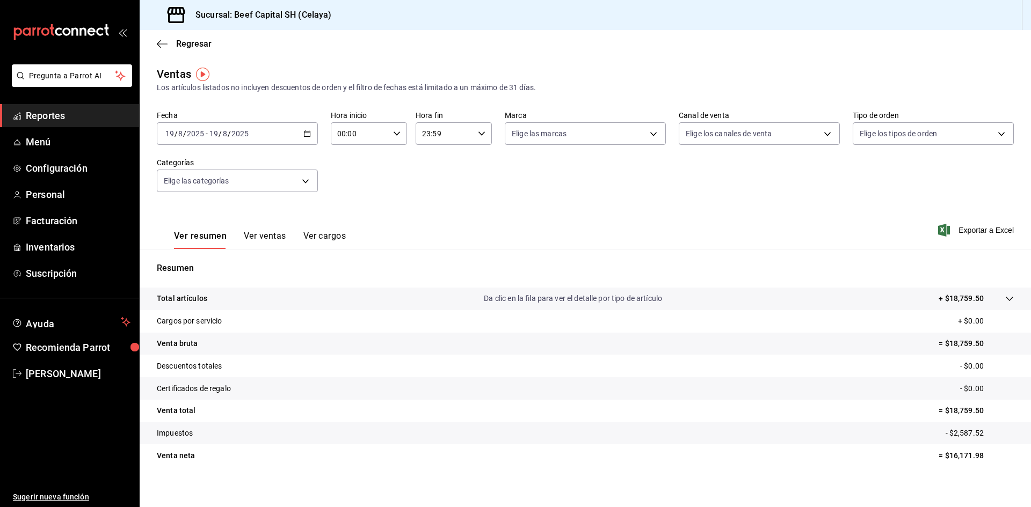
click at [307, 136] on \(Stroke\) "button" at bounding box center [307, 134] width 6 height 6
click at [195, 260] on span "Rango de fechas" at bounding box center [207, 262] width 83 height 11
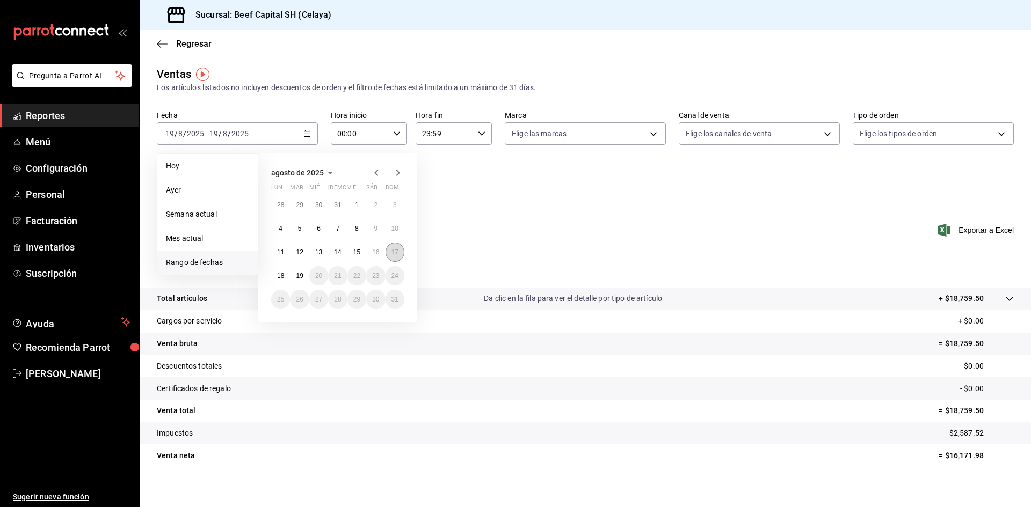
click at [386, 250] on button "17" at bounding box center [395, 252] width 19 height 19
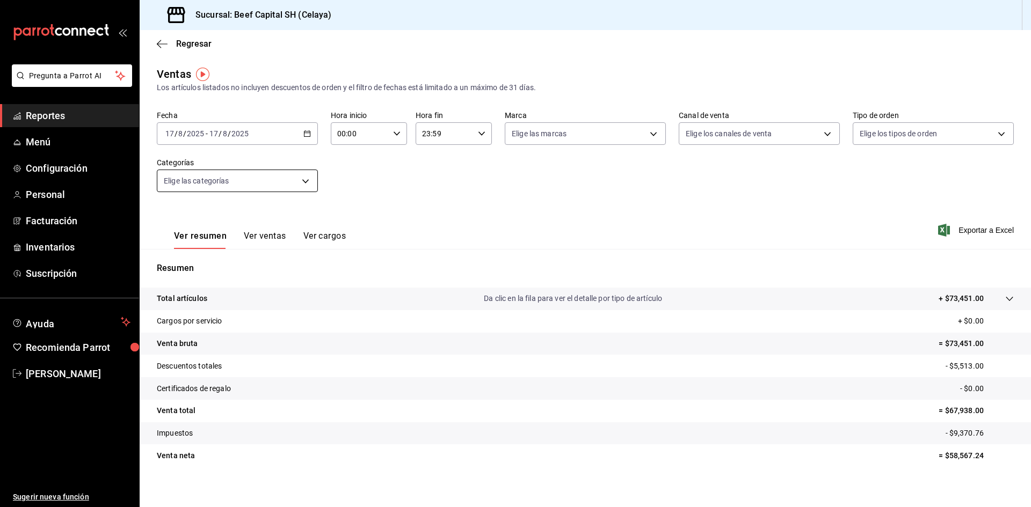
click at [305, 179] on body "Pregunta a Parrot AI Reportes Menú Configuración Personal Facturación Inventari…" at bounding box center [515, 253] width 1031 height 507
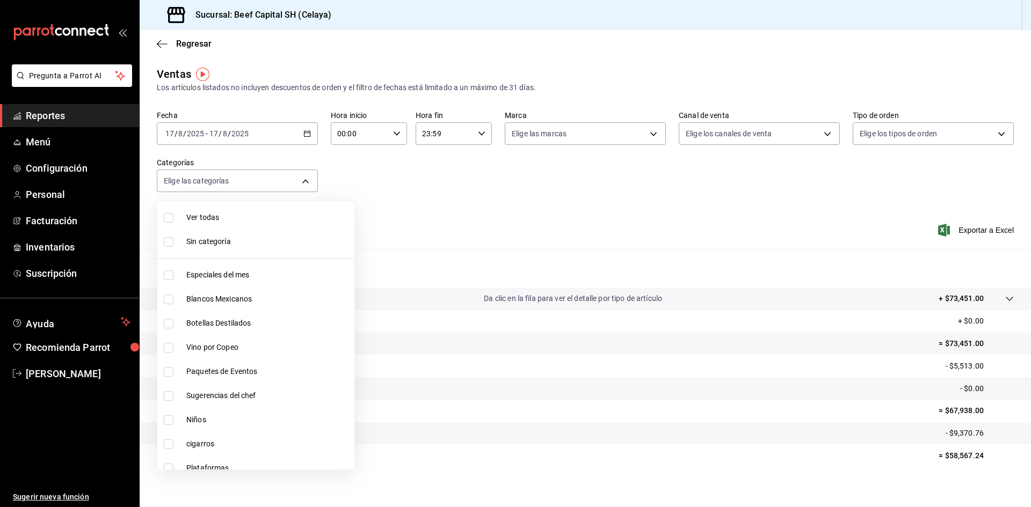
click at [169, 219] on input "checkbox" at bounding box center [169, 218] width 10 height 10
click at [171, 216] on input "checkbox" at bounding box center [169, 218] width 10 height 10
click at [169, 243] on input "checkbox" at bounding box center [169, 242] width 10 height 10
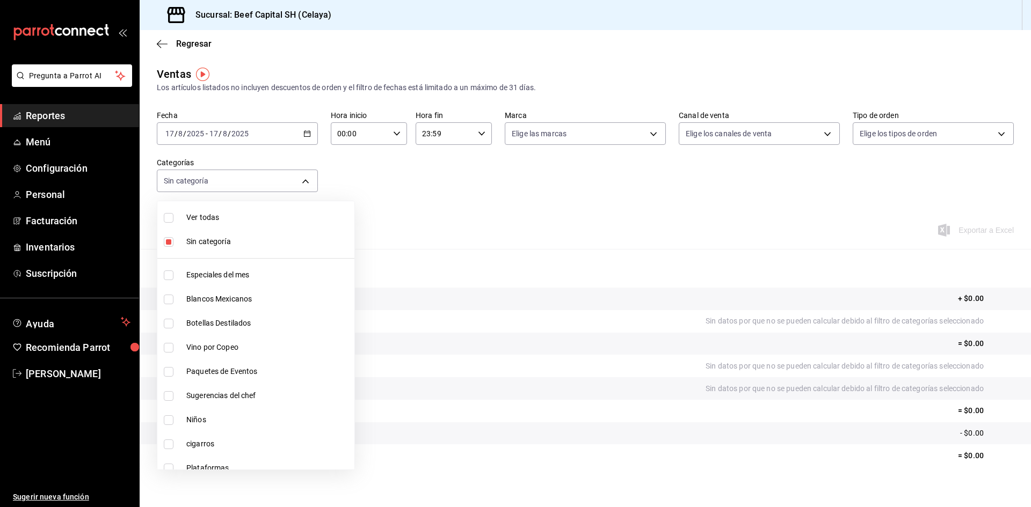
click at [169, 276] on input "checkbox" at bounding box center [169, 276] width 10 height 10
click at [170, 368] on input "checkbox" at bounding box center [169, 372] width 10 height 10
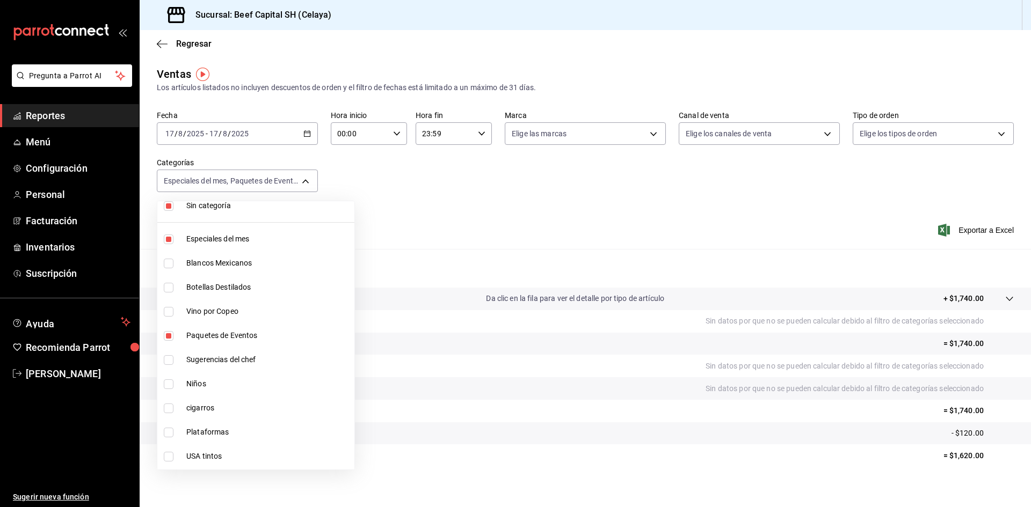
scroll to position [54, 0]
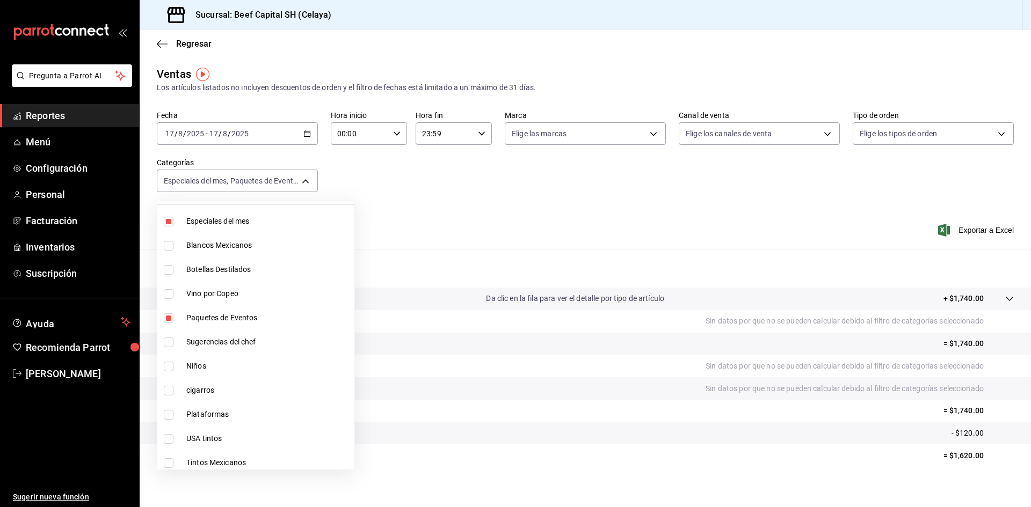
click at [169, 342] on input "checkbox" at bounding box center [169, 343] width 10 height 10
click at [166, 369] on input "checkbox" at bounding box center [169, 367] width 10 height 10
click at [167, 369] on input "checkbox" at bounding box center [169, 367] width 10 height 10
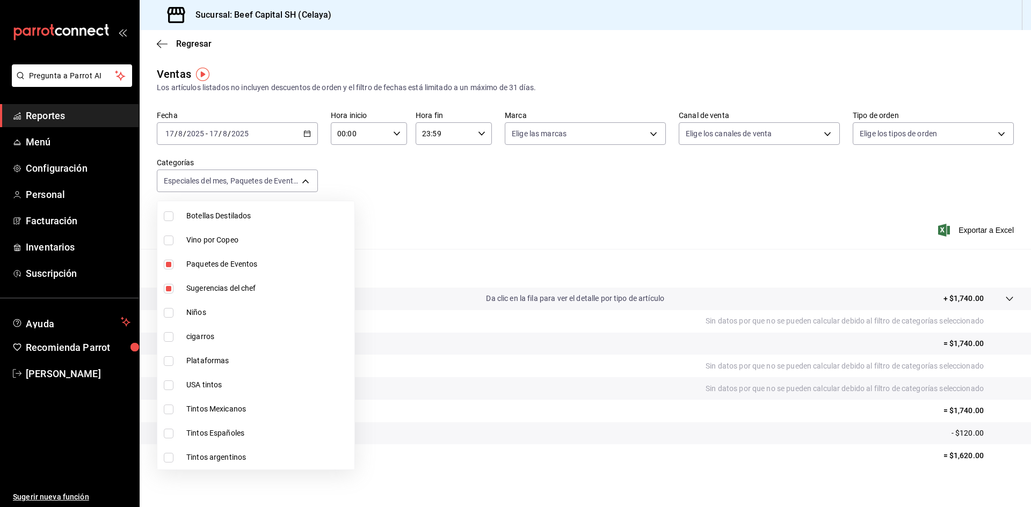
scroll to position [161, 0]
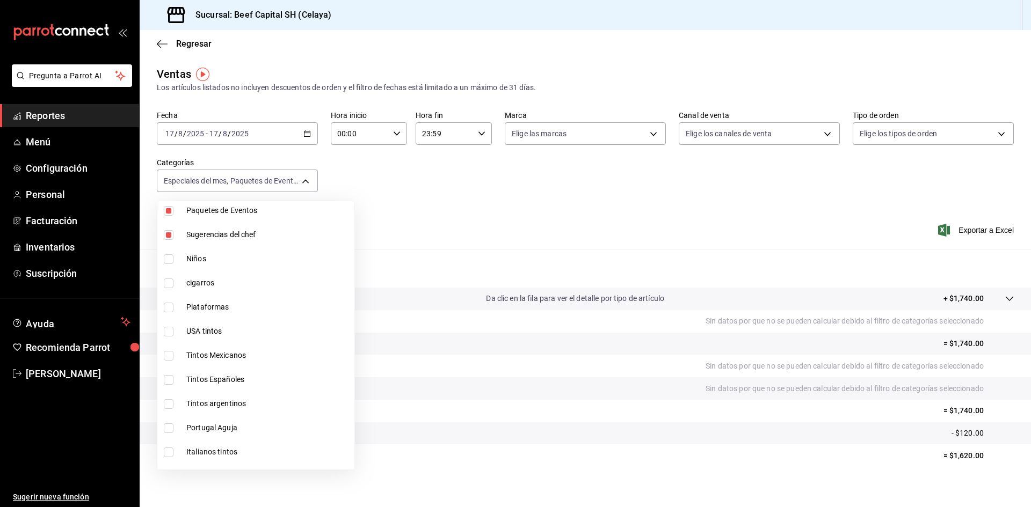
click at [166, 308] on input "checkbox" at bounding box center [169, 308] width 10 height 10
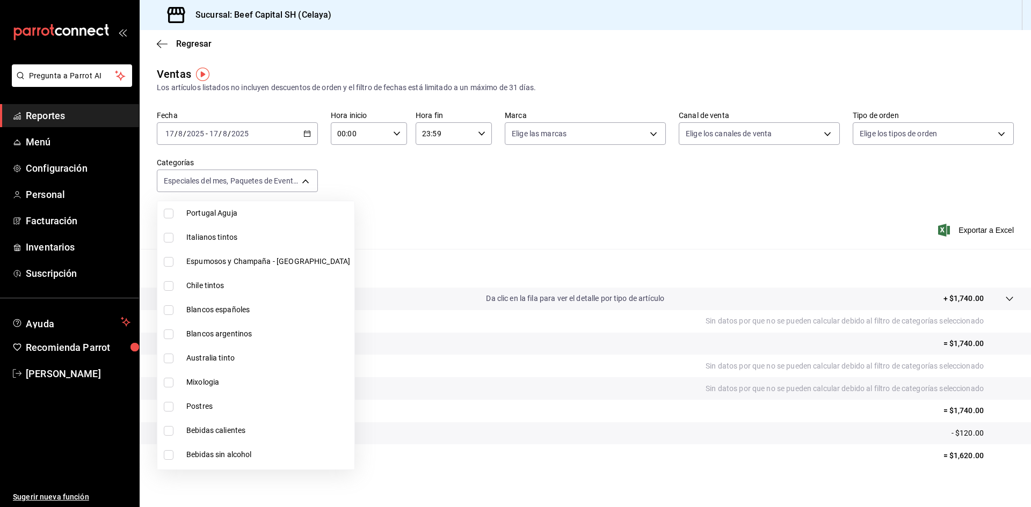
scroll to position [430, 0]
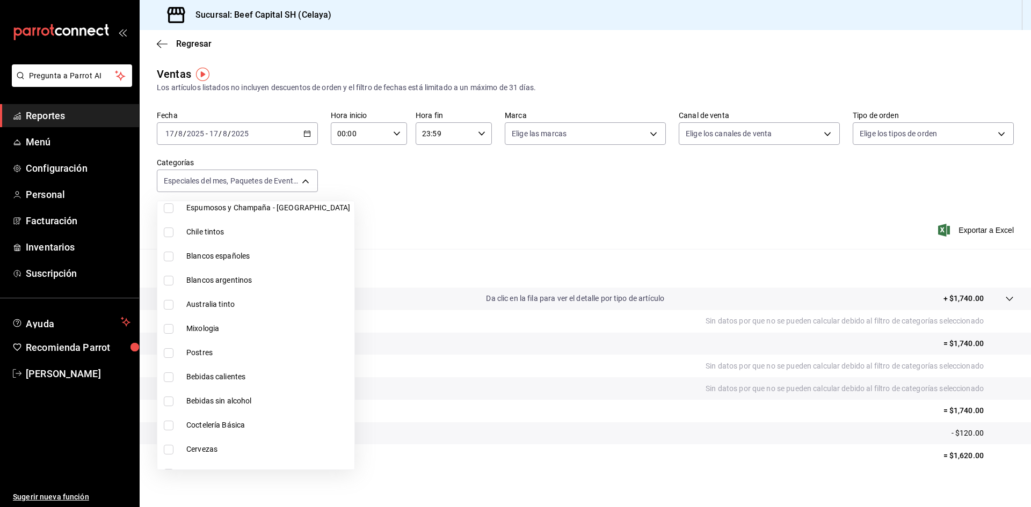
click at [175, 354] on label at bounding box center [171, 354] width 14 height 10
click at [173, 354] on input "checkbox" at bounding box center [169, 354] width 10 height 10
click at [158, 351] on li "Postres" at bounding box center [255, 353] width 197 height 24
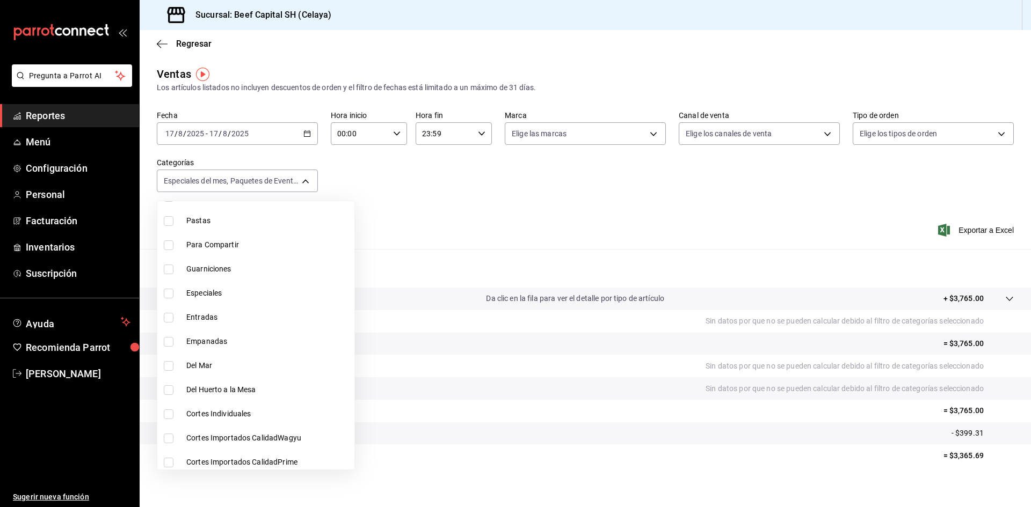
scroll to position [977, 0]
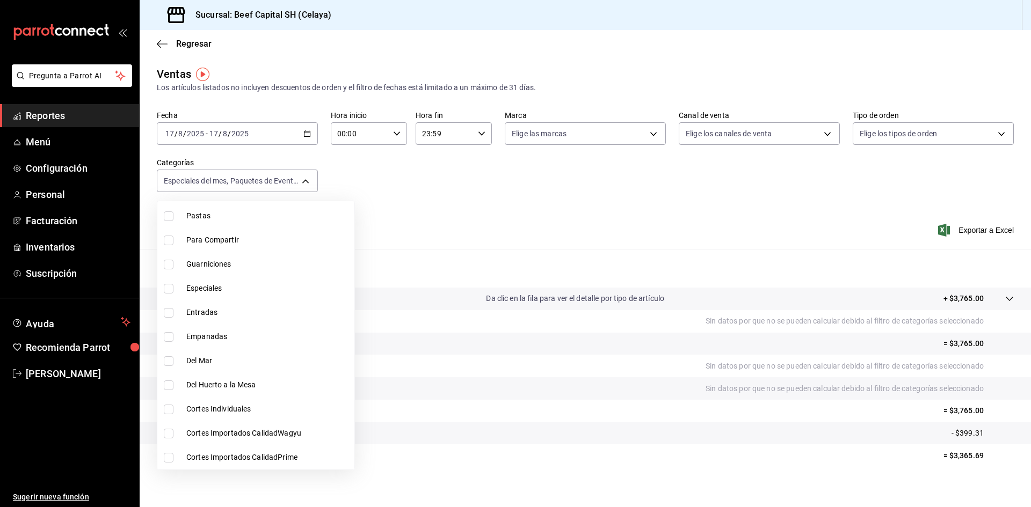
click at [172, 458] on input "checkbox" at bounding box center [169, 458] width 10 height 10
click at [170, 433] on input "checkbox" at bounding box center [169, 434] width 10 height 10
click at [170, 410] on input "checkbox" at bounding box center [169, 410] width 10 height 10
click at [169, 385] on input "checkbox" at bounding box center [169, 386] width 10 height 10
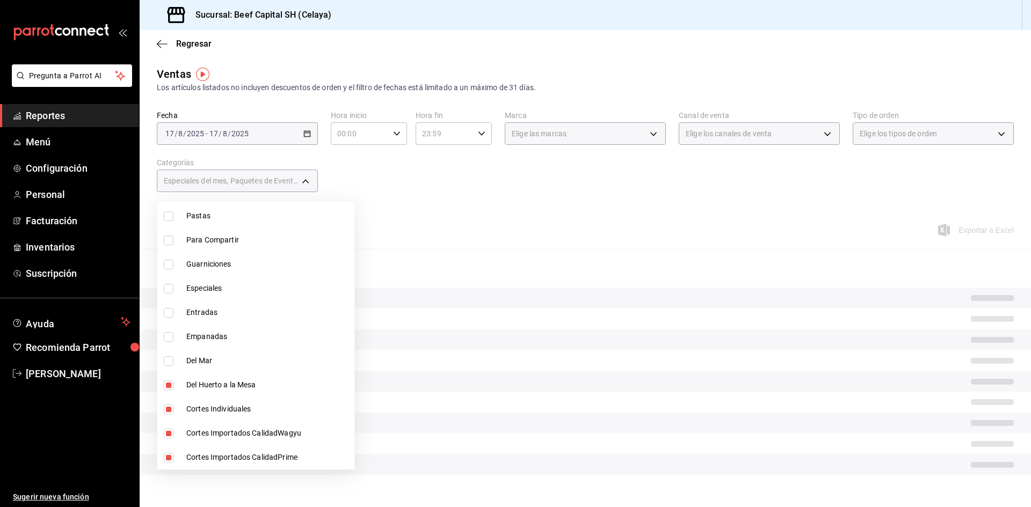
click at [166, 360] on input "checkbox" at bounding box center [169, 362] width 10 height 10
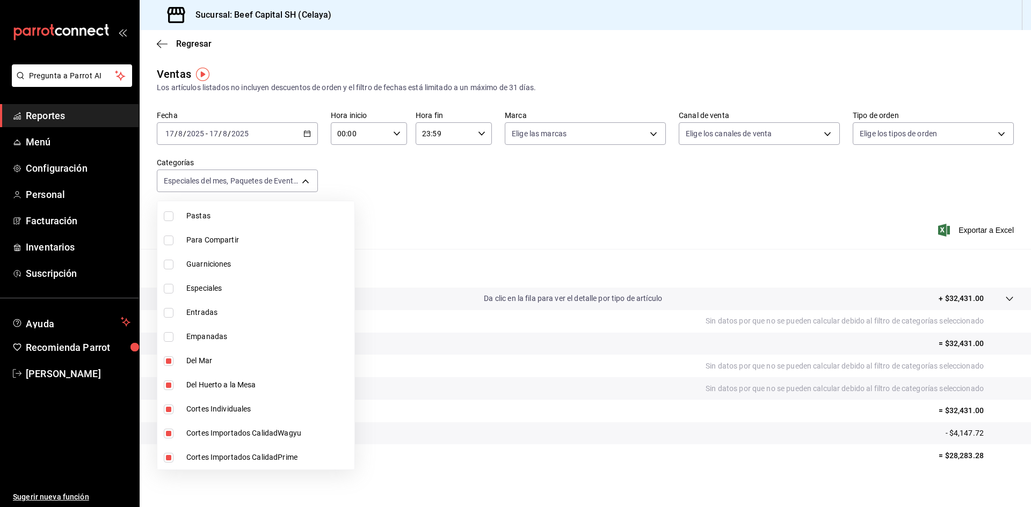
click at [168, 336] on input "checkbox" at bounding box center [169, 337] width 10 height 10
click at [172, 312] on input "checkbox" at bounding box center [169, 313] width 10 height 10
click at [171, 288] on input "checkbox" at bounding box center [169, 289] width 10 height 10
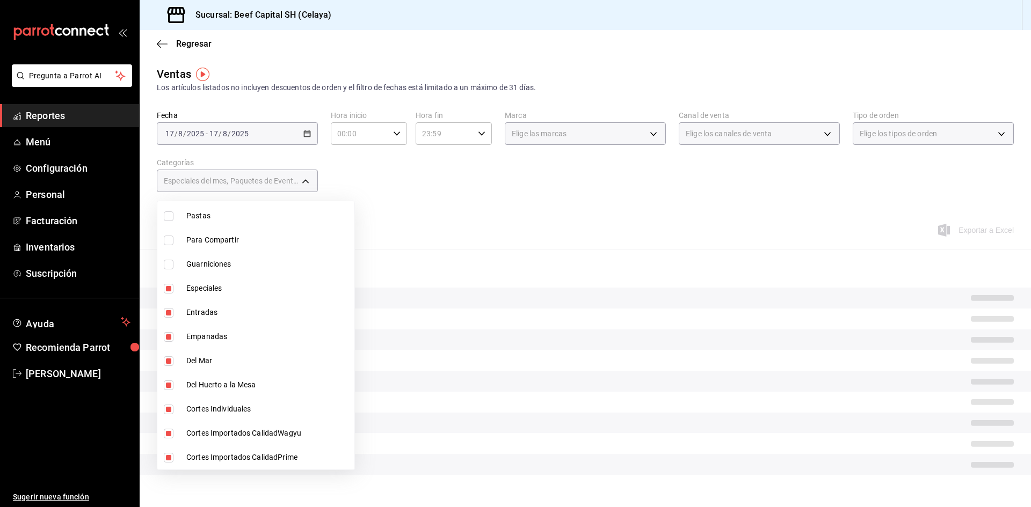
click at [166, 264] on input "checkbox" at bounding box center [169, 265] width 10 height 10
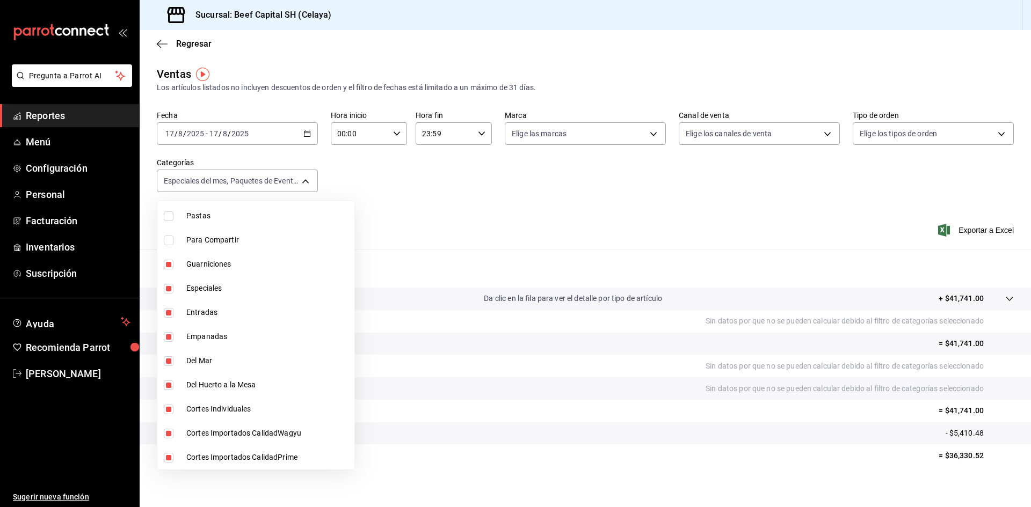
click at [174, 244] on label at bounding box center [171, 241] width 14 height 10
click at [173, 244] on input "checkbox" at bounding box center [169, 241] width 10 height 10
click at [171, 242] on input "checkbox" at bounding box center [169, 241] width 10 height 10
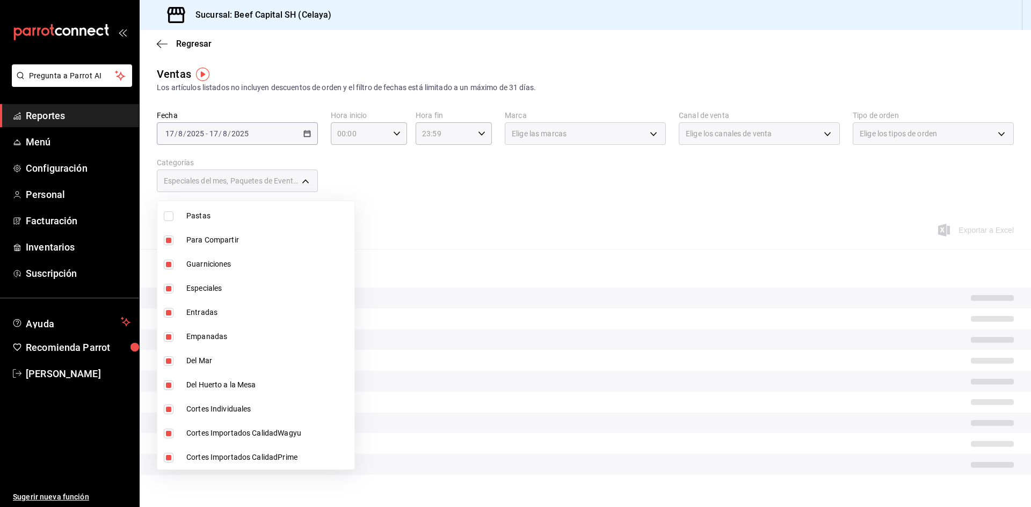
click at [171, 217] on input "checkbox" at bounding box center [169, 217] width 10 height 10
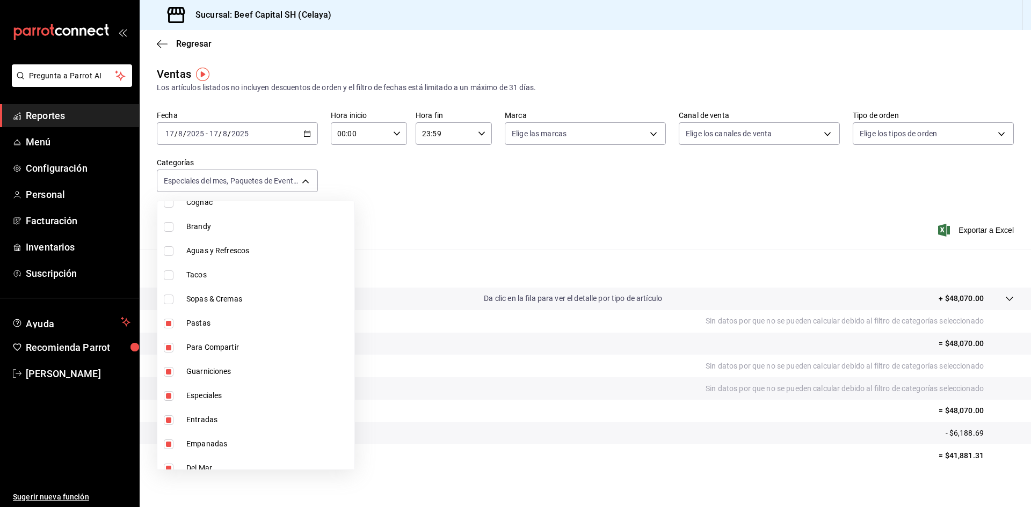
scroll to position [816, 0]
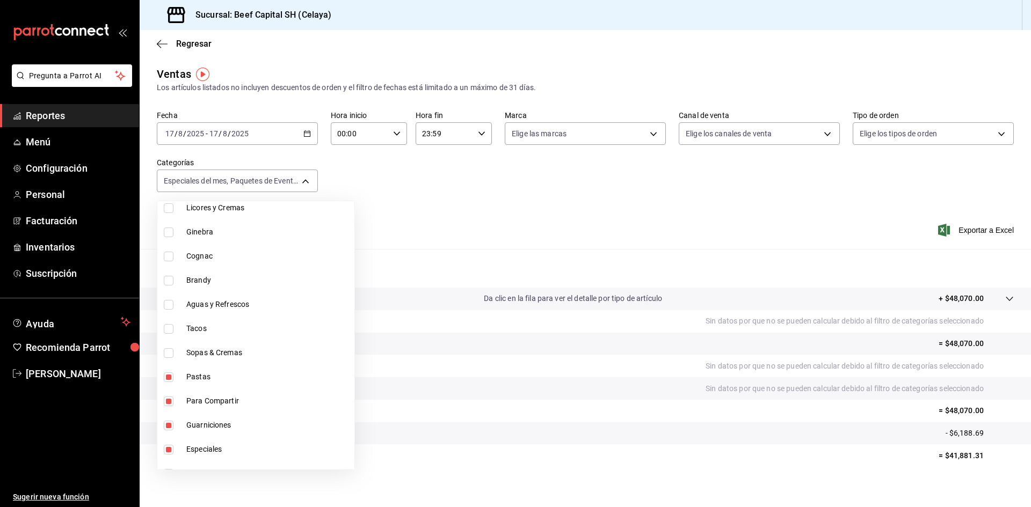
click at [170, 357] on input "checkbox" at bounding box center [169, 354] width 10 height 10
click at [168, 327] on input "checkbox" at bounding box center [169, 329] width 10 height 10
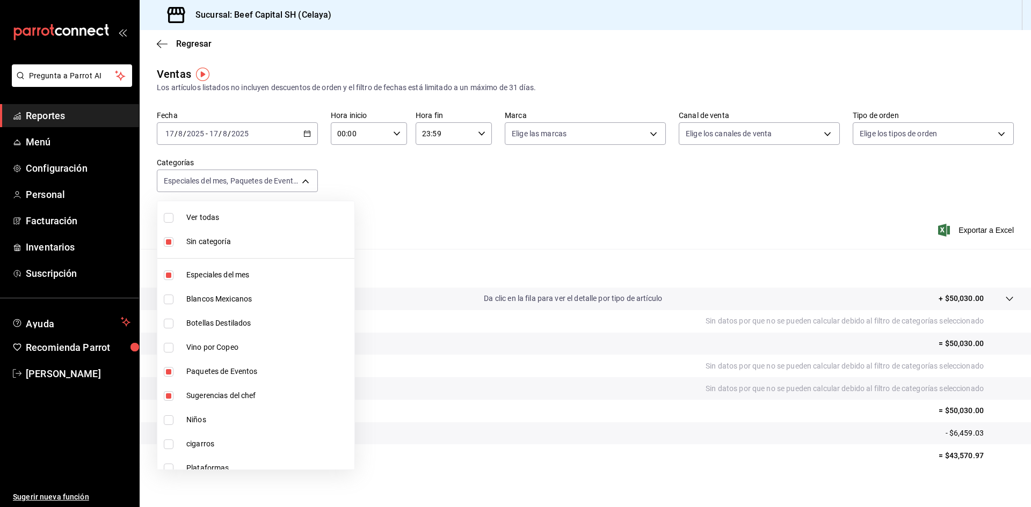
click at [537, 404] on div at bounding box center [515, 253] width 1031 height 507
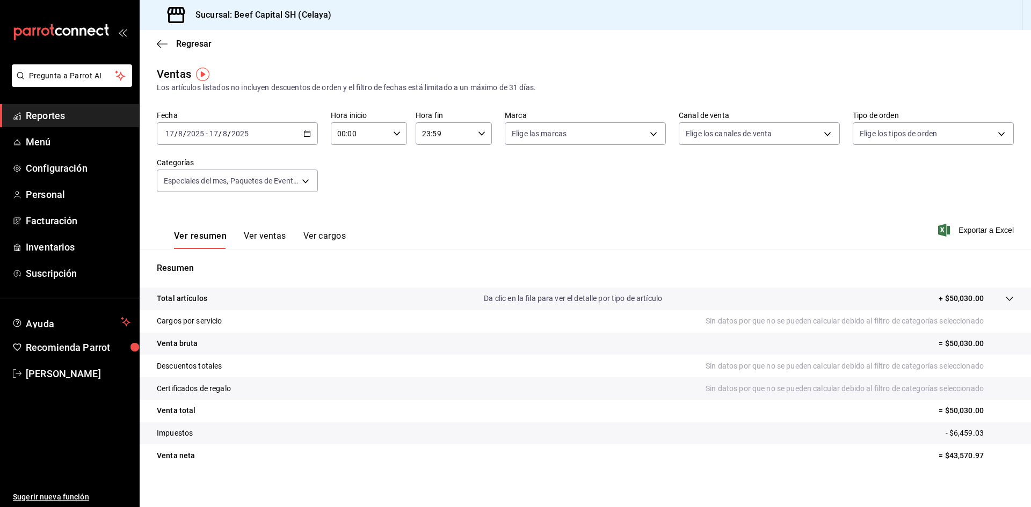
click at [304, 136] on \(Stroke\) "button" at bounding box center [307, 134] width 6 height 6
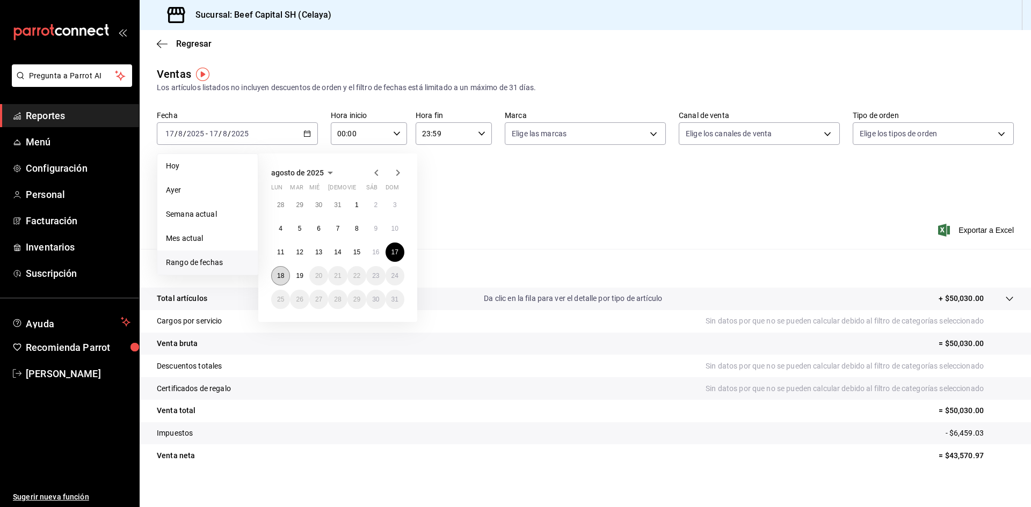
click at [288, 275] on button "18" at bounding box center [280, 275] width 19 height 19
click at [287, 275] on button "18" at bounding box center [280, 275] width 19 height 19
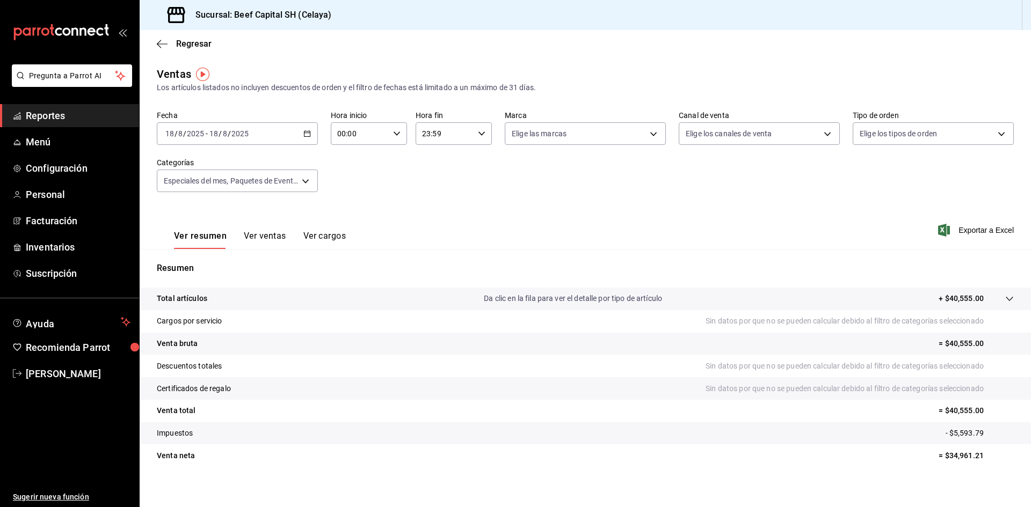
click at [303, 133] on icon "button" at bounding box center [307, 134] width 8 height 8
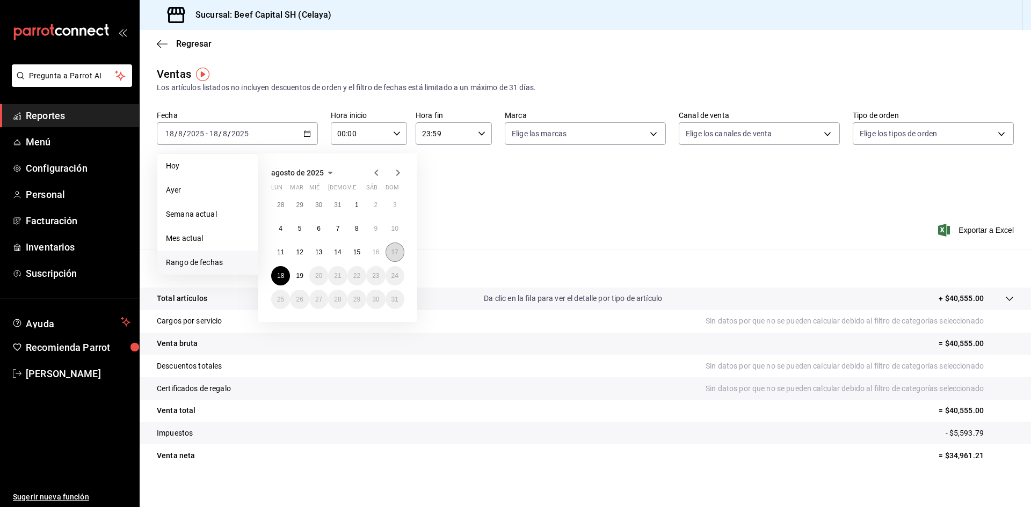
click at [390, 251] on button "17" at bounding box center [395, 252] width 19 height 19
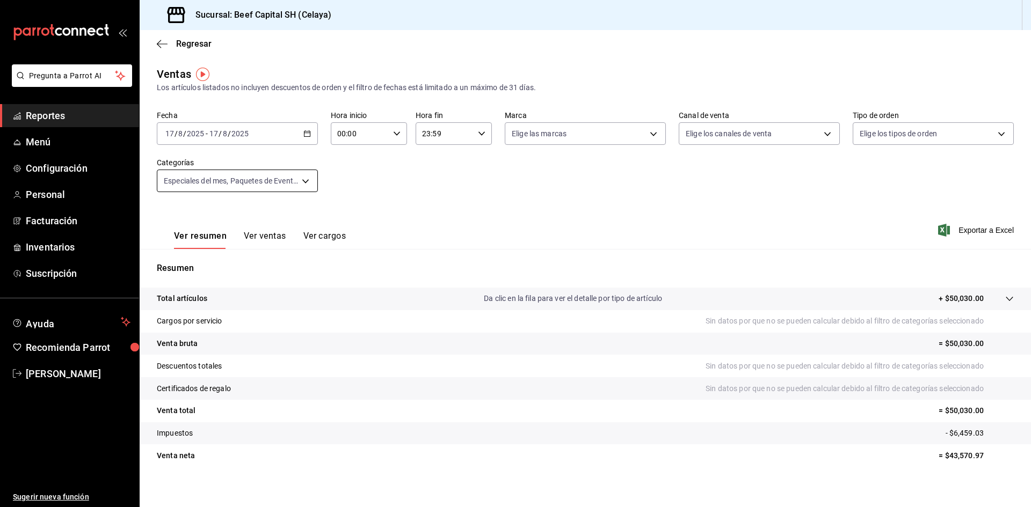
click at [301, 180] on body "Pregunta a Parrot AI Reportes Menú Configuración Personal Facturación Inventari…" at bounding box center [515, 253] width 1031 height 507
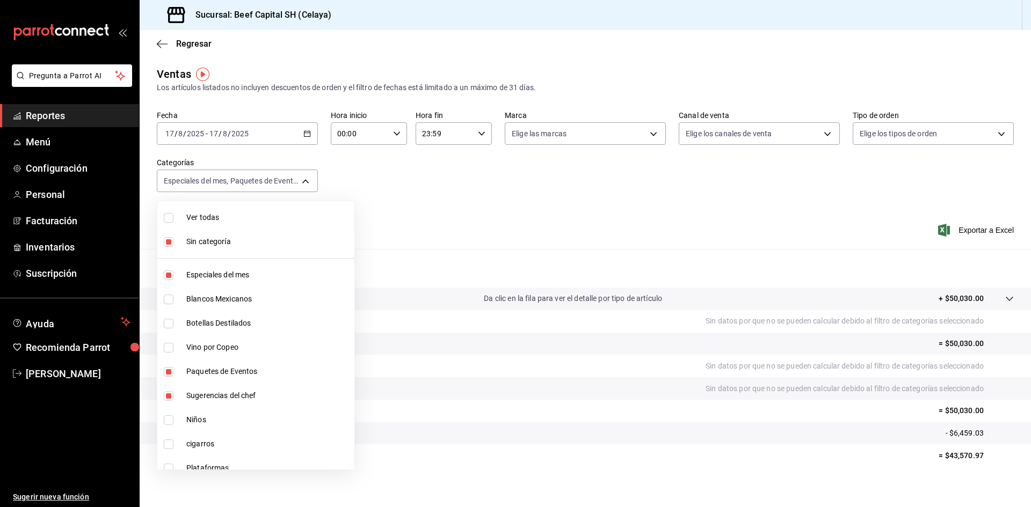
click at [170, 219] on input "checkbox" at bounding box center [169, 218] width 10 height 10
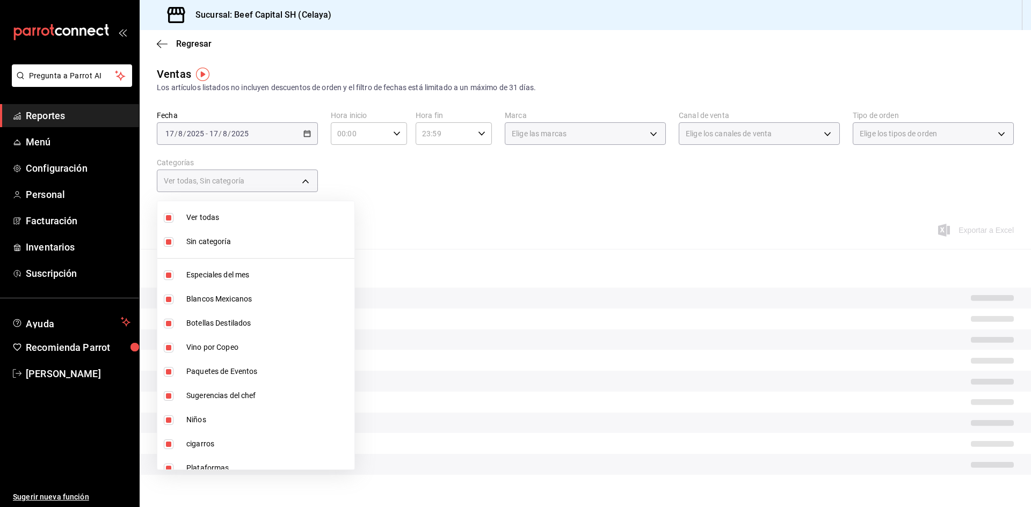
click at [170, 219] on input "checkbox" at bounding box center [169, 218] width 10 height 10
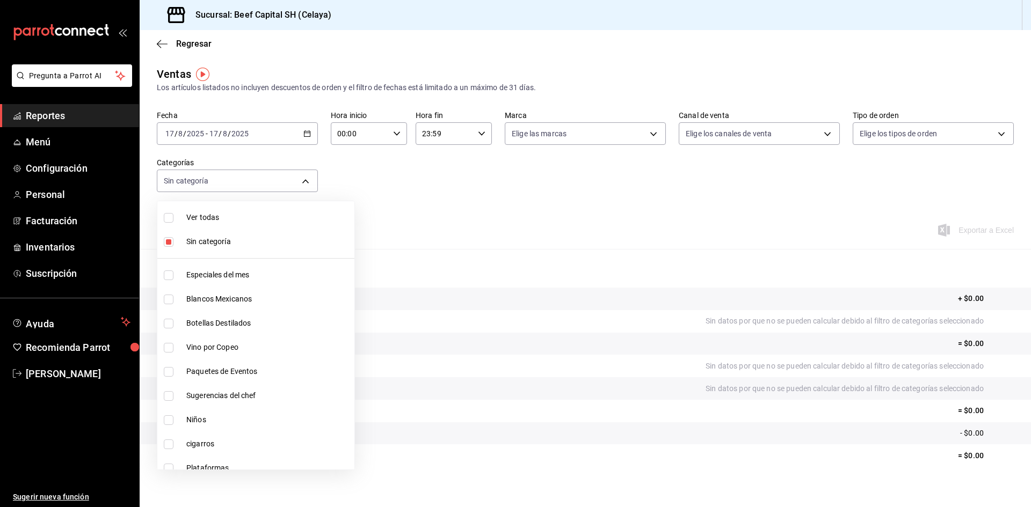
click at [170, 237] on input "checkbox" at bounding box center [169, 242] width 10 height 10
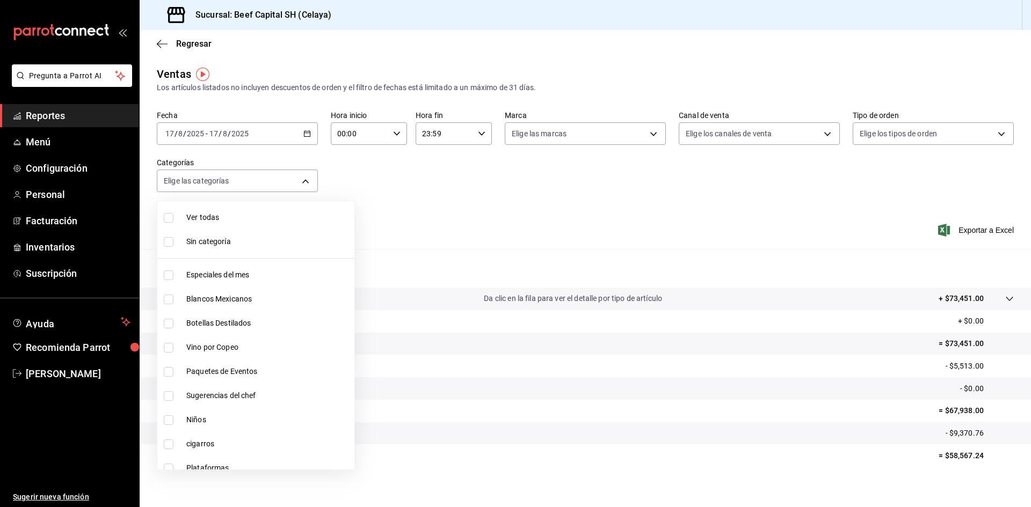
click at [165, 421] on input "checkbox" at bounding box center [169, 421] width 10 height 10
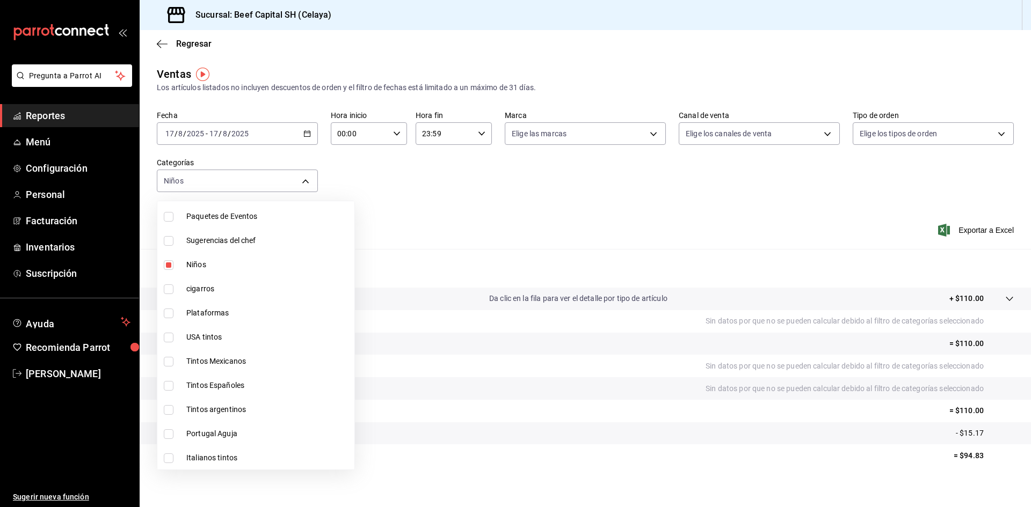
scroll to position [161, 0]
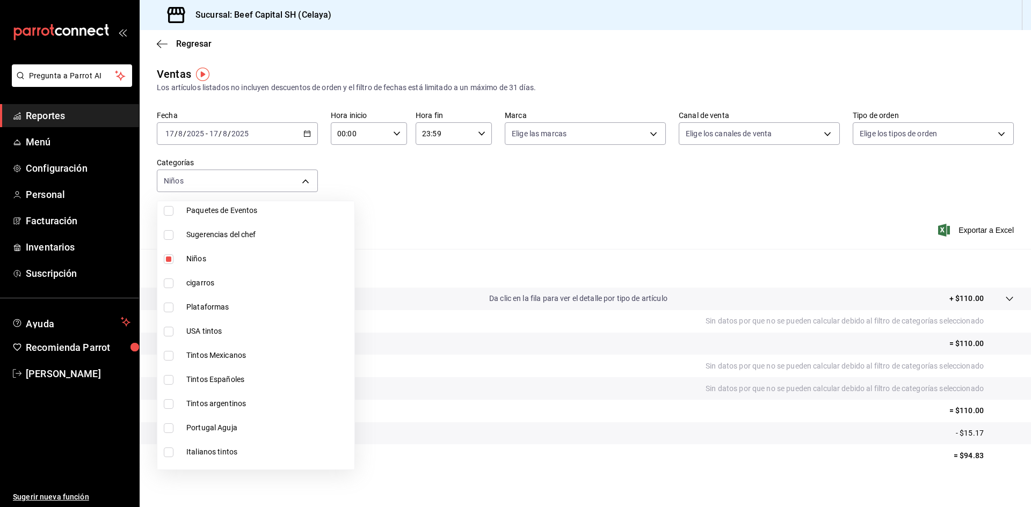
click at [170, 308] on input "checkbox" at bounding box center [169, 308] width 10 height 10
click at [981, 234] on div at bounding box center [515, 253] width 1031 height 507
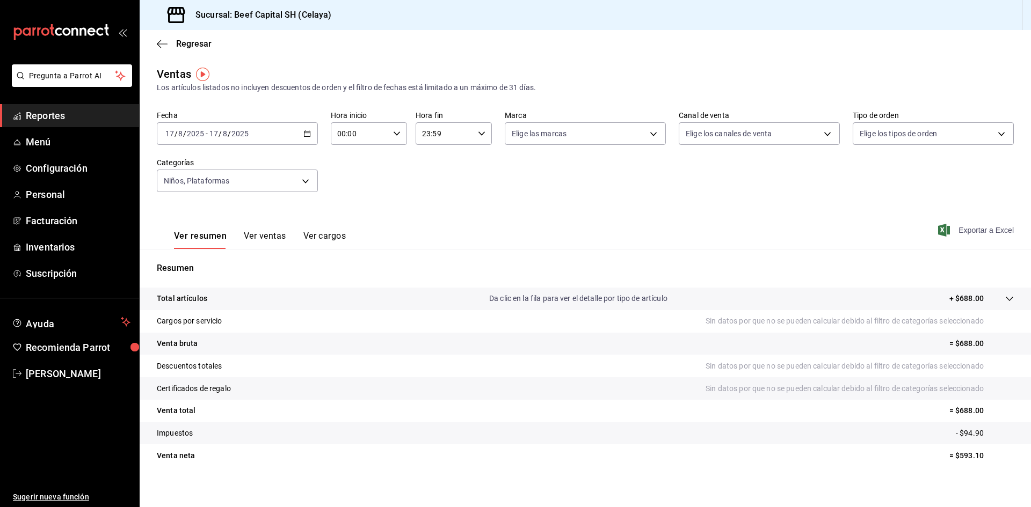
click at [964, 230] on span "Exportar a Excel" at bounding box center [977, 230] width 74 height 13
click at [303, 137] on div "[DATE] [DATE] - [DATE] [DATE]" at bounding box center [237, 133] width 161 height 23
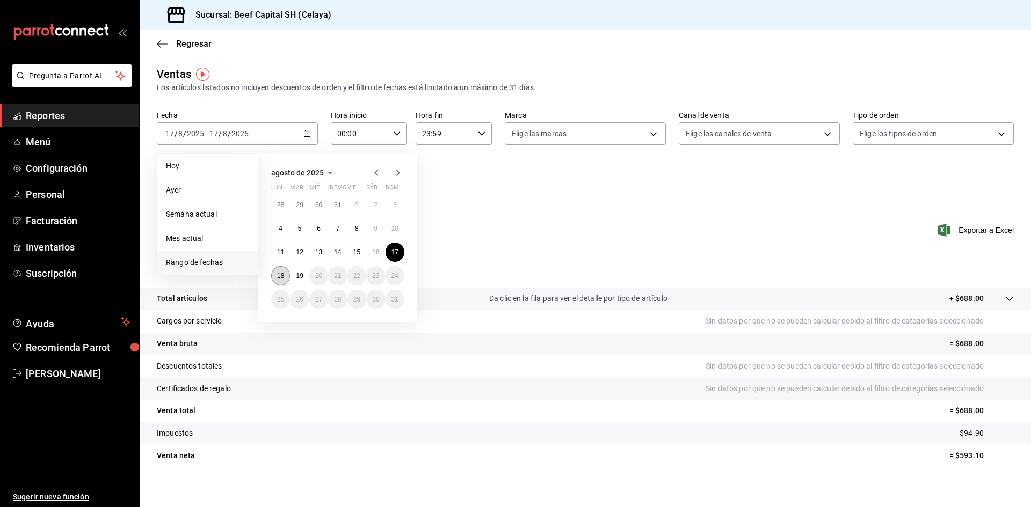
click at [286, 274] on button "18" at bounding box center [280, 275] width 19 height 19
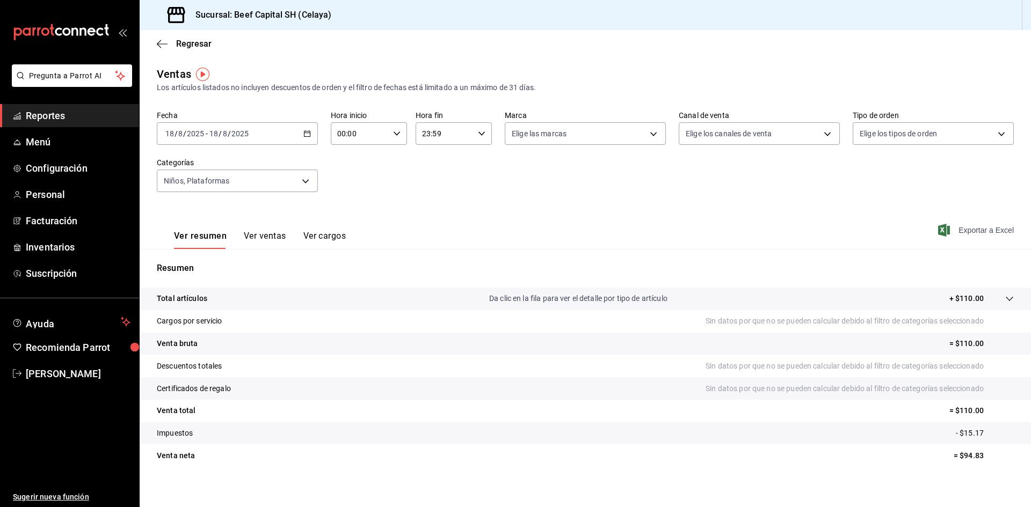
click at [970, 231] on span "Exportar a Excel" at bounding box center [977, 230] width 74 height 13
click at [300, 137] on div "[DATE] [DATE] - [DATE] [DATE]" at bounding box center [237, 133] width 161 height 23
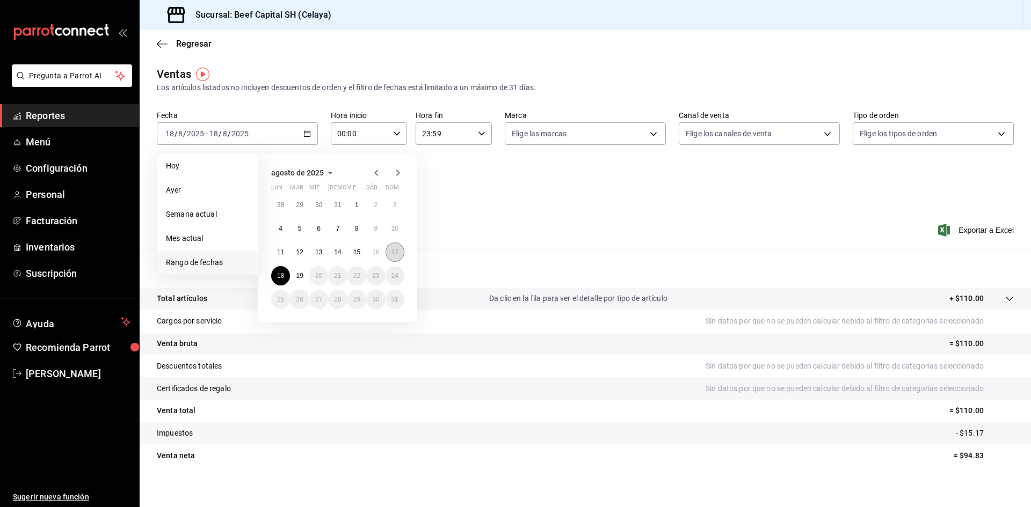
click at [390, 252] on button "17" at bounding box center [395, 252] width 19 height 19
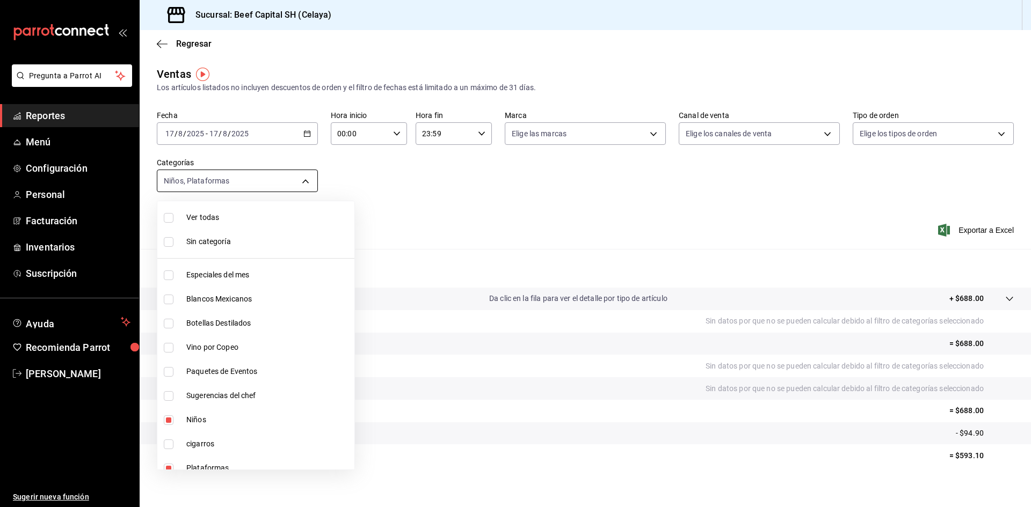
click at [296, 178] on body "Pregunta a Parrot AI Reportes Menú Configuración Personal Facturación Inventari…" at bounding box center [515, 253] width 1031 height 507
click at [168, 217] on input "checkbox" at bounding box center [169, 218] width 10 height 10
click at [170, 244] on input "checkbox" at bounding box center [169, 242] width 10 height 10
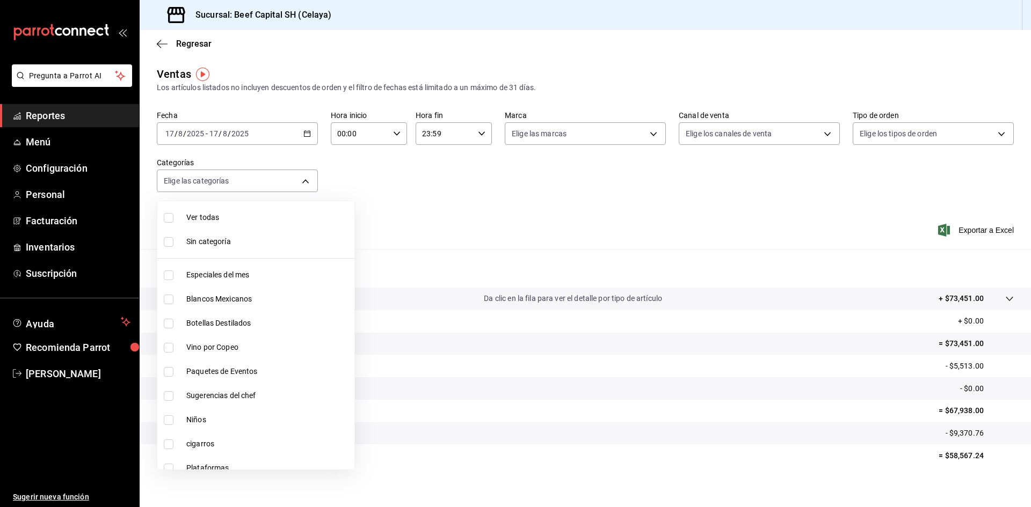
click at [166, 301] on input "checkbox" at bounding box center [169, 300] width 10 height 10
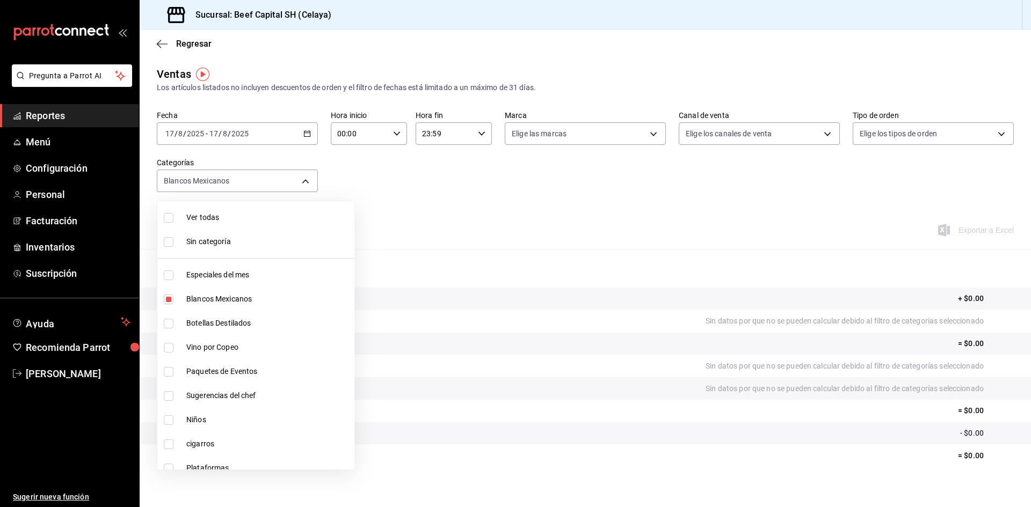
click at [166, 322] on input "checkbox" at bounding box center [169, 324] width 10 height 10
click at [167, 349] on input "checkbox" at bounding box center [169, 348] width 10 height 10
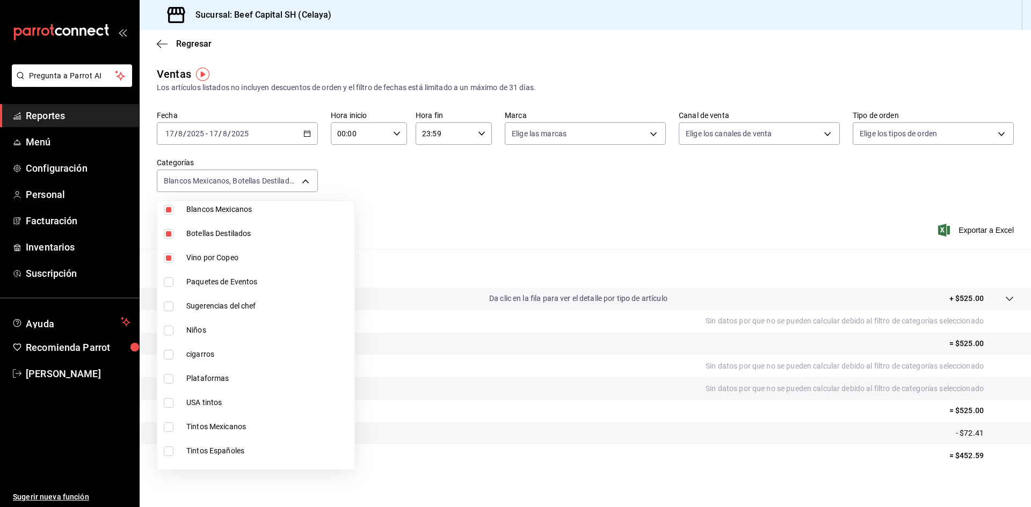
scroll to position [107, 0]
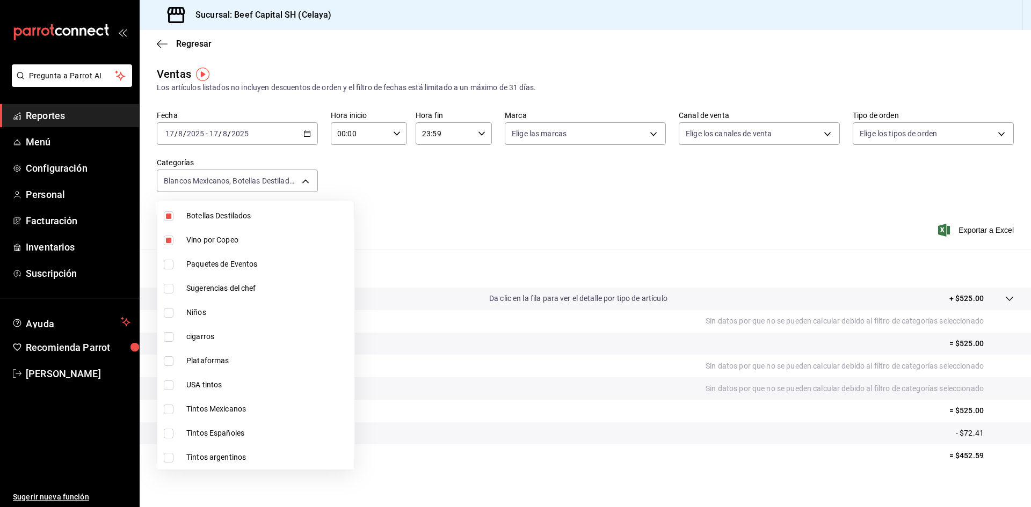
click at [168, 383] on input "checkbox" at bounding box center [169, 386] width 10 height 10
click at [168, 411] on input "checkbox" at bounding box center [169, 410] width 10 height 10
click at [164, 434] on input "checkbox" at bounding box center [169, 434] width 10 height 10
click at [171, 458] on input "checkbox" at bounding box center [169, 458] width 10 height 10
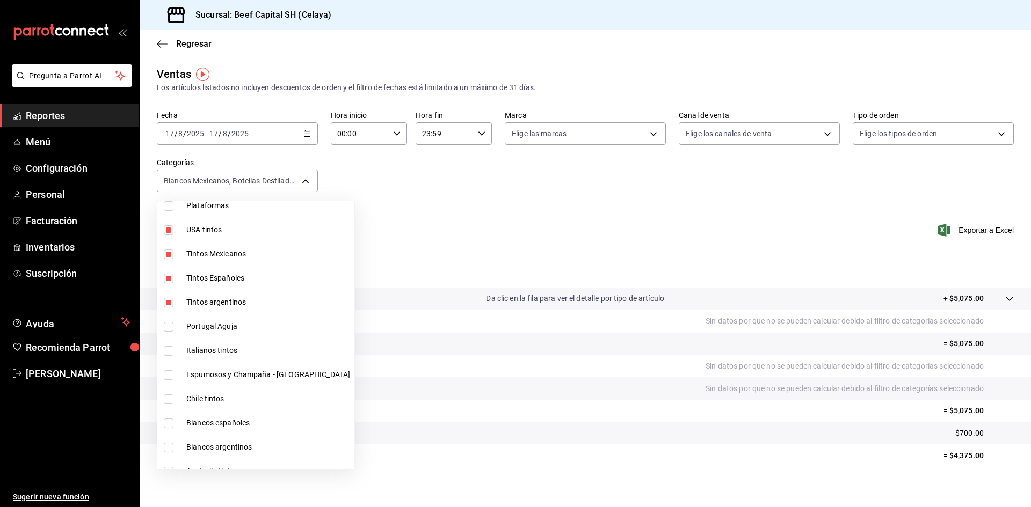
scroll to position [269, 0]
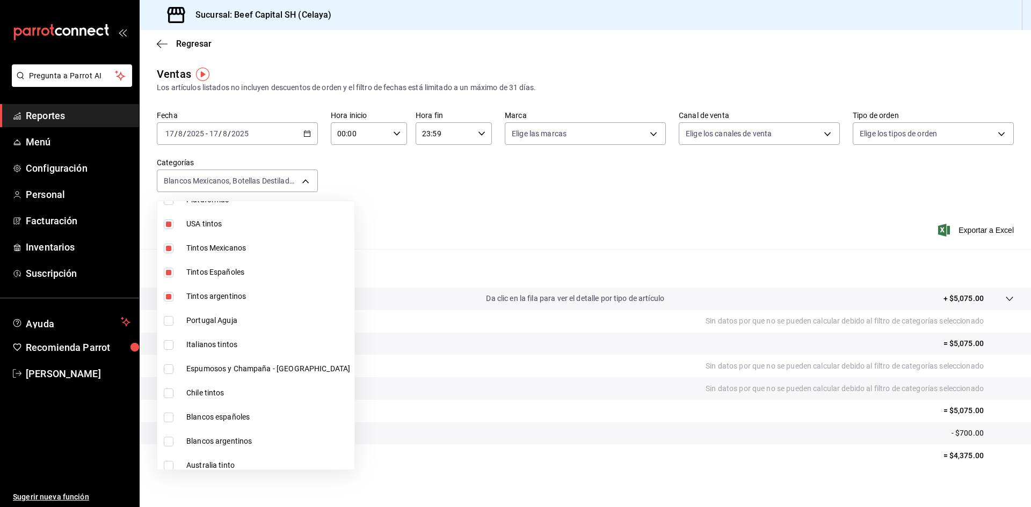
click at [169, 321] on input "checkbox" at bounding box center [169, 321] width 10 height 10
click at [170, 343] on input "checkbox" at bounding box center [169, 345] width 10 height 10
click at [166, 368] on input "checkbox" at bounding box center [169, 370] width 10 height 10
click at [170, 395] on input "checkbox" at bounding box center [169, 394] width 10 height 10
drag, startPoint x: 168, startPoint y: 416, endPoint x: 171, endPoint y: 430, distance: 13.8
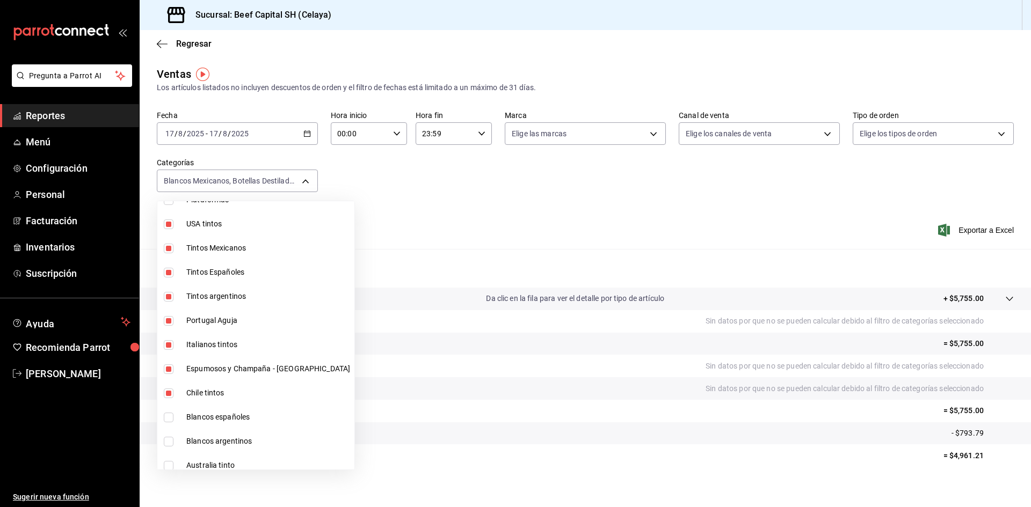
click at [168, 418] on input "checkbox" at bounding box center [169, 418] width 10 height 10
click at [171, 441] on input "checkbox" at bounding box center [169, 442] width 10 height 10
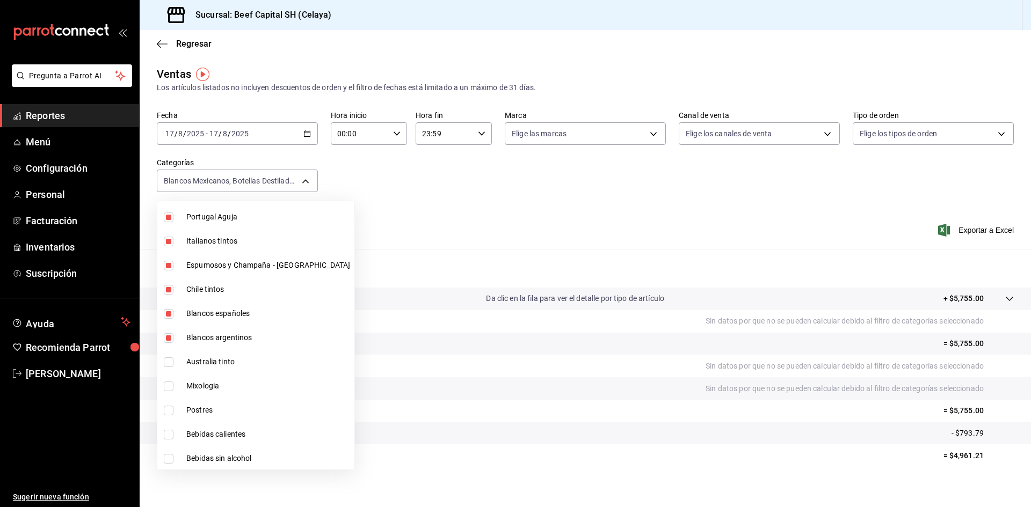
scroll to position [376, 0]
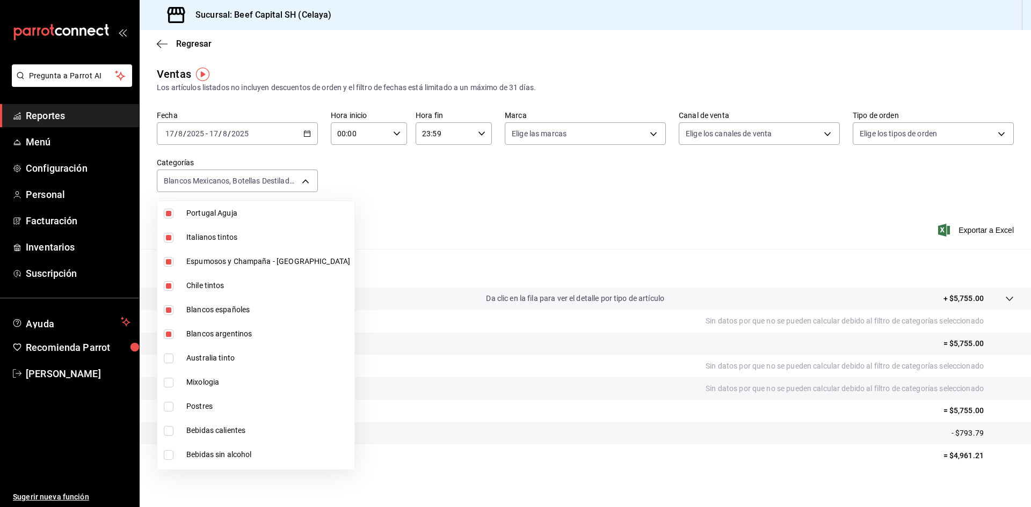
click at [168, 355] on input "checkbox" at bounding box center [169, 359] width 10 height 10
click at [169, 384] on input "checkbox" at bounding box center [169, 383] width 10 height 10
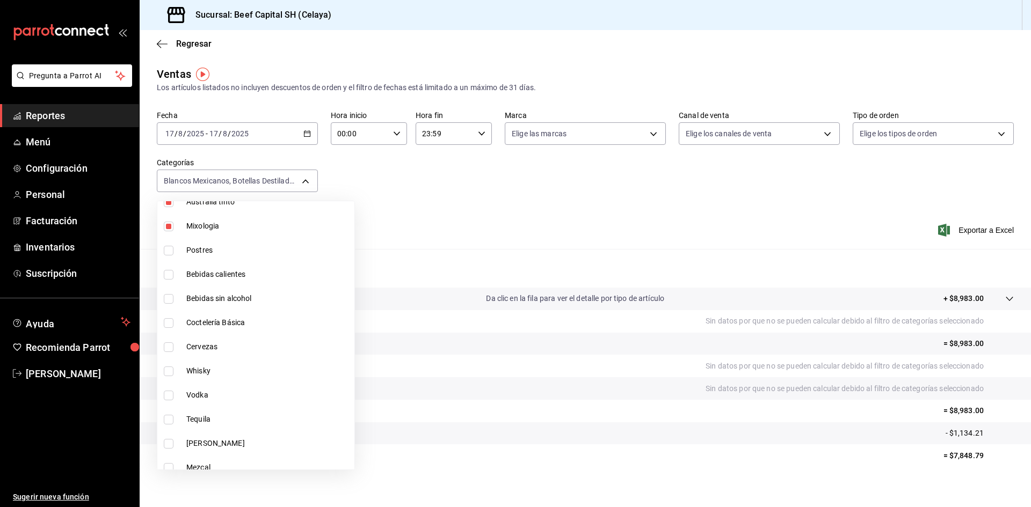
scroll to position [537, 0]
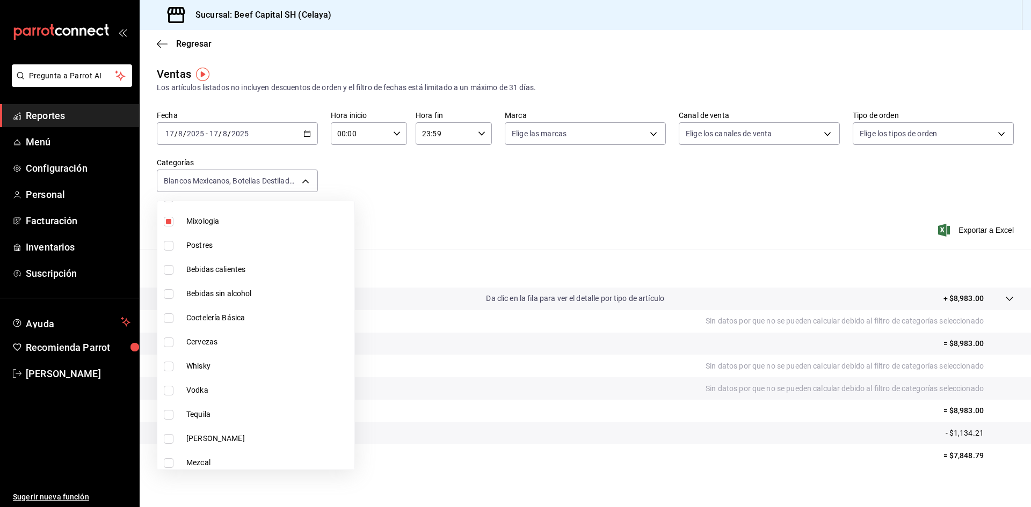
click at [171, 271] on input "checkbox" at bounding box center [169, 270] width 10 height 10
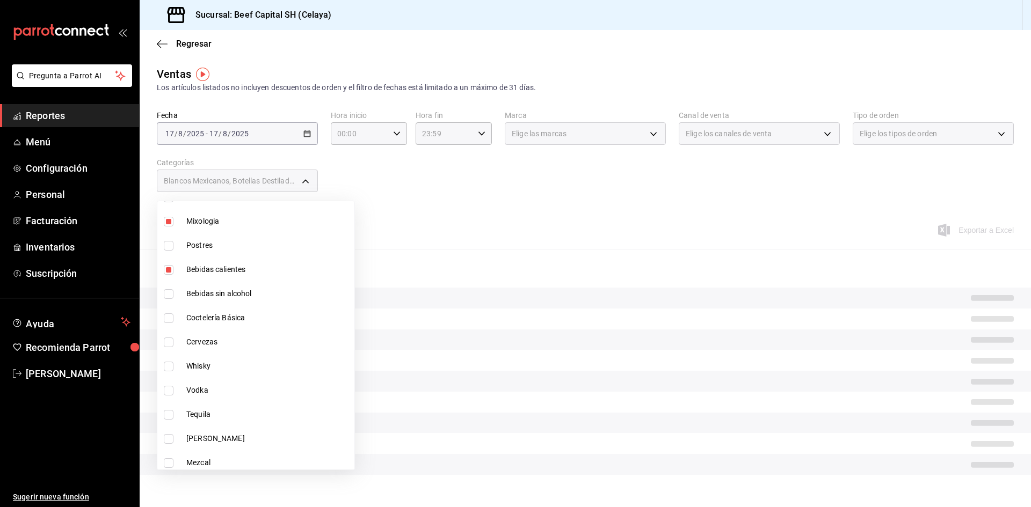
click at [173, 294] on input "checkbox" at bounding box center [169, 294] width 10 height 10
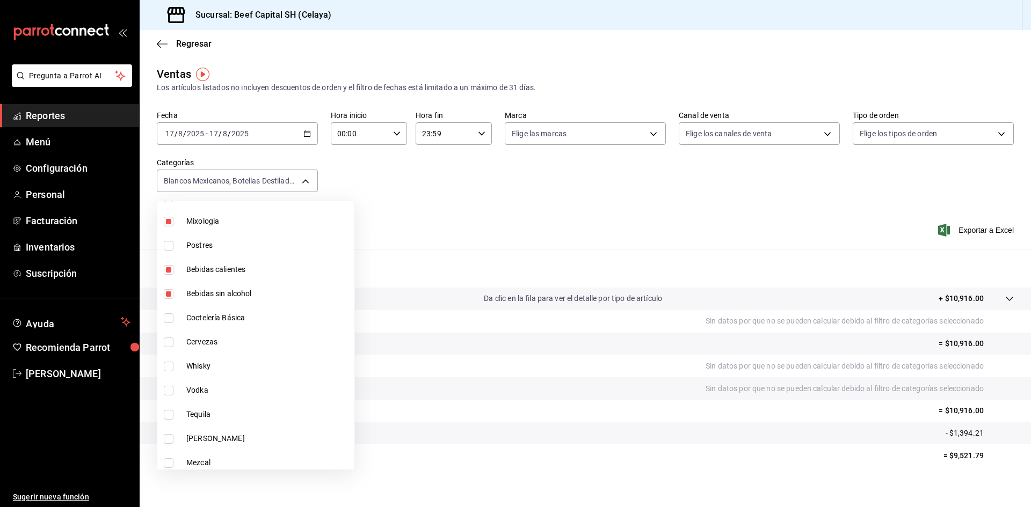
click at [170, 318] on input "checkbox" at bounding box center [169, 319] width 10 height 10
click at [169, 345] on input "checkbox" at bounding box center [169, 343] width 10 height 10
click at [171, 371] on input "checkbox" at bounding box center [169, 367] width 10 height 10
click at [170, 393] on input "checkbox" at bounding box center [169, 391] width 10 height 10
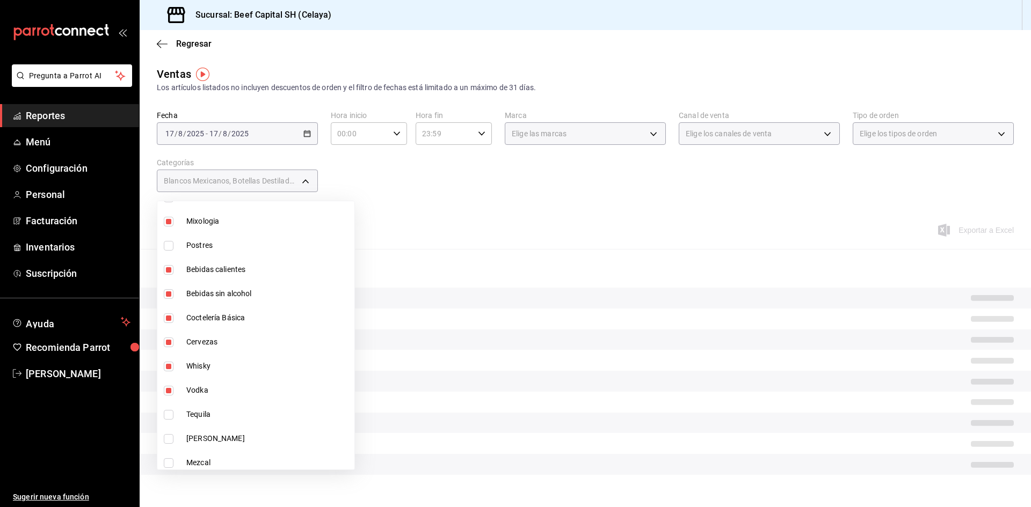
click at [171, 416] on input "checkbox" at bounding box center [169, 415] width 10 height 10
click at [167, 436] on input "checkbox" at bounding box center [169, 439] width 10 height 10
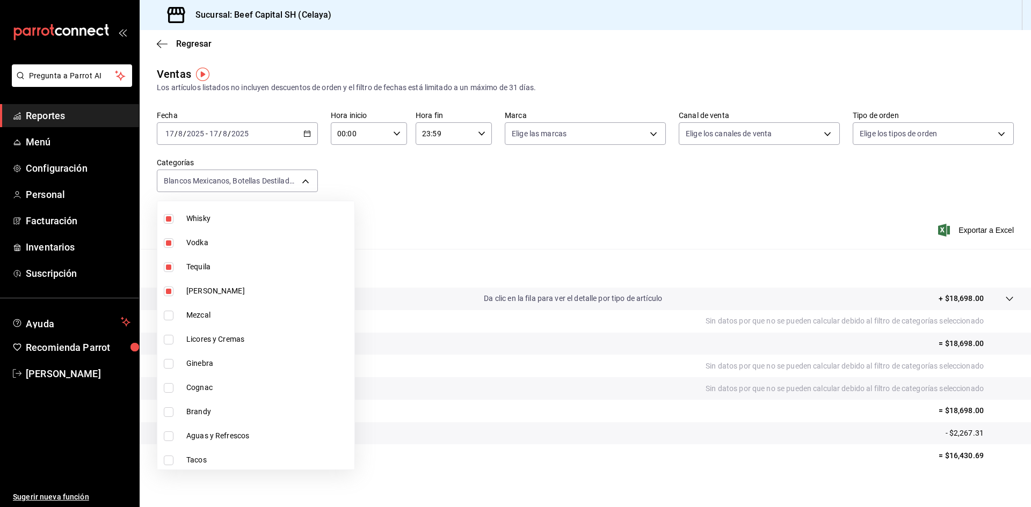
scroll to position [698, 0]
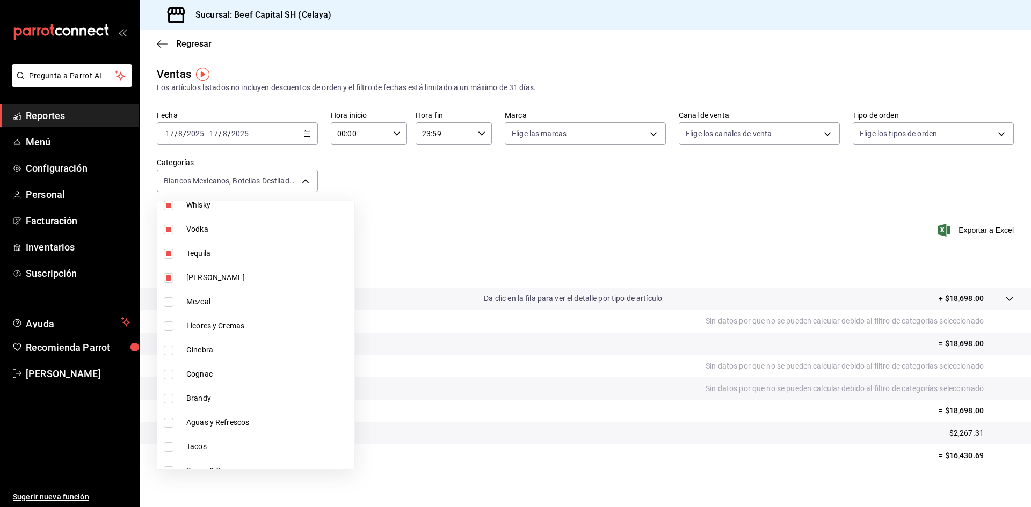
click at [168, 301] on input "checkbox" at bounding box center [169, 303] width 10 height 10
click at [171, 327] on input "checkbox" at bounding box center [169, 327] width 10 height 10
click at [167, 350] on input "checkbox" at bounding box center [169, 351] width 10 height 10
click at [172, 373] on input "checkbox" at bounding box center [169, 375] width 10 height 10
click at [172, 397] on input "checkbox" at bounding box center [169, 399] width 10 height 10
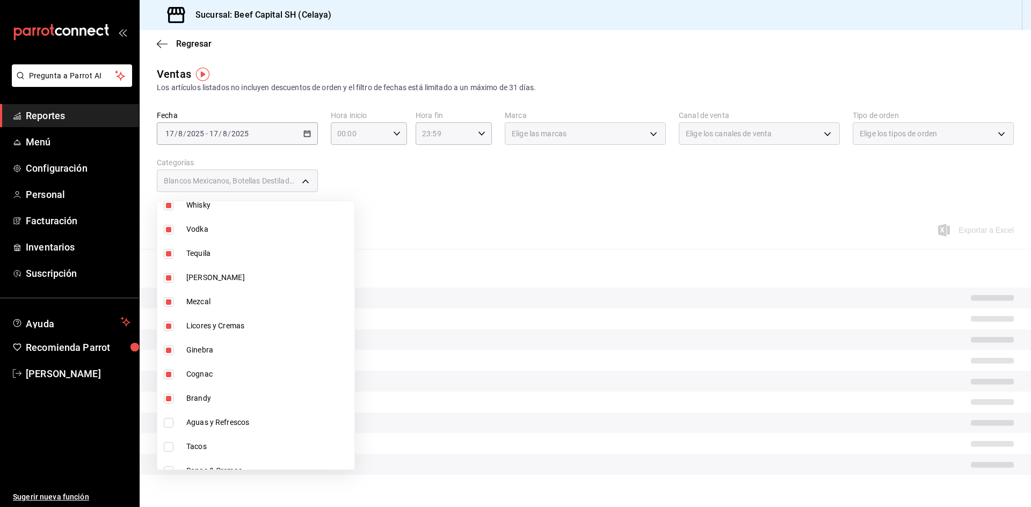
click at [168, 426] on input "checkbox" at bounding box center [169, 423] width 10 height 10
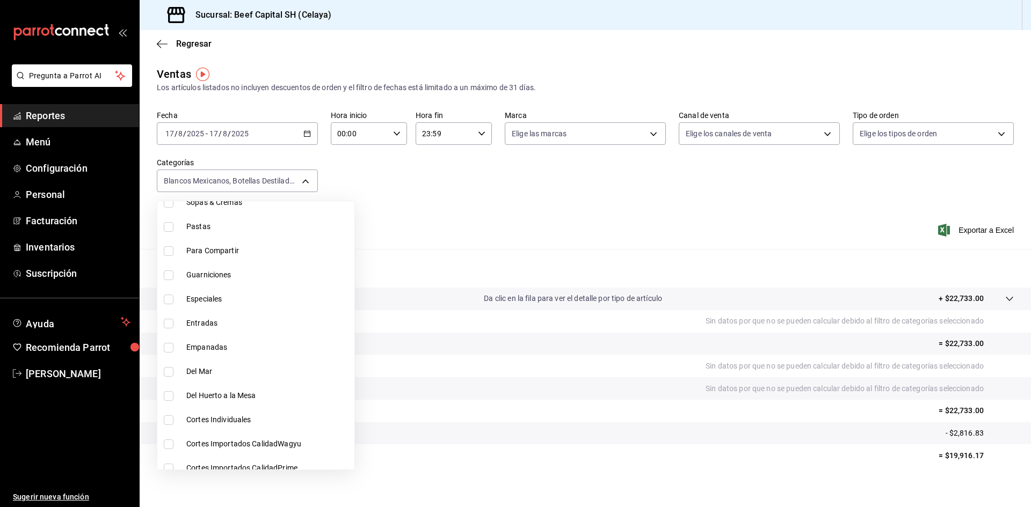
scroll to position [977, 0]
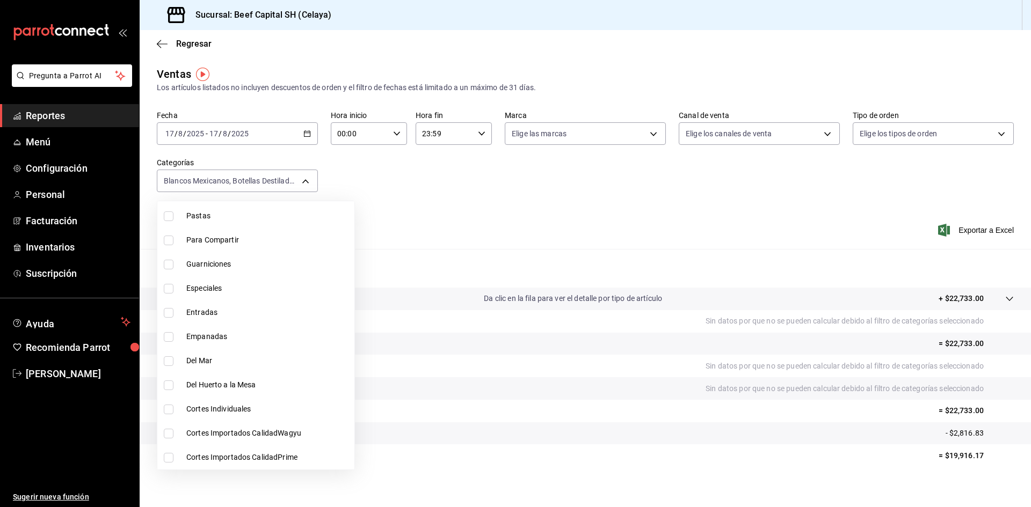
click at [307, 136] on div at bounding box center [515, 253] width 1031 height 507
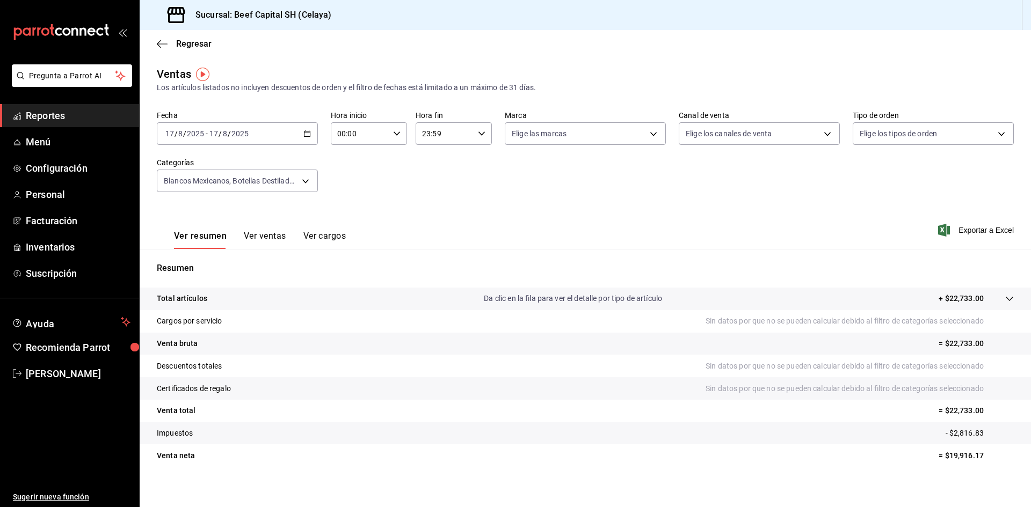
click at [306, 132] on \(Stroke\) "button" at bounding box center [307, 134] width 6 height 6
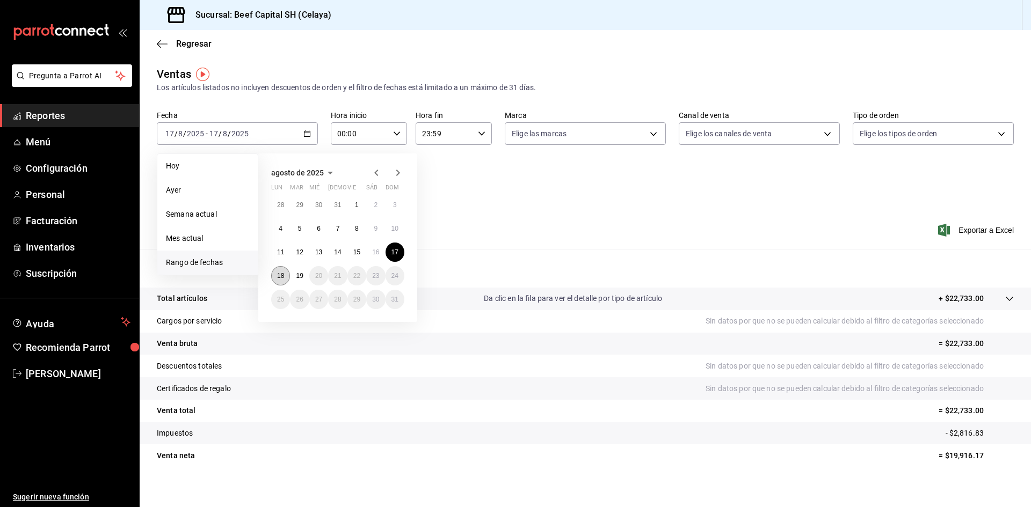
click at [277, 277] on button "18" at bounding box center [280, 275] width 19 height 19
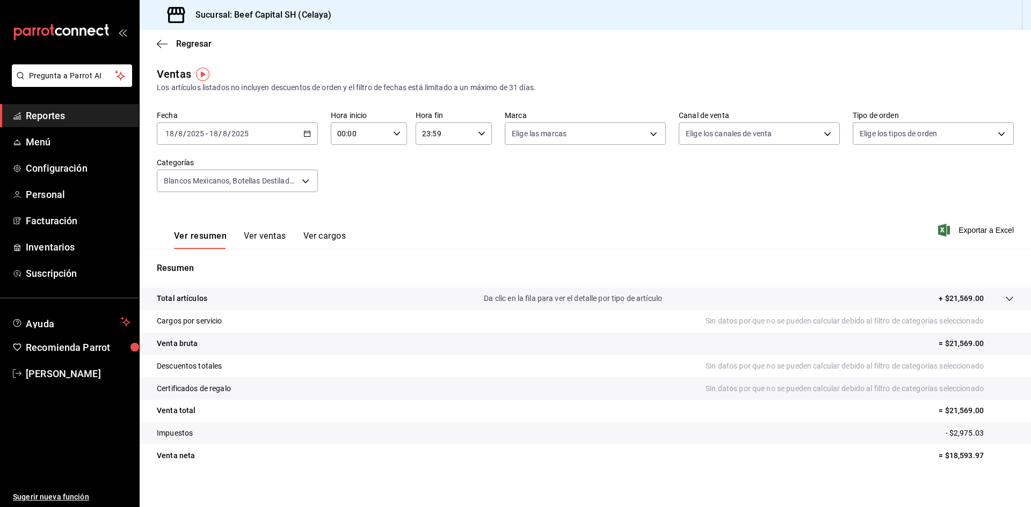
click at [297, 134] on div "[DATE] [DATE] - [DATE] [DATE]" at bounding box center [237, 133] width 161 height 23
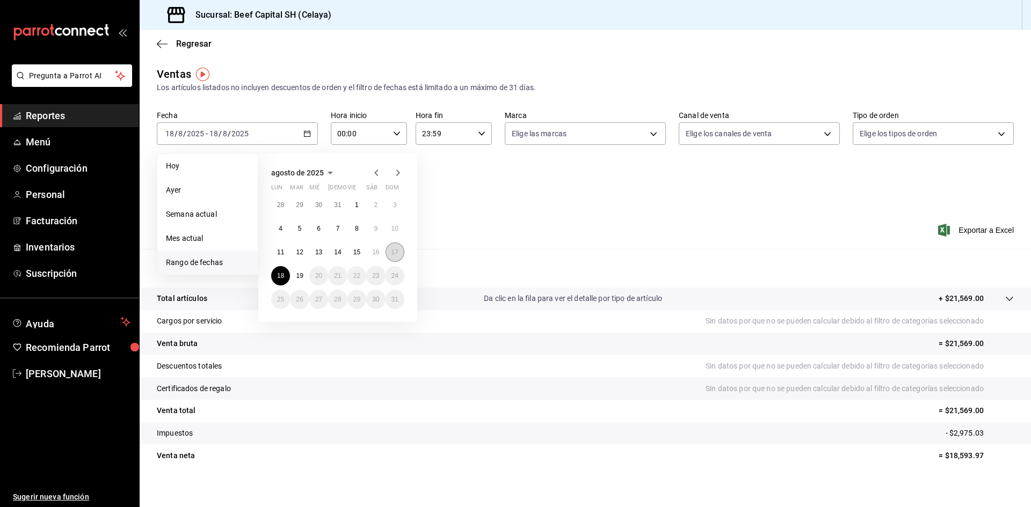
click at [392, 251] on abbr "17" at bounding box center [394, 253] width 7 height 8
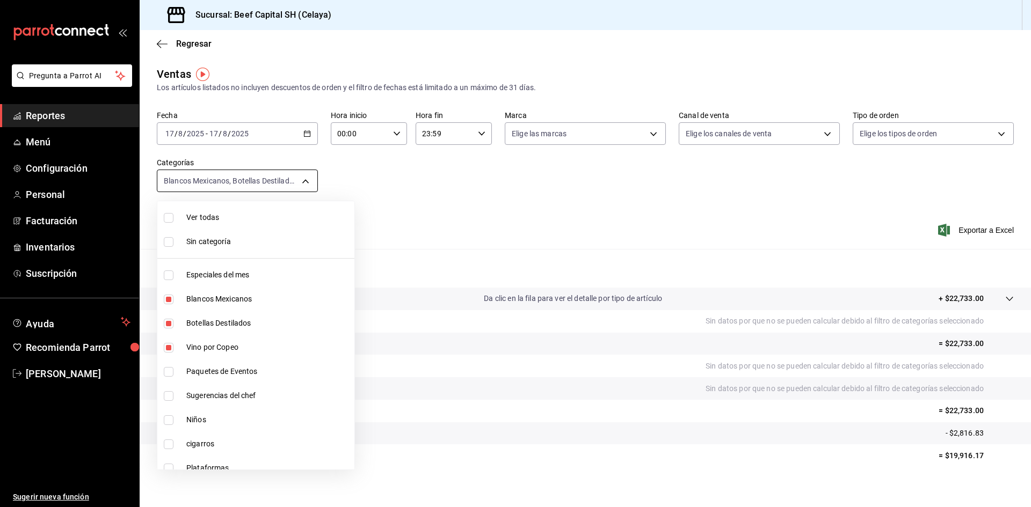
click at [303, 180] on body "Pregunta a Parrot AI Reportes Menú Configuración Personal Facturación Inventari…" at bounding box center [515, 253] width 1031 height 507
click at [171, 221] on input "checkbox" at bounding box center [169, 218] width 10 height 10
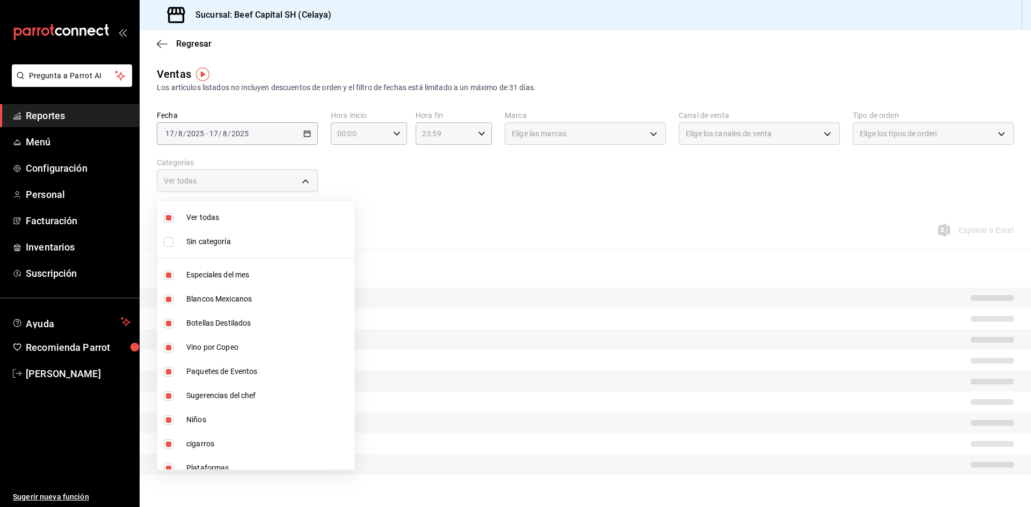
click at [171, 221] on input "checkbox" at bounding box center [169, 218] width 10 height 10
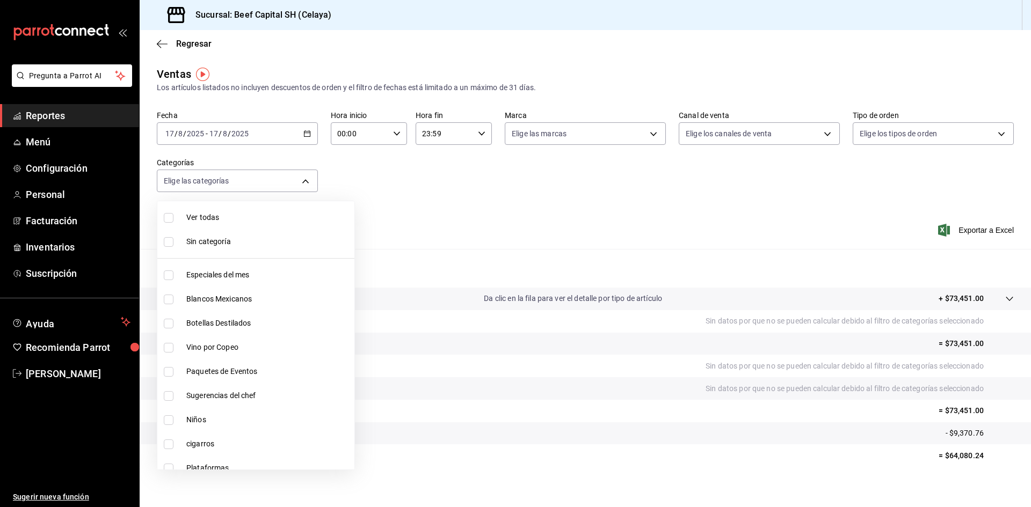
click at [168, 444] on input "checkbox" at bounding box center [169, 445] width 10 height 10
click at [305, 135] on div at bounding box center [515, 253] width 1031 height 507
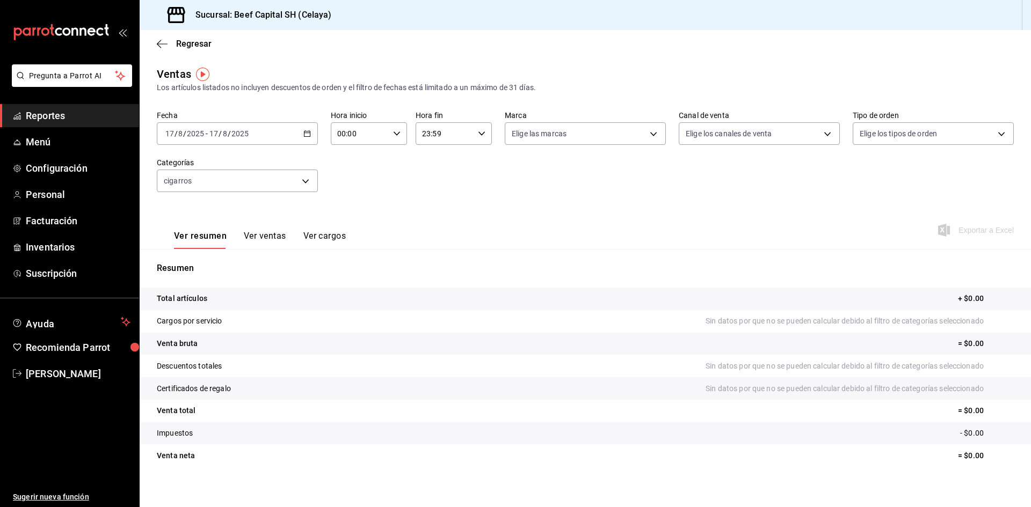
click at [308, 137] on \(Stroke\) "button" at bounding box center [307, 134] width 6 height 6
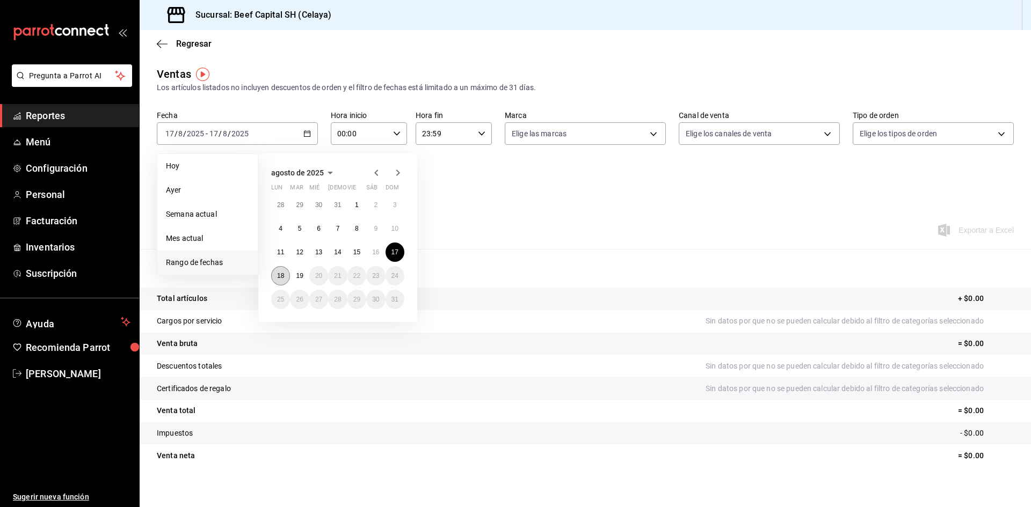
click at [280, 281] on button "18" at bounding box center [280, 275] width 19 height 19
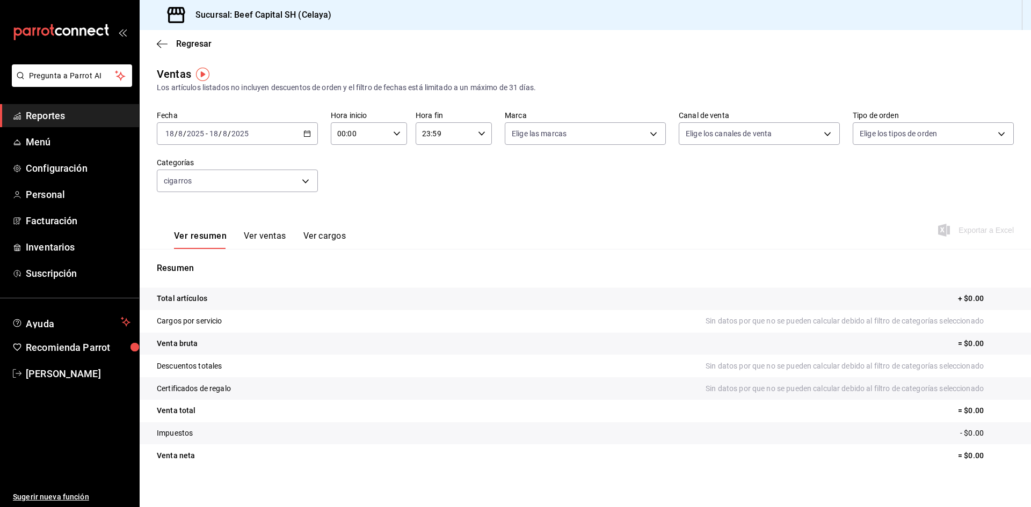
click at [304, 133] on \(Stroke\) "button" at bounding box center [307, 133] width 6 height 1
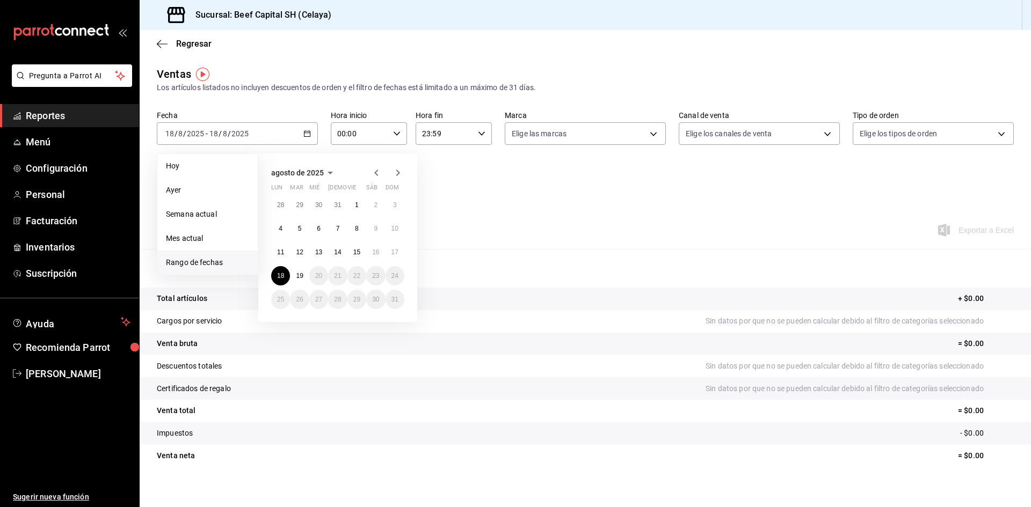
click at [41, 115] on span "Reportes" at bounding box center [78, 115] width 105 height 14
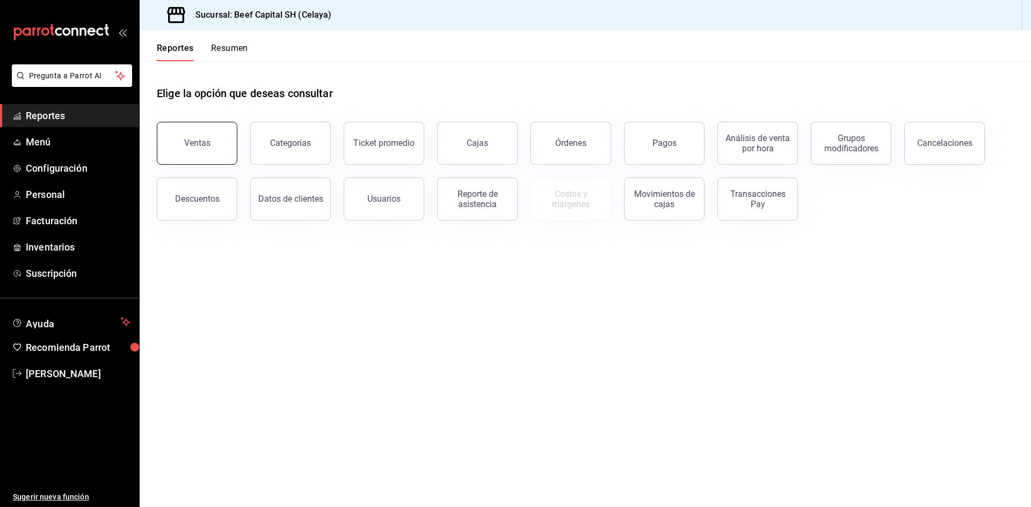
click at [179, 141] on button "Ventas" at bounding box center [197, 143] width 81 height 43
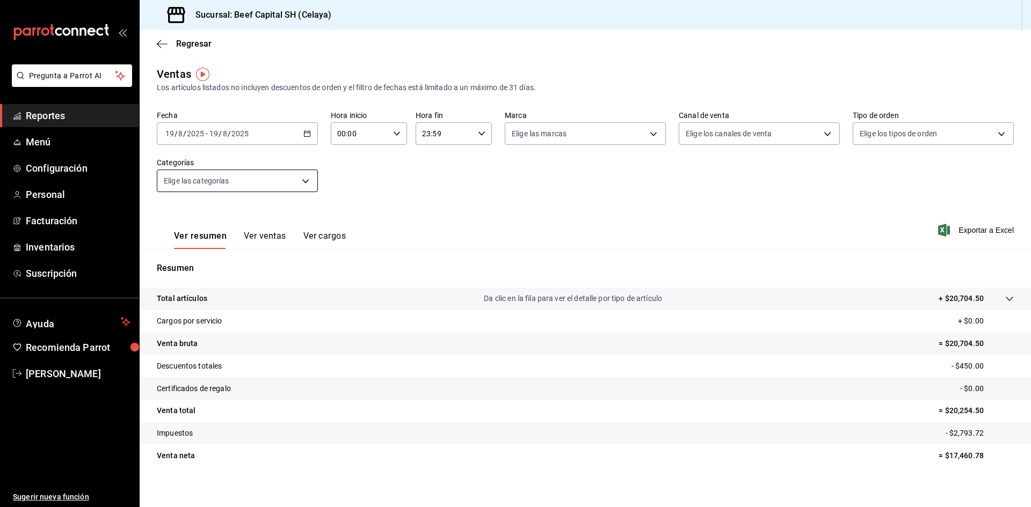
click at [294, 182] on body "Pregunta a Parrot AI Reportes Menú Configuración Personal Facturación Inventari…" at bounding box center [515, 253] width 1031 height 507
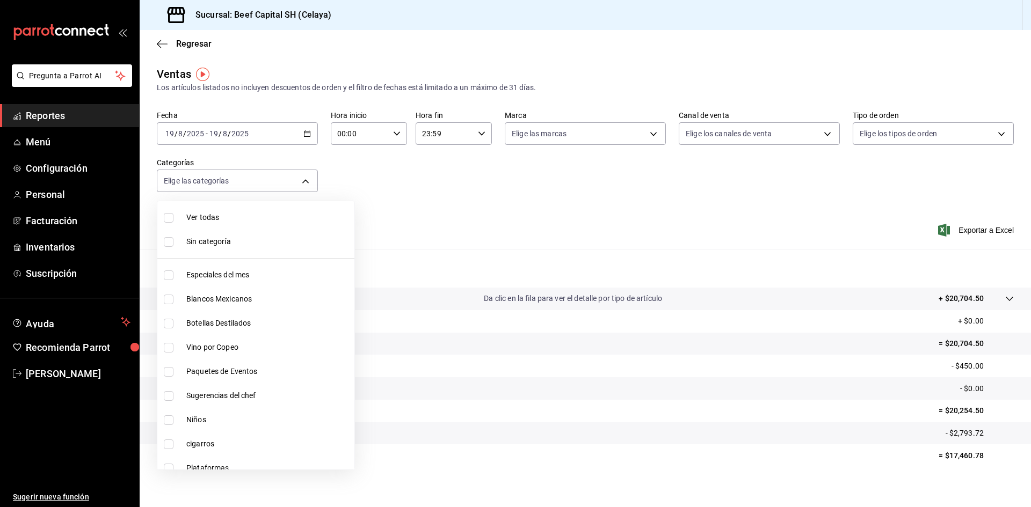
drag, startPoint x: 166, startPoint y: 216, endPoint x: 176, endPoint y: 219, distance: 9.9
click at [167, 216] on input "checkbox" at bounding box center [169, 218] width 10 height 10
click at [174, 240] on label at bounding box center [171, 242] width 14 height 10
click at [173, 240] on input "checkbox" at bounding box center [169, 242] width 10 height 10
click at [170, 238] on input "checkbox" at bounding box center [169, 242] width 10 height 10
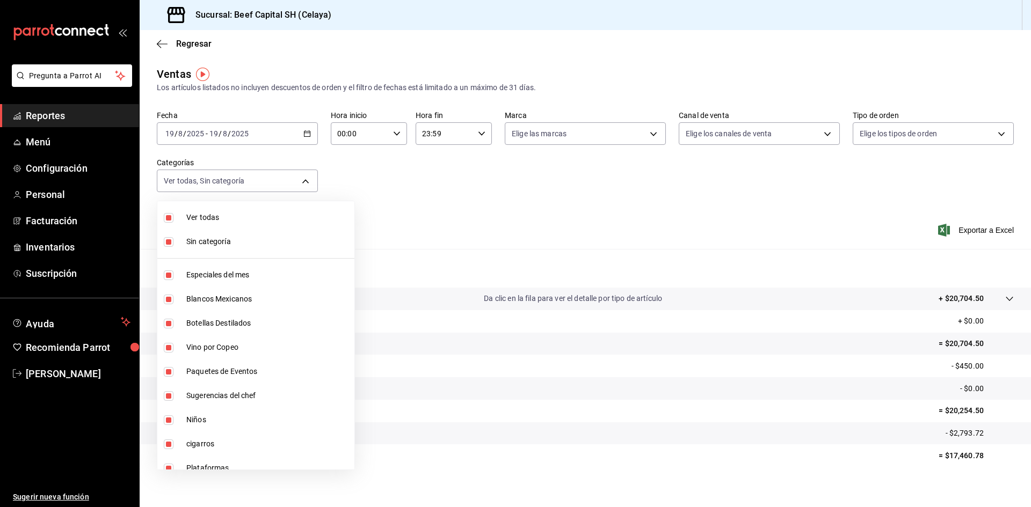
click at [301, 184] on div at bounding box center [515, 253] width 1031 height 507
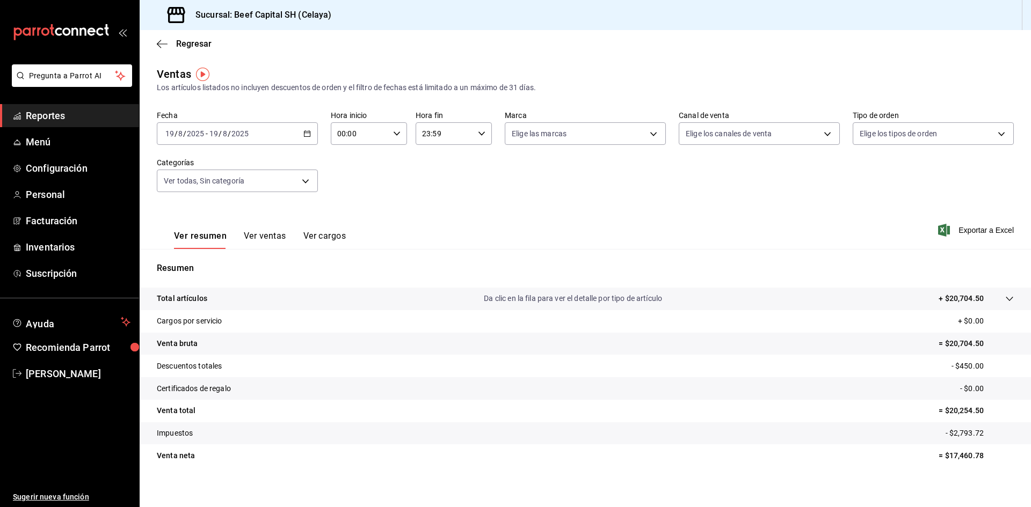
click at [303, 132] on icon "button" at bounding box center [307, 134] width 8 height 8
click at [193, 267] on span "Rango de fechas" at bounding box center [207, 262] width 83 height 11
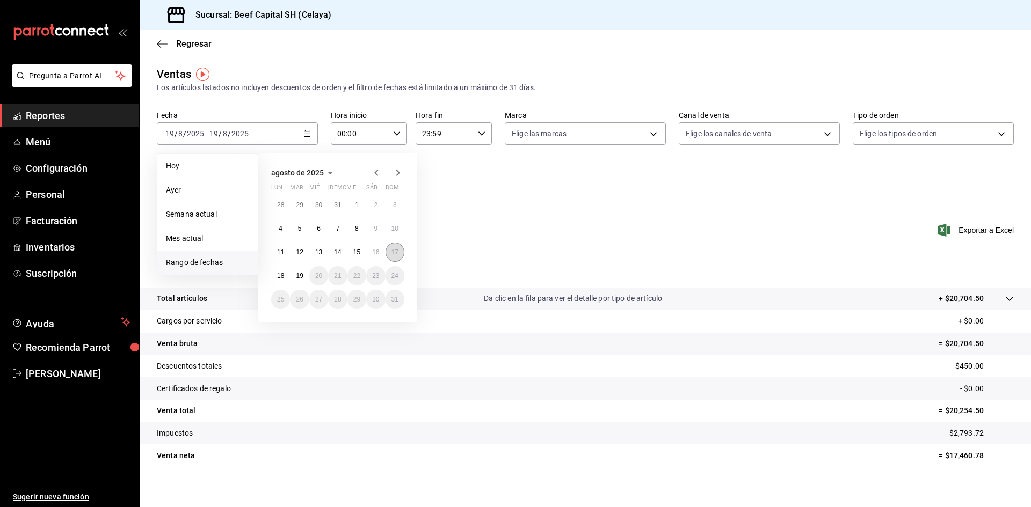
click at [392, 253] on abbr "17" at bounding box center [394, 253] width 7 height 8
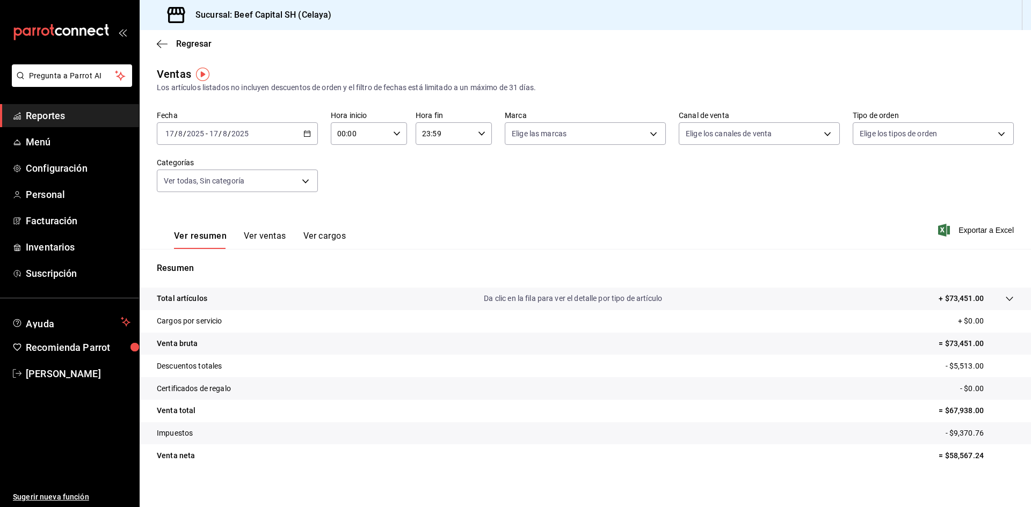
click at [296, 135] on div "[DATE] [DATE] - [DATE] [DATE]" at bounding box center [237, 133] width 161 height 23
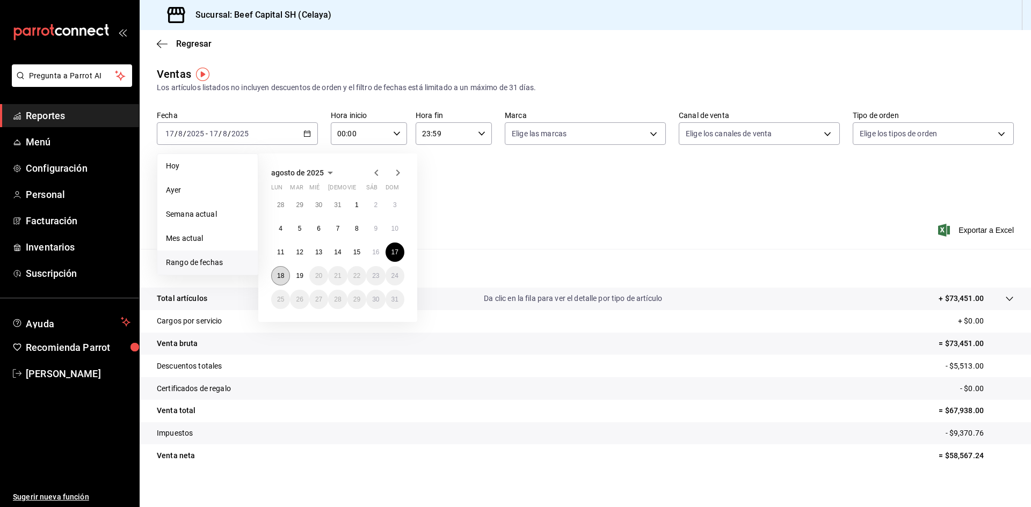
click at [279, 273] on abbr "18" at bounding box center [280, 276] width 7 height 8
